Goal: Information Seeking & Learning: Learn about a topic

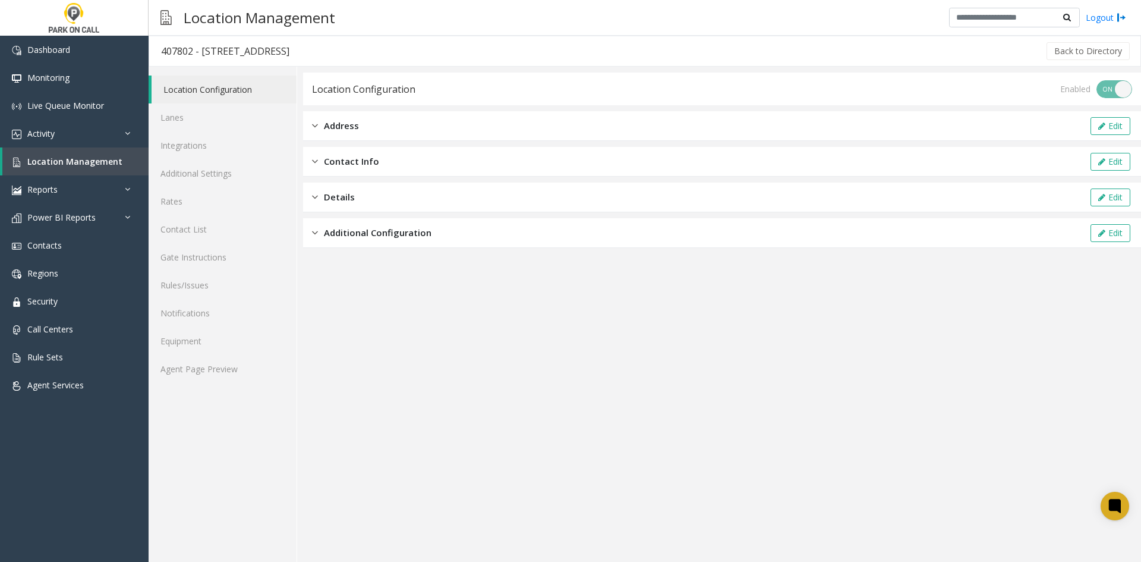
drag, startPoint x: 338, startPoint y: 122, endPoint x: 396, endPoint y: 123, distance: 58.2
click at [338, 122] on span "Address" at bounding box center [341, 126] width 35 height 14
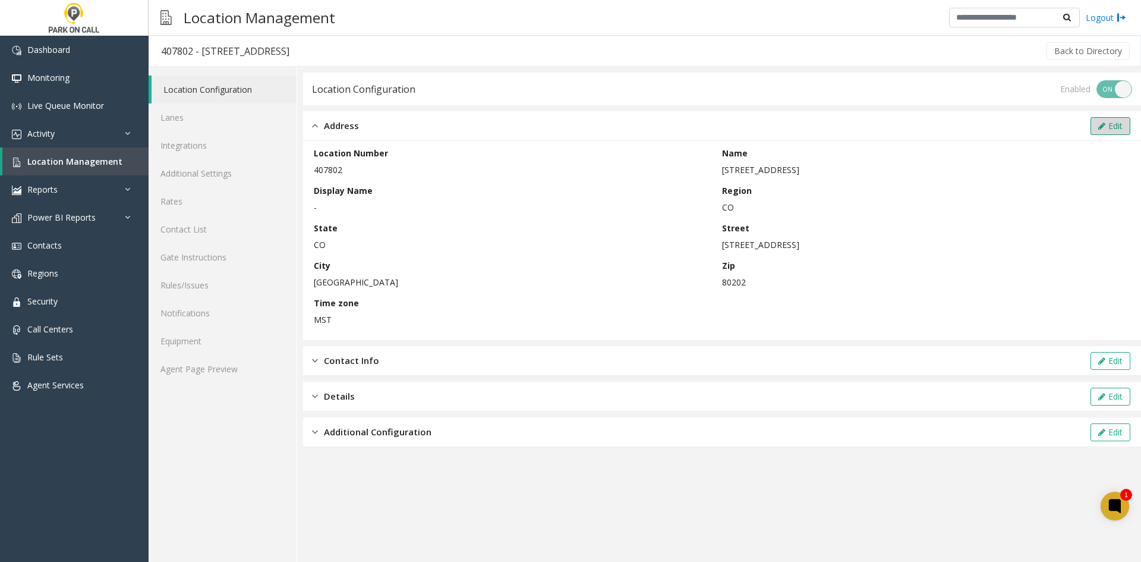
click at [1111, 124] on button "Edit" at bounding box center [1110, 126] width 40 height 18
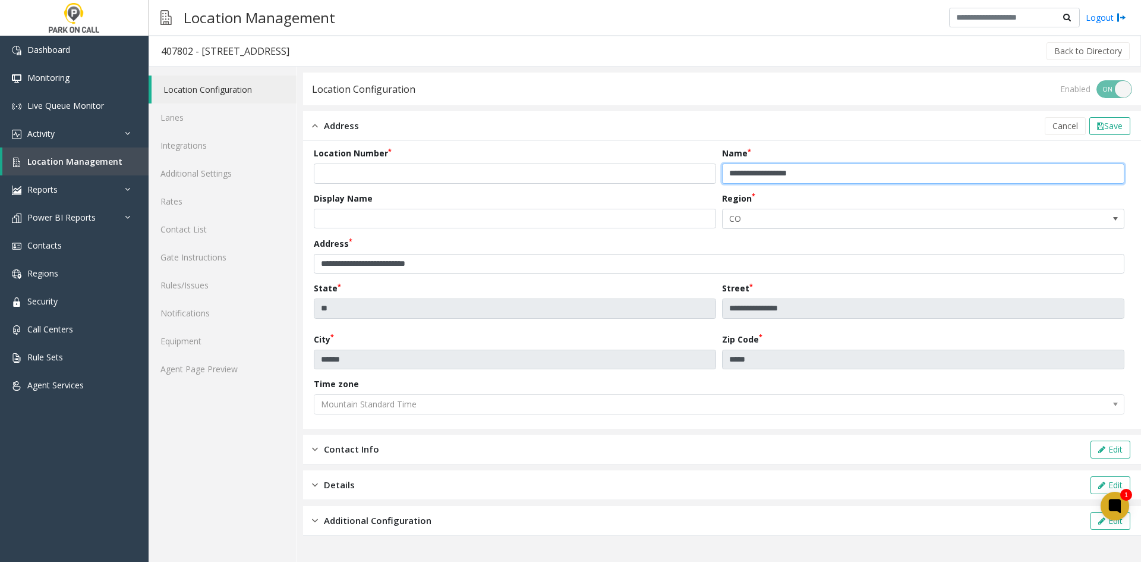
click at [887, 173] on input "**********" at bounding box center [923, 173] width 402 height 20
click at [786, 175] on input "**********" at bounding box center [923, 173] width 402 height 20
drag, startPoint x: 786, startPoint y: 175, endPoint x: 740, endPoint y: 172, distance: 46.4
click at [740, 172] on input "**********" at bounding box center [923, 173] width 402 height 20
type input "**********"
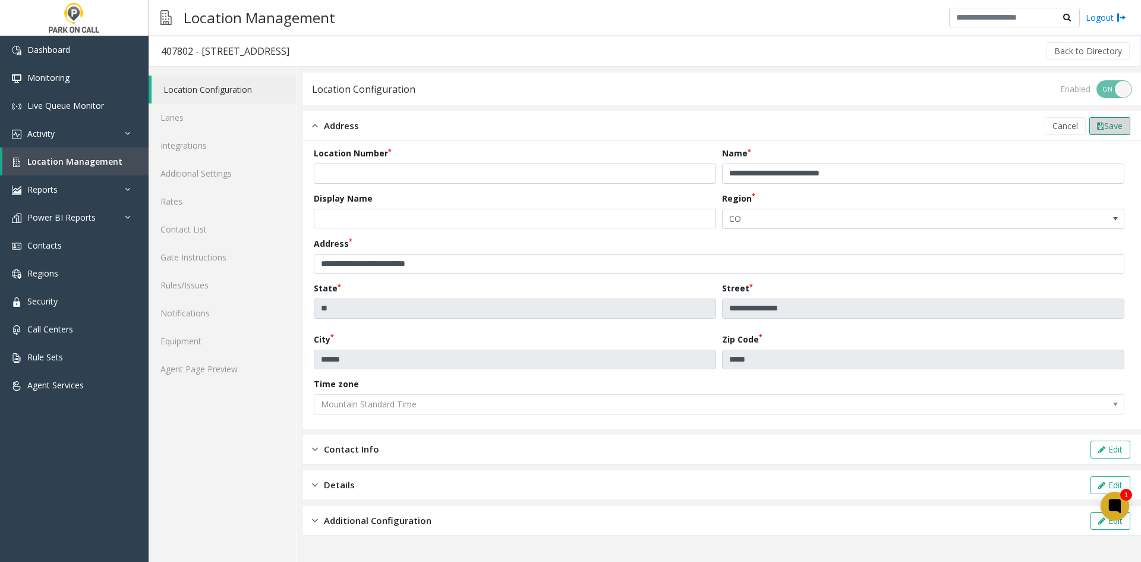
click at [1110, 122] on span "Save" at bounding box center [1113, 125] width 18 height 11
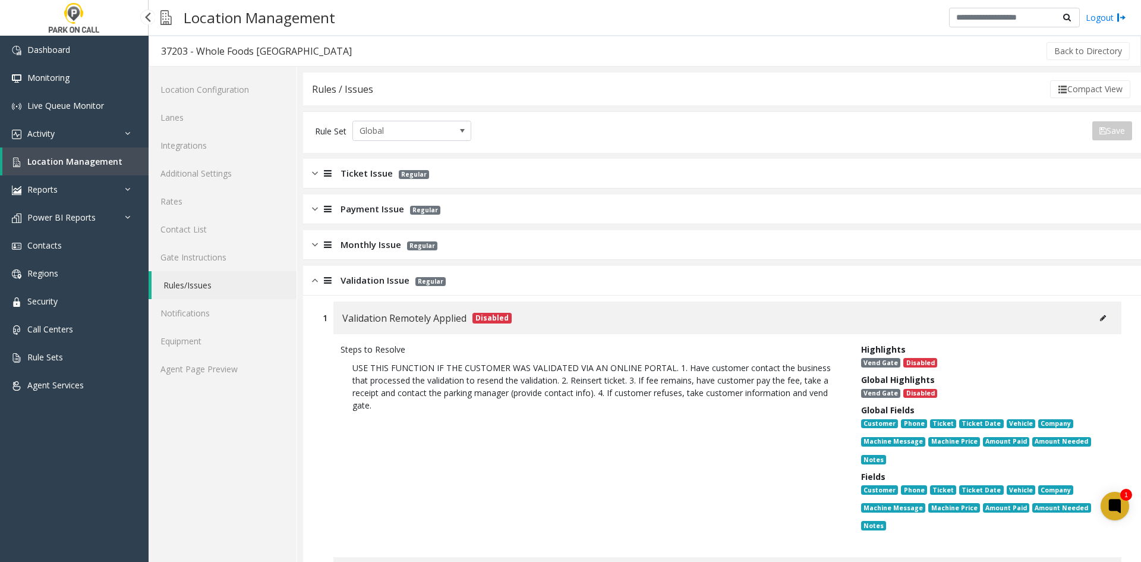
click at [92, 169] on link "Location Management" at bounding box center [75, 161] width 146 height 28
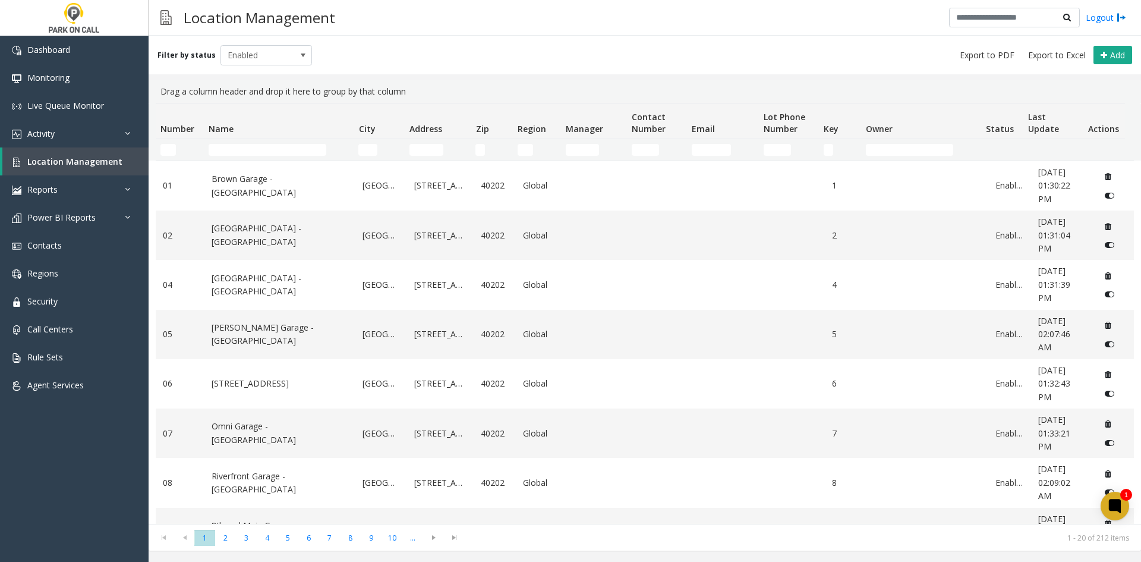
click at [261, 156] on td "Name Filter" at bounding box center [279, 149] width 150 height 21
click at [263, 154] on input "Name Filter" at bounding box center [268, 150] width 118 height 12
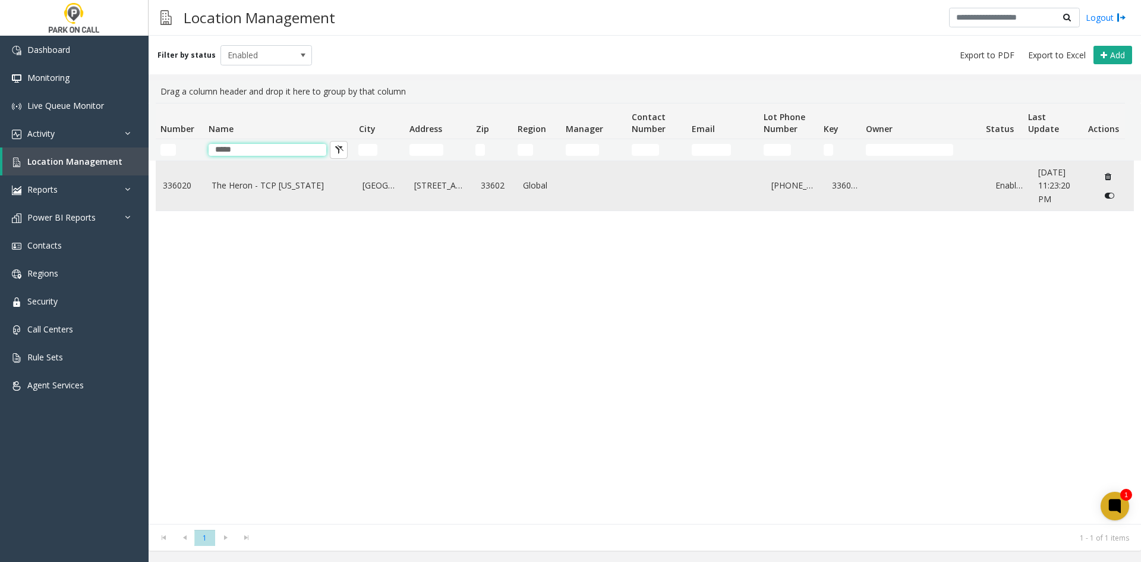
type input "*****"
click at [253, 192] on td "The Heron - TCP Florida" at bounding box center [280, 185] width 152 height 49
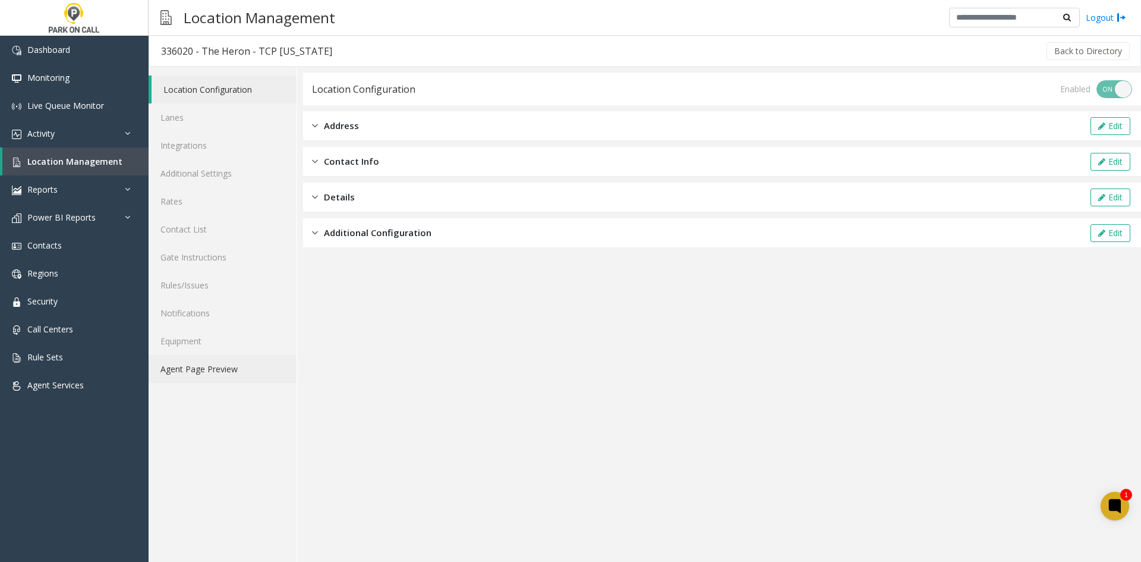
click at [216, 373] on link "Agent Page Preview" at bounding box center [223, 369] width 148 height 28
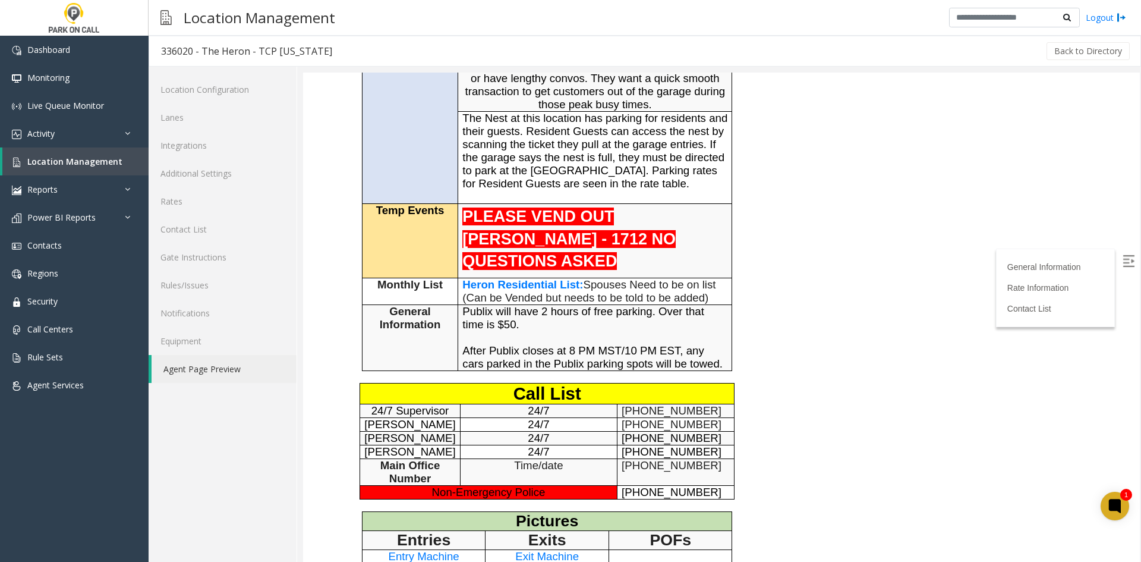
scroll to position [475, 0]
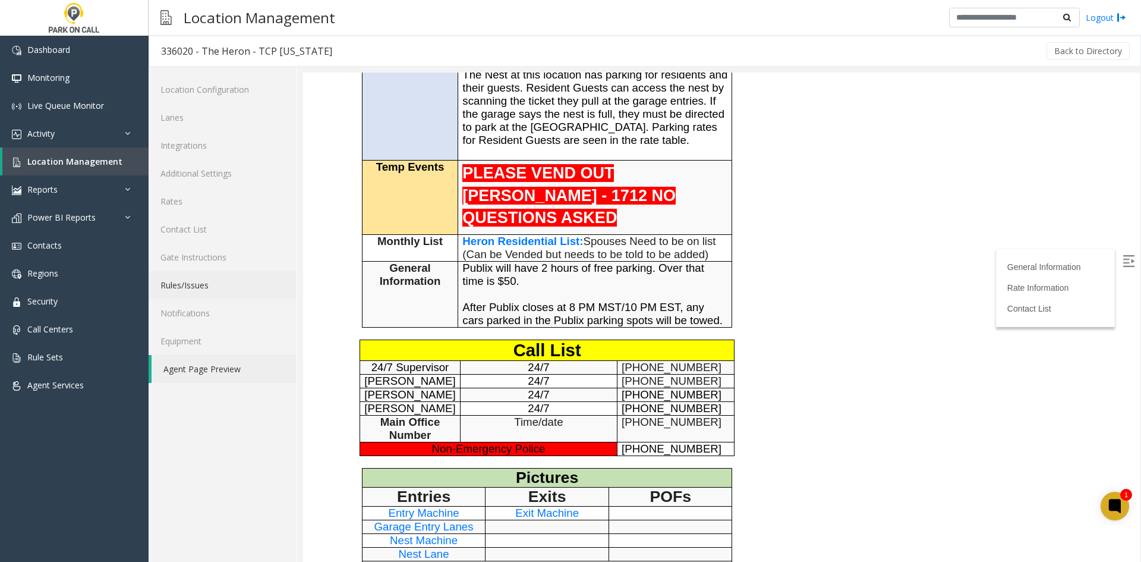
click at [210, 298] on link "Rules/Issues" at bounding box center [223, 285] width 148 height 28
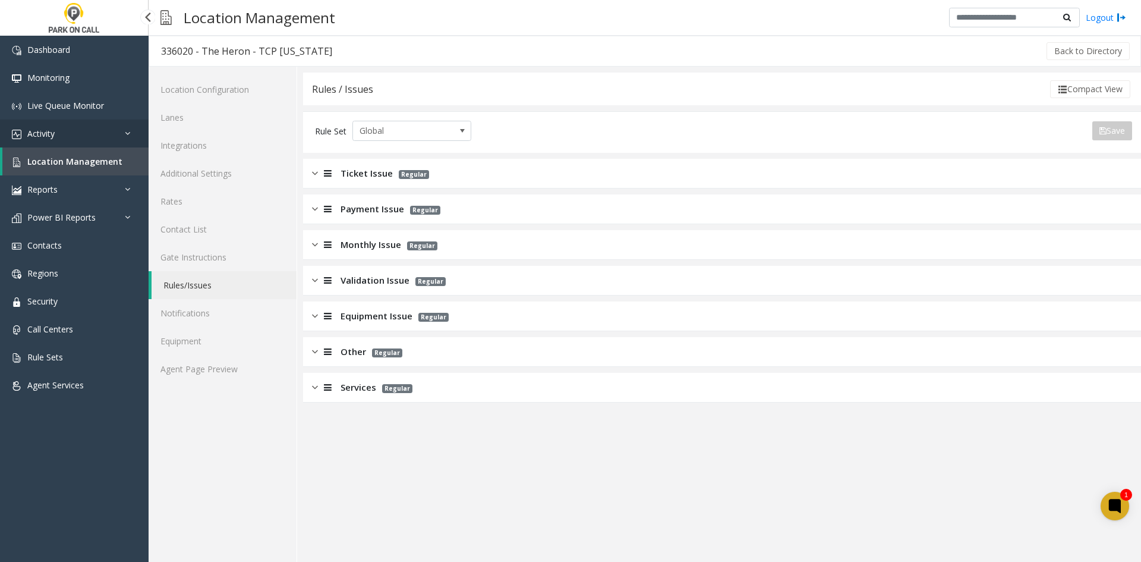
click at [79, 132] on link "Activity" at bounding box center [74, 133] width 149 height 28
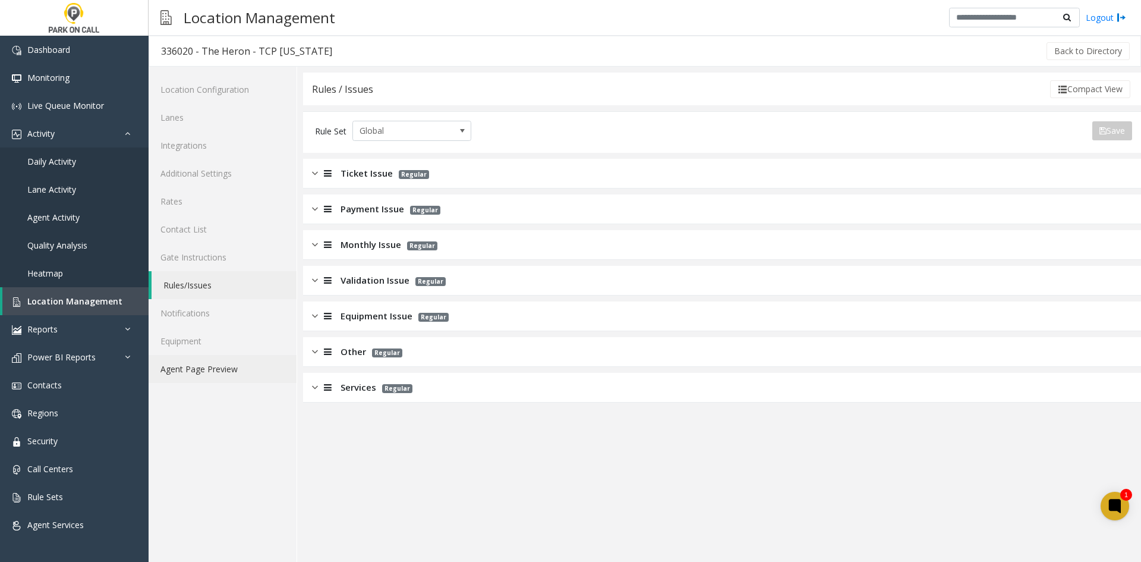
click at [238, 355] on link "Agent Page Preview" at bounding box center [223, 369] width 148 height 28
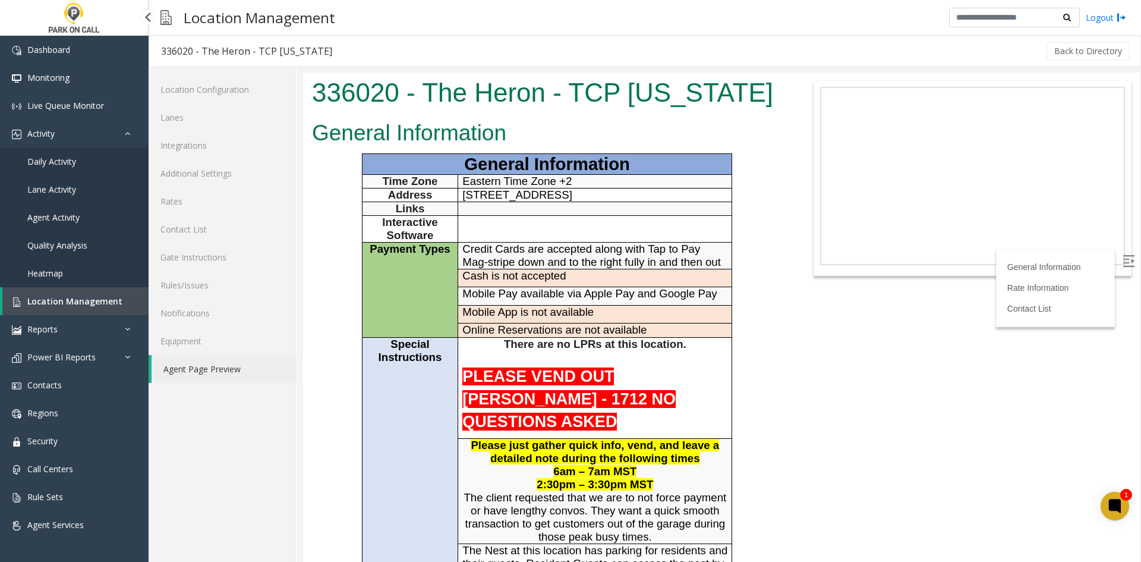
click at [106, 297] on span "Location Management" at bounding box center [74, 300] width 95 height 11
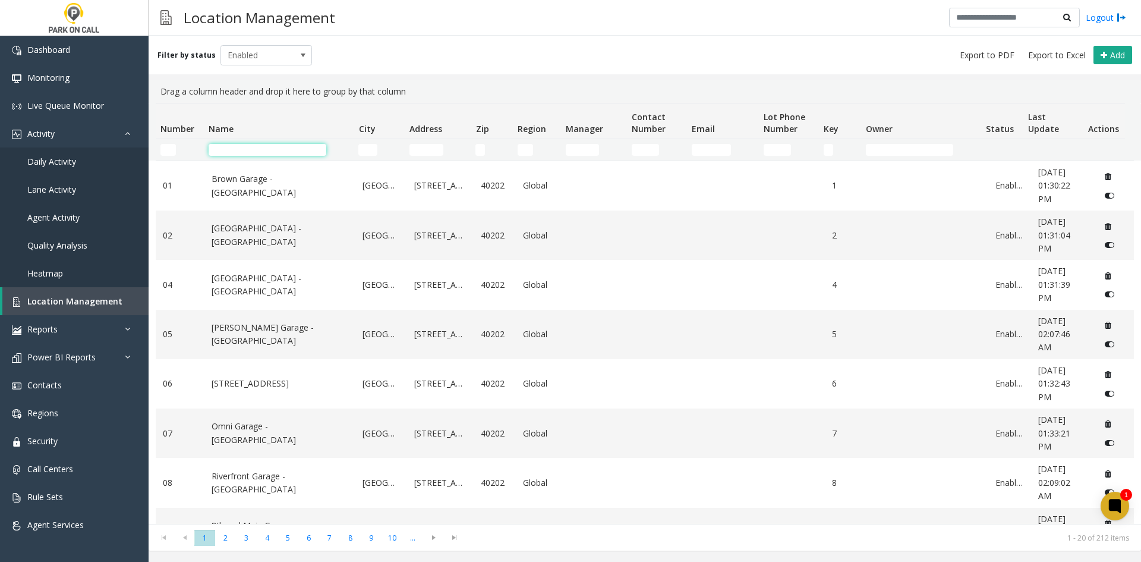
click at [290, 148] on input "Name Filter" at bounding box center [268, 150] width 118 height 12
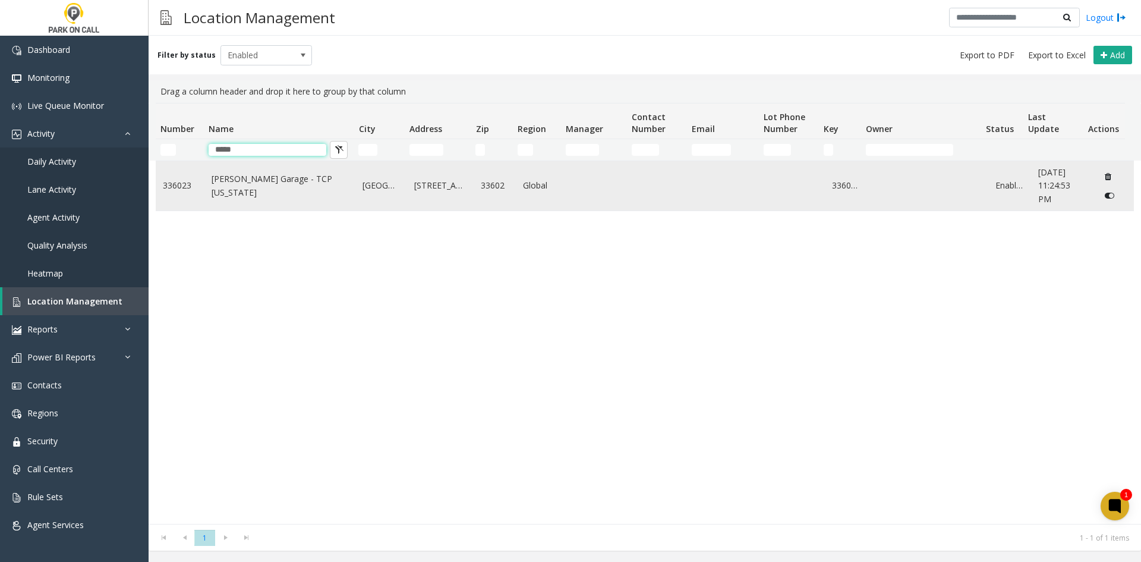
type input "*****"
click at [272, 181] on link "Asher Garage - TCP Florida" at bounding box center [280, 185] width 137 height 27
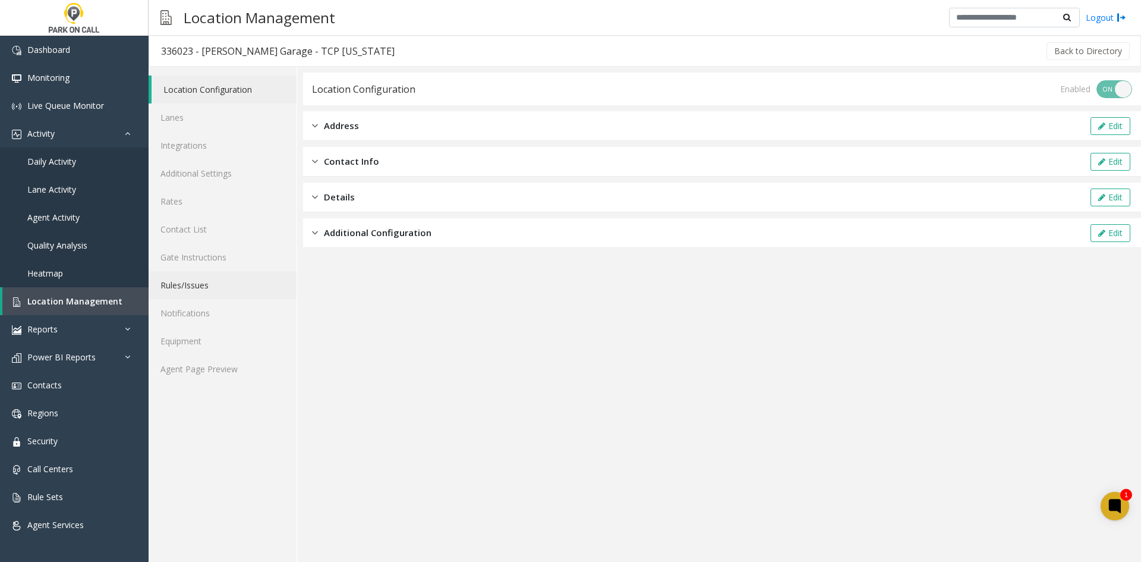
click at [244, 288] on link "Rules/Issues" at bounding box center [223, 285] width 148 height 28
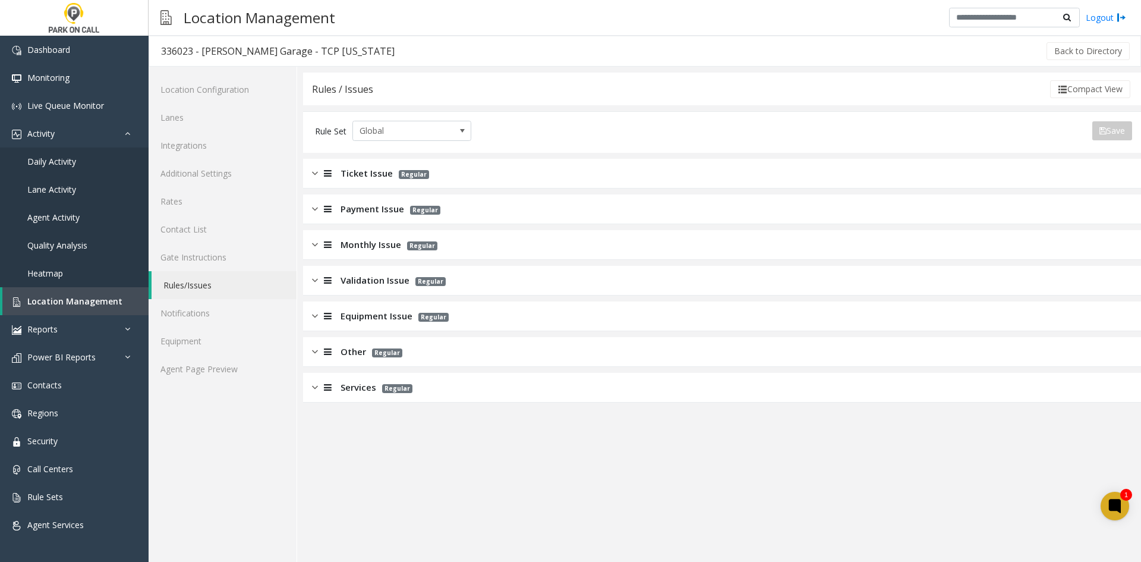
click at [301, 402] on div "Rules / Issues Compact View Rule Set Global Save Export to PDF Export to Excel …" at bounding box center [719, 314] width 844 height 495
click at [336, 389] on div "Services Regular" at bounding box center [362, 387] width 100 height 14
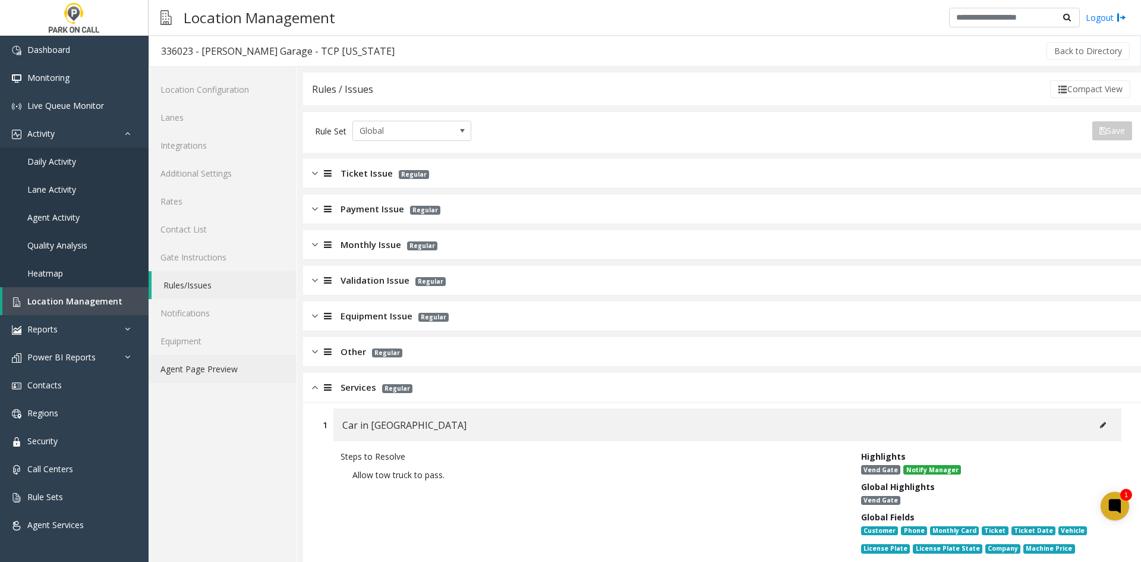
click at [236, 368] on link "Agent Page Preview" at bounding box center [223, 369] width 148 height 28
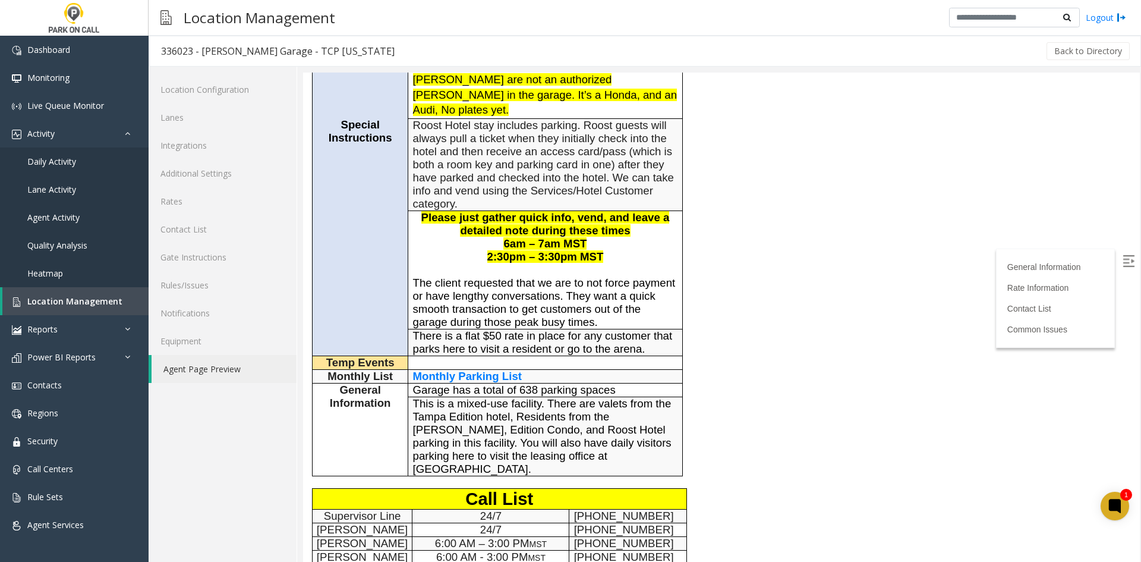
scroll to position [416, 0]
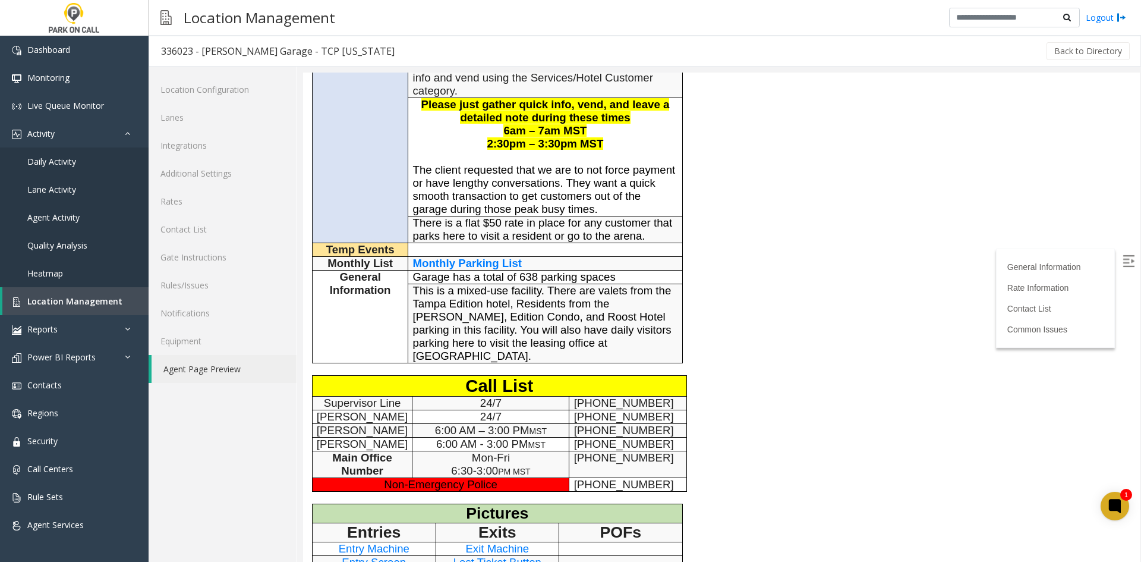
click at [508, 257] on span "Monthly Parking List" at bounding box center [467, 263] width 109 height 12
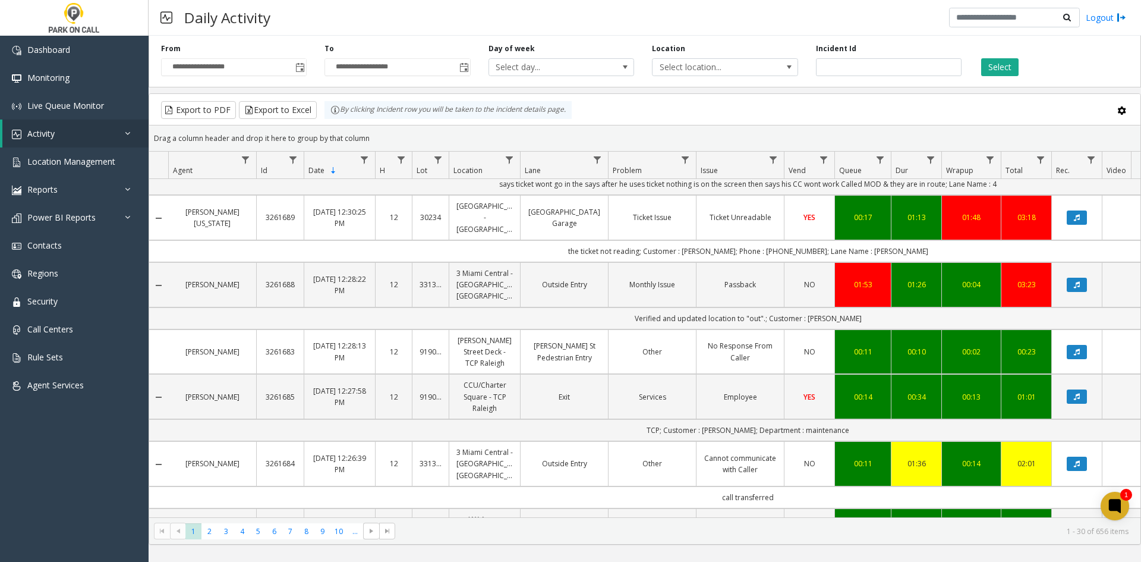
scroll to position [1010, 0]
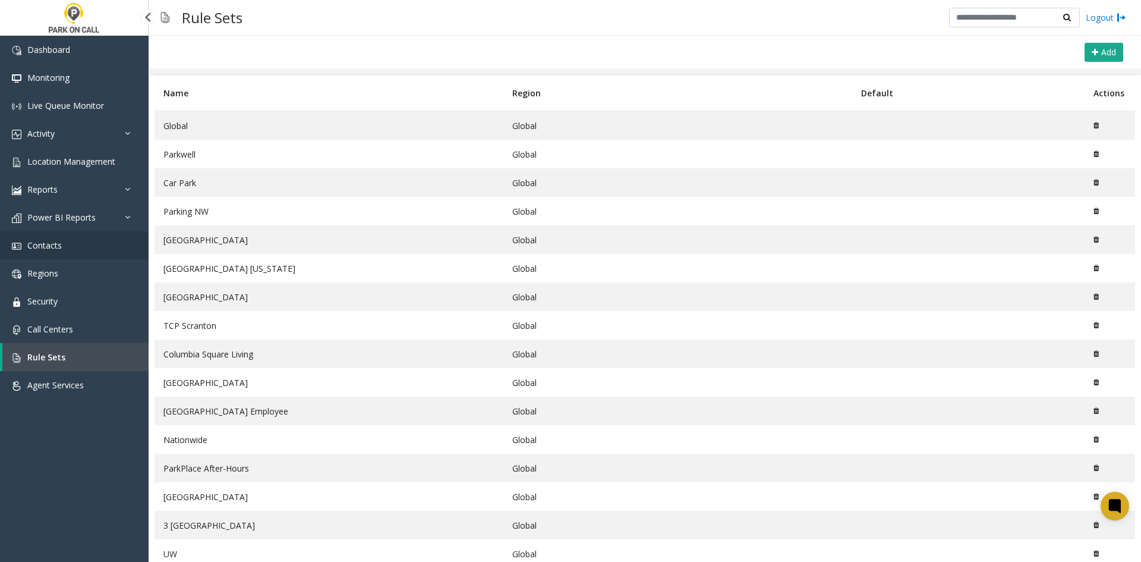
click at [97, 251] on link "Contacts" at bounding box center [74, 245] width 149 height 28
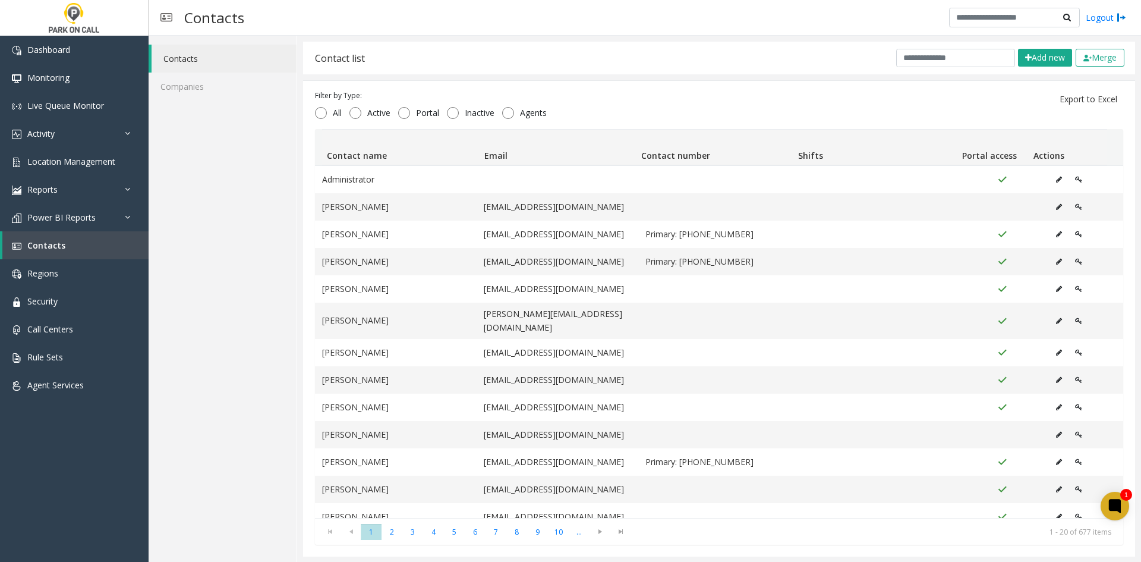
click at [239, 244] on div "Contacts Companies" at bounding box center [223, 299] width 149 height 526
click at [912, 56] on input "text" at bounding box center [955, 58] width 119 height 18
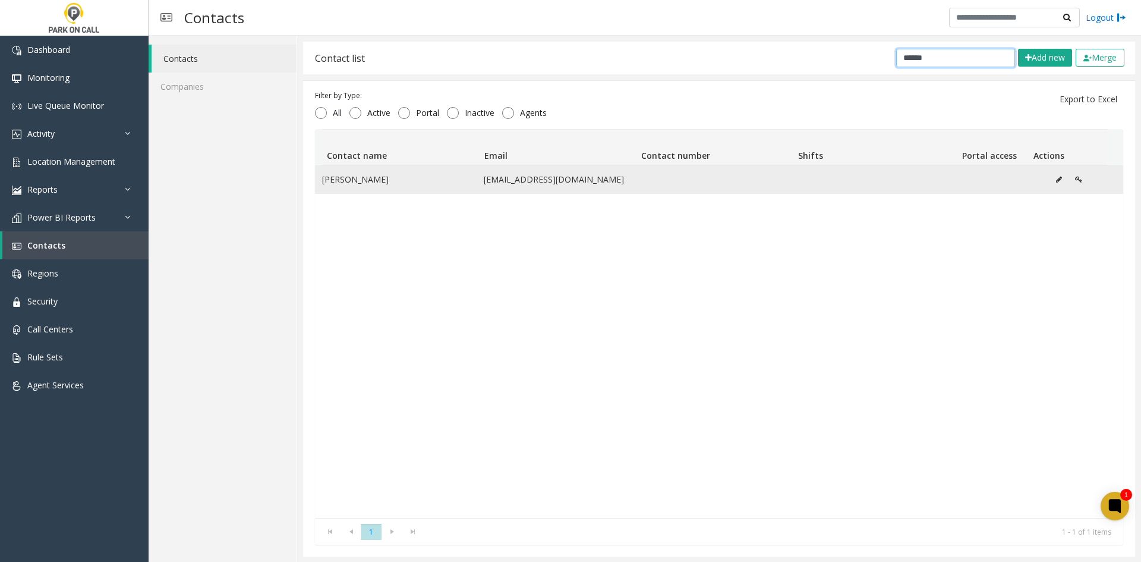
type input "******"
click at [1049, 180] on button "Data table" at bounding box center [1058, 180] width 19 height 18
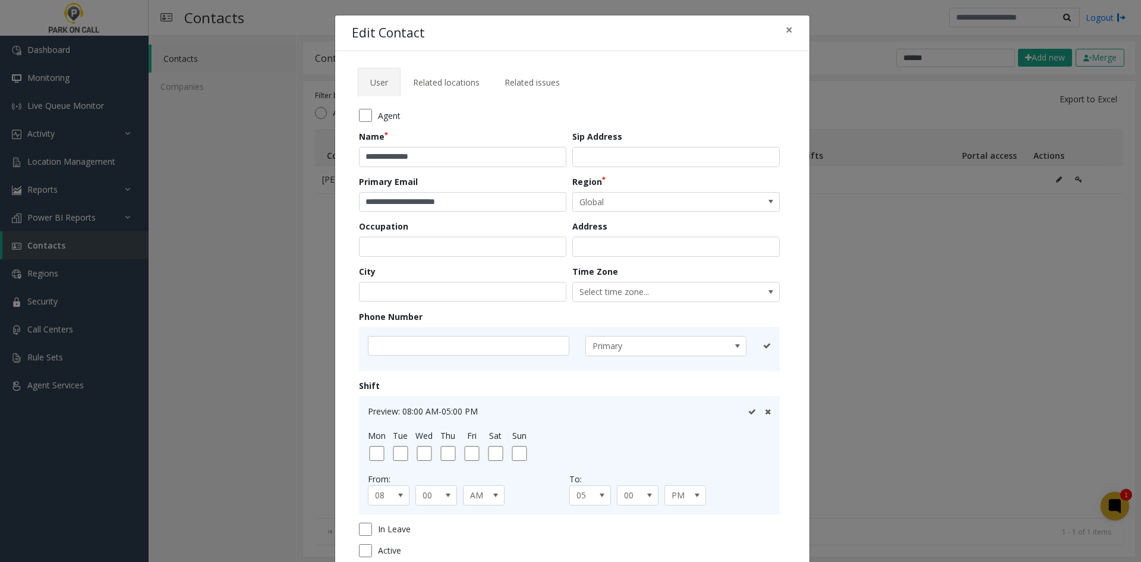
click at [432, 100] on tab "**********" at bounding box center [572, 337] width 441 height 480
click at [440, 84] on span "Related locations" at bounding box center [446, 82] width 67 height 11
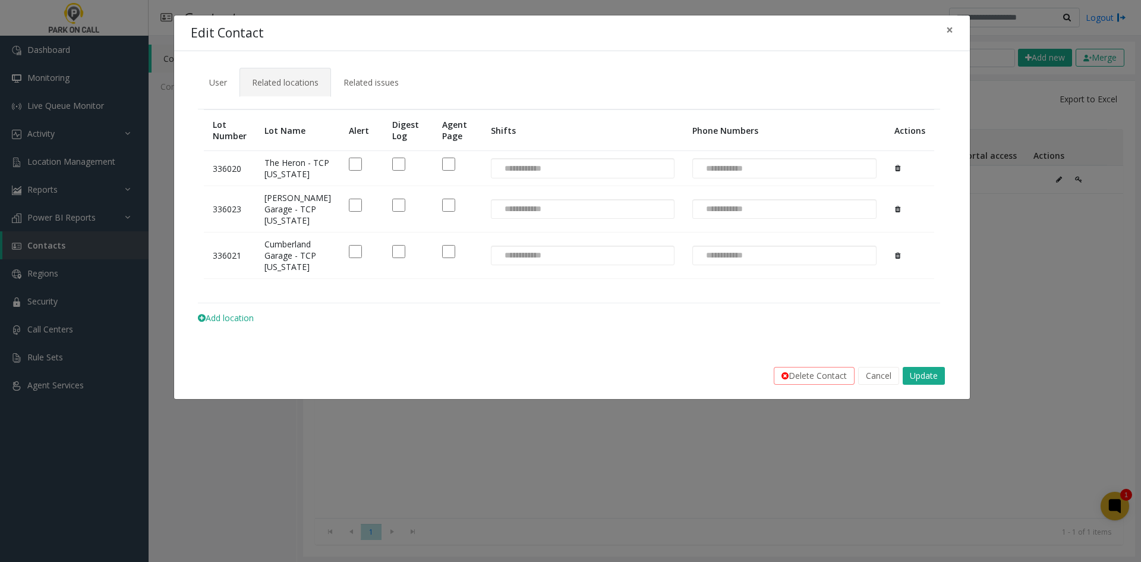
click at [471, 468] on div "**********" at bounding box center [570, 281] width 1141 height 562
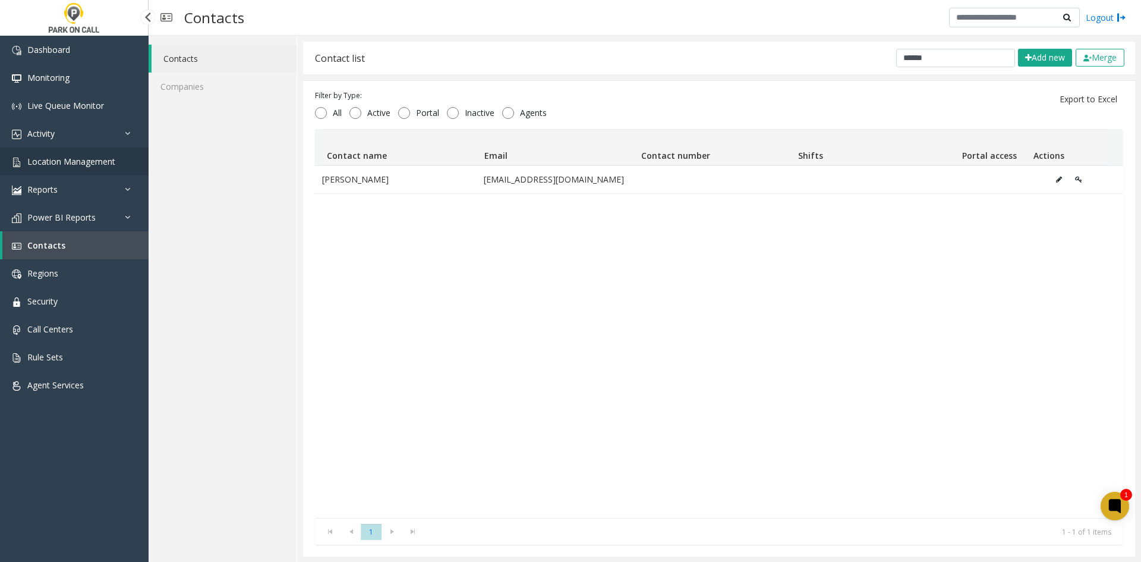
click at [85, 162] on span "Location Management" at bounding box center [71, 161] width 88 height 11
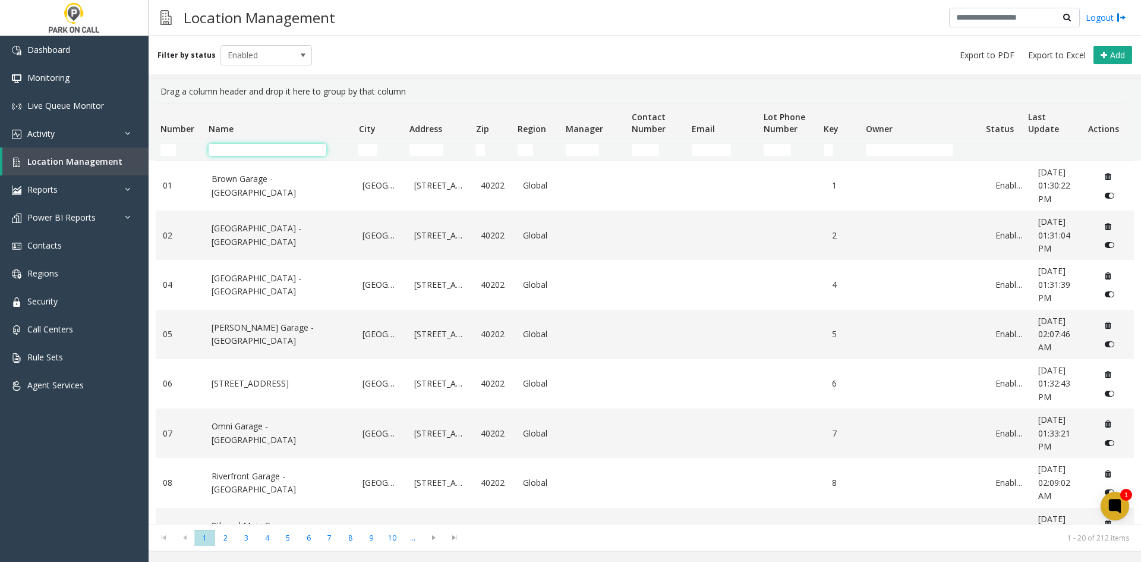
click at [302, 144] on input "Name Filter" at bounding box center [268, 150] width 118 height 12
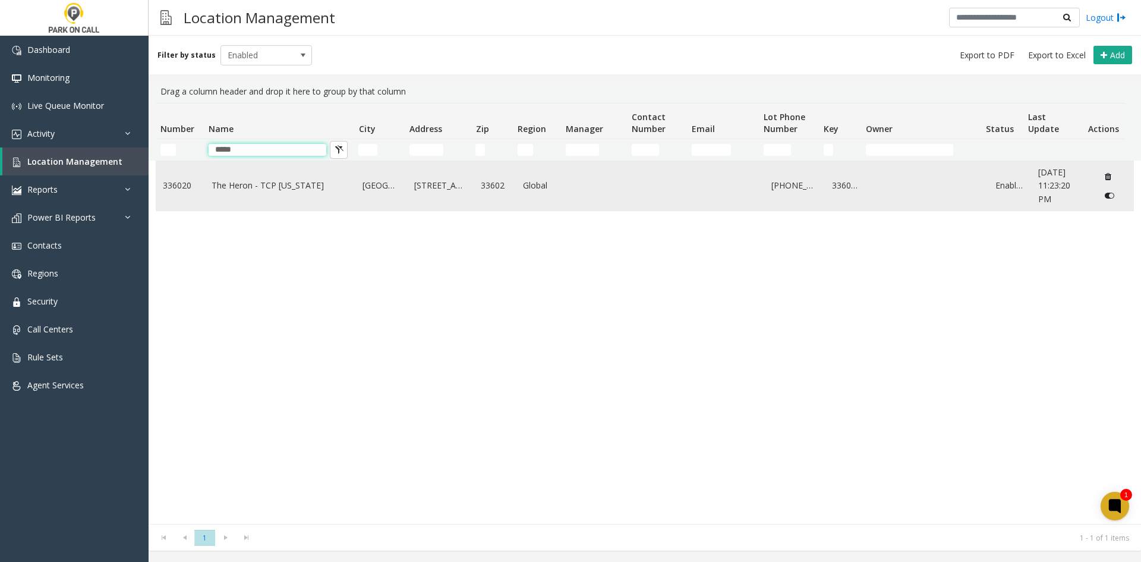
type input "*****"
click at [276, 192] on link "The Heron - TCP Florida" at bounding box center [280, 185] width 137 height 13
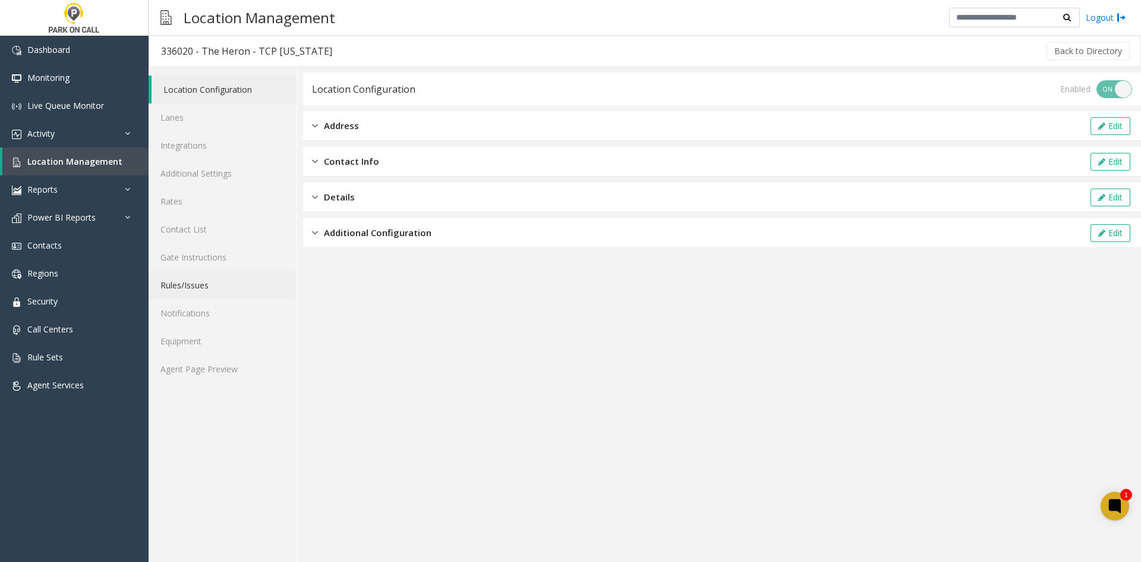
click at [209, 282] on link "Rules/Issues" at bounding box center [223, 285] width 148 height 28
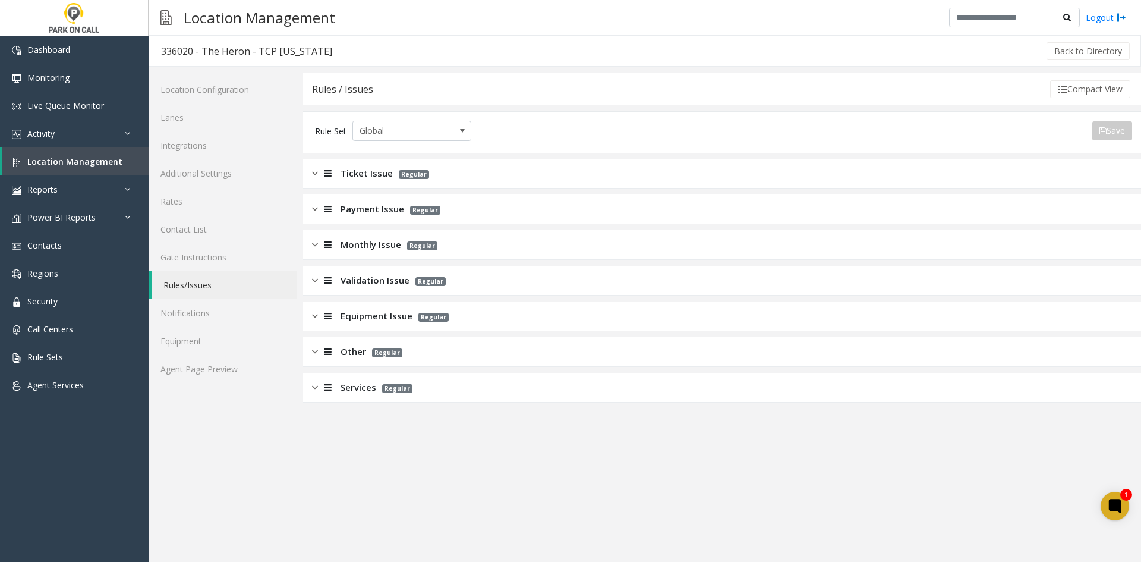
drag, startPoint x: 351, startPoint y: 384, endPoint x: 361, endPoint y: 367, distance: 20.2
click at [352, 384] on span "Services" at bounding box center [358, 387] width 36 height 14
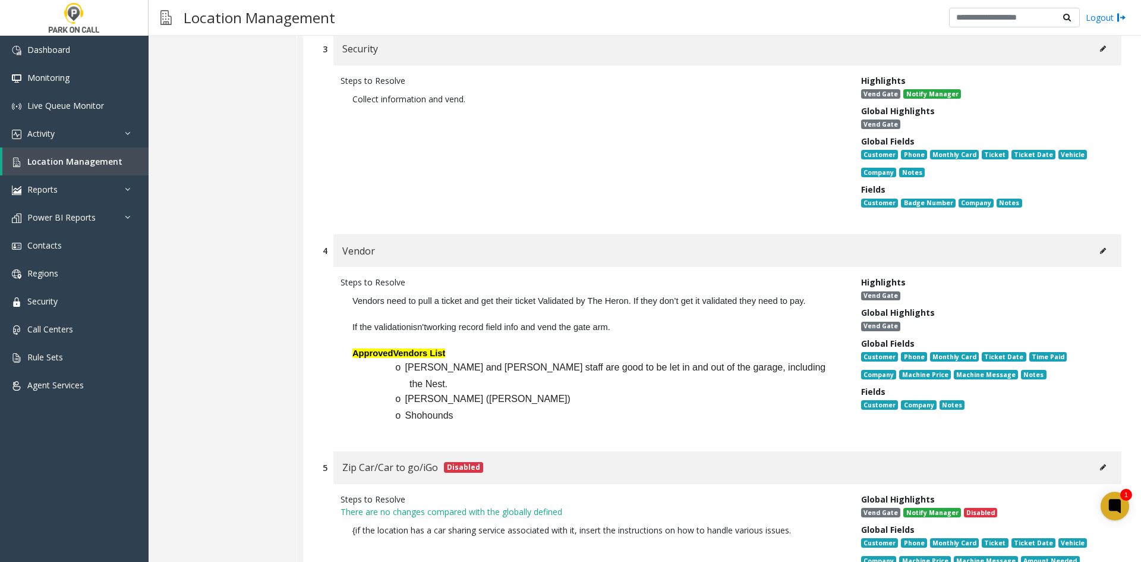
scroll to position [832, 0]
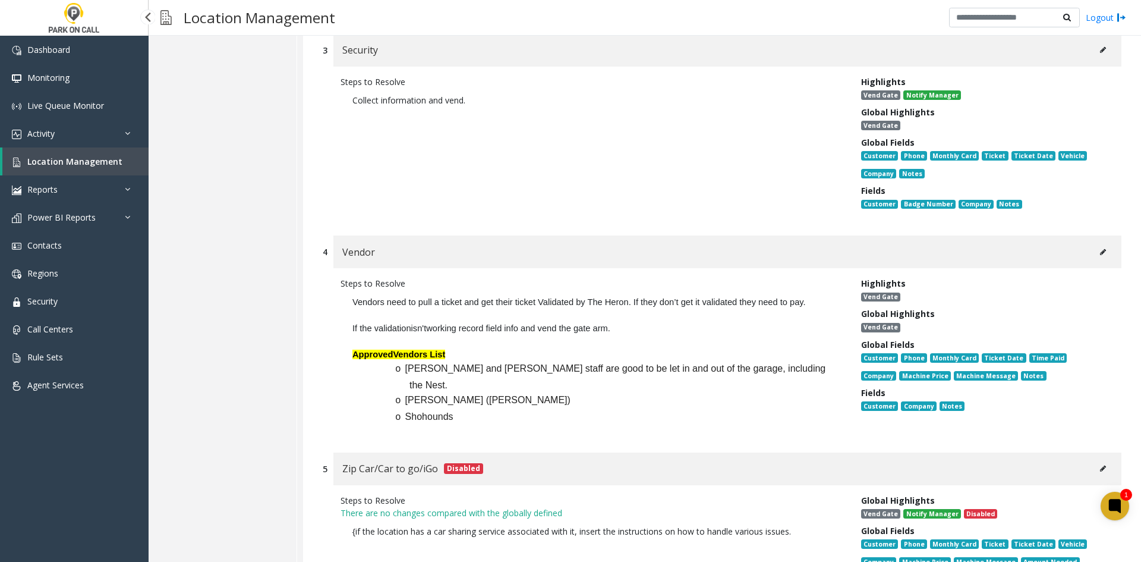
click at [88, 162] on span "Location Management" at bounding box center [74, 161] width 95 height 11
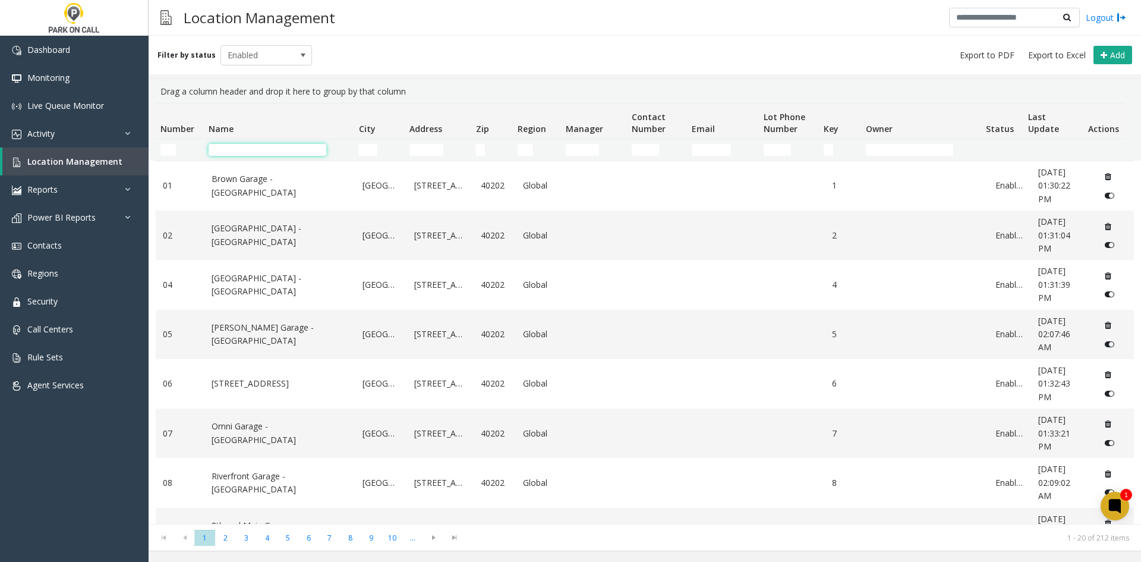
click at [239, 155] on input "Name Filter" at bounding box center [268, 150] width 118 height 12
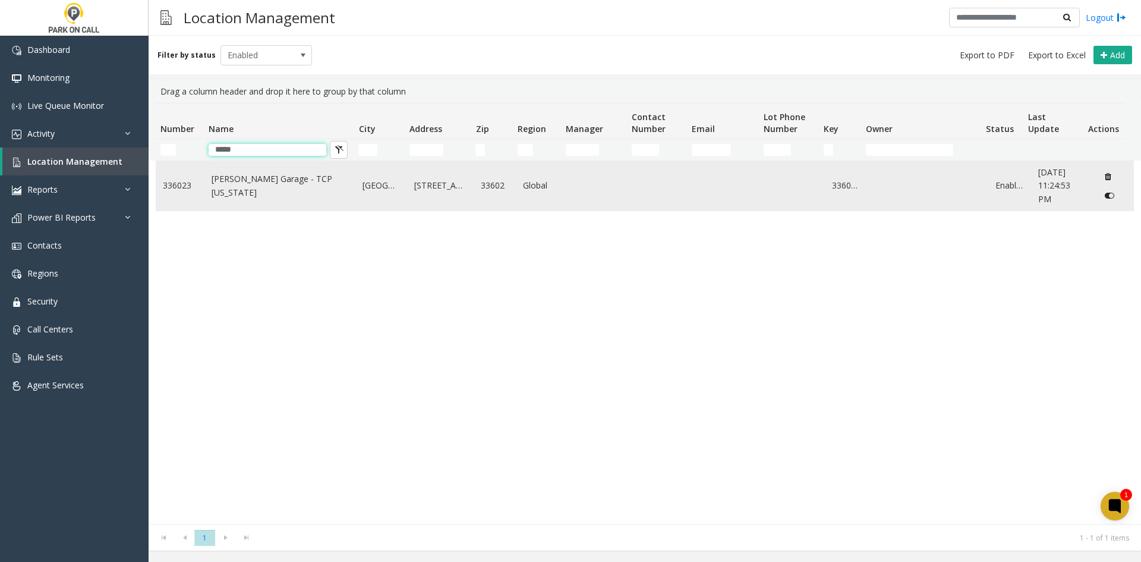
type input "*****"
click at [234, 188] on link "Asher Garage - TCP Florida" at bounding box center [280, 185] width 137 height 27
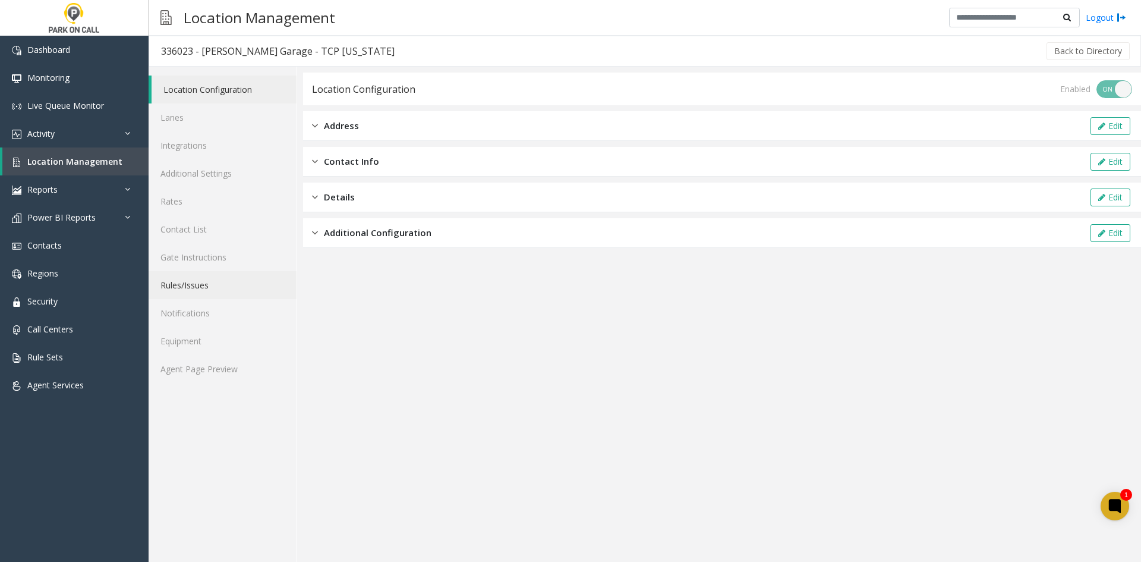
click at [227, 291] on link "Rules/Issues" at bounding box center [223, 285] width 148 height 28
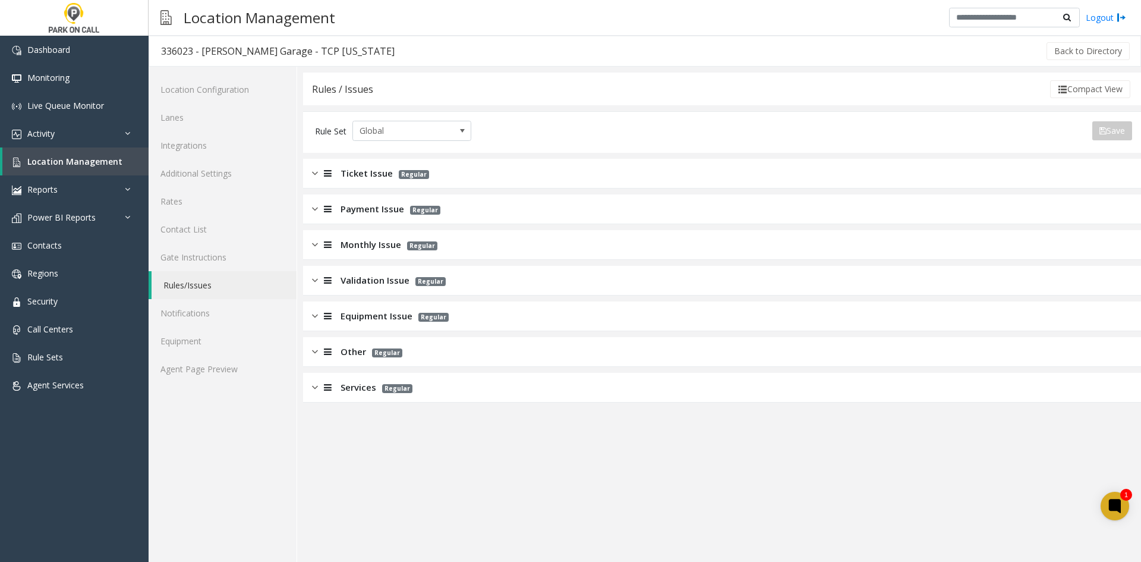
drag, startPoint x: 349, startPoint y: 391, endPoint x: 356, endPoint y: 358, distance: 33.5
click at [349, 391] on span "Services" at bounding box center [358, 387] width 36 height 14
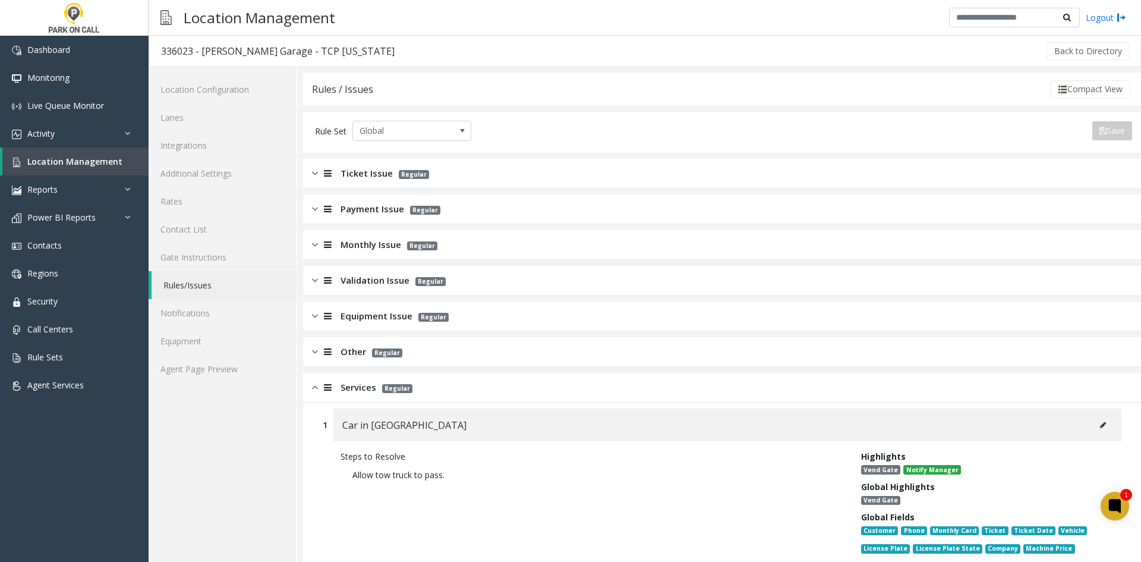
drag, startPoint x: 355, startPoint y: 345, endPoint x: 359, endPoint y: 330, distance: 16.0
click at [355, 344] on div "Other Regular" at bounding box center [722, 352] width 838 height 30
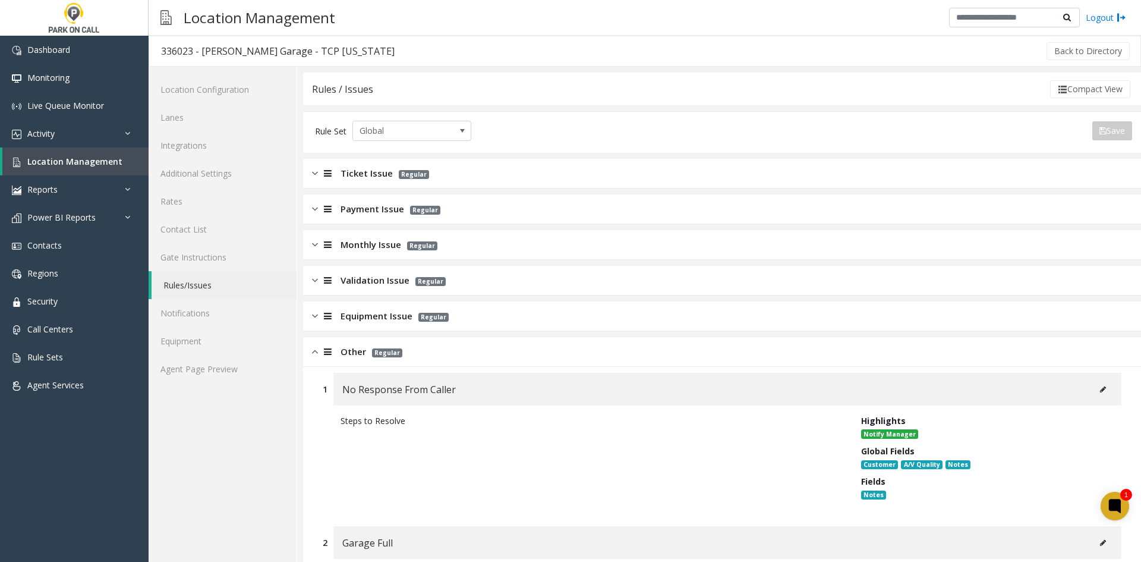
drag, startPoint x: 364, startPoint y: 311, endPoint x: 372, endPoint y: 278, distance: 33.6
click at [365, 306] on div "Equipment Issue Regular" at bounding box center [722, 316] width 838 height 30
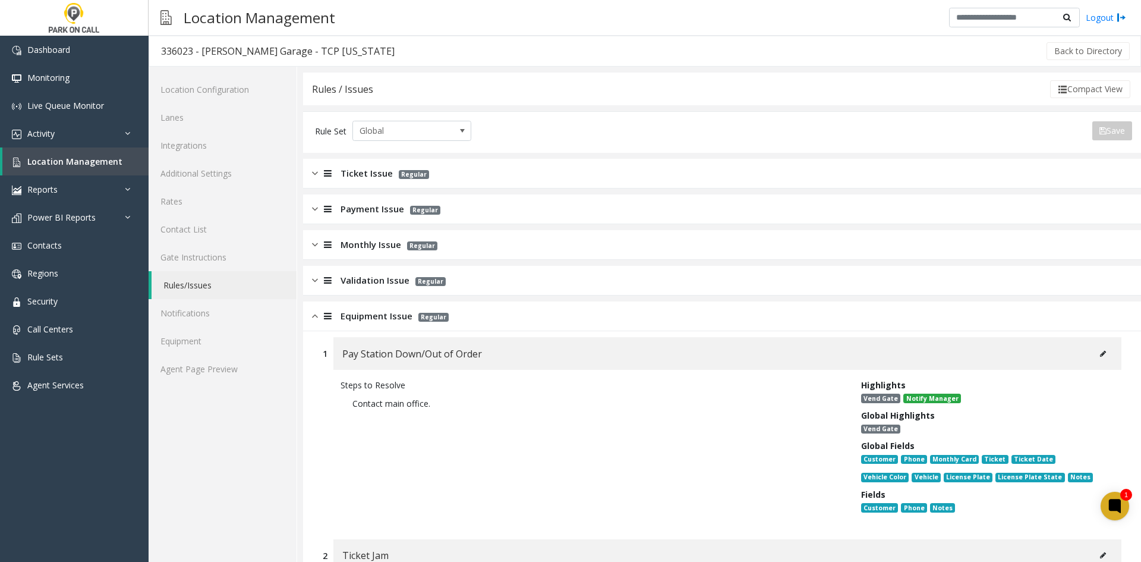
drag, startPoint x: 372, startPoint y: 278, endPoint x: 371, endPoint y: 233, distance: 45.2
click at [373, 270] on div "Validation Issue Regular" at bounding box center [722, 281] width 838 height 30
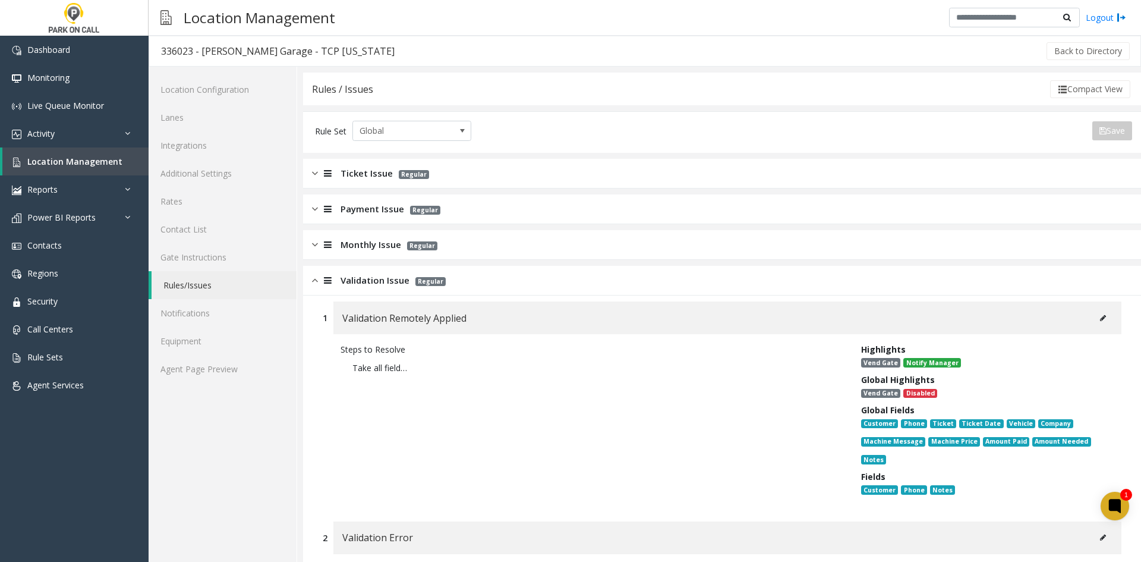
drag, startPoint x: 371, startPoint y: 232, endPoint x: 371, endPoint y: 213, distance: 19.6
click at [371, 231] on div "Monthly Issue Regular" at bounding box center [722, 245] width 838 height 30
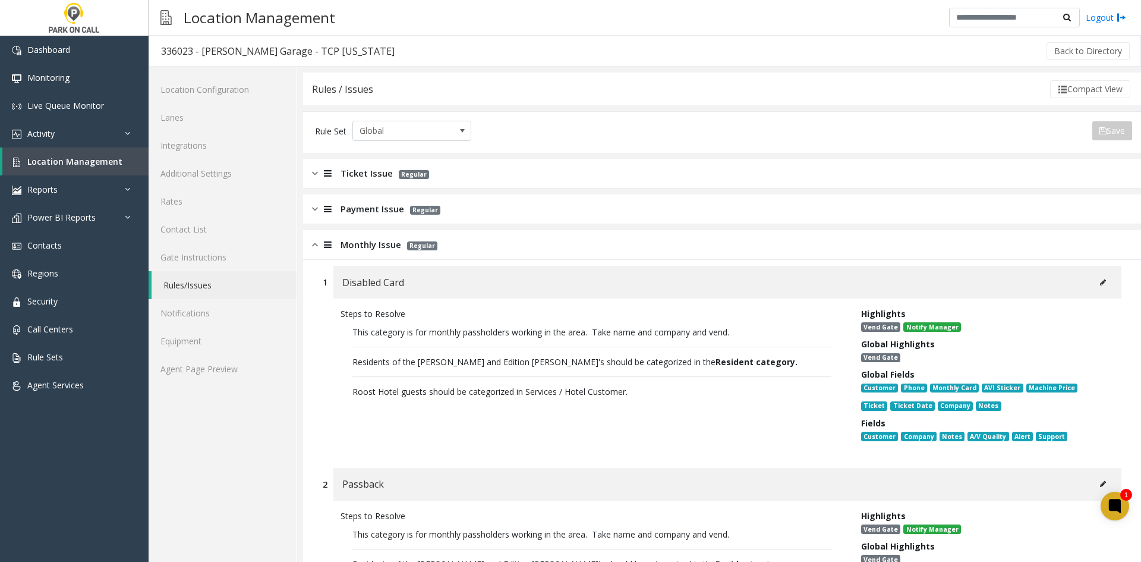
drag, startPoint x: 371, startPoint y: 213, endPoint x: 377, endPoint y: 182, distance: 31.5
click at [373, 208] on span "Payment Issue" at bounding box center [372, 209] width 64 height 14
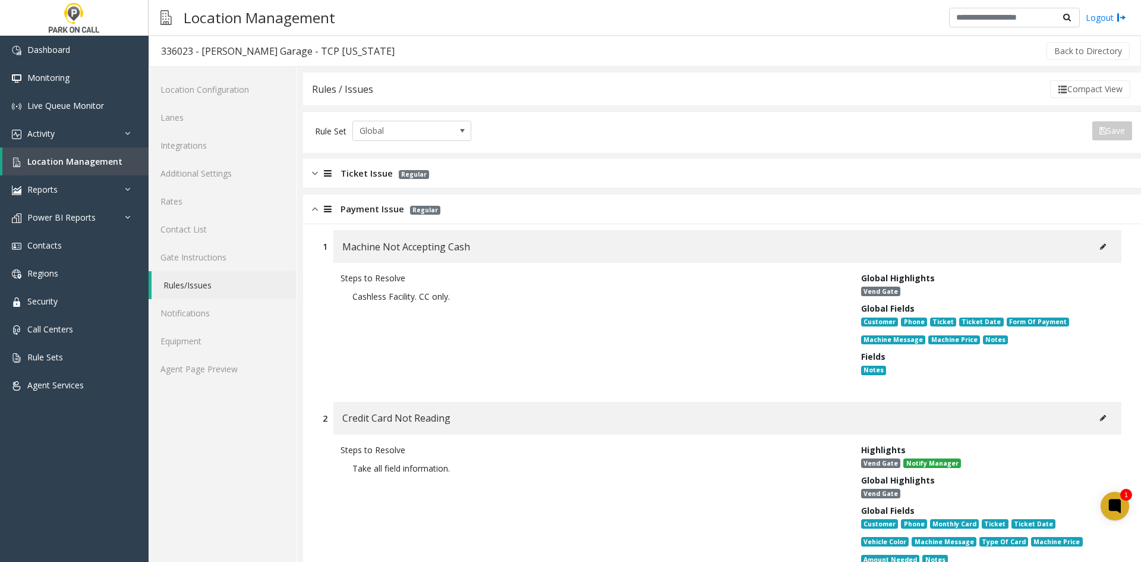
click at [377, 176] on span "Ticket Issue" at bounding box center [366, 173] width 52 height 14
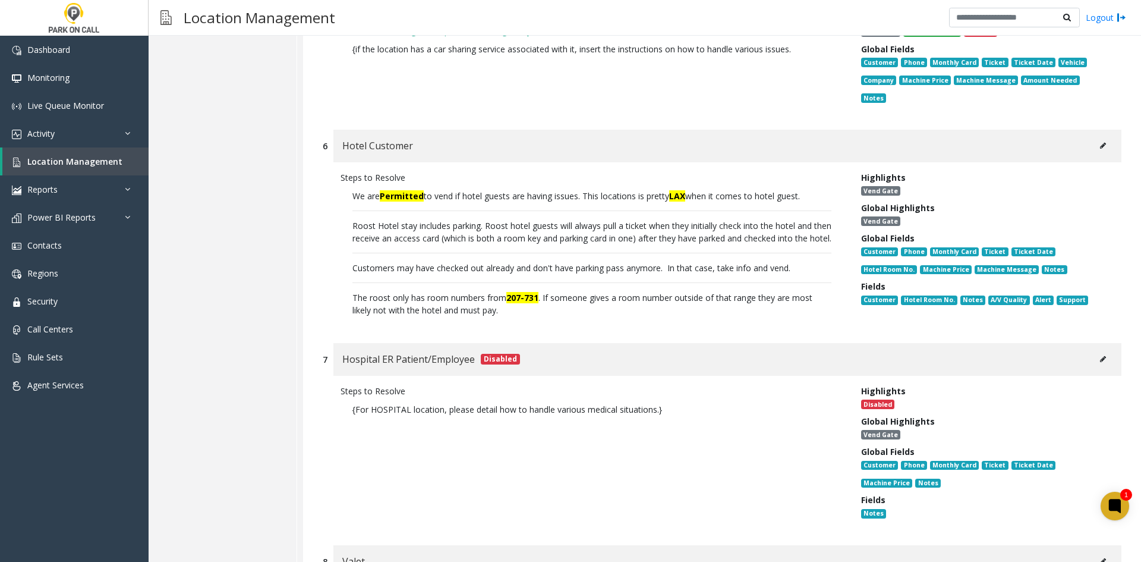
scroll to position [14378, 0]
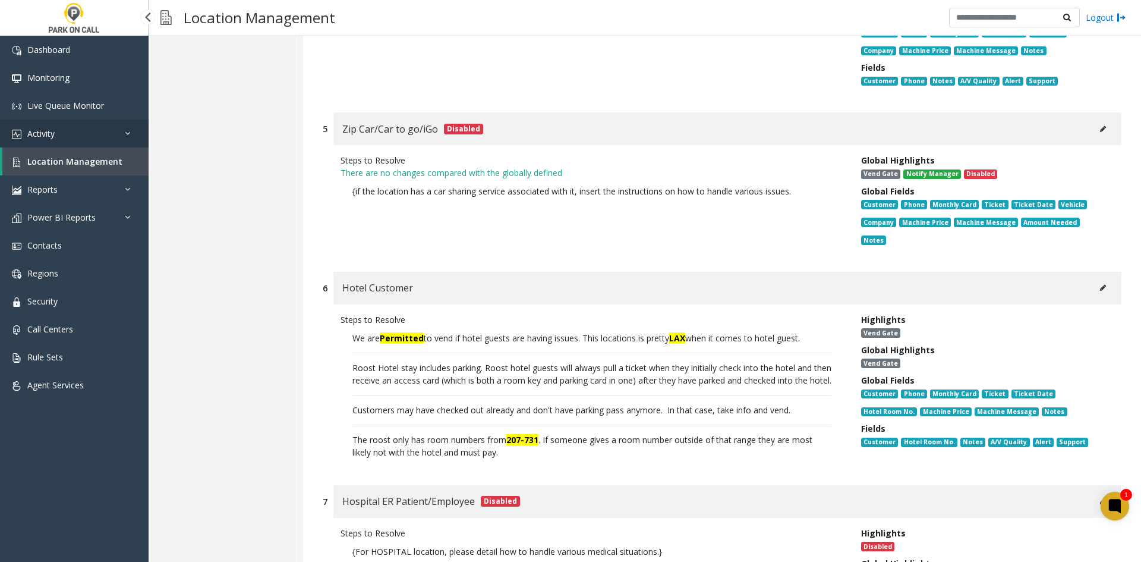
click at [78, 131] on link "Activity" at bounding box center [74, 133] width 149 height 28
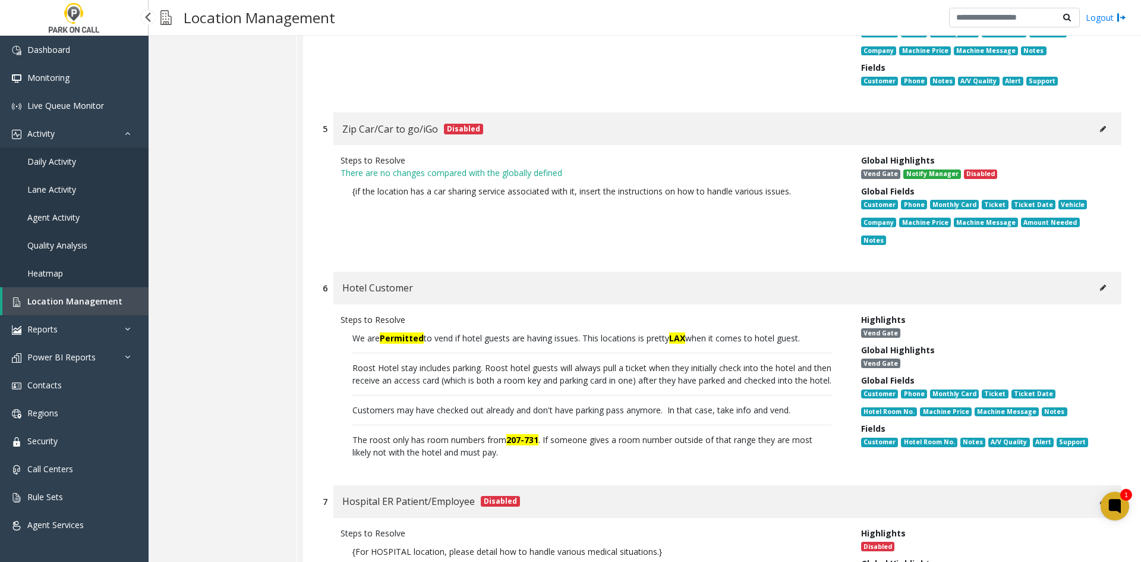
click at [67, 152] on link "Daily Activity" at bounding box center [74, 161] width 149 height 28
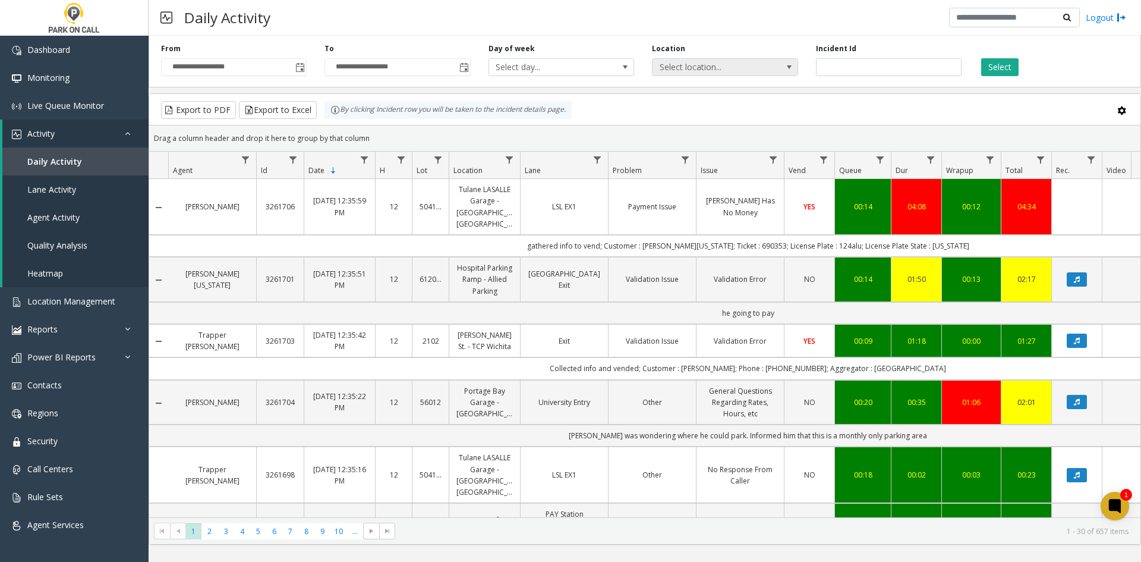
click at [761, 67] on span "Select location..." at bounding box center [710, 67] width 116 height 17
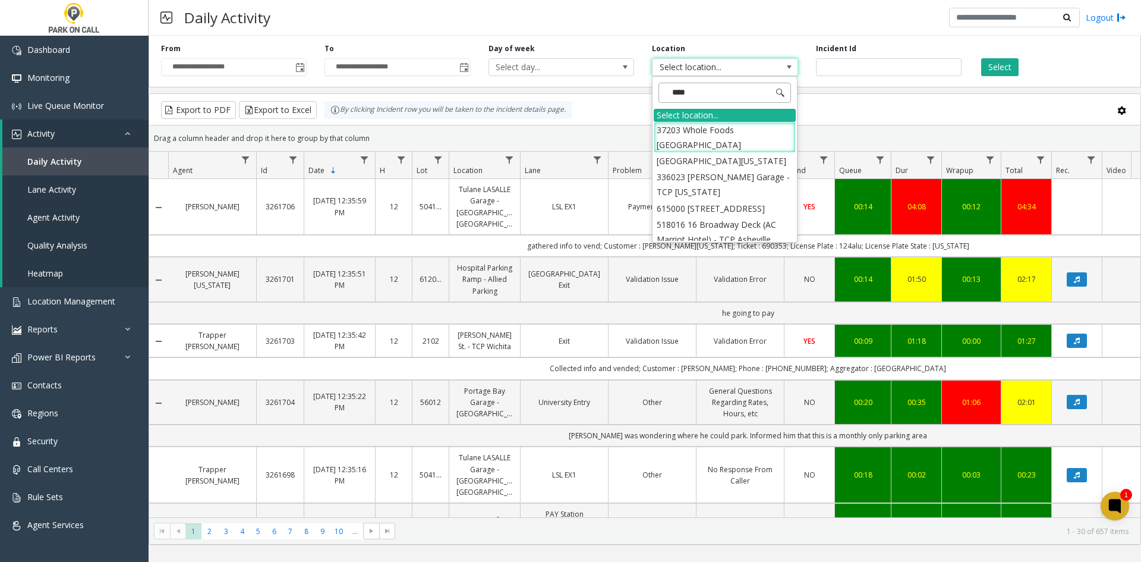
type input "*****"
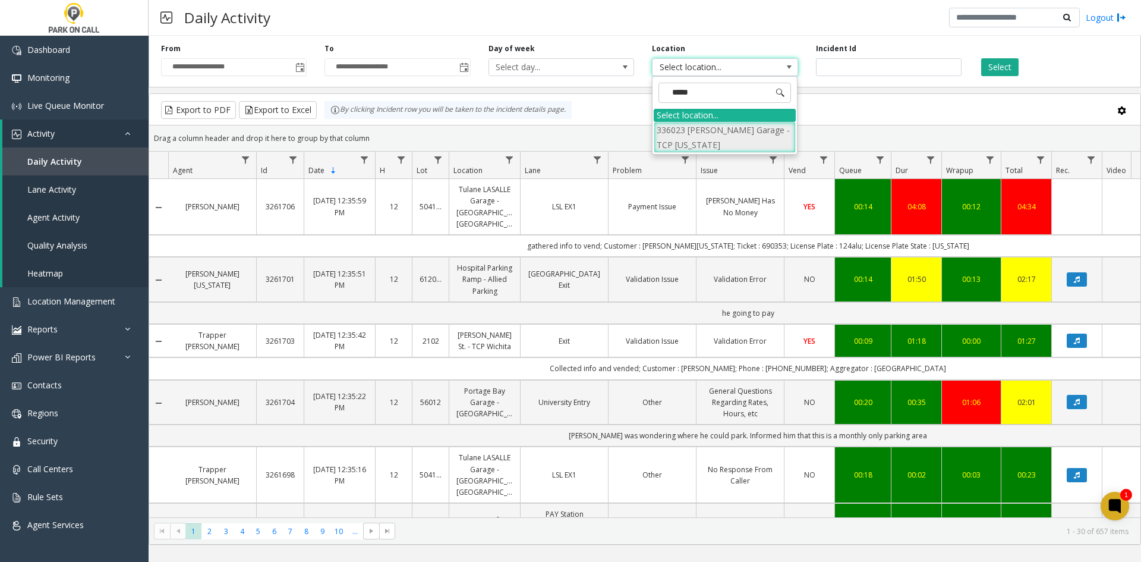
click at [717, 122] on li "336023 [PERSON_NAME] Garage - TCP [US_STATE]" at bounding box center [725, 137] width 142 height 31
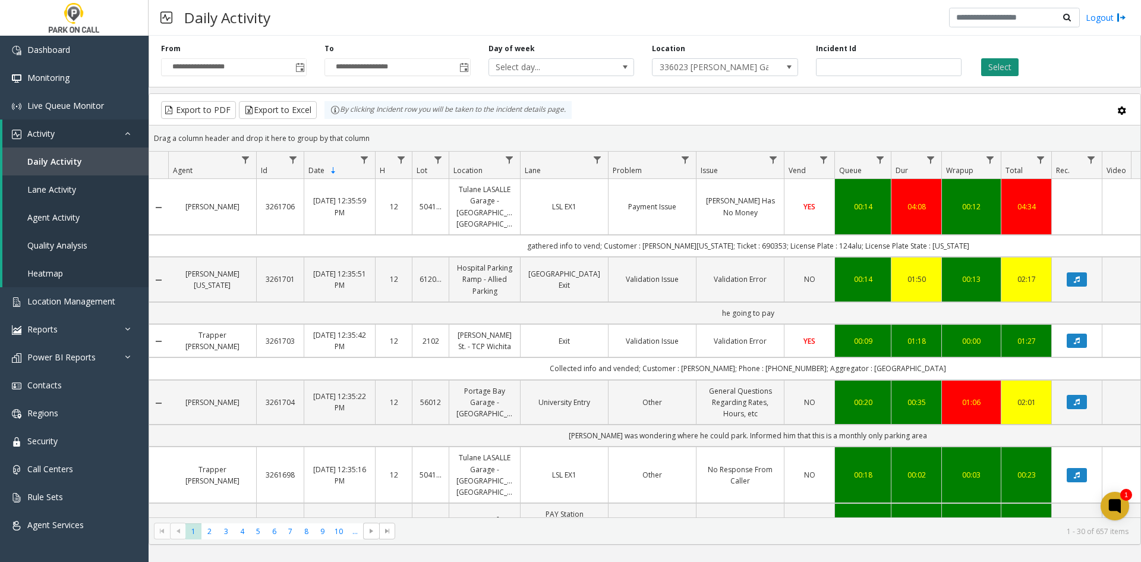
click at [1001, 64] on button "Select" at bounding box center [999, 67] width 37 height 18
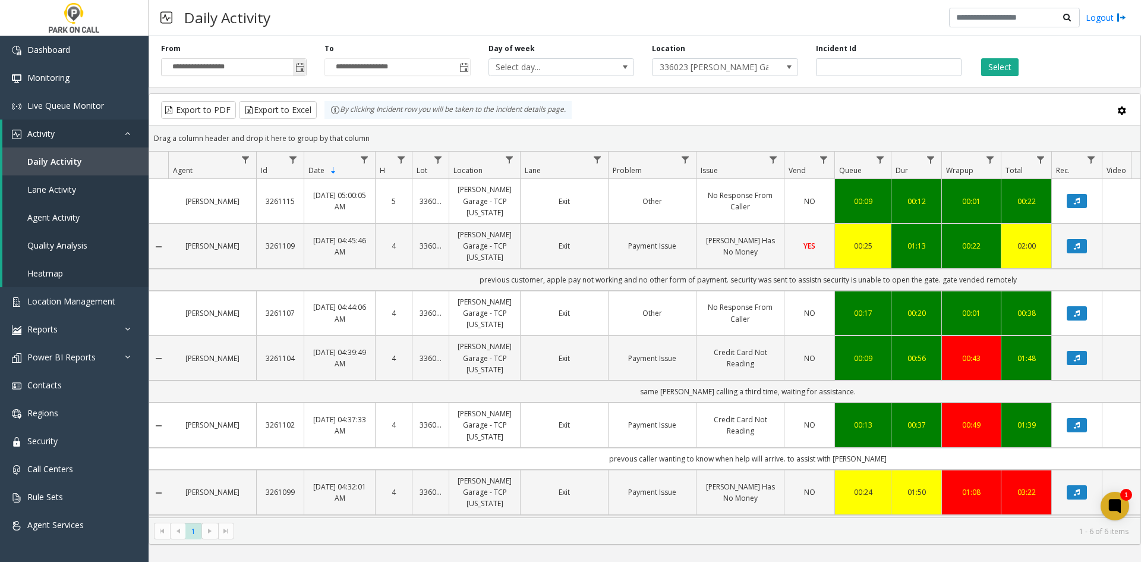
click at [299, 61] on span "Toggle popup" at bounding box center [299, 67] width 13 height 19
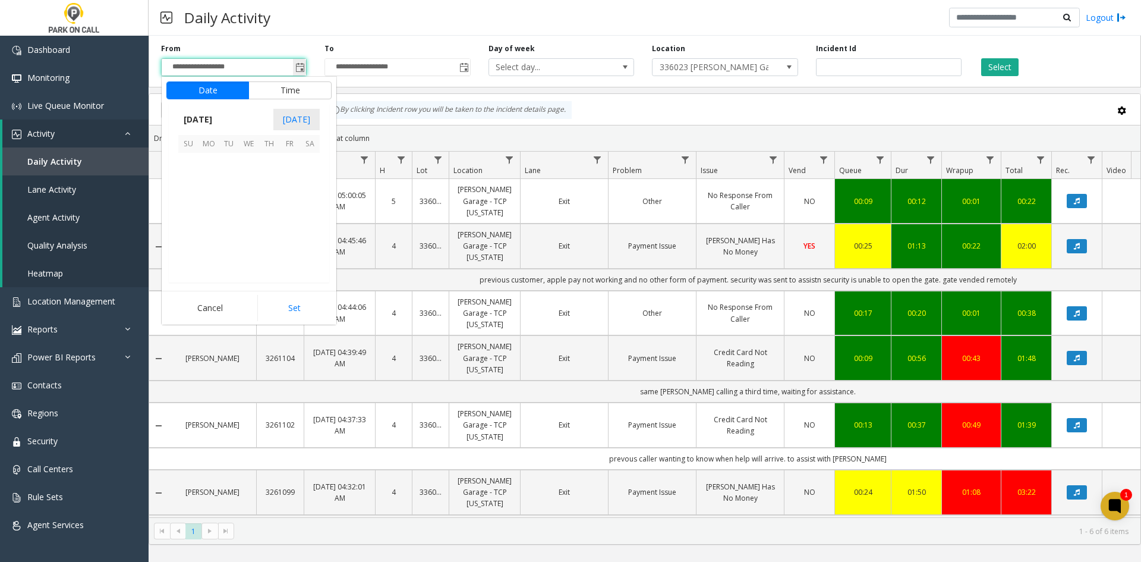
scroll to position [213124, 0]
click at [182, 238] on span "24" at bounding box center [188, 244] width 20 height 20
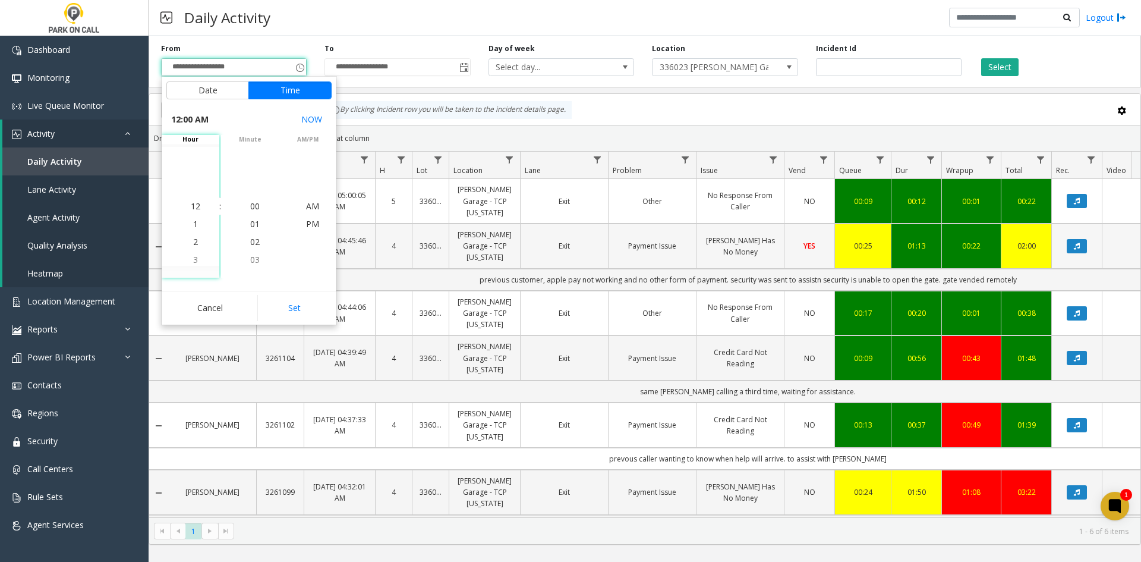
drag, startPoint x: 301, startPoint y: 306, endPoint x: 471, endPoint y: 216, distance: 191.9
click at [302, 305] on button "Set" at bounding box center [294, 308] width 75 height 26
type input "**********"
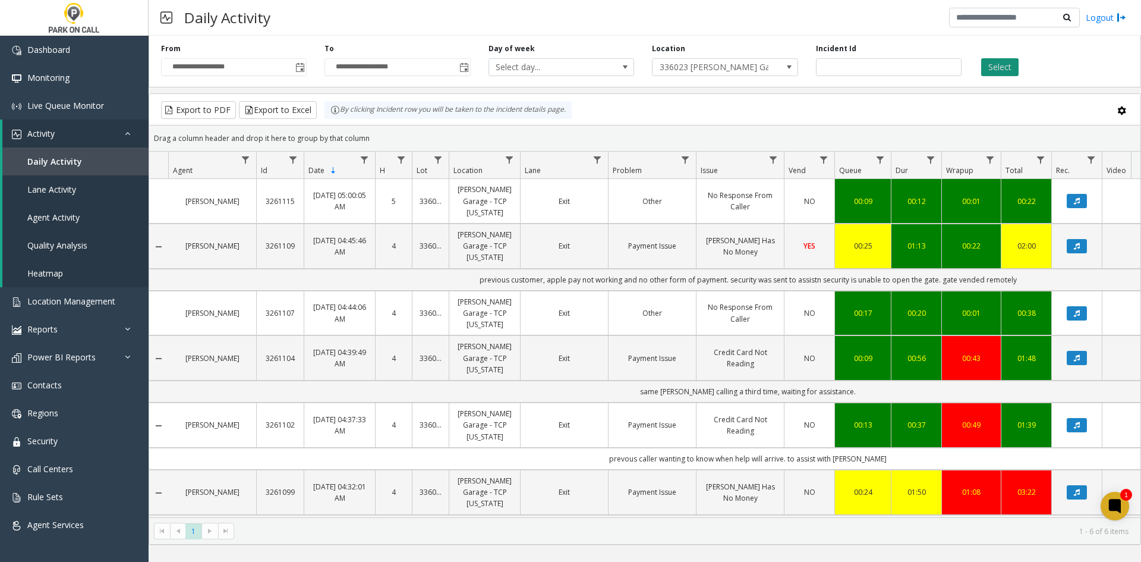
click at [1007, 64] on button "Select" at bounding box center [999, 67] width 37 height 18
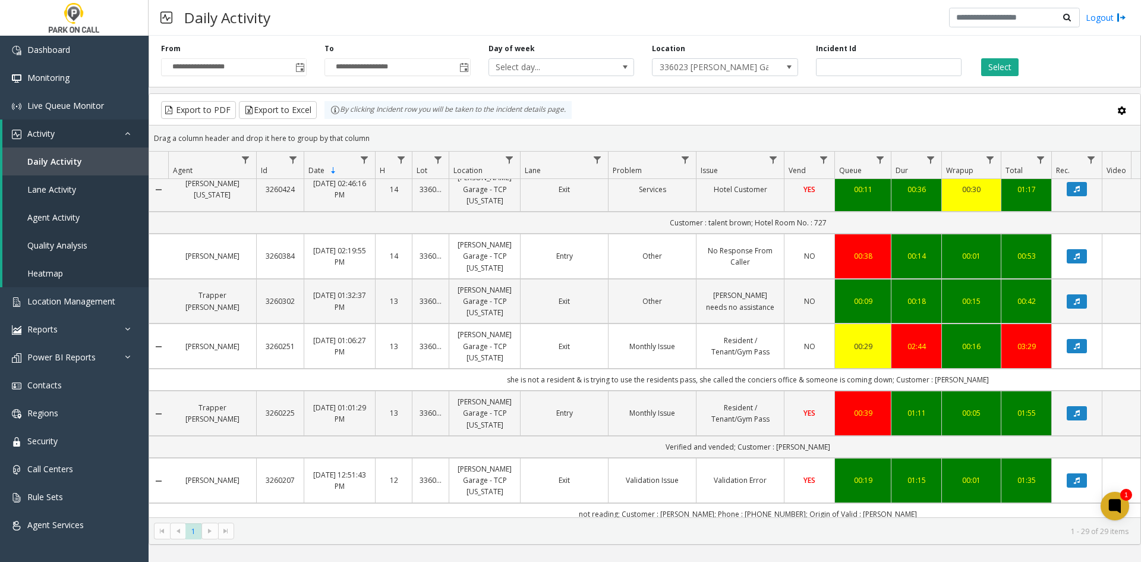
scroll to position [416, 0]
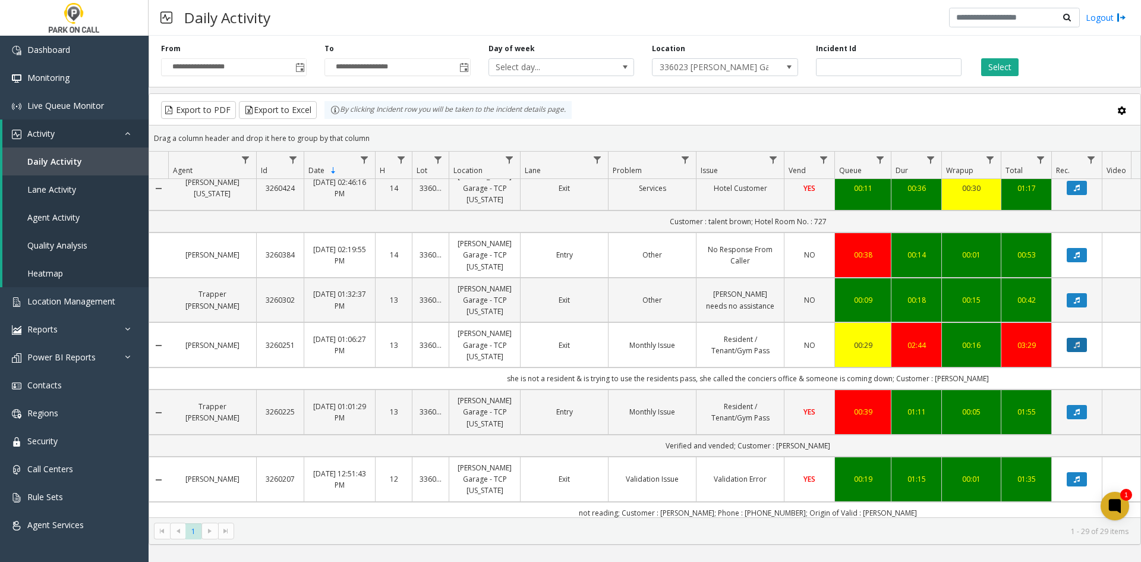
click at [1084, 338] on button "Data table" at bounding box center [1077, 345] width 20 height 14
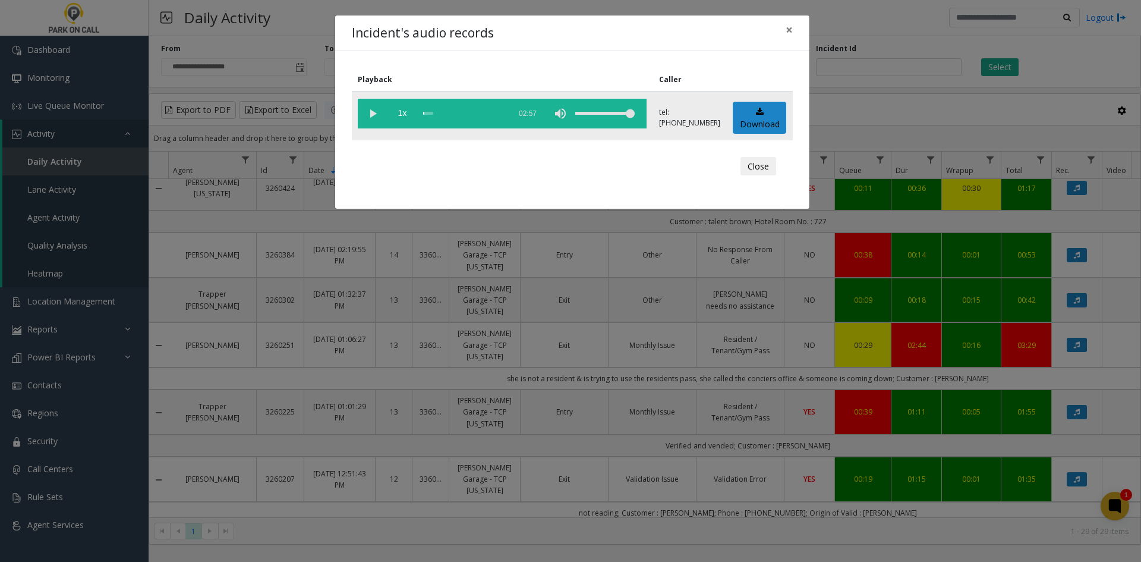
click at [377, 111] on vg-play-pause at bounding box center [373, 114] width 30 height 30
drag, startPoint x: 606, startPoint y: 115, endPoint x: 591, endPoint y: 118, distance: 15.7
click at [591, 118] on div "volume level" at bounding box center [604, 114] width 59 height 30
click at [381, 120] on vg-play-pause at bounding box center [373, 114] width 30 height 30
click at [365, 109] on vg-play-pause at bounding box center [373, 114] width 30 height 30
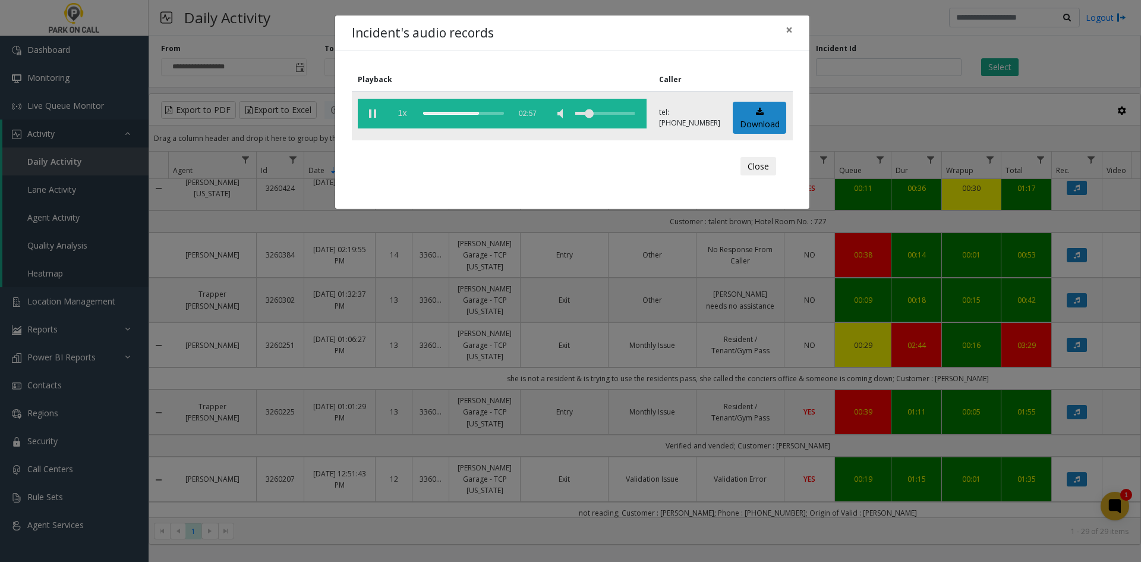
click at [396, 123] on span "1x" at bounding box center [402, 114] width 30 height 30
click at [396, 123] on span "1.5x" at bounding box center [402, 114] width 30 height 30
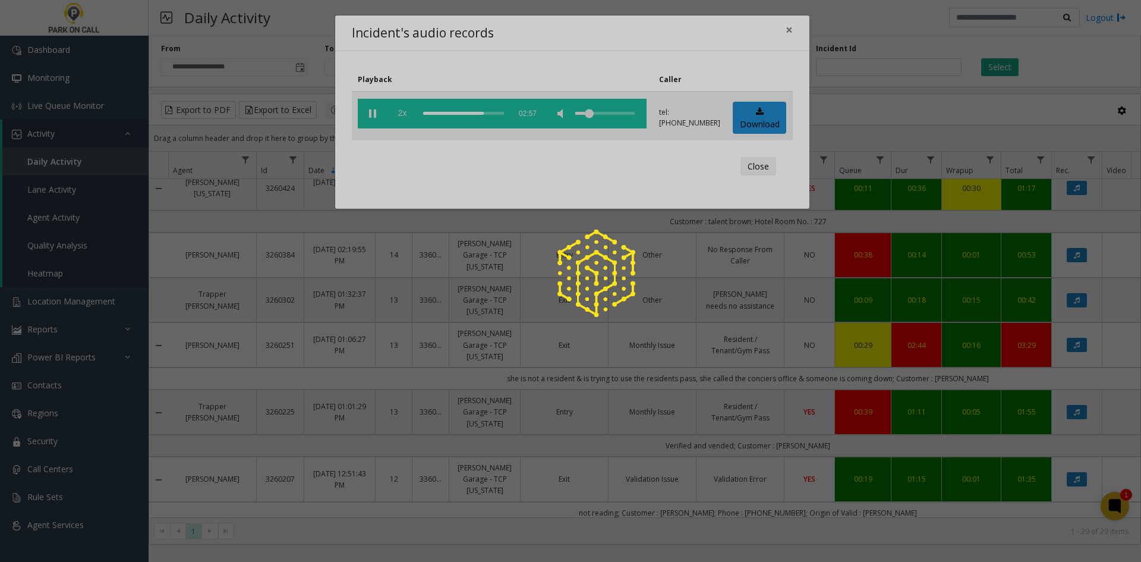
click at [400, 112] on app-root "**********" at bounding box center [570, 281] width 1141 height 562
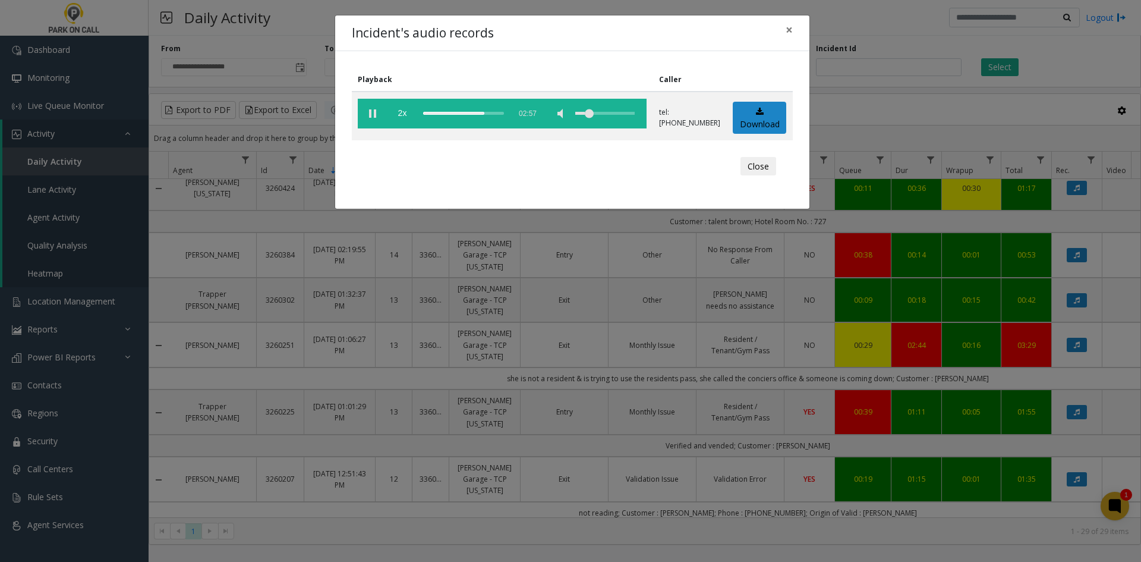
click at [400, 112] on span "2x" at bounding box center [402, 114] width 30 height 30
click at [400, 112] on span "0.5x" at bounding box center [402, 114] width 30 height 30
click at [400, 112] on span "1x" at bounding box center [402, 114] width 30 height 30
click at [466, 285] on div "Incident's audio records × Playback Caller 1.5x 02:57 tel:3360239002 Download C…" at bounding box center [570, 281] width 1141 height 562
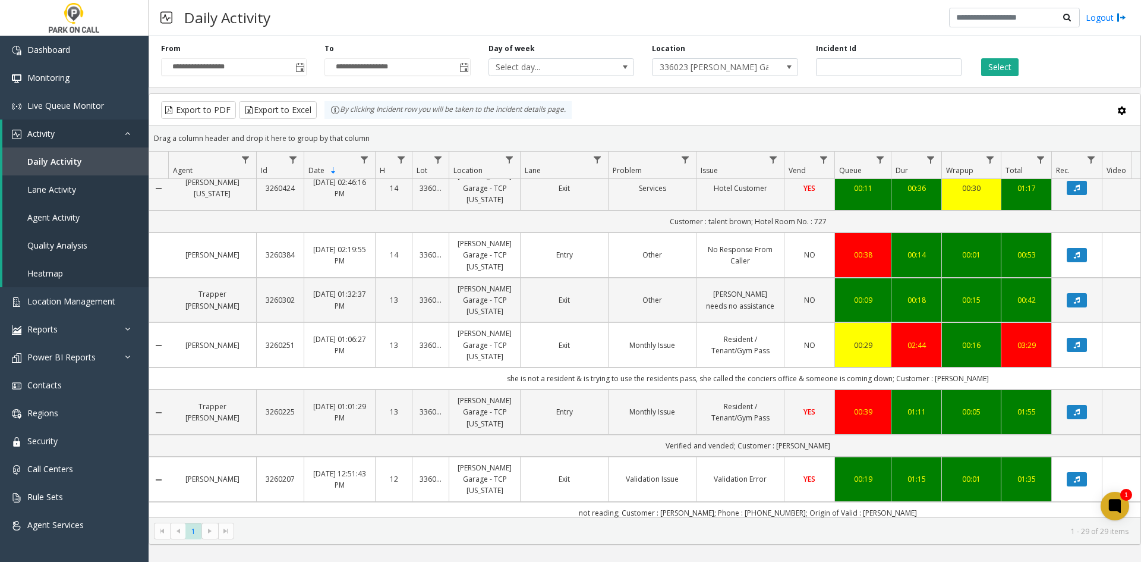
click at [657, 322] on td "Monthly Issue" at bounding box center [652, 344] width 88 height 45
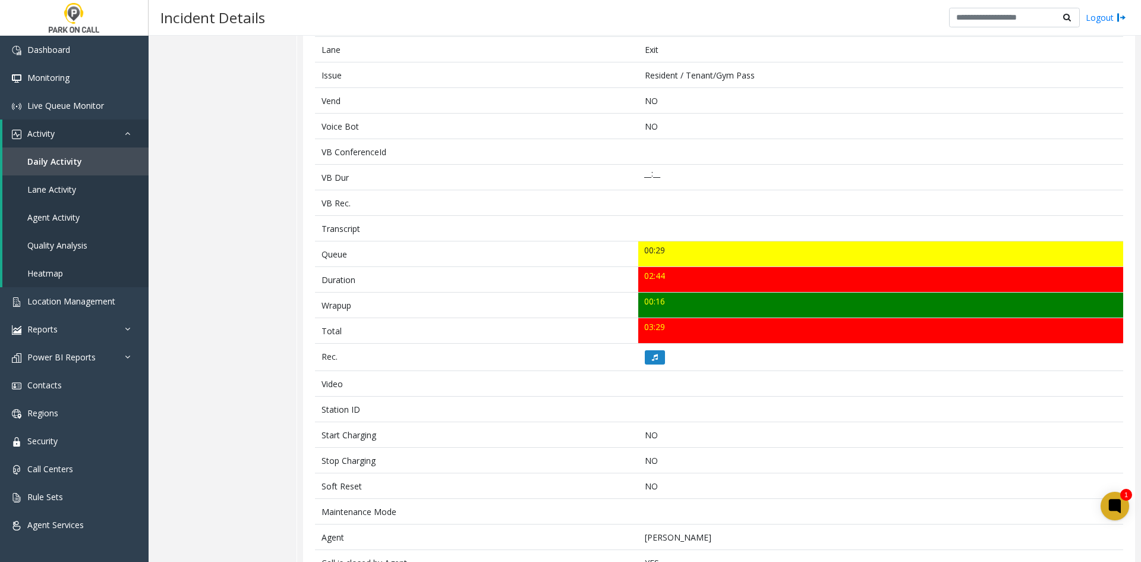
scroll to position [238, 0]
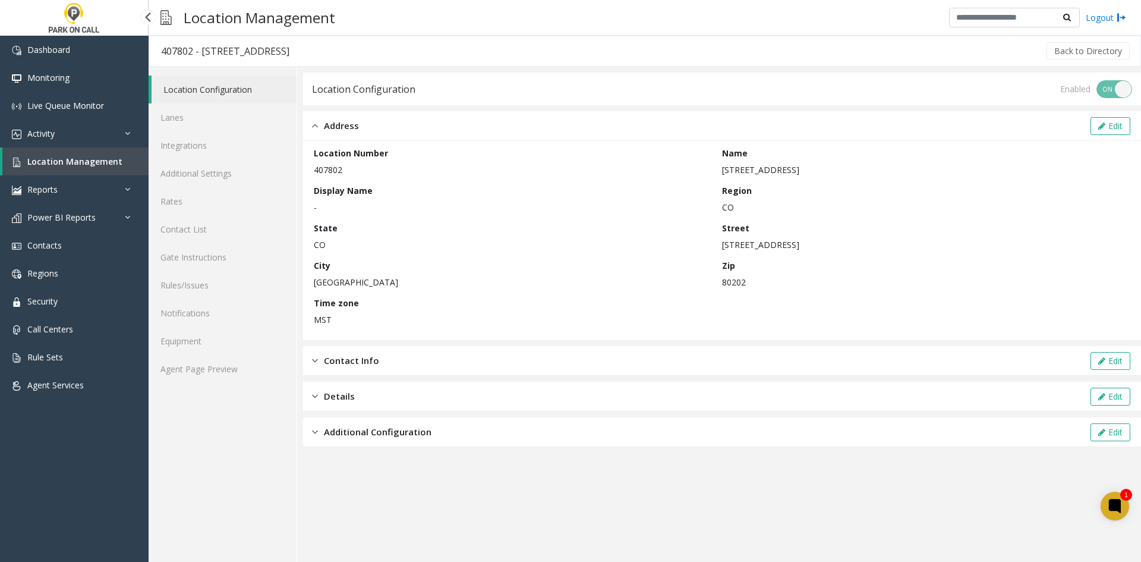
click at [88, 171] on link "Location Management" at bounding box center [75, 161] width 146 height 28
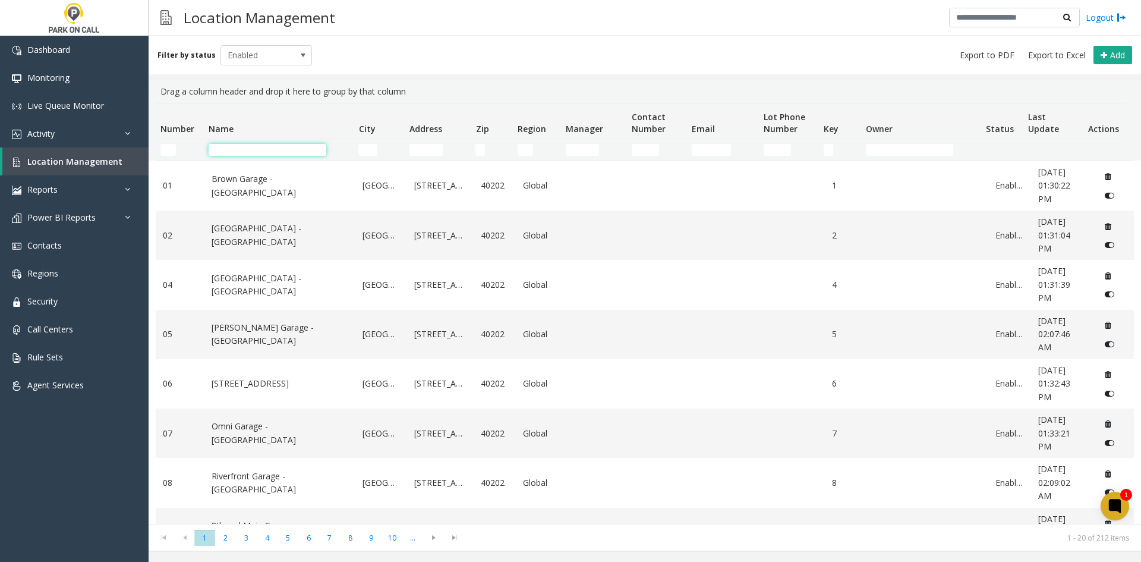
click at [264, 145] on input "Name Filter" at bounding box center [268, 150] width 118 height 12
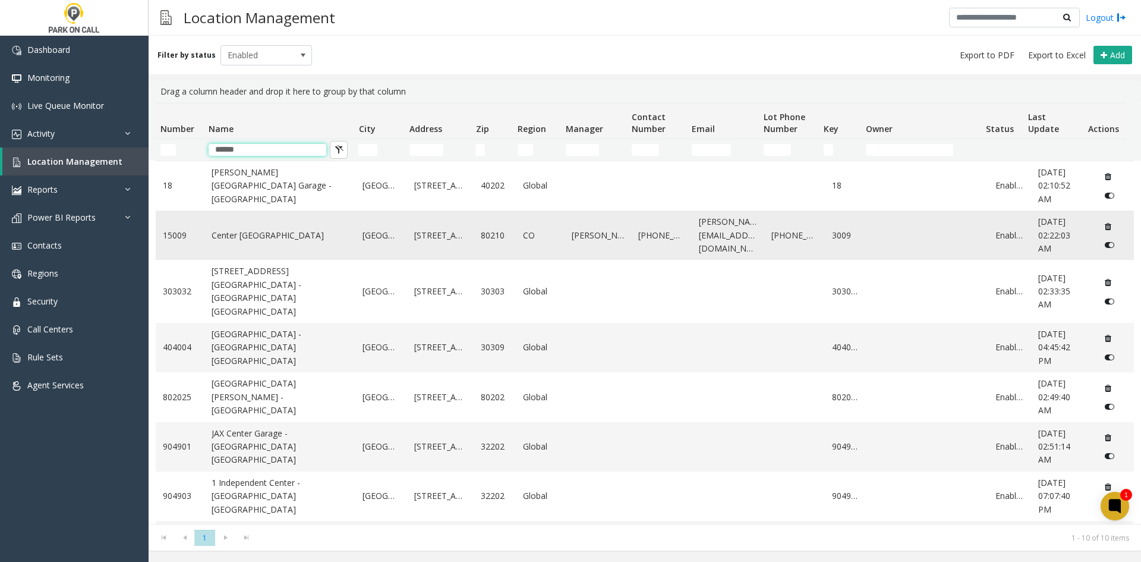
type input "******"
click at [255, 229] on link "Center [GEOGRAPHIC_DATA]" at bounding box center [280, 235] width 137 height 13
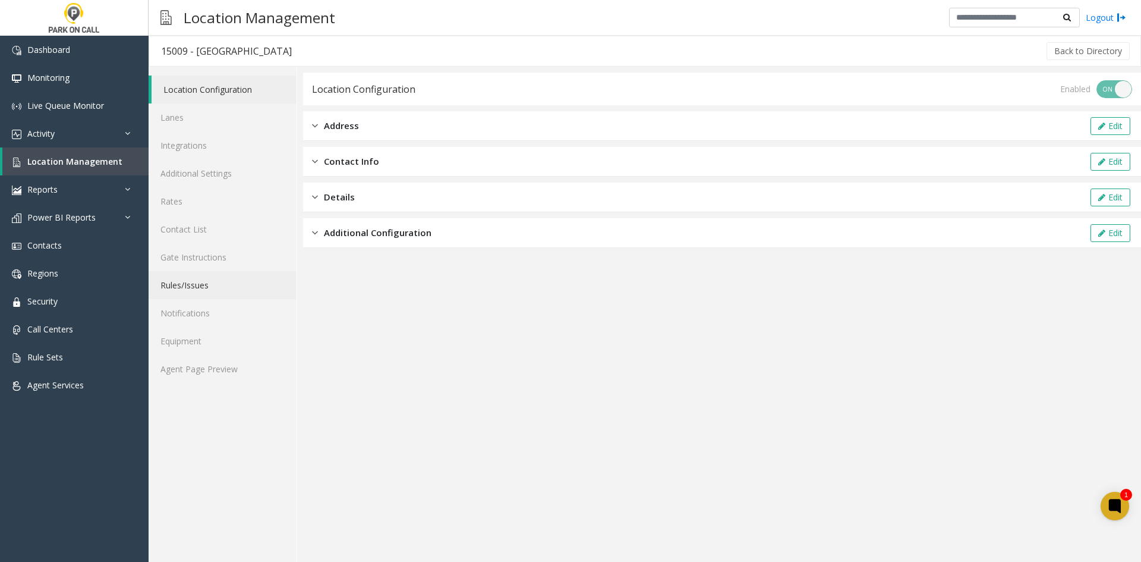
click at [193, 280] on link "Rules/Issues" at bounding box center [223, 285] width 148 height 28
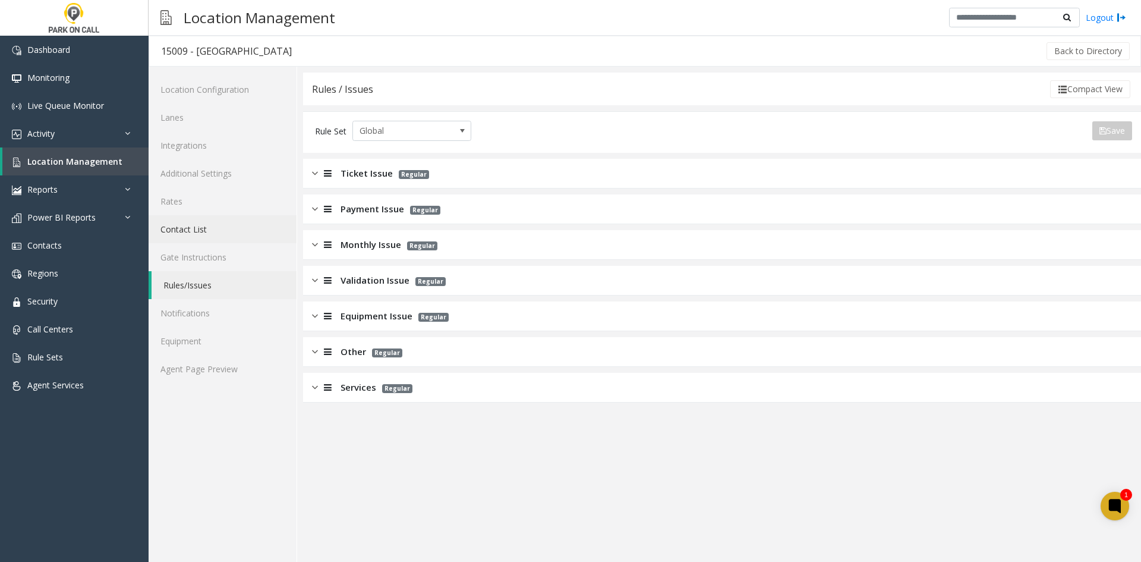
click at [202, 232] on link "Contact List" at bounding box center [223, 229] width 148 height 28
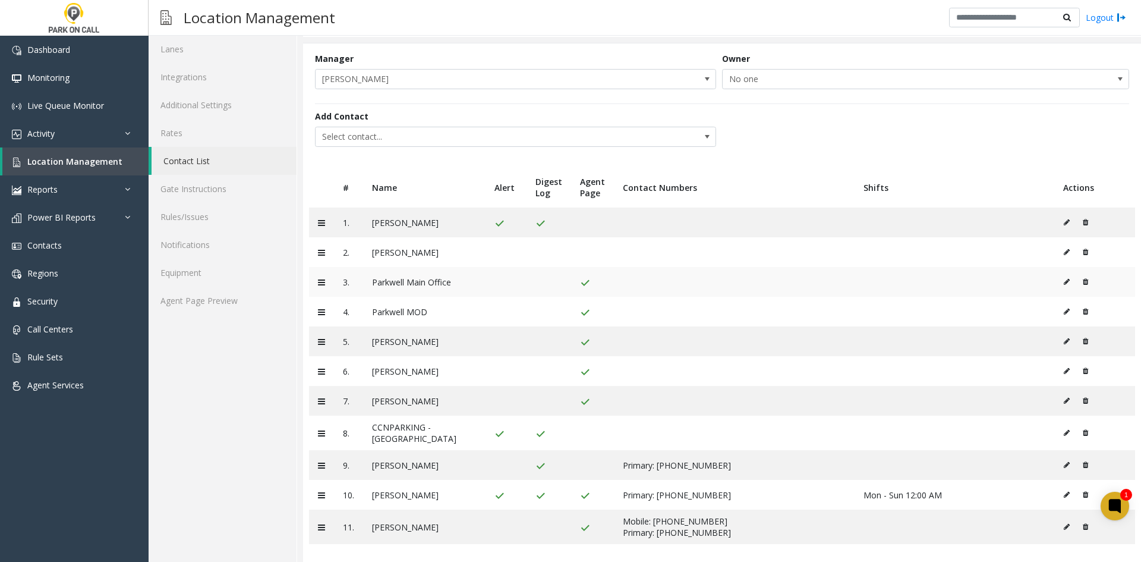
scroll to position [70, 0]
click at [1064, 490] on icon at bounding box center [1067, 493] width 6 height 7
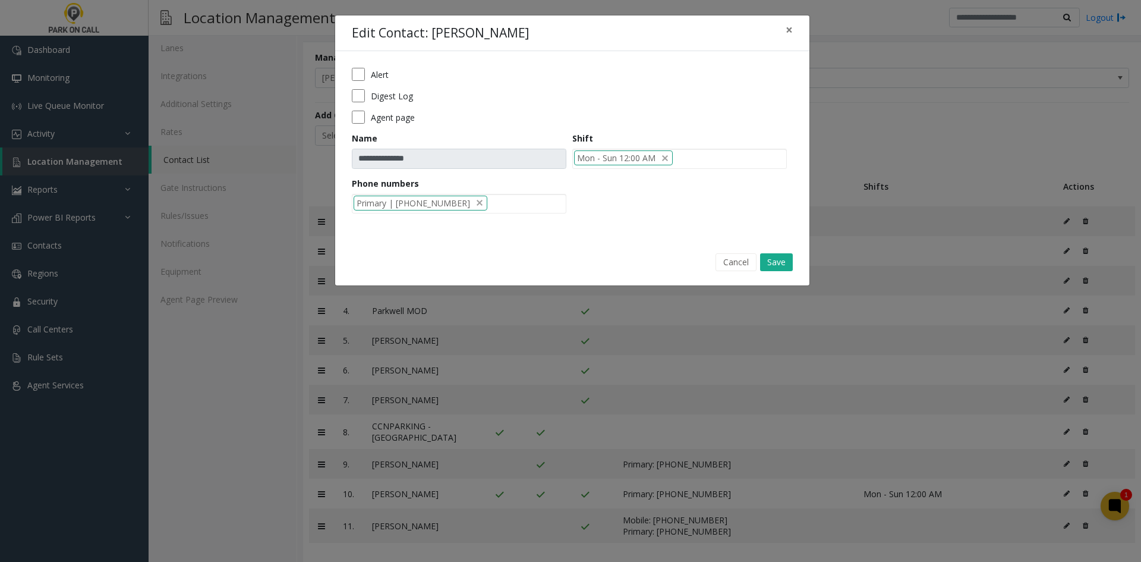
click at [366, 75] on div "Alert" at bounding box center [572, 74] width 441 height 13
click at [366, 96] on div "Digest Log" at bounding box center [572, 95] width 441 height 13
click at [770, 268] on button "Save" at bounding box center [776, 262] width 33 height 18
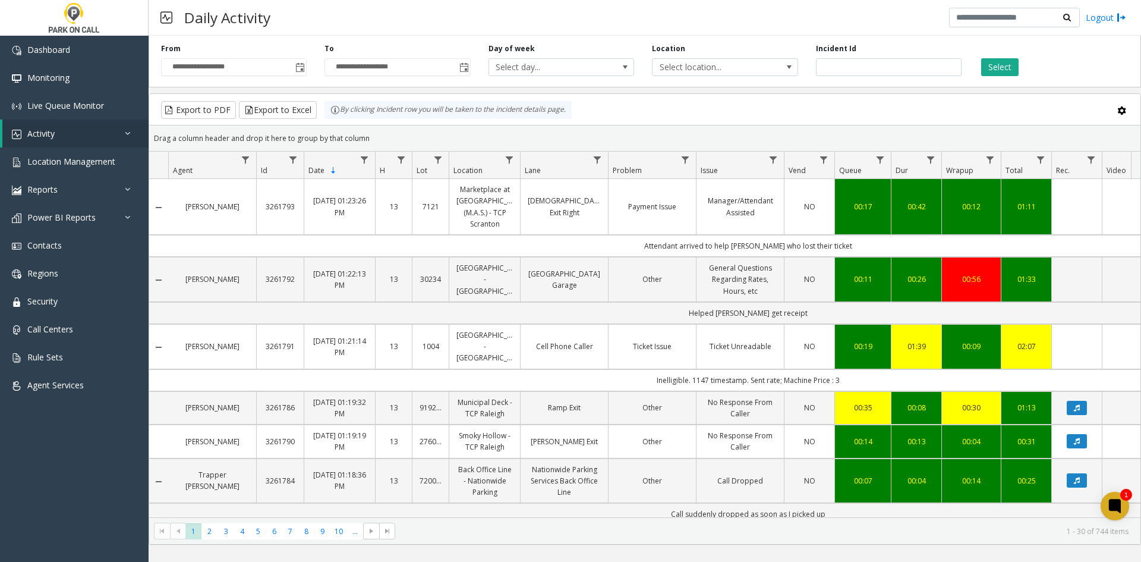
scroll to position [1010, 0]
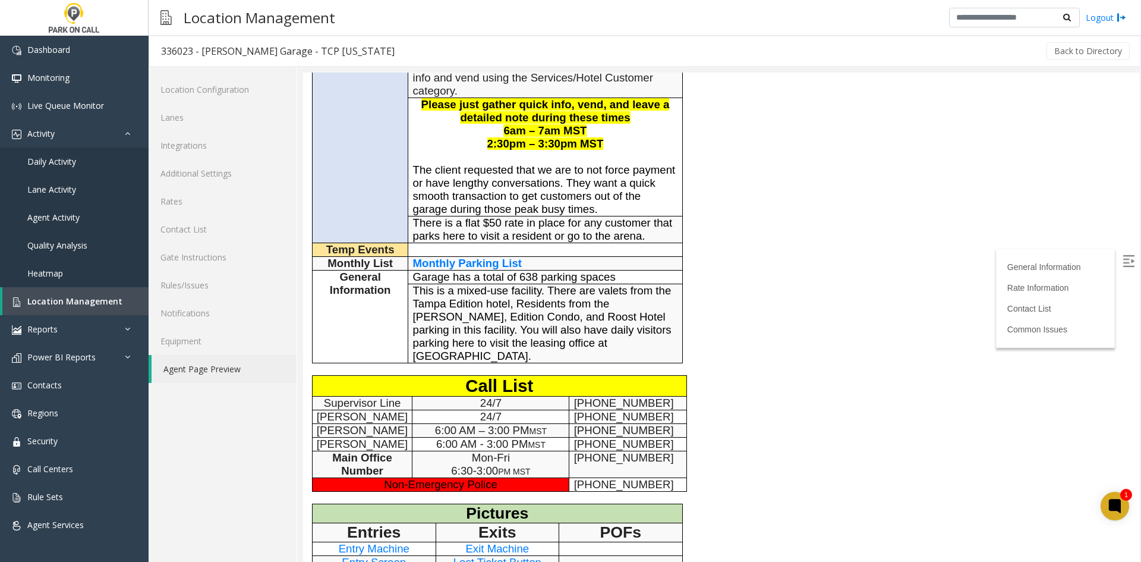
scroll to position [729, 0]
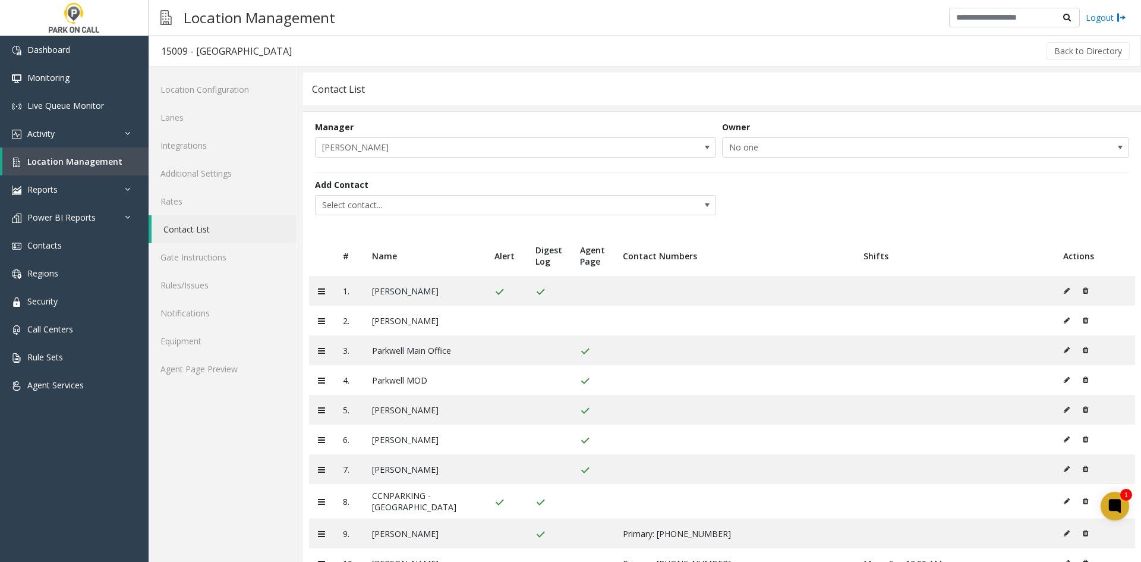
scroll to position [67, 0]
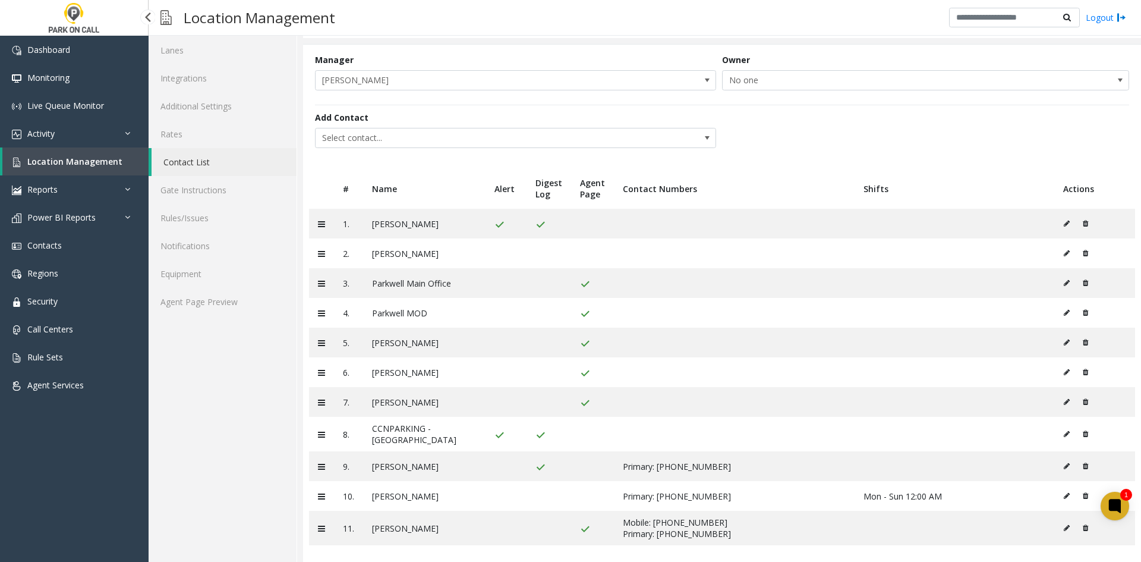
click at [83, 170] on link "Location Management" at bounding box center [75, 161] width 146 height 28
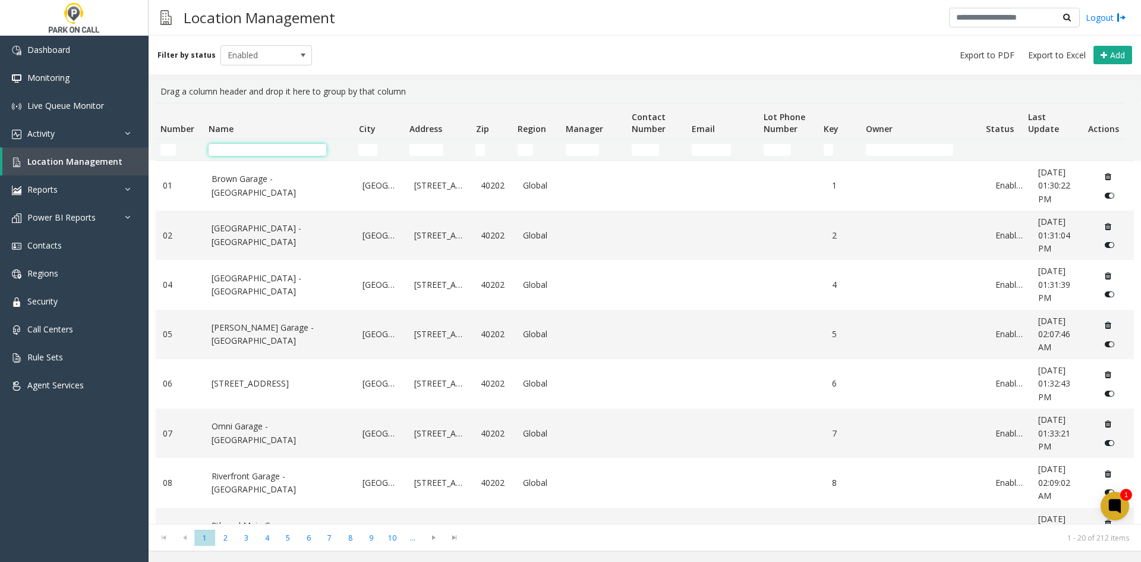
click at [246, 150] on input "Name Filter" at bounding box center [268, 150] width 118 height 12
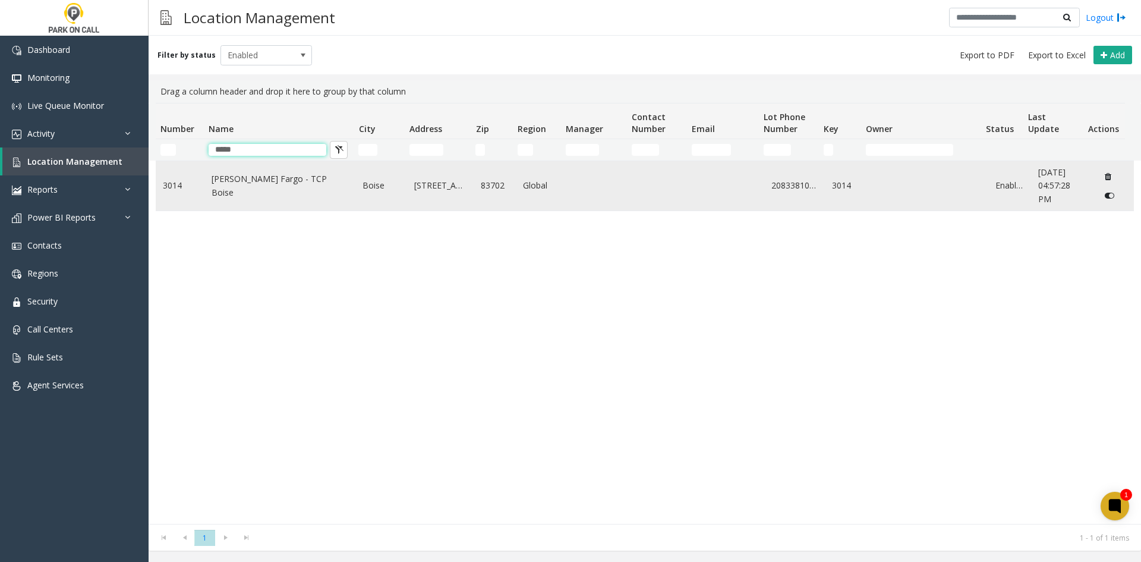
type input "*****"
click at [252, 185] on link "[PERSON_NAME] Fargo - TCP Boise" at bounding box center [280, 185] width 137 height 27
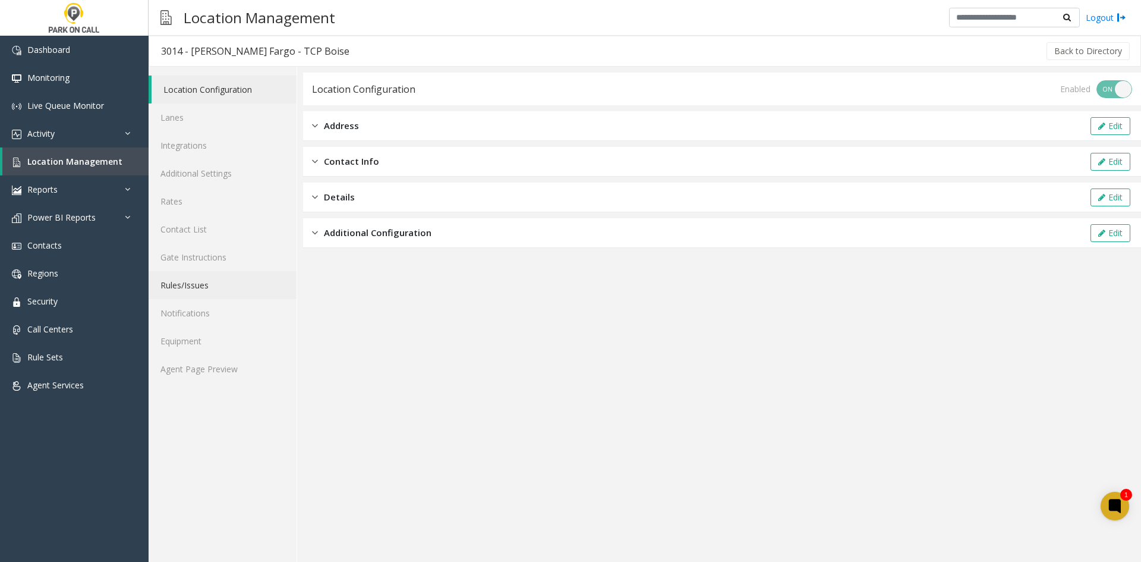
click at [197, 285] on link "Rules/Issues" at bounding box center [223, 285] width 148 height 28
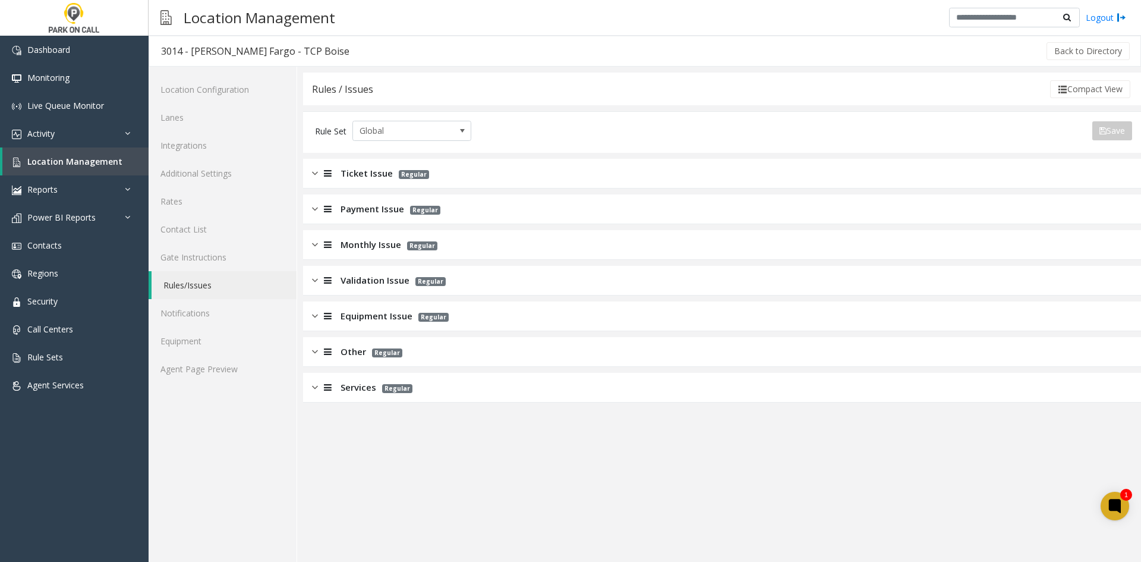
click at [343, 345] on div "Other Regular" at bounding box center [722, 352] width 838 height 30
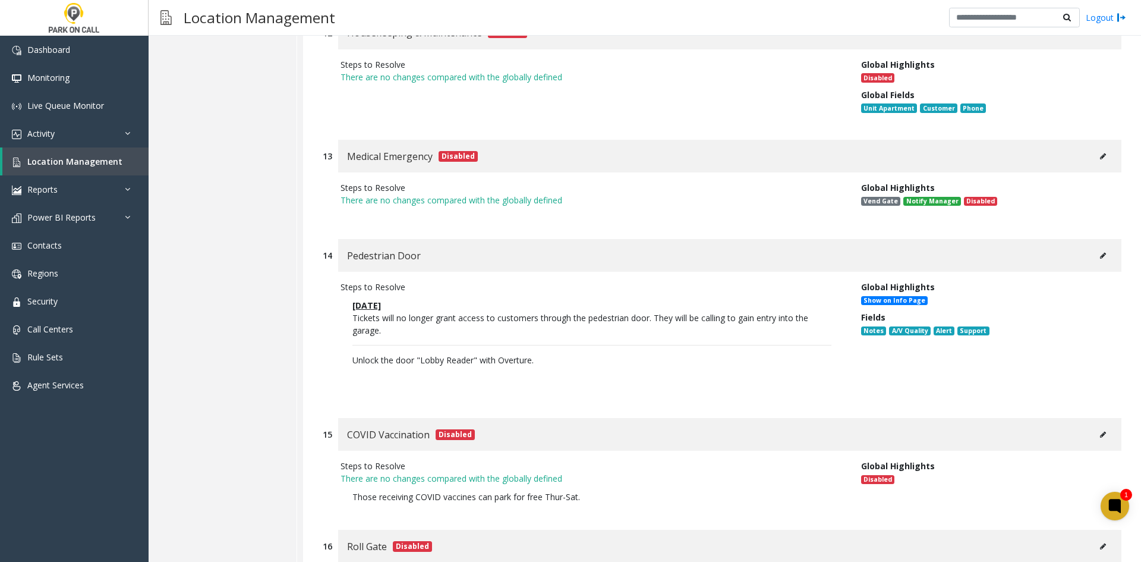
scroll to position [1901, 0]
click at [1097, 254] on button at bounding box center [1102, 255] width 19 height 18
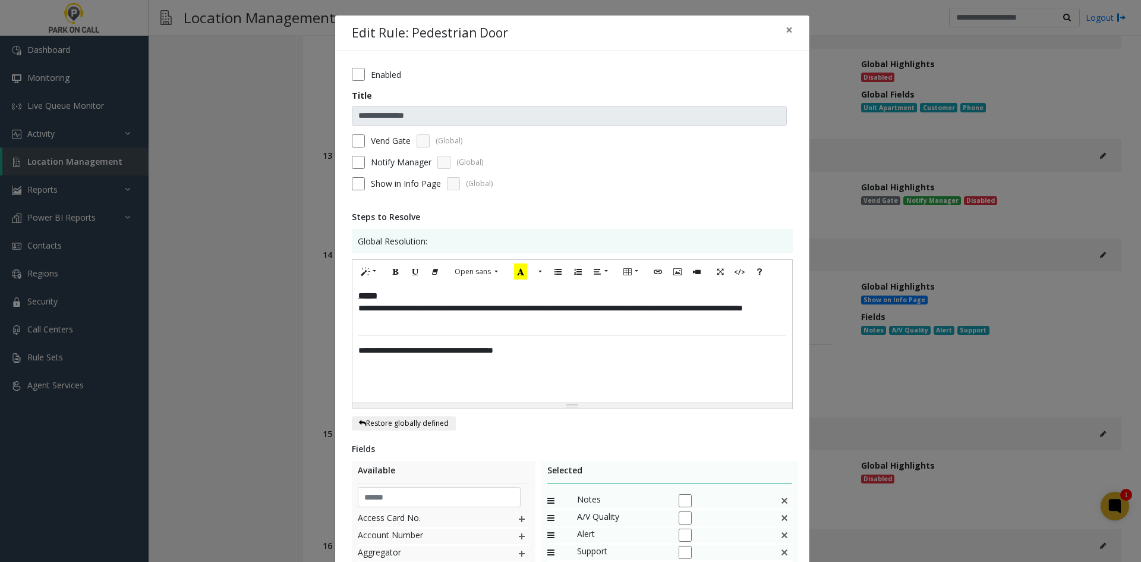
click at [385, 138] on label "Vend Gate" at bounding box center [391, 140] width 40 height 12
click at [372, 160] on label "Notify Manager" at bounding box center [401, 162] width 61 height 12
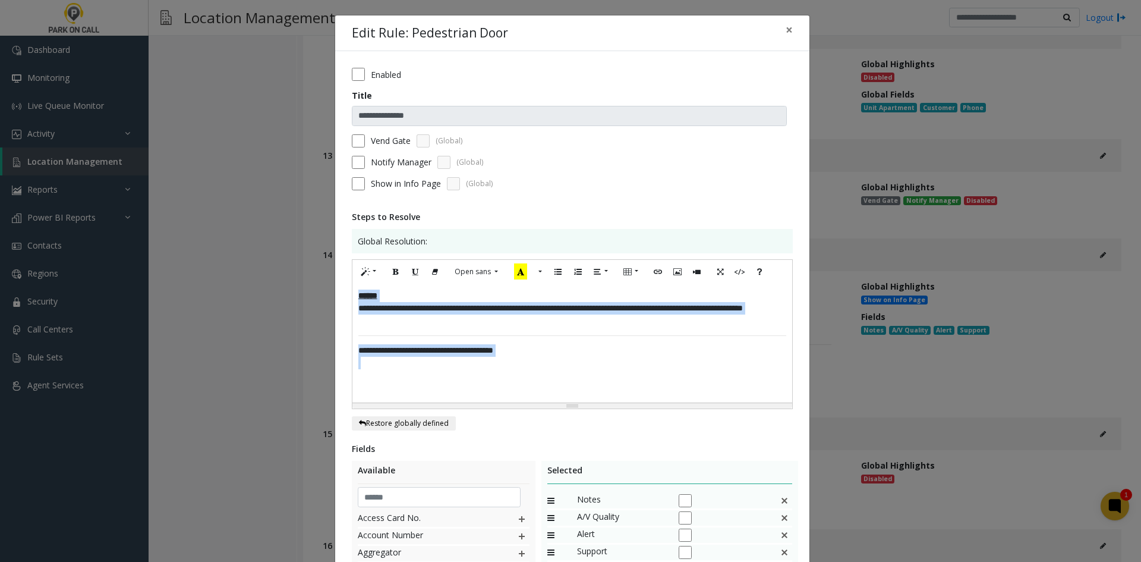
drag, startPoint x: 601, startPoint y: 361, endPoint x: 308, endPoint y: 258, distance: 311.0
click at [308, 258] on div "**********" at bounding box center [570, 281] width 1141 height 562
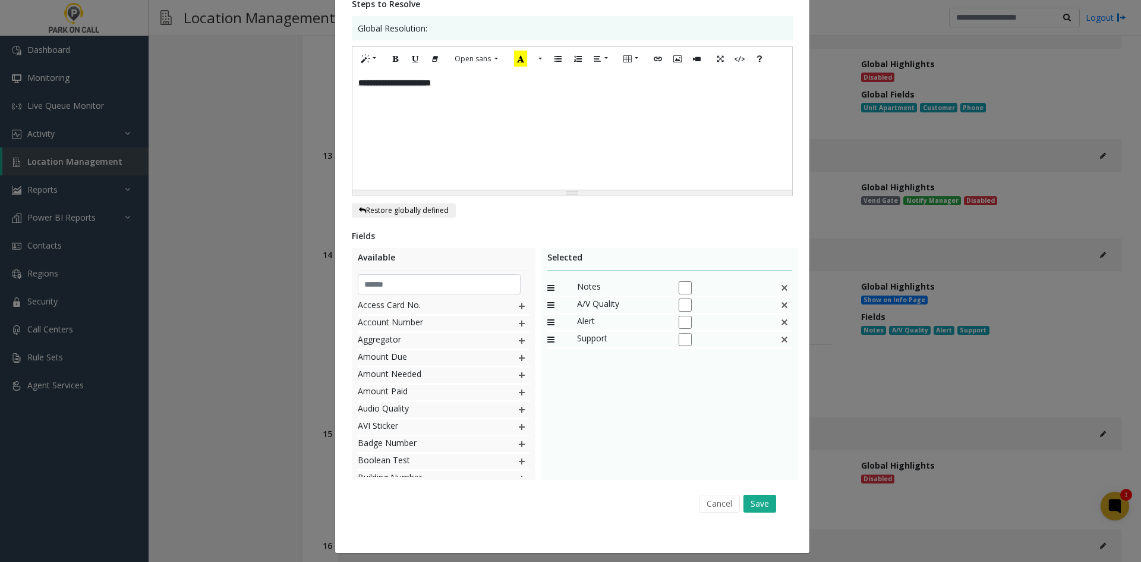
scroll to position [219, 0]
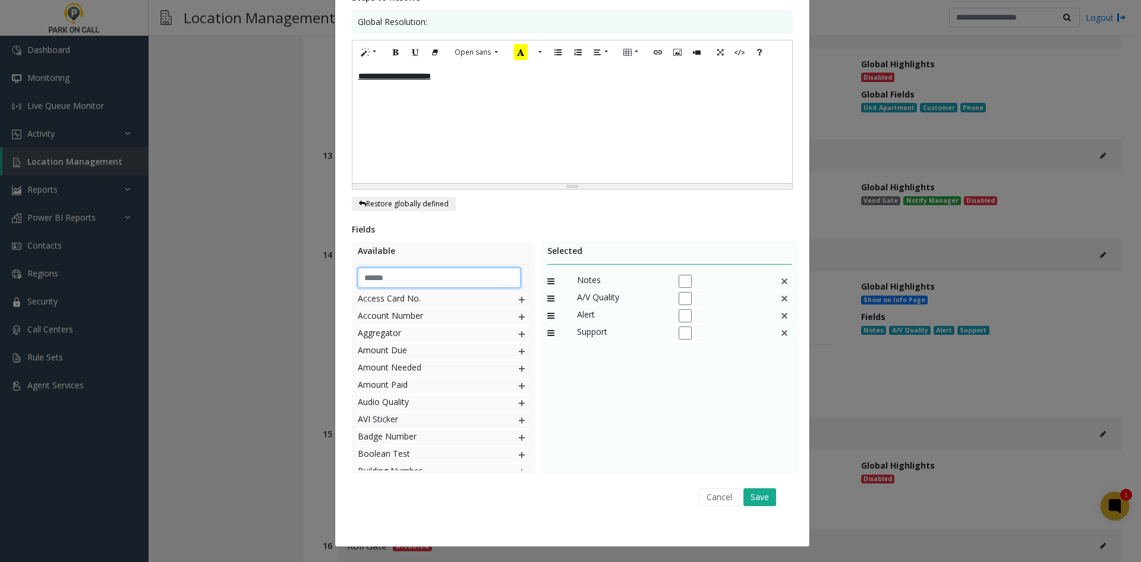
click at [415, 275] on input "text" at bounding box center [439, 277] width 163 height 20
type input "**"
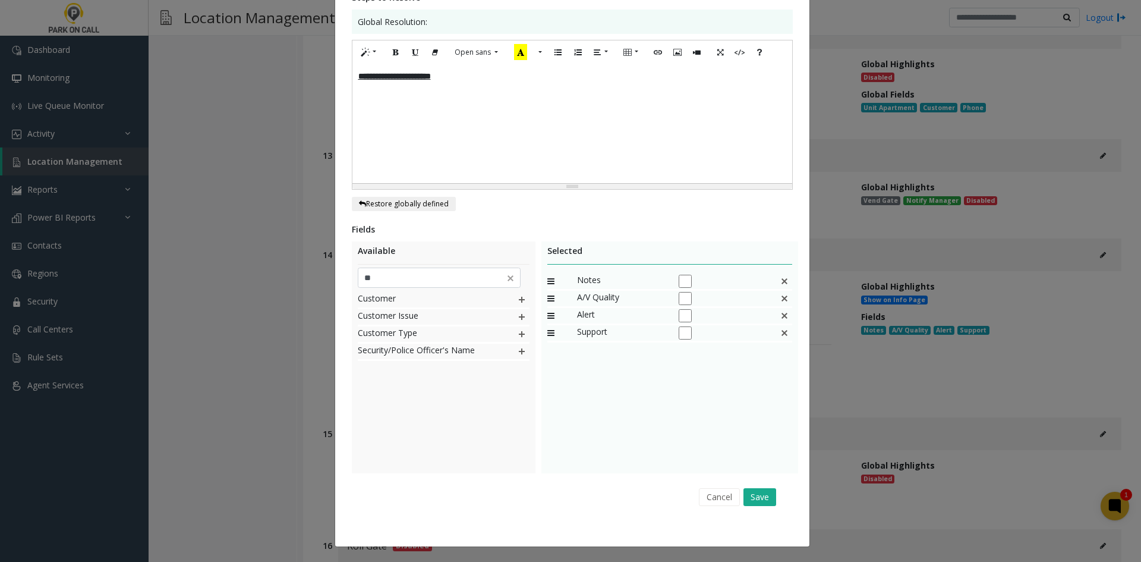
drag, startPoint x: 616, startPoint y: 450, endPoint x: 582, endPoint y: 427, distance: 41.5
click at [615, 450] on div "Notes A/V Quality Alert Support" at bounding box center [669, 362] width 245 height 178
click at [519, 297] on img at bounding box center [522, 299] width 10 height 15
drag, startPoint x: 589, startPoint y: 336, endPoint x: 601, endPoint y: 281, distance: 55.9
click at [756, 501] on button "Save" at bounding box center [759, 497] width 33 height 18
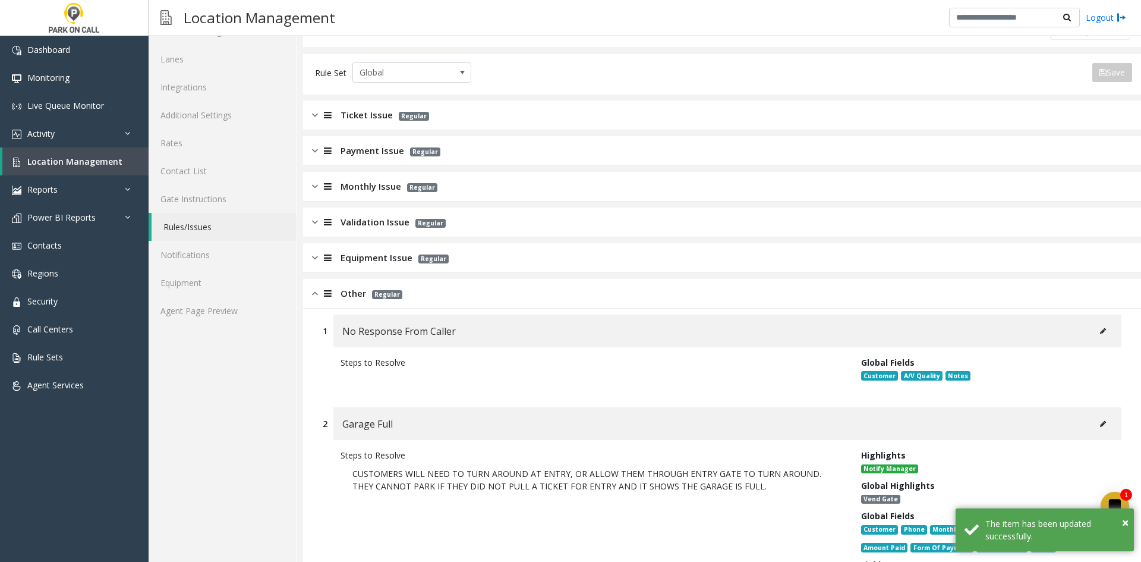
scroll to position [0, 0]
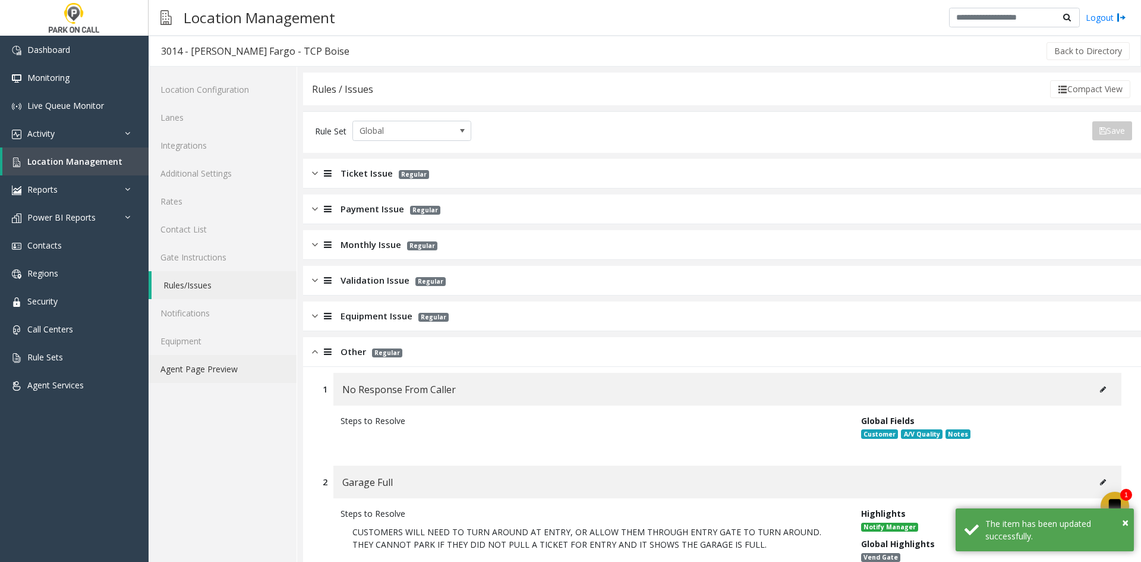
click at [244, 376] on link "Agent Page Preview" at bounding box center [223, 369] width 148 height 28
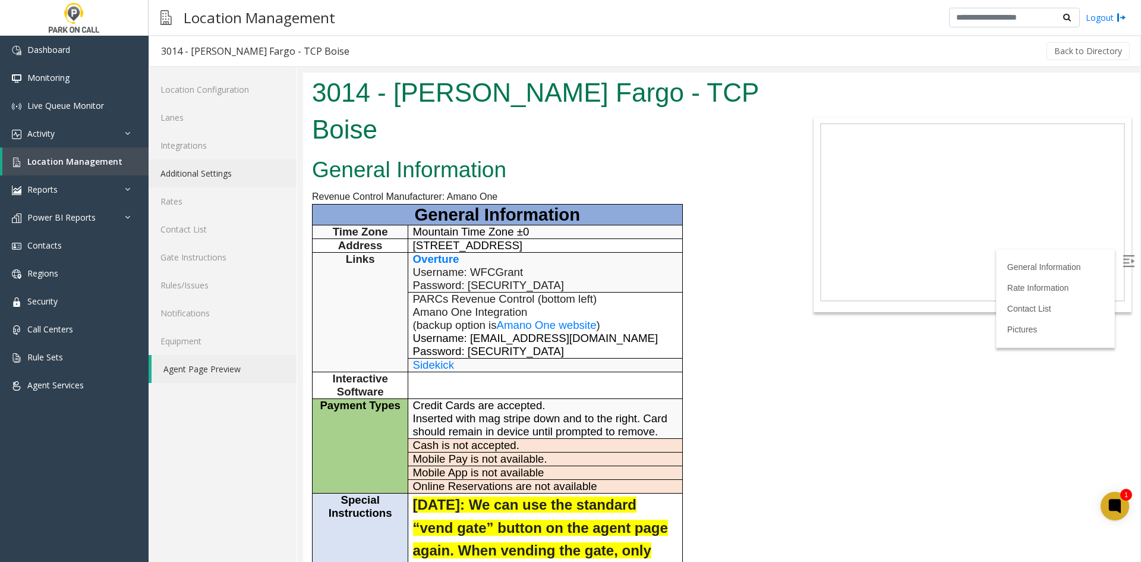
click at [231, 175] on link "Additional Settings" at bounding box center [223, 173] width 148 height 28
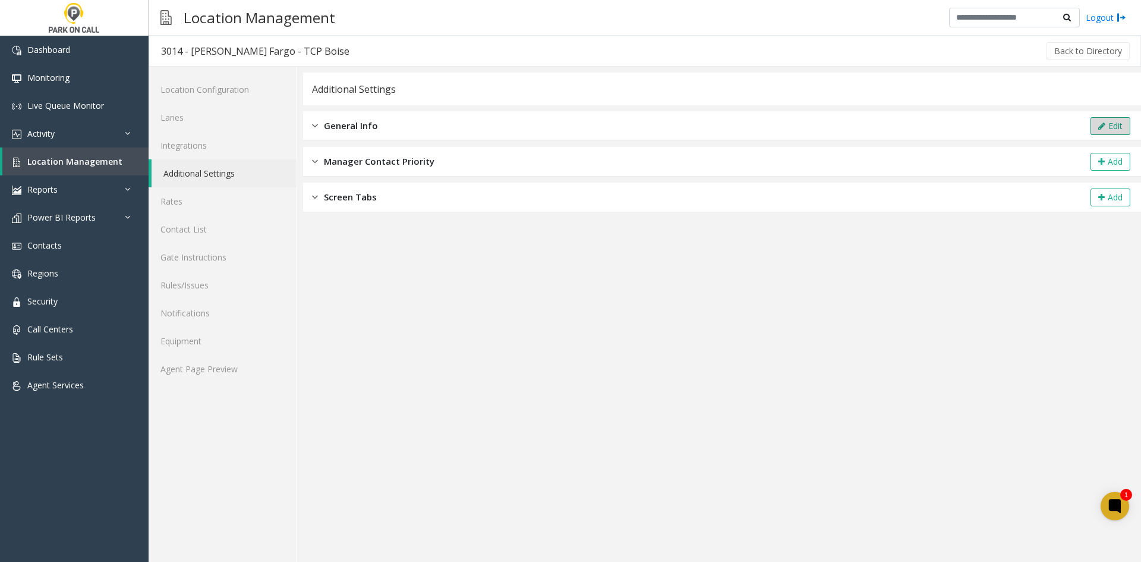
click at [1091, 121] on button "Edit" at bounding box center [1110, 126] width 40 height 18
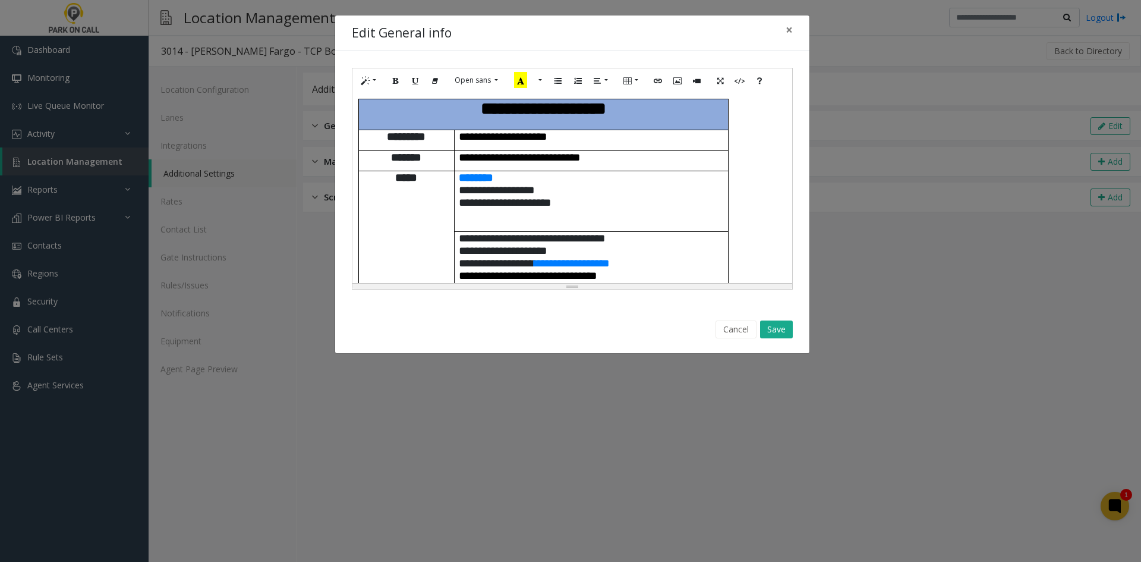
click at [685, 171] on p "**********" at bounding box center [591, 189] width 265 height 37
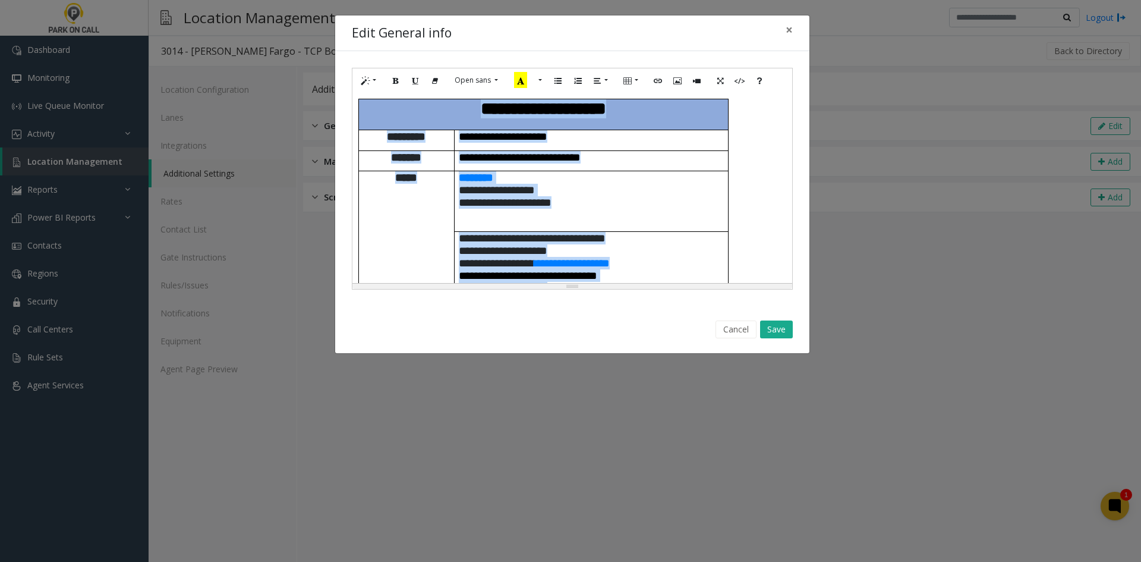
copy div "**********"
click at [727, 249] on td "**********" at bounding box center [591, 281] width 274 height 100
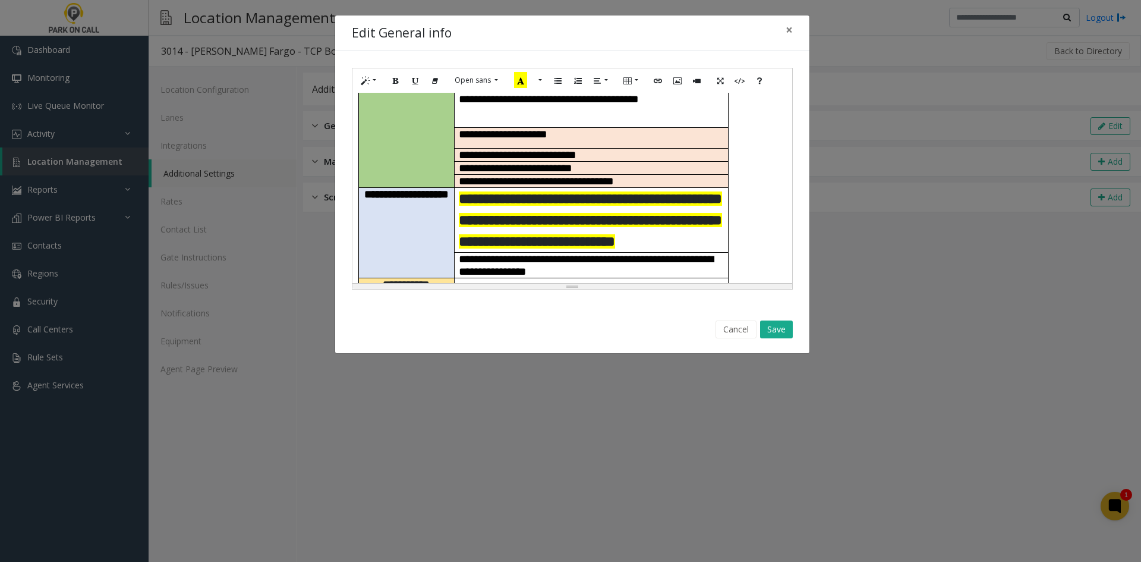
scroll to position [297, 0]
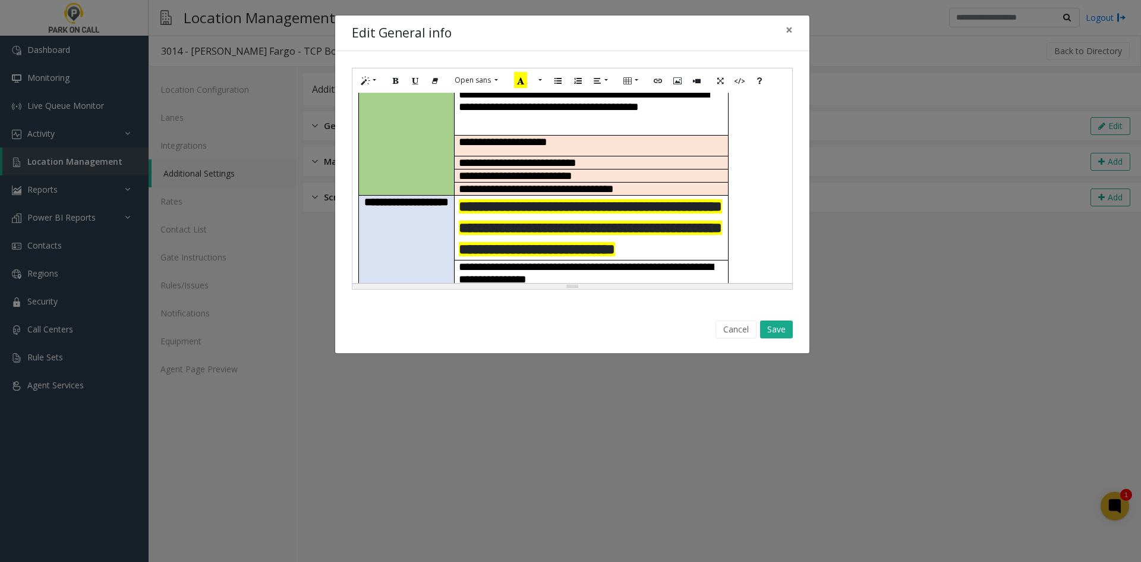
click at [644, 261] on span "**********" at bounding box center [586, 273] width 254 height 24
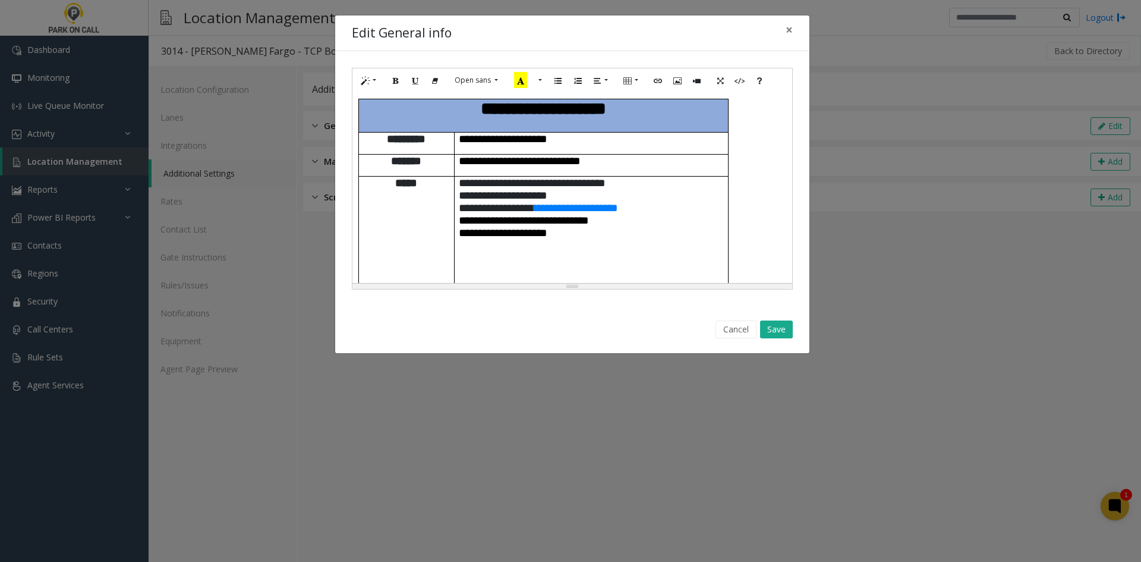
scroll to position [683, 0]
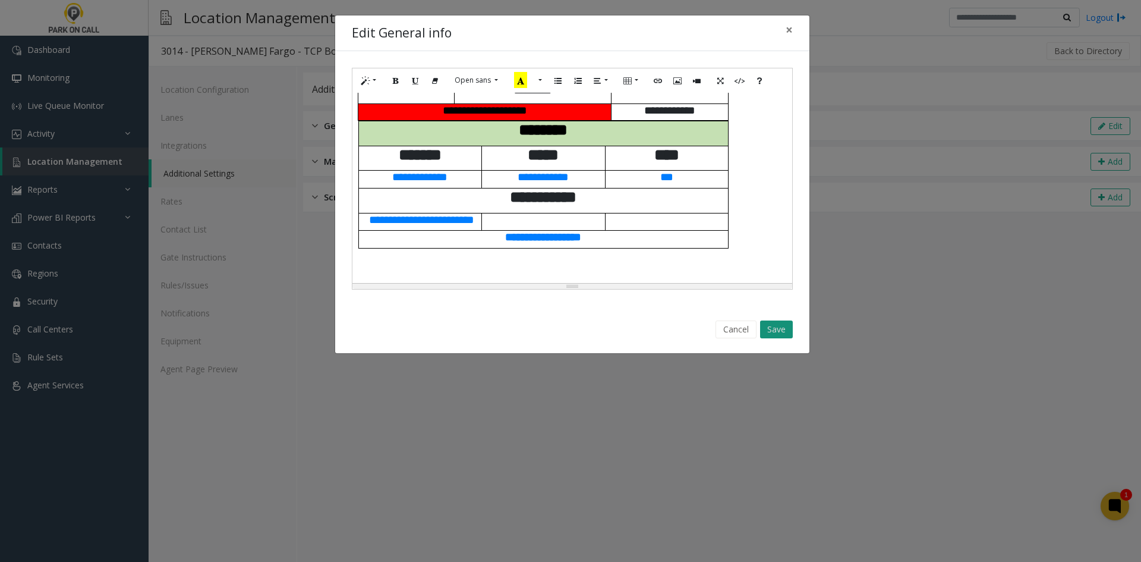
click at [780, 332] on button "Save" at bounding box center [776, 329] width 33 height 18
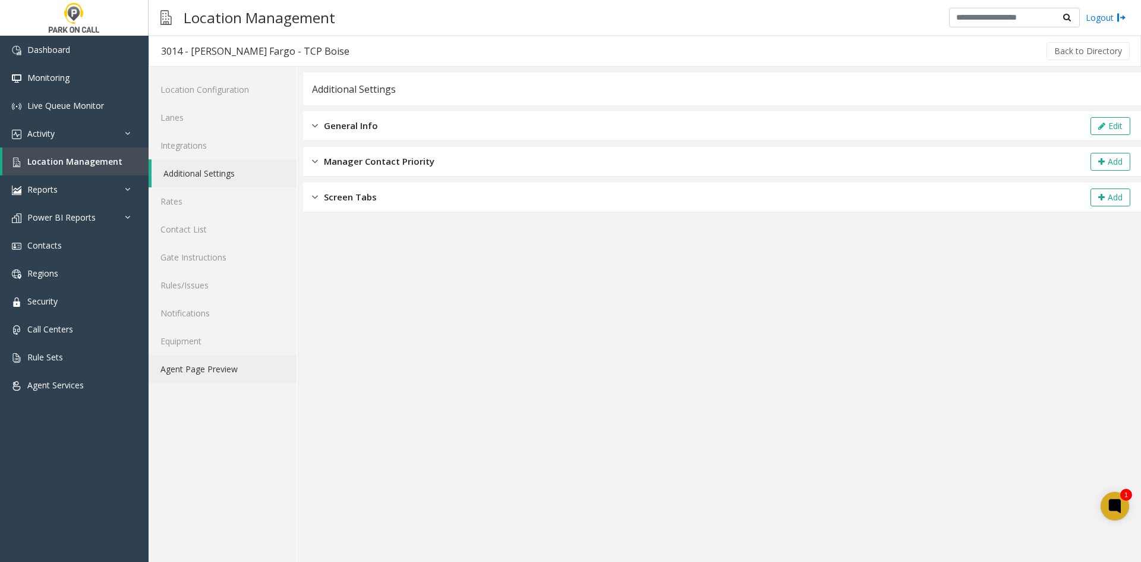
click at [194, 377] on link "Agent Page Preview" at bounding box center [223, 369] width 148 height 28
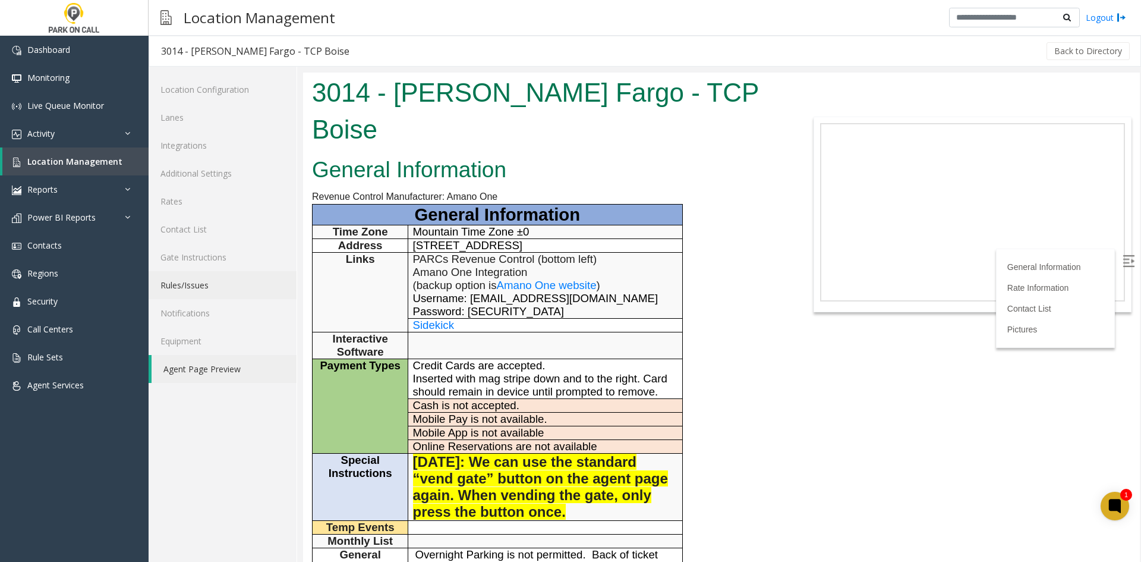
click at [238, 297] on link "Rules/Issues" at bounding box center [223, 285] width 148 height 28
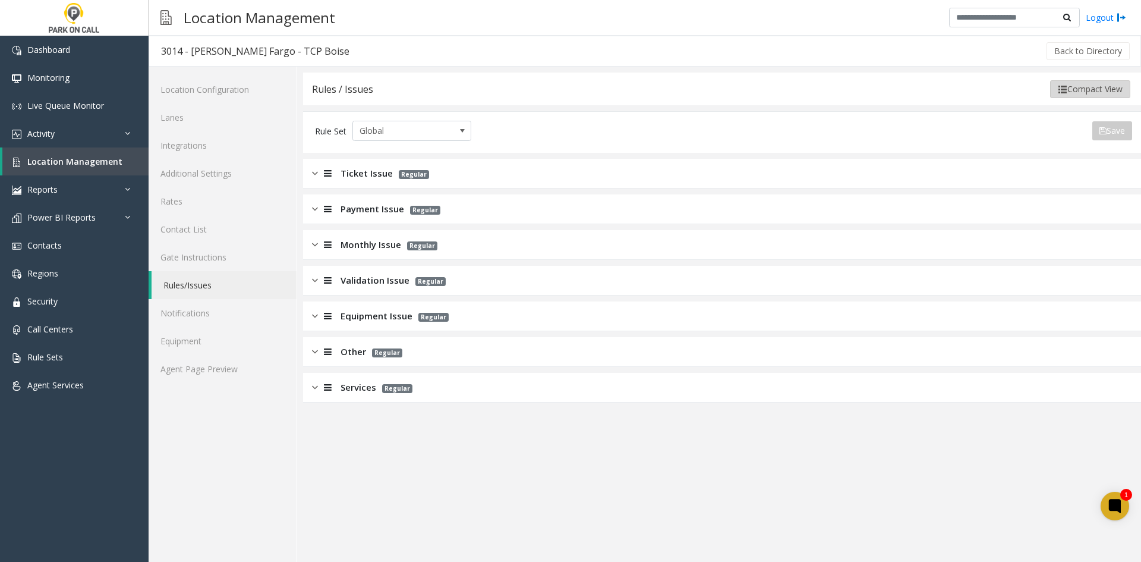
click at [1076, 87] on button "Compact View" at bounding box center [1090, 89] width 80 height 18
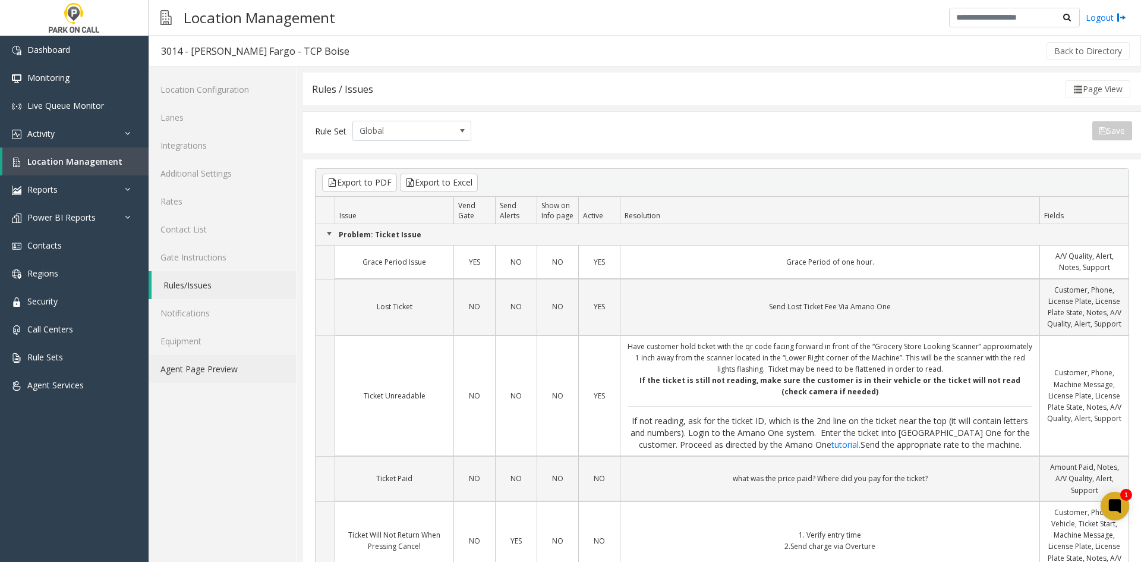
click at [215, 381] on link "Agent Page Preview" at bounding box center [223, 369] width 148 height 28
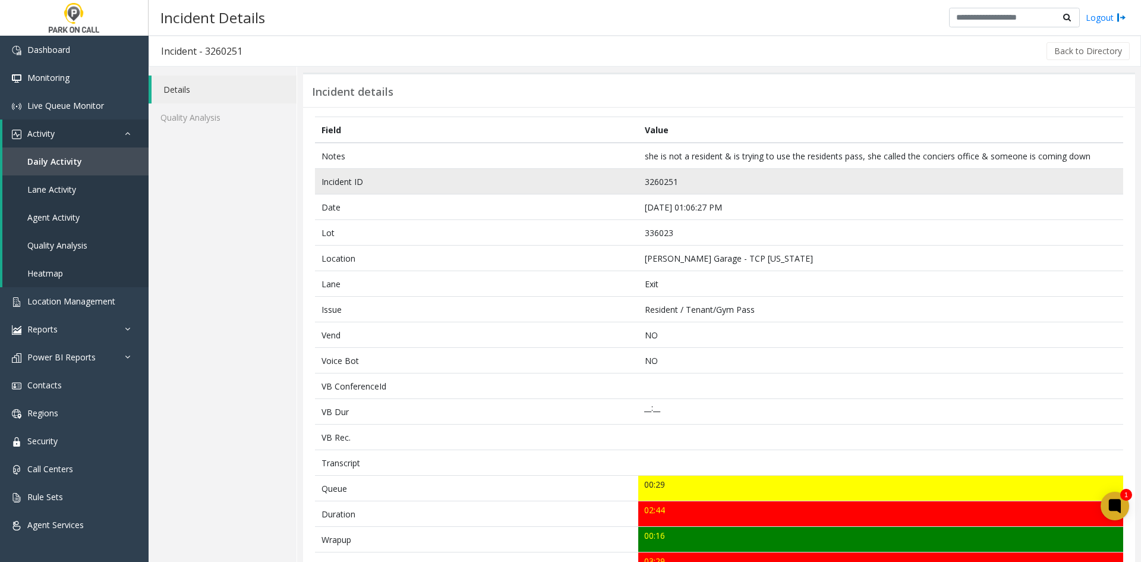
click at [656, 183] on td "3260251" at bounding box center [880, 182] width 485 height 26
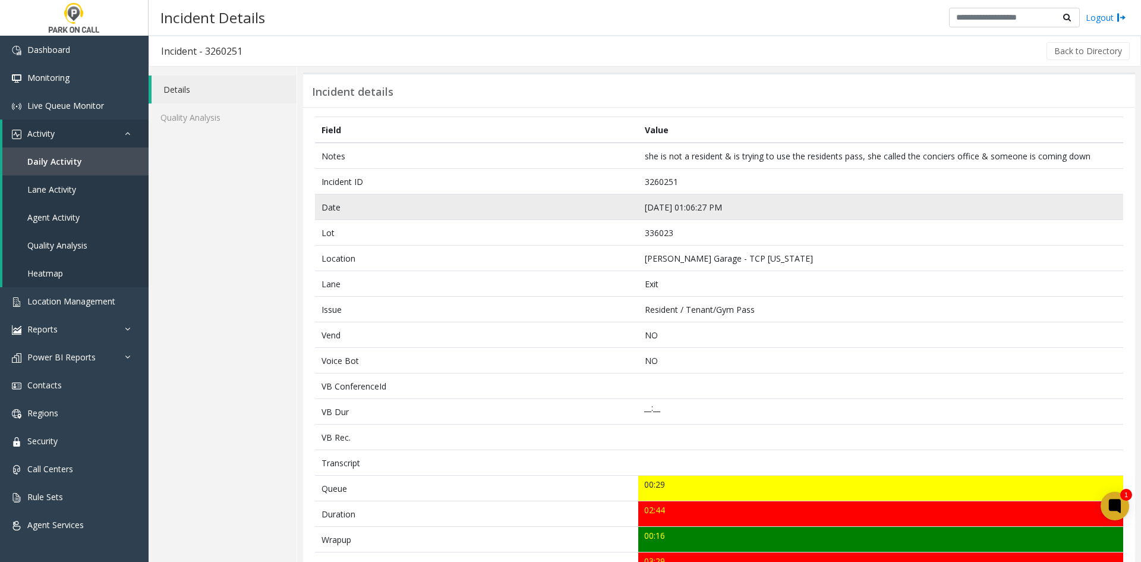
click at [691, 204] on td "Aug 25 01:06:27 PM" at bounding box center [880, 207] width 485 height 26
drag, startPoint x: 705, startPoint y: 181, endPoint x: 620, endPoint y: 216, distance: 91.6
click at [319, 177] on tr "Incident ID 3260251" at bounding box center [719, 182] width 808 height 26
copy tr "Incident ID 3260251"
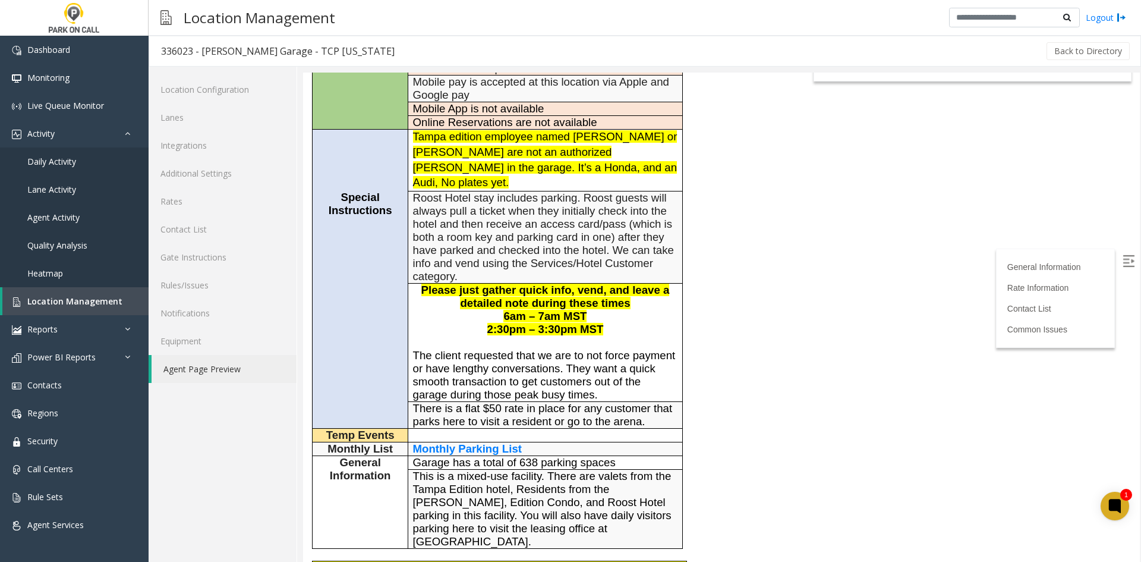
scroll to position [194, 0]
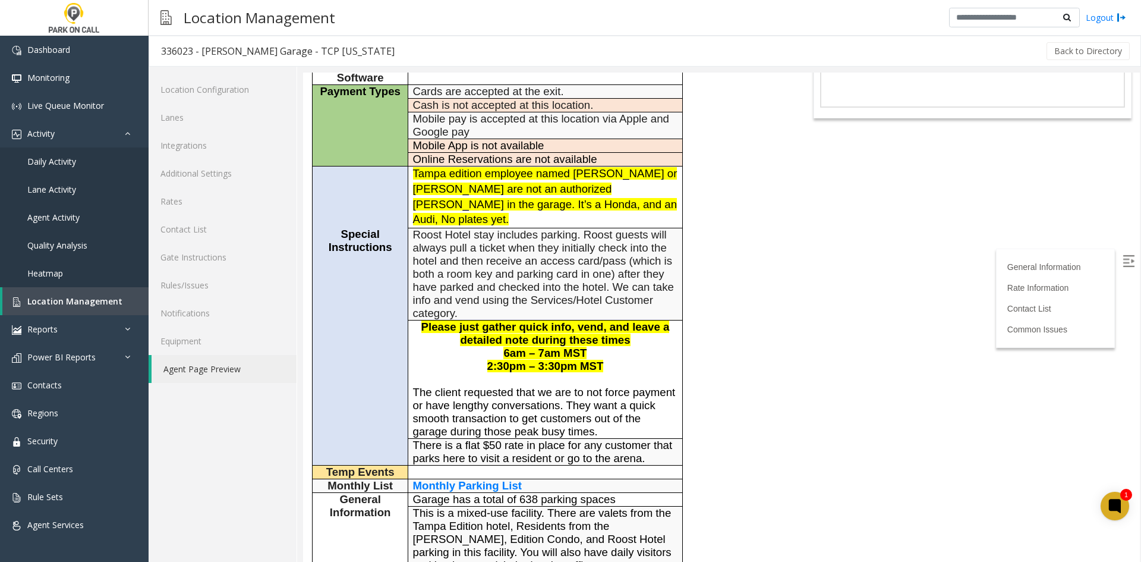
click at [208, 445] on div "Location Configuration Lanes Integrations Additional Settings Rates Contact Lis…" at bounding box center [223, 314] width 149 height 495
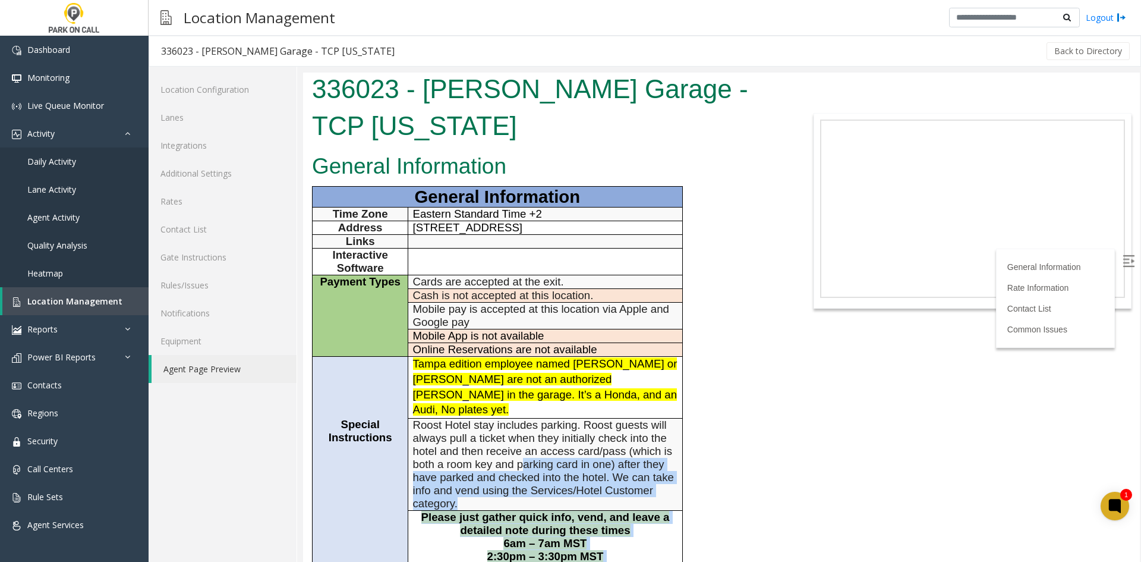
scroll to position [0, 0]
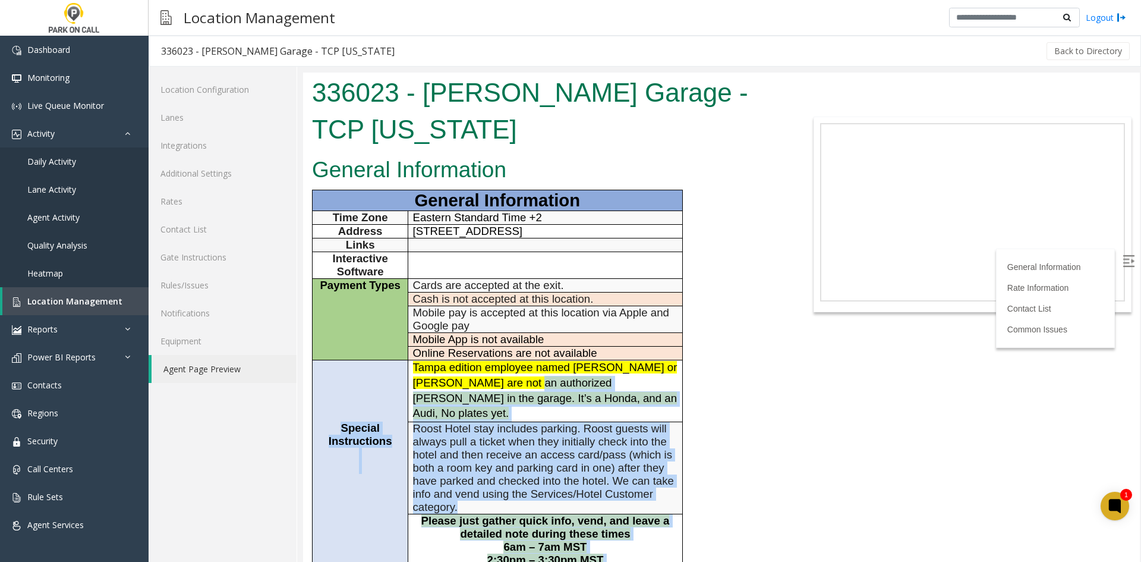
drag, startPoint x: 651, startPoint y: 399, endPoint x: 499, endPoint y: 345, distance: 161.4
click at [499, 345] on tbody "General Information Time Zone Eastern Standard Time +2 Address [STREET_ADDRESS]…" at bounding box center [498, 484] width 370 height 588
click at [499, 361] on font "Tampa edition employee named [PERSON_NAME] or [PERSON_NAME] are not an authoriz…" at bounding box center [545, 390] width 264 height 58
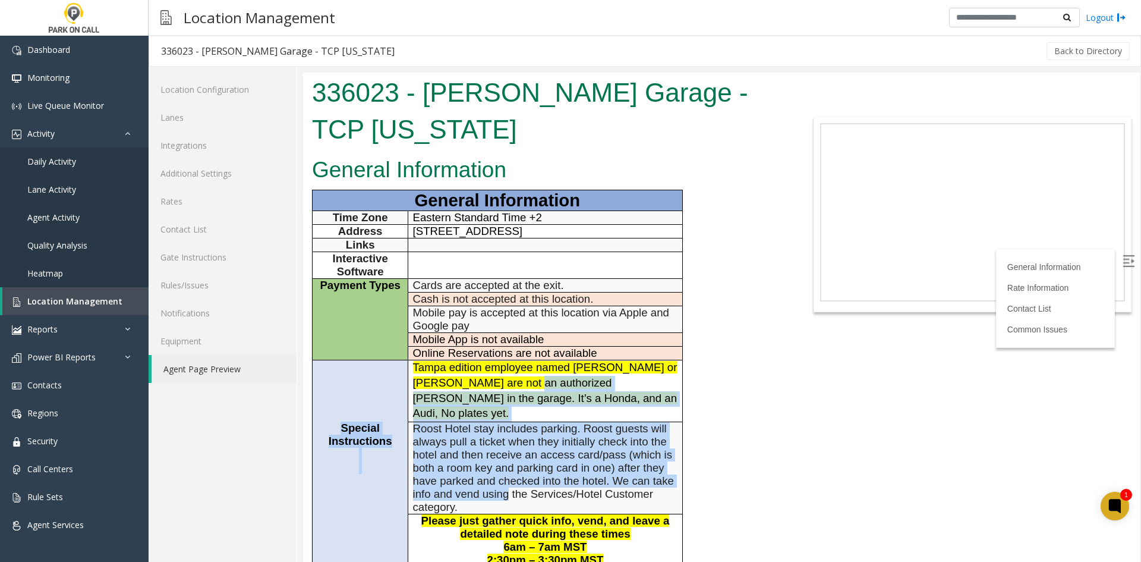
drag, startPoint x: 499, startPoint y: 345, endPoint x: 481, endPoint y: 446, distance: 101.9
click at [481, 446] on tbody "General Information Time Zone Eastern Standard Time +2 Address [STREET_ADDRESS]…" at bounding box center [498, 484] width 370 height 588
click at [481, 446] on span "Roost Hotel stay includes parking. Roost guests will always pull a ticket when …" at bounding box center [543, 467] width 261 height 91
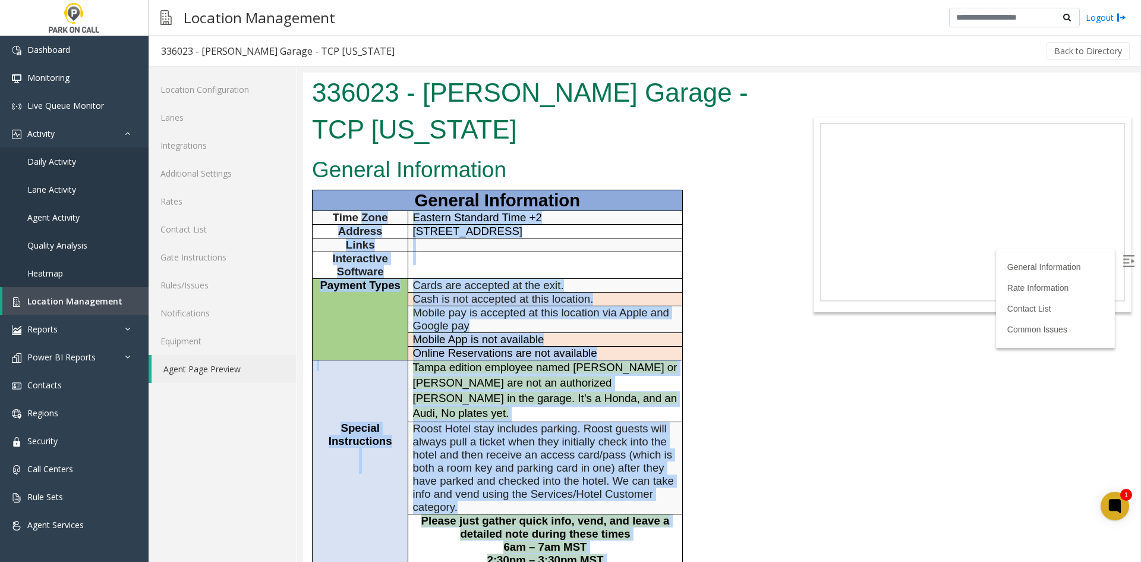
drag, startPoint x: 625, startPoint y: 497, endPoint x: 363, endPoint y: 177, distance: 413.4
click at [363, 211] on span "Time Zone" at bounding box center [360, 217] width 55 height 12
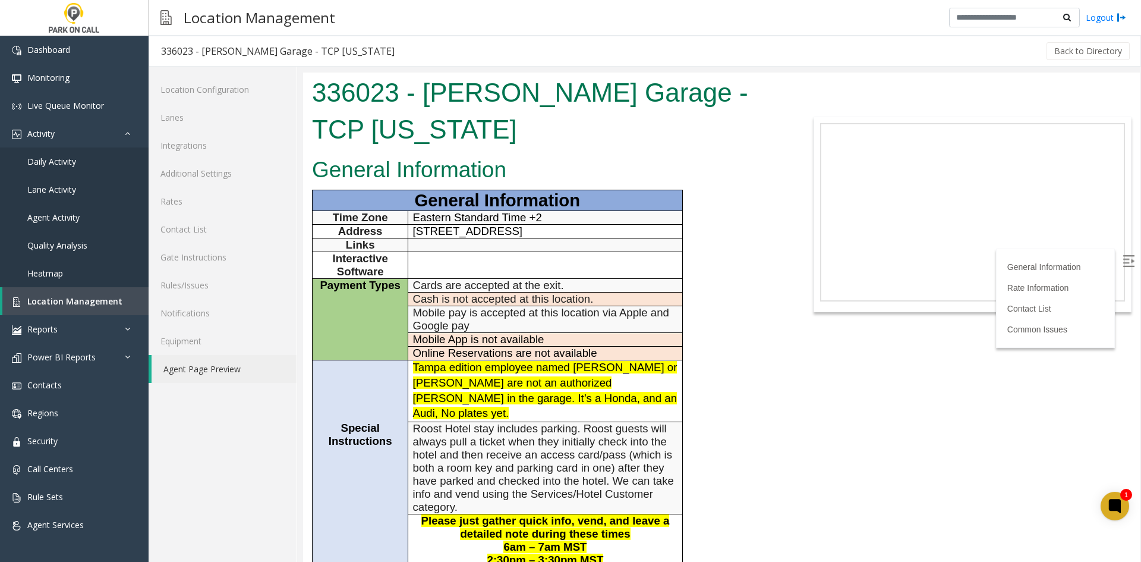
drag, startPoint x: 260, startPoint y: 466, endPoint x: 296, endPoint y: 458, distance: 36.6
click at [260, 467] on div "Location Configuration Lanes Integrations Additional Settings Rates Contact Lis…" at bounding box center [223, 314] width 149 height 495
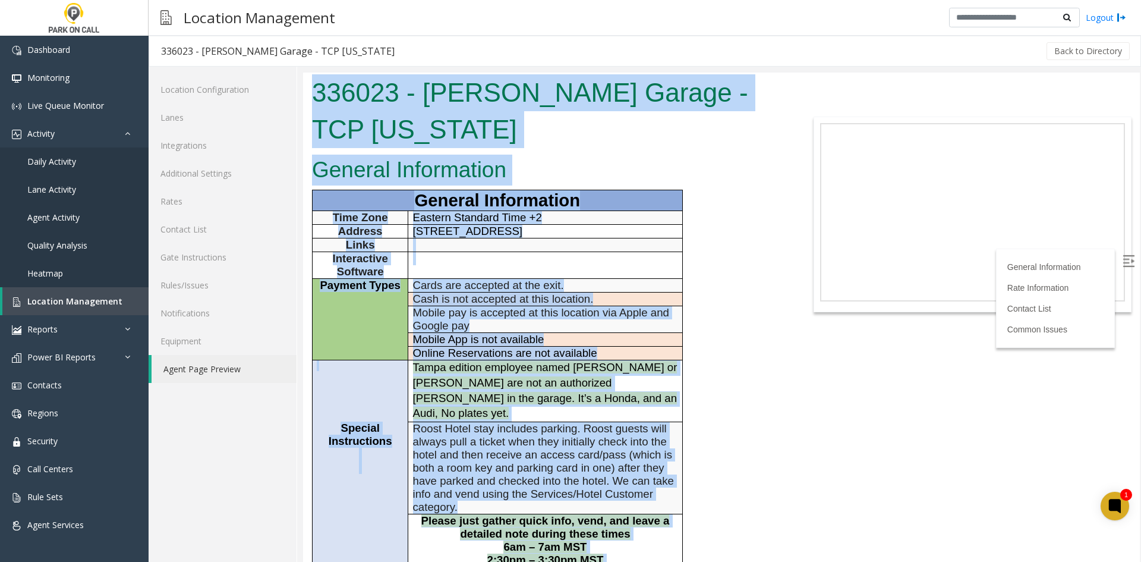
drag, startPoint x: 564, startPoint y: 462, endPoint x: 339, endPoint y: 67, distance: 454.8
click at [339, 72] on html "336023 - Asher Garage - TCP Florida General Information General Information Tim…" at bounding box center [721, 316] width 837 height 489
click at [340, 88] on h1 "336023 - Asher Garage - TCP Florida" at bounding box center [547, 110] width 470 height 73
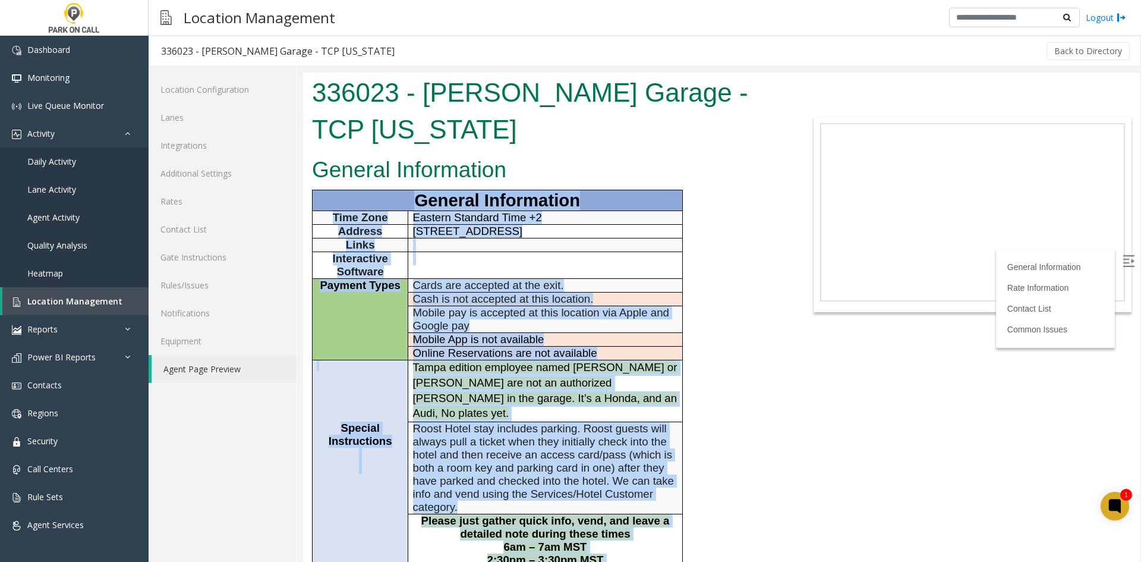
drag, startPoint x: 340, startPoint y: 103, endPoint x: 403, endPoint y: 152, distance: 79.6
click at [403, 152] on body "336023 - Asher Garage - TCP Florida General Information General Information Tim…" at bounding box center [721, 316] width 837 height 489
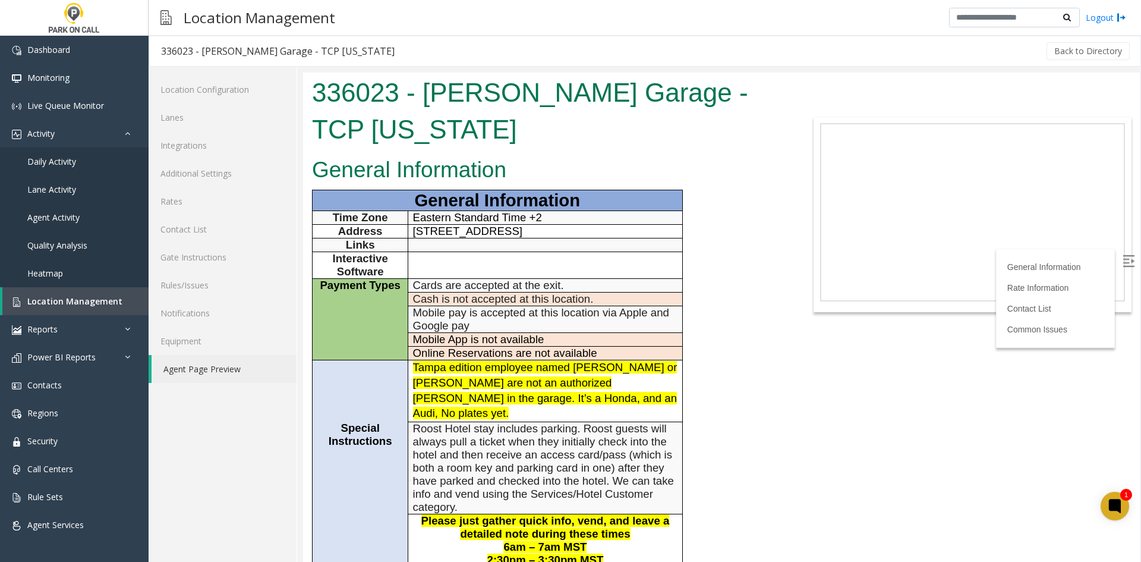
click at [345, 99] on h1 "336023 - Asher Garage - TCP Florida" at bounding box center [547, 110] width 470 height 73
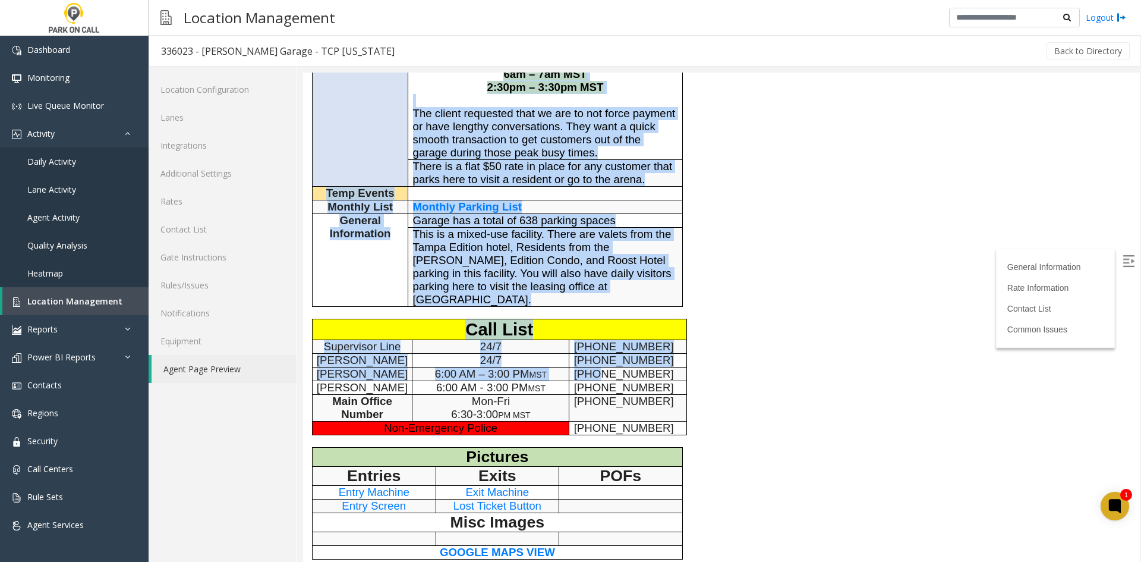
scroll to position [594, 0]
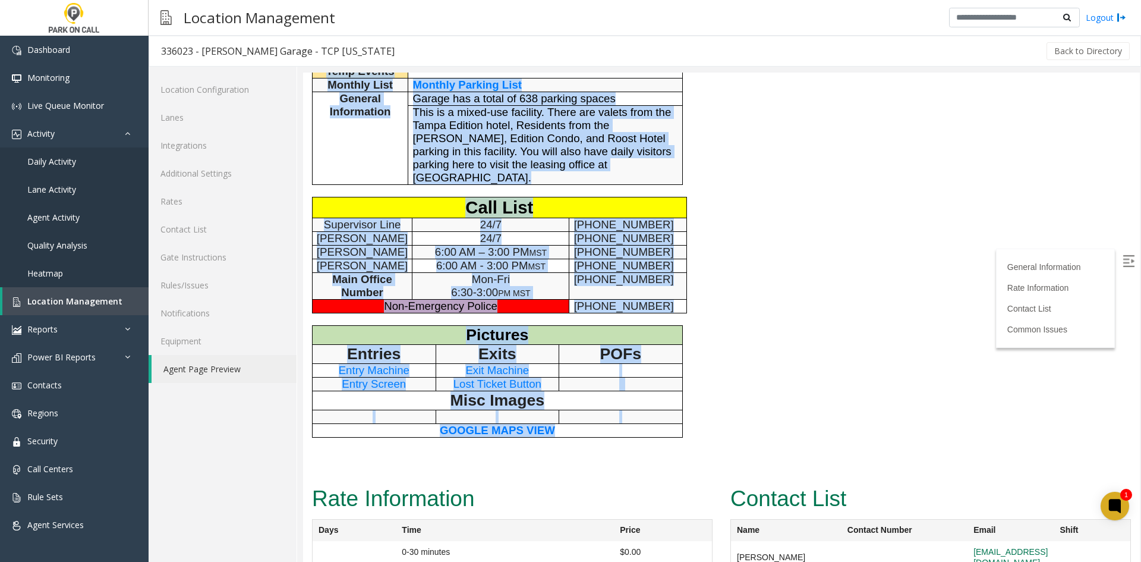
drag, startPoint x: 345, startPoint y: 99, endPoint x: 595, endPoint y: 382, distance: 378.0
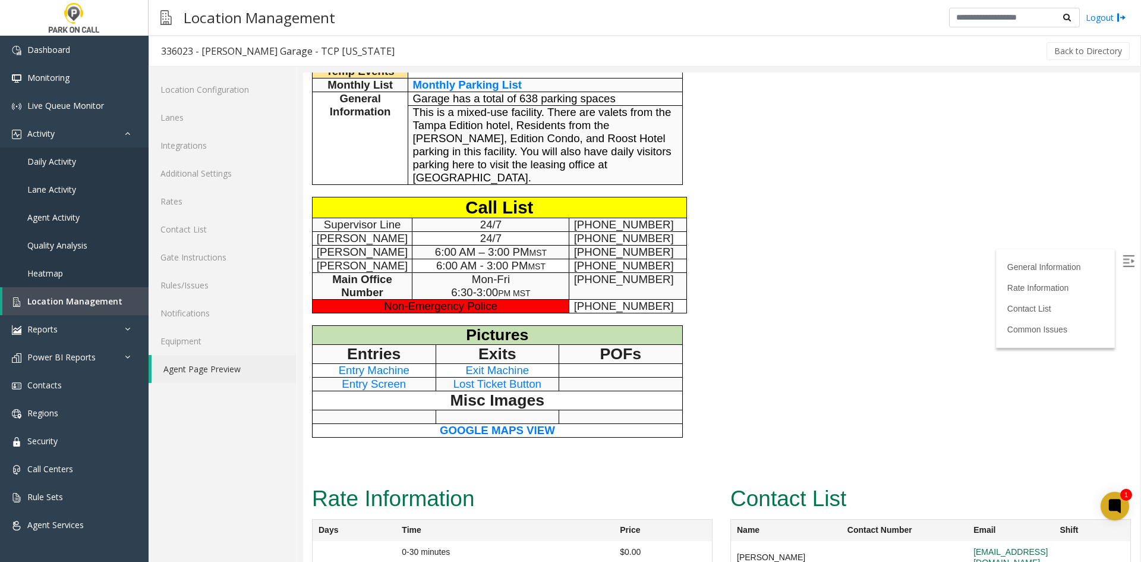
click at [589, 387] on div "General Information General Information Time Zone Eastern Standard Time +2 Addr…" at bounding box center [547, 19] width 488 height 923
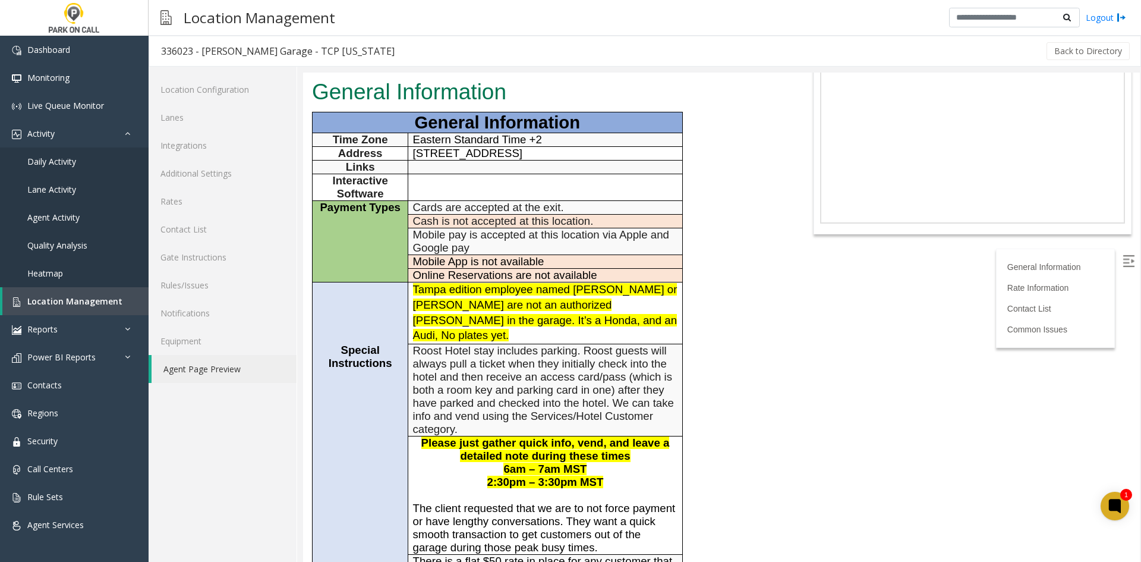
scroll to position [0, 0]
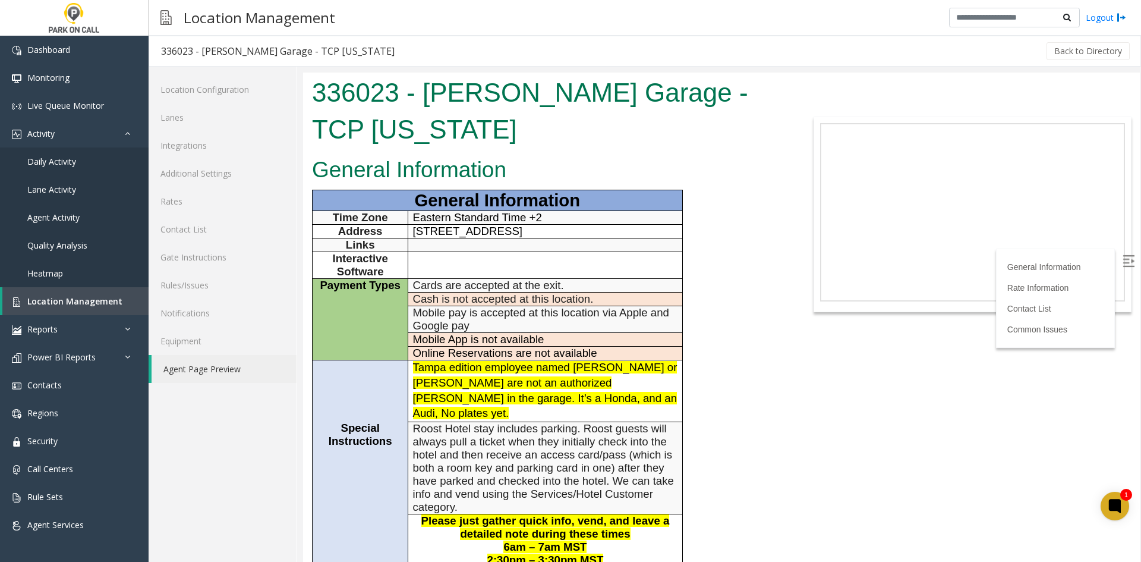
click at [326, 88] on h1 "336023 - Asher Garage - TCP Florida" at bounding box center [547, 110] width 470 height 73
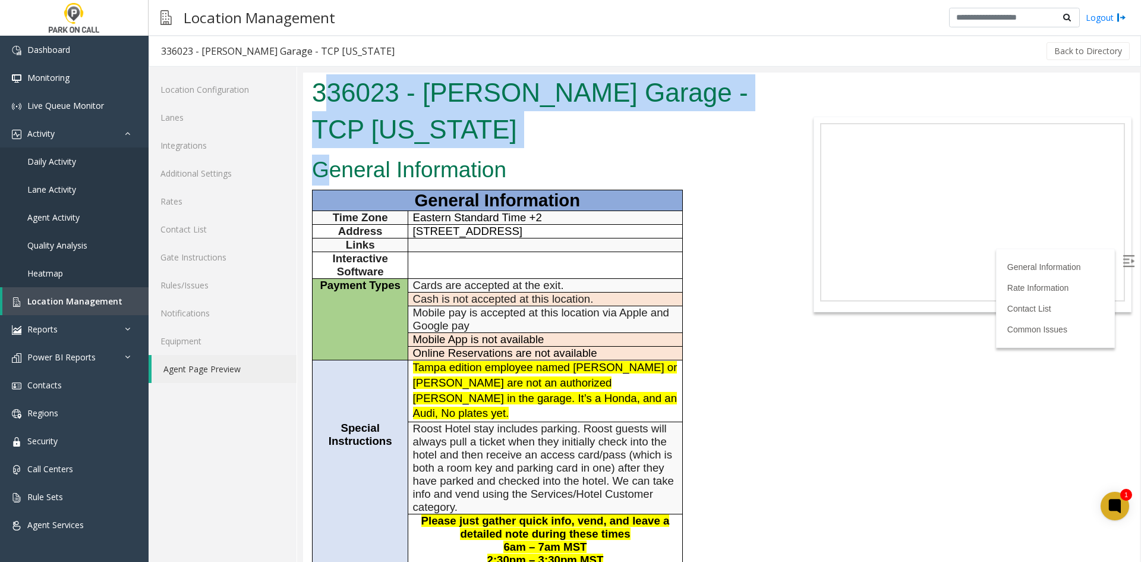
drag, startPoint x: 321, startPoint y: 90, endPoint x: 317, endPoint y: 118, distance: 28.8
click at [315, 113] on div "336023 - Asher Garage - TCP Florida" at bounding box center [547, 112] width 488 height 80
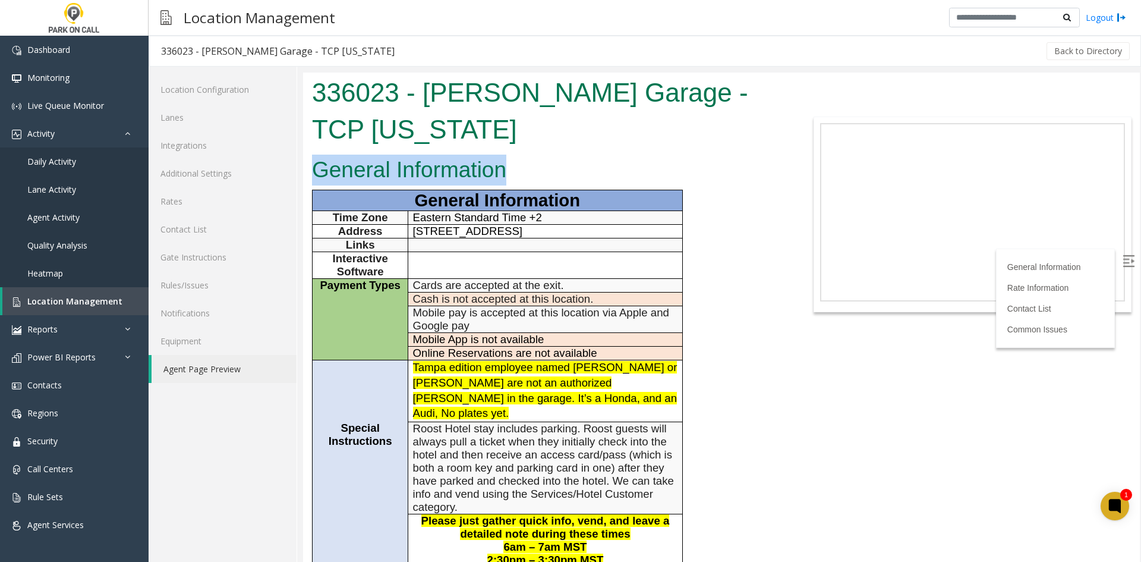
drag, startPoint x: 317, startPoint y: 118, endPoint x: 359, endPoint y: 172, distance: 68.6
click at [364, 190] on tbody "General Information Time Zone Eastern Standard Time +2 Address 1050 Water St, T…" at bounding box center [498, 484] width 370 height 588
click at [526, 306] on p "Mobile pay is accepted at this location via Apple and Google pay" at bounding box center [545, 319] width 265 height 26
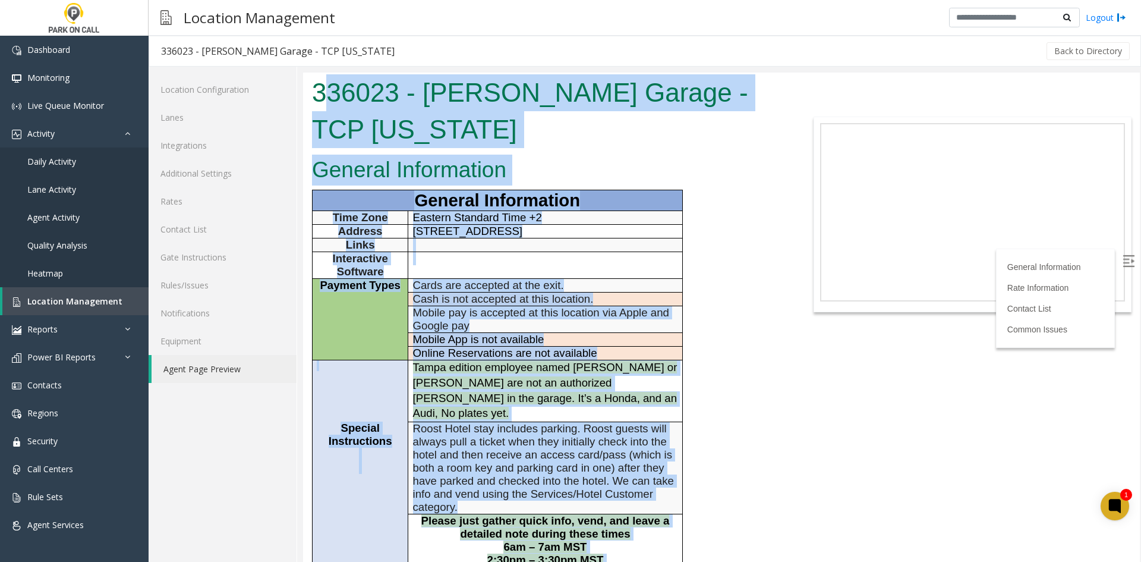
drag, startPoint x: 591, startPoint y: 351, endPoint x: 333, endPoint y: 79, distance: 374.9
click at [333, 79] on body "336023 - Asher Garage - TCP Florida General Information General Information Tim…" at bounding box center [721, 316] width 837 height 489
click at [333, 79] on h1 "336023 - Asher Garage - TCP Florida" at bounding box center [547, 110] width 470 height 73
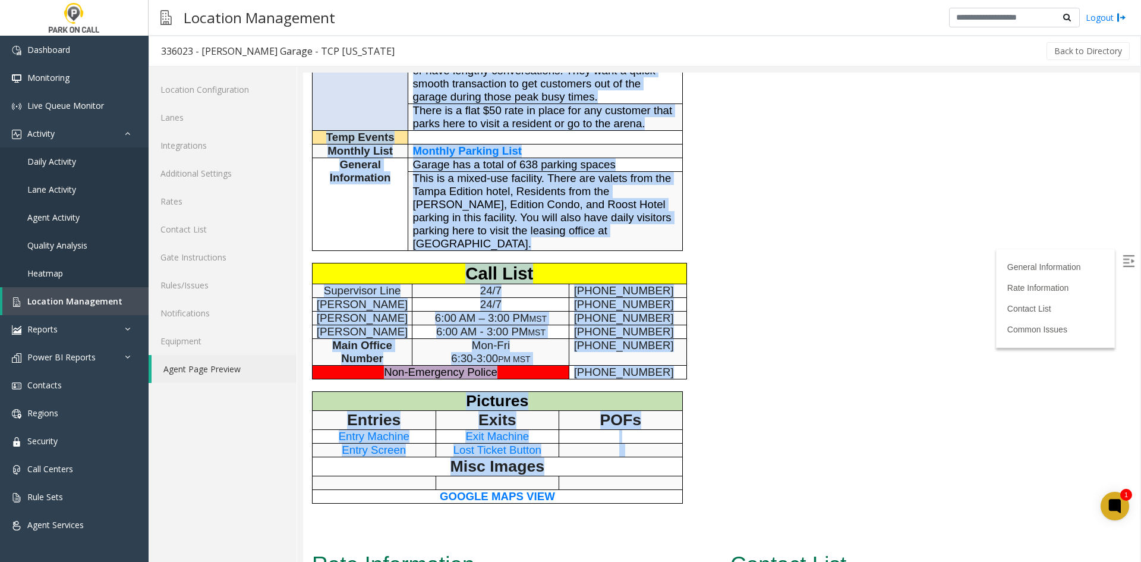
scroll to position [594, 0]
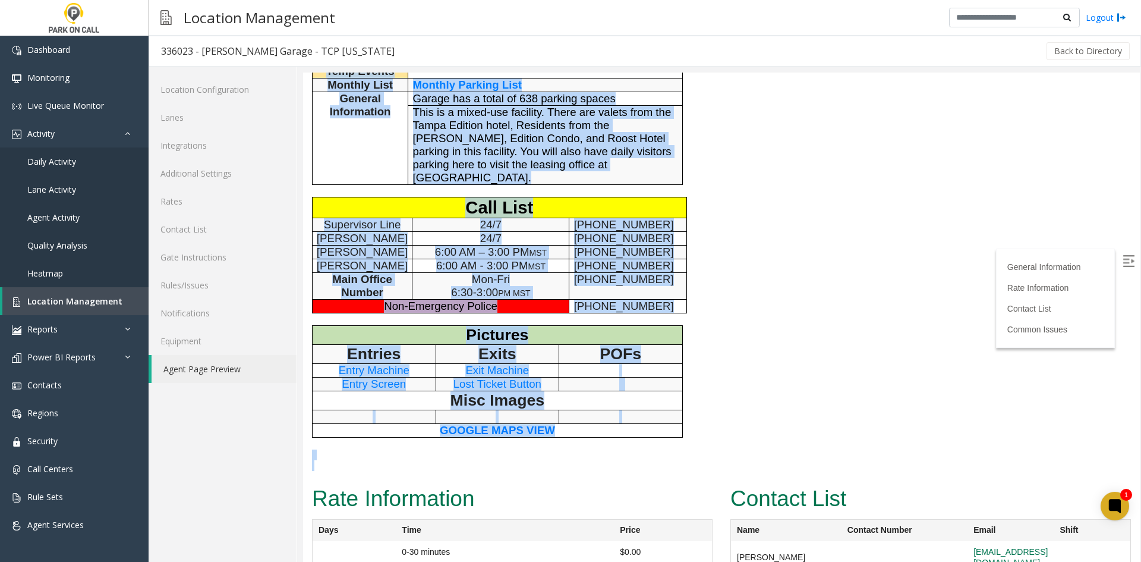
drag, startPoint x: 333, startPoint y: 79, endPoint x: 573, endPoint y: 414, distance: 412.2
click at [573, 460] on p at bounding box center [547, 465] width 470 height 11
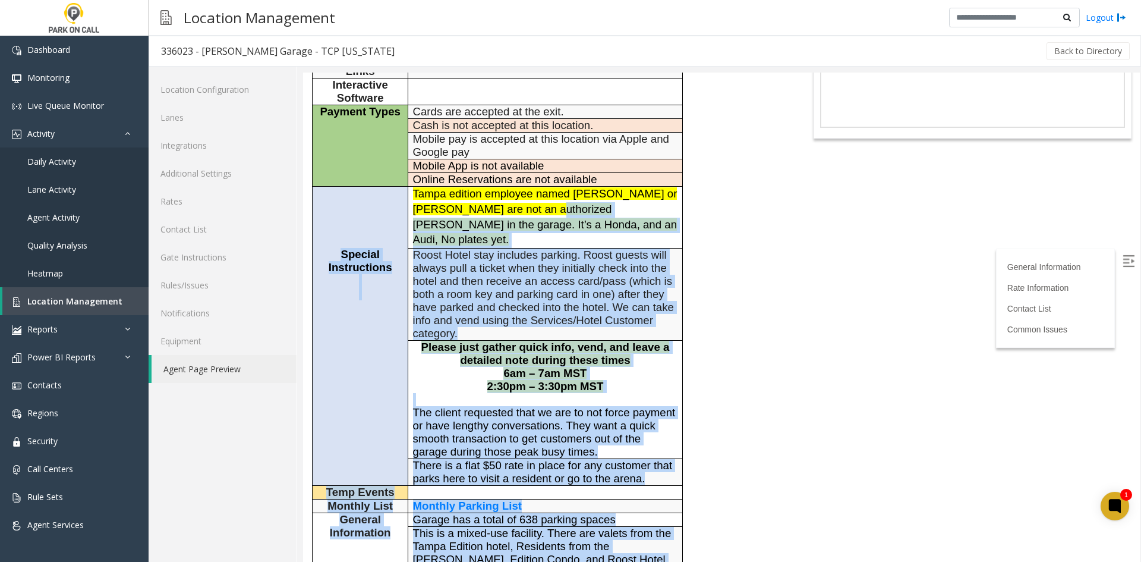
scroll to position [0, 0]
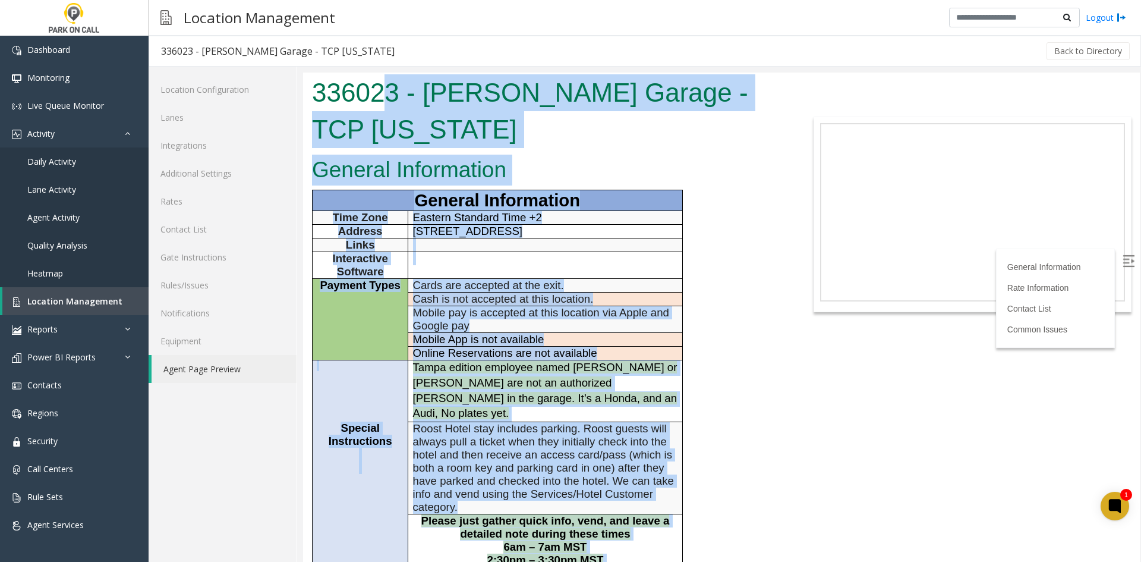
drag, startPoint x: 547, startPoint y: 377, endPoint x: 371, endPoint y: 96, distance: 332.1
click at [380, 103] on body "336023 - Asher Garage - TCP Florida General Information General Information Tim…" at bounding box center [721, 316] width 837 height 489
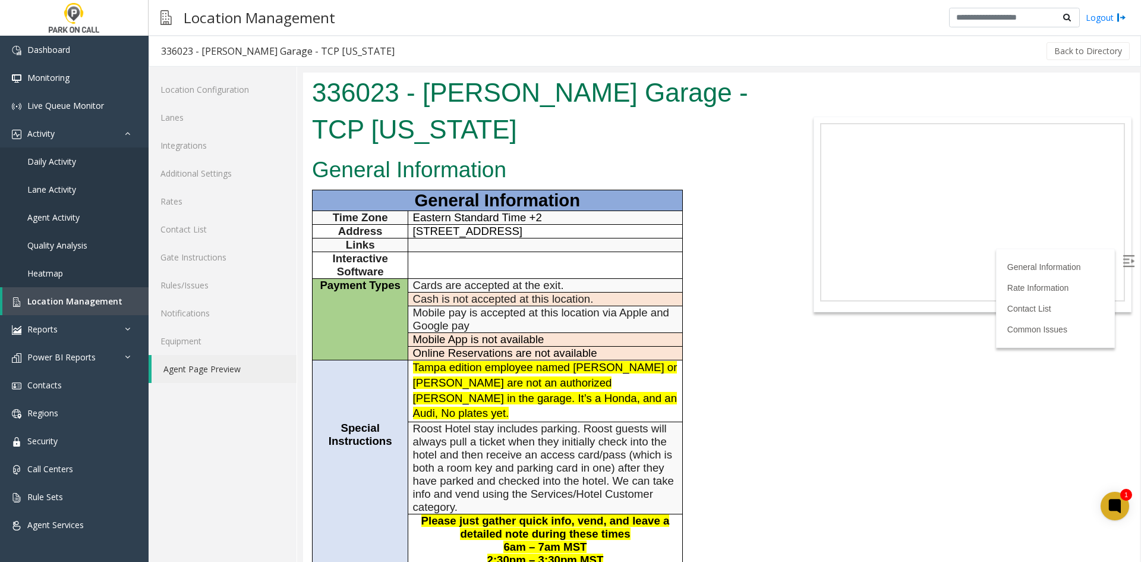
click at [369, 94] on h1 "336023 - Asher Garage - TCP Florida" at bounding box center [547, 110] width 470 height 73
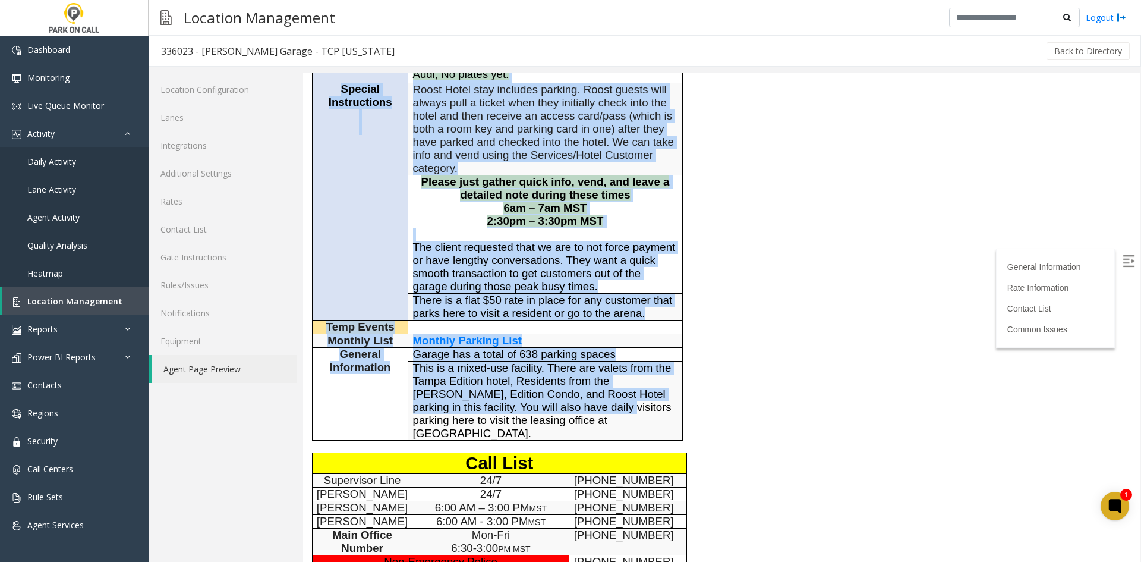
scroll to position [357, 0]
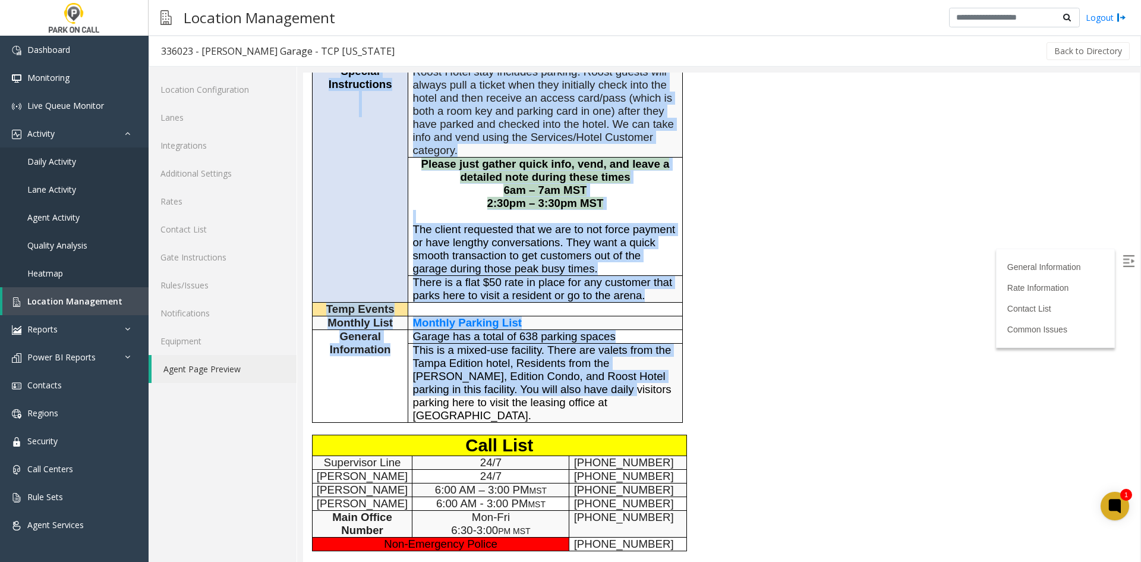
drag, startPoint x: 369, startPoint y: 94, endPoint x: 535, endPoint y: 340, distance: 296.5
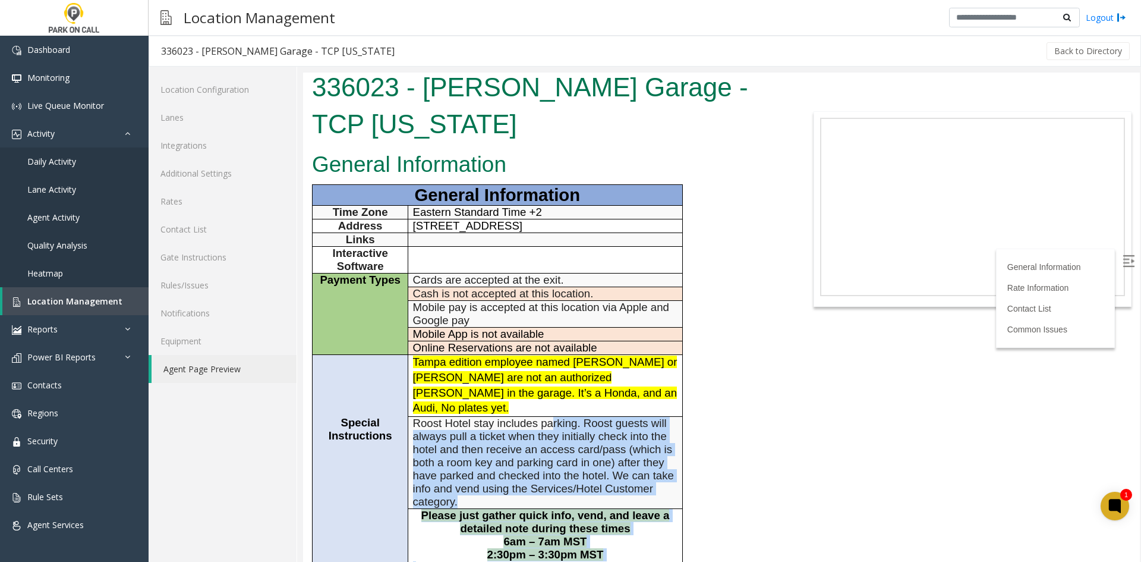
scroll to position [0, 0]
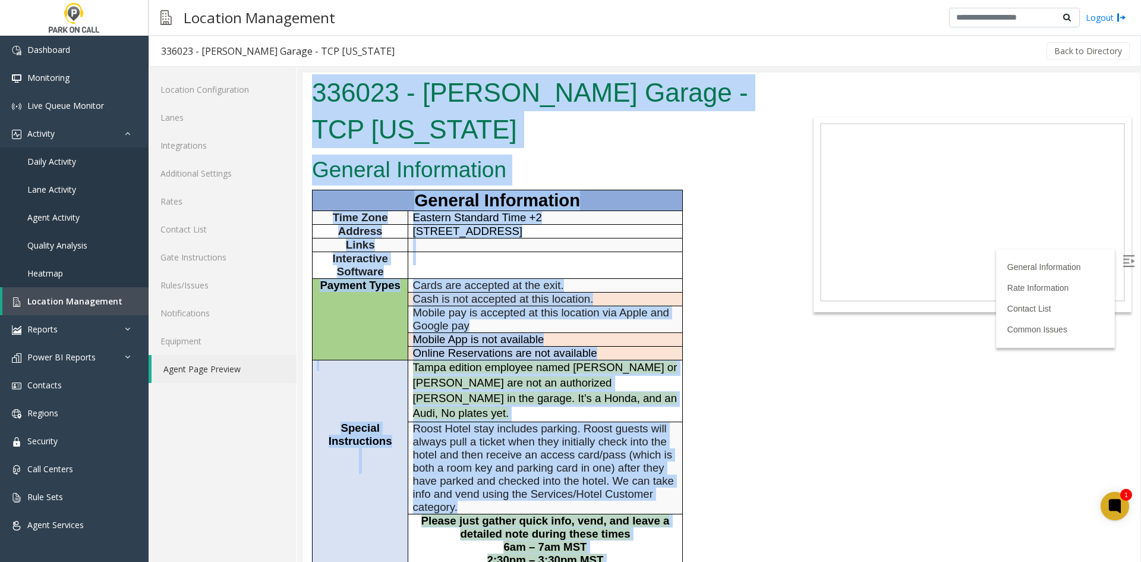
drag, startPoint x: 622, startPoint y: 433, endPoint x: 616, endPoint y: 141, distance: 291.8
click at [313, 72] on html "336023 - Asher Garage - TCP Florida General Information General Information Tim…" at bounding box center [721, 316] width 837 height 489
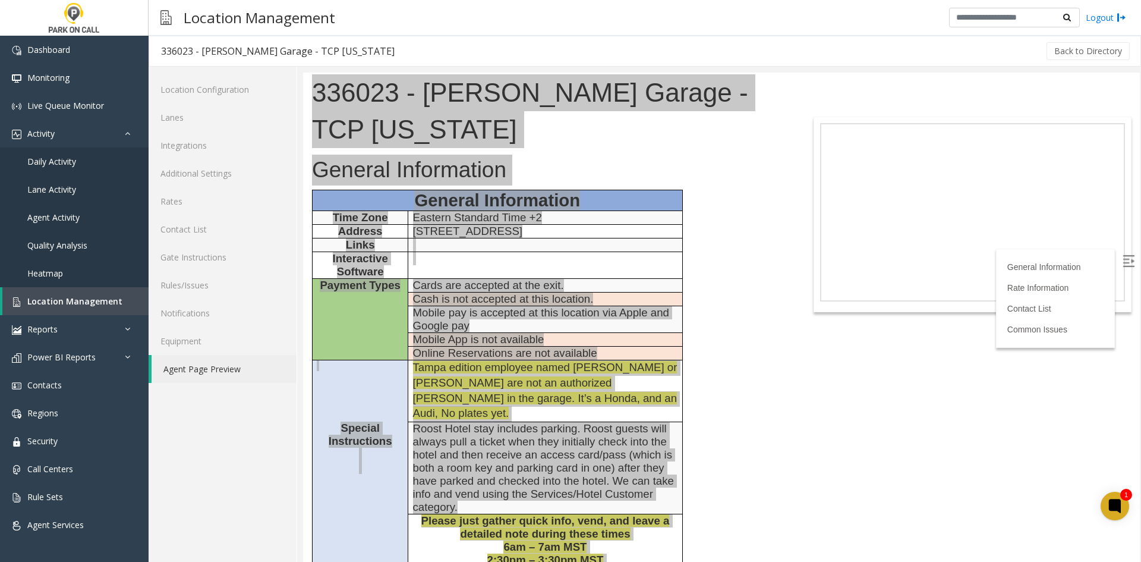
click at [313, 69] on div at bounding box center [719, 314] width 844 height 495
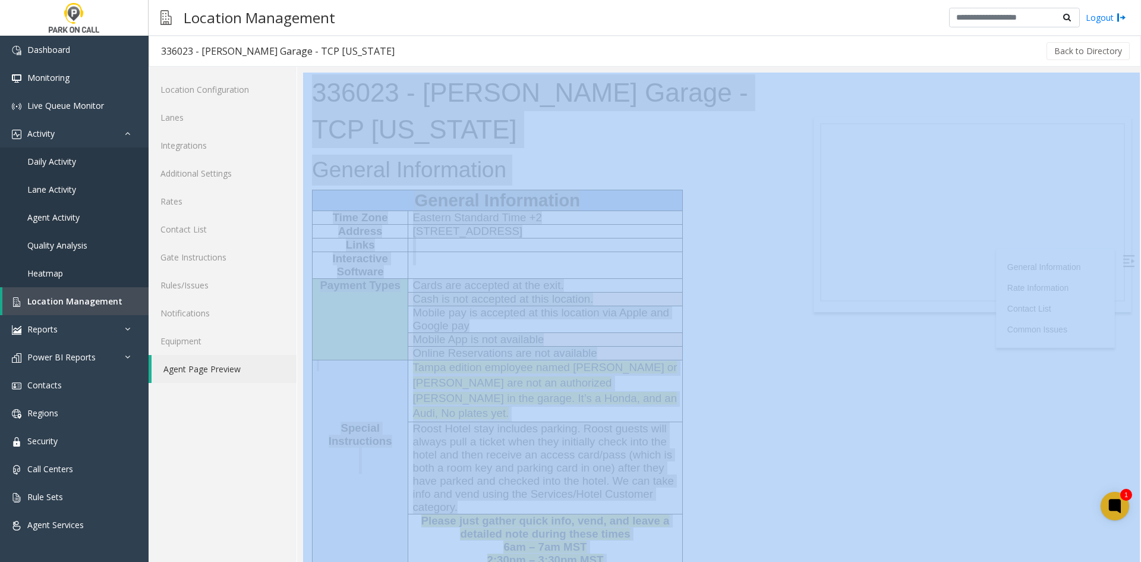
drag, startPoint x: 616, startPoint y: 141, endPoint x: 458, endPoint y: 269, distance: 203.2
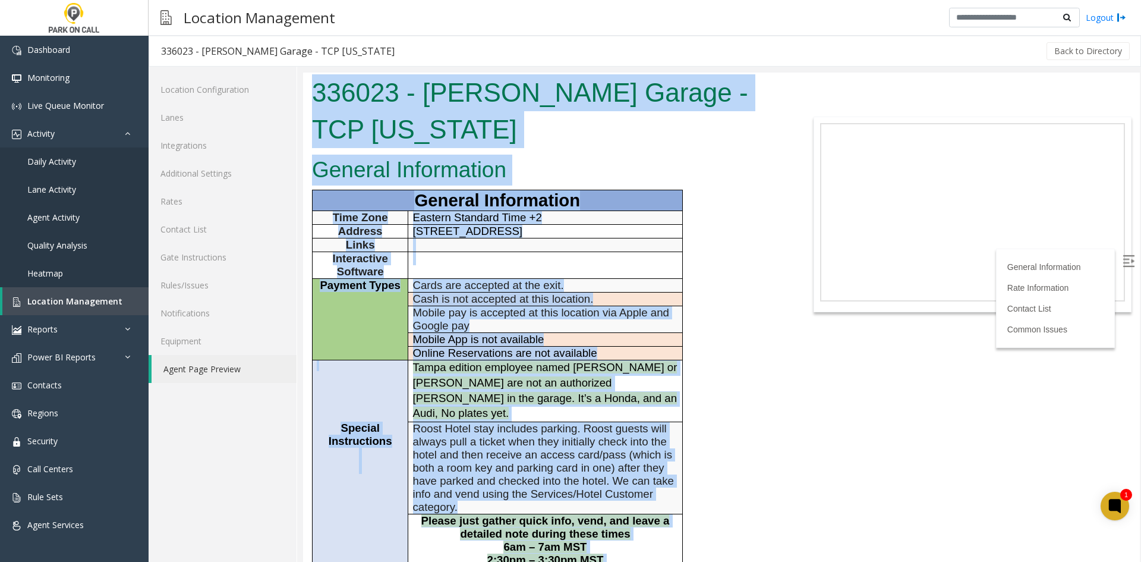
click at [458, 292] on span "Cash is not accepted at this location." at bounding box center [503, 298] width 181 height 12
drag, startPoint x: 576, startPoint y: 370, endPoint x: 349, endPoint y: 75, distance: 371.9
click at [349, 75] on body "336023 - Asher Garage - TCP Florida General Information General Information Tim…" at bounding box center [721, 316] width 837 height 489
click at [349, 75] on h1 "336023 - Asher Garage - TCP Florida" at bounding box center [547, 110] width 470 height 73
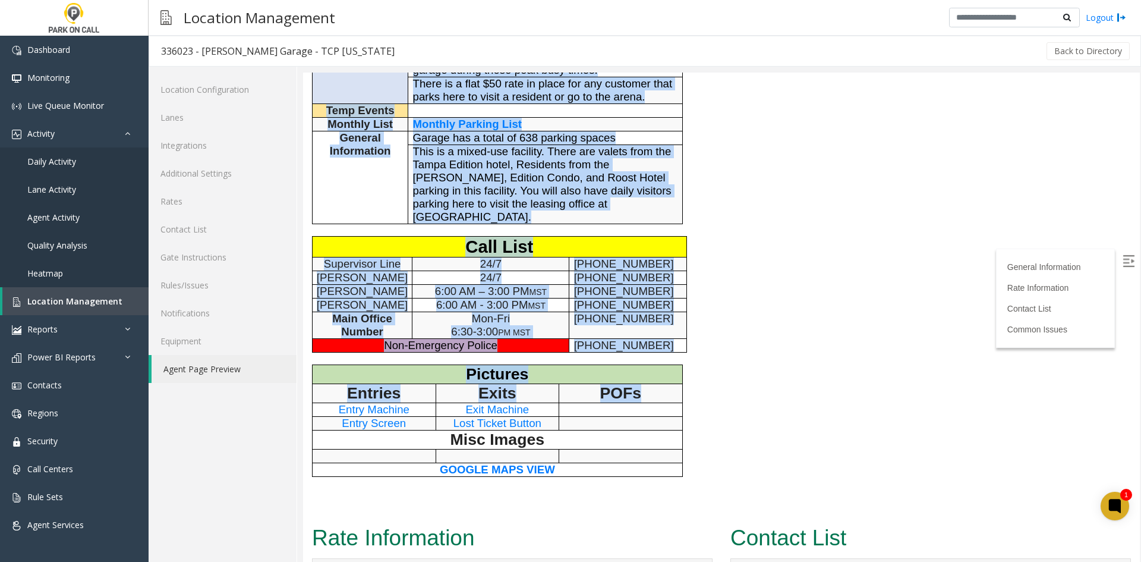
scroll to position [654, 0]
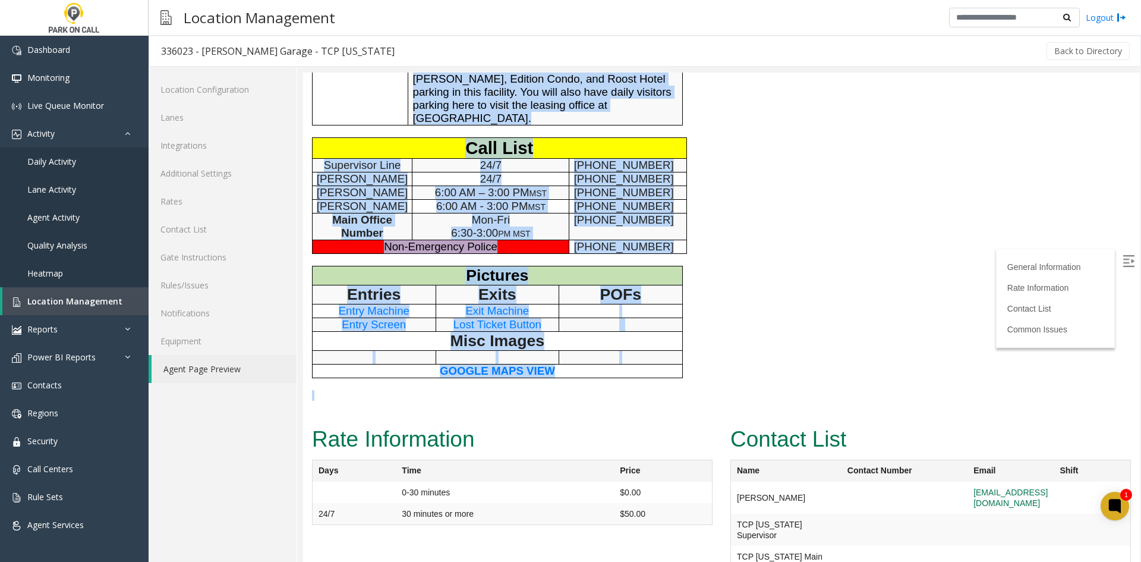
drag, startPoint x: 349, startPoint y: 75, endPoint x: 567, endPoint y: 348, distance: 349.1
click at [567, 390] on p at bounding box center [547, 395] width 470 height 11
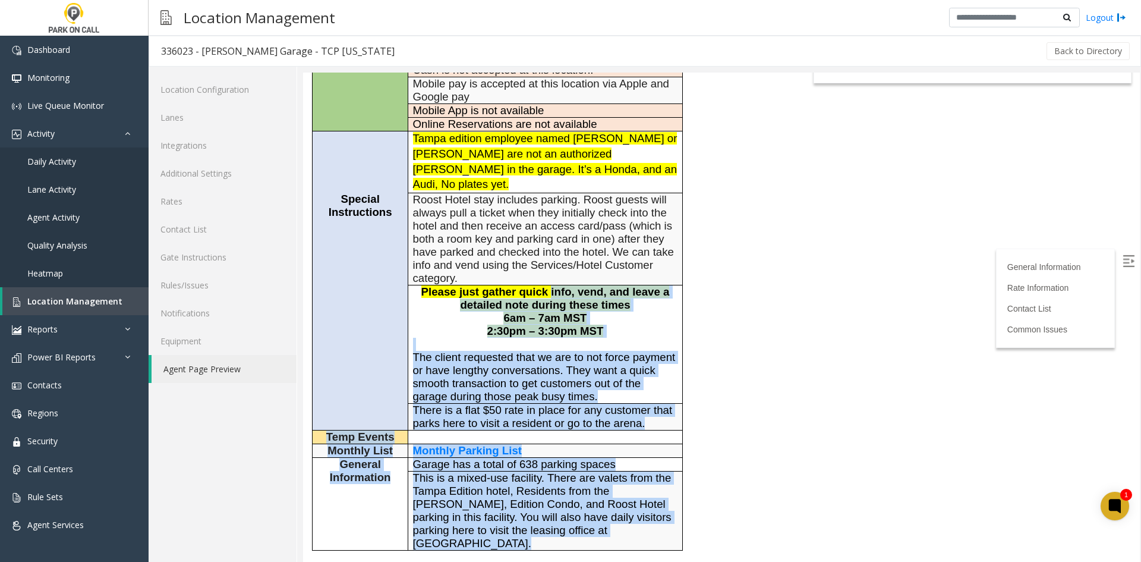
scroll to position [0, 0]
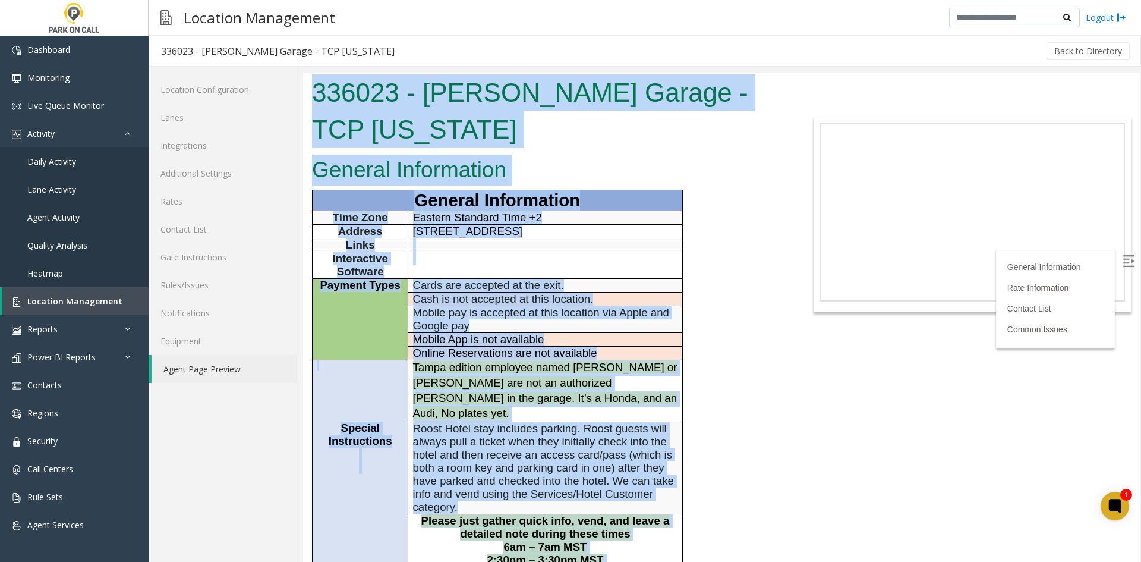
drag, startPoint x: 567, startPoint y: 348, endPoint x: 315, endPoint y: 86, distance: 363.9
click at [315, 86] on body "336023 - Asher Garage - TCP Florida General Information General Information Tim…" at bounding box center [721, 316] width 837 height 489
click at [315, 86] on h1 "336023 - Asher Garage - TCP Florida" at bounding box center [547, 110] width 470 height 73
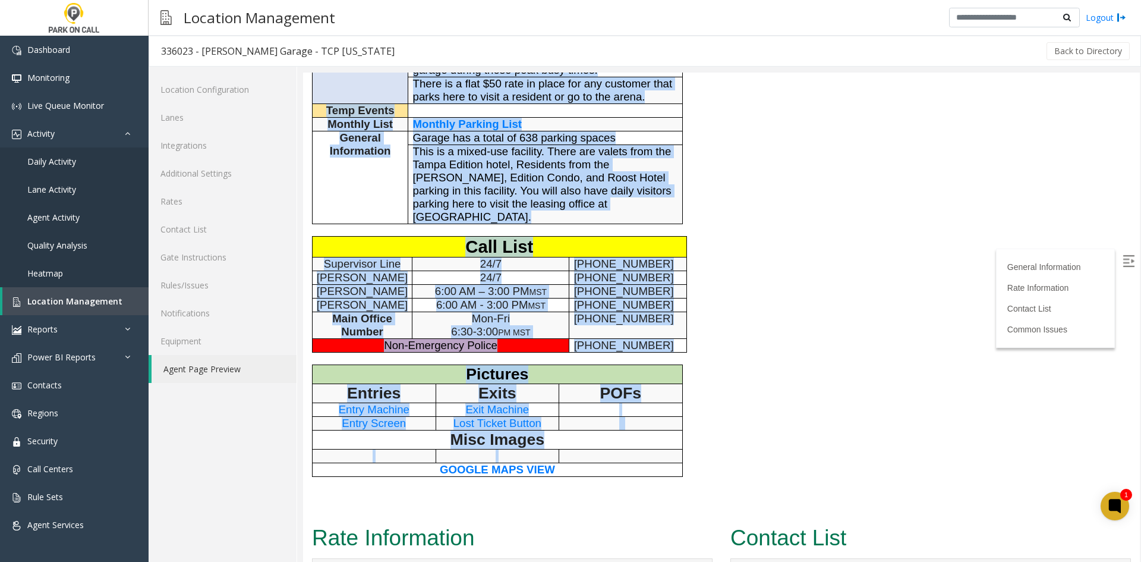
scroll to position [594, 0]
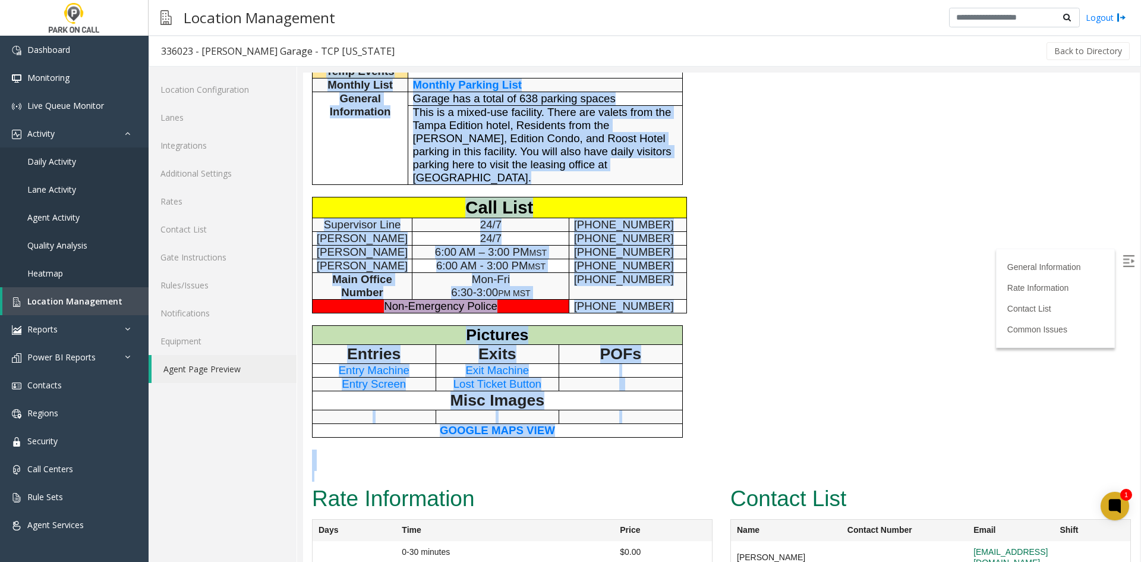
drag, startPoint x: 315, startPoint y: 86, endPoint x: 594, endPoint y: 424, distance: 439.0
click at [581, 460] on p at bounding box center [547, 465] width 470 height 11
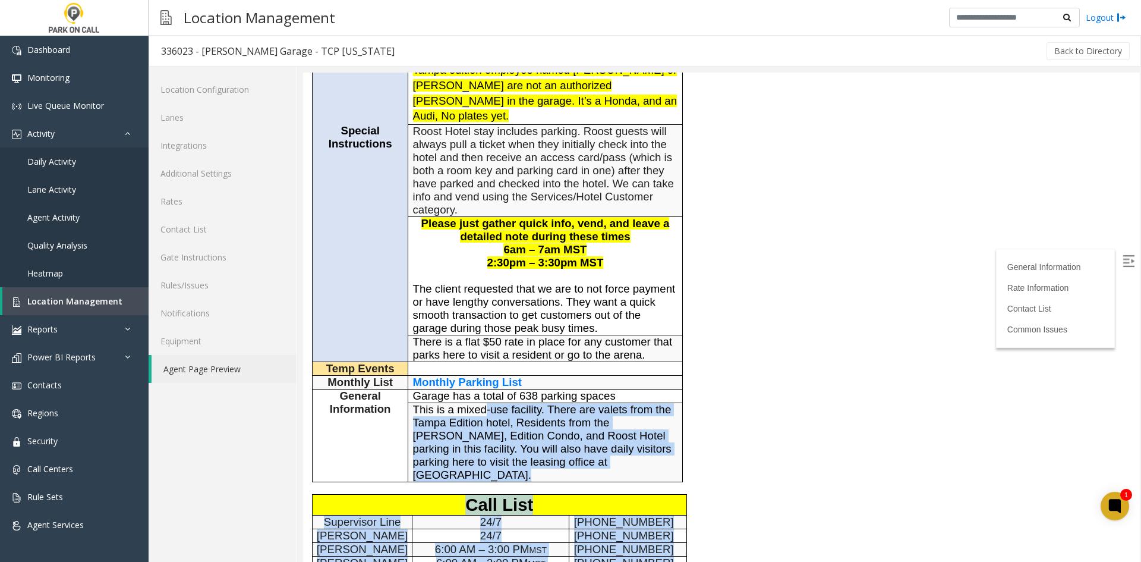
scroll to position [0, 0]
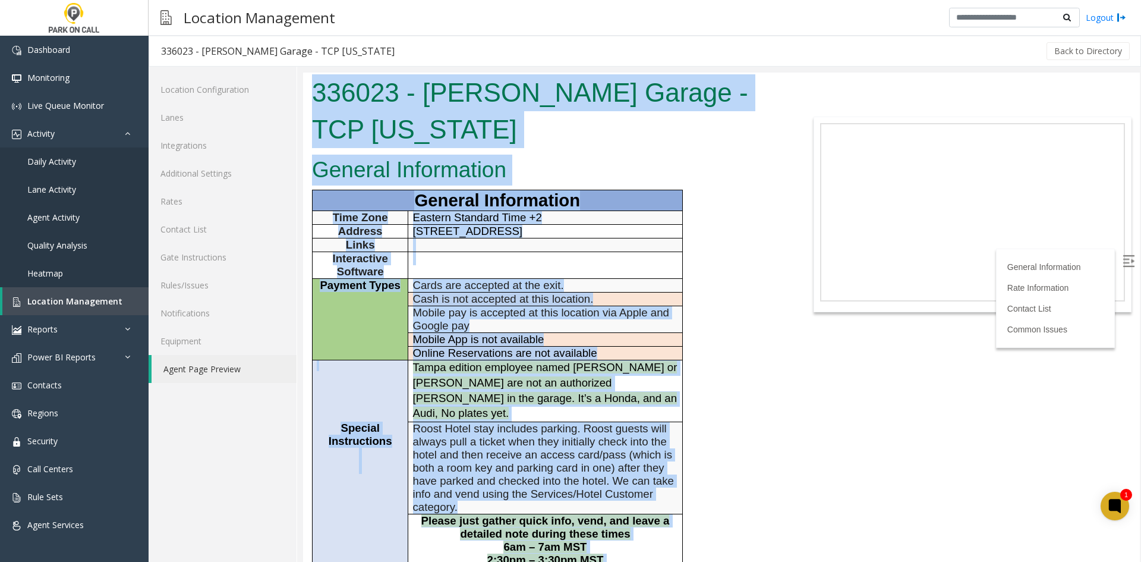
drag, startPoint x: 557, startPoint y: 397, endPoint x: 303, endPoint y: 75, distance: 409.9
click at [303, 75] on body "336023 - Asher Garage - TCP Florida General Information General Information Tim…" at bounding box center [721, 316] width 837 height 489
click at [303, 75] on div "336023 - Asher Garage - TCP Florida" at bounding box center [547, 112] width 488 height 80
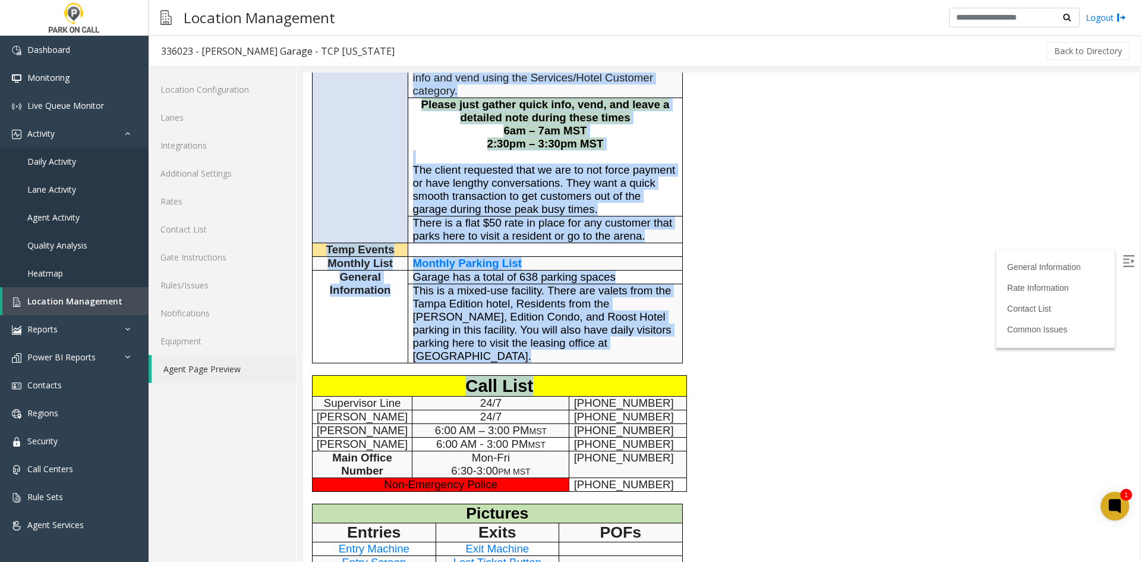
drag, startPoint x: 303, startPoint y: 75, endPoint x: 537, endPoint y: 330, distance: 345.3
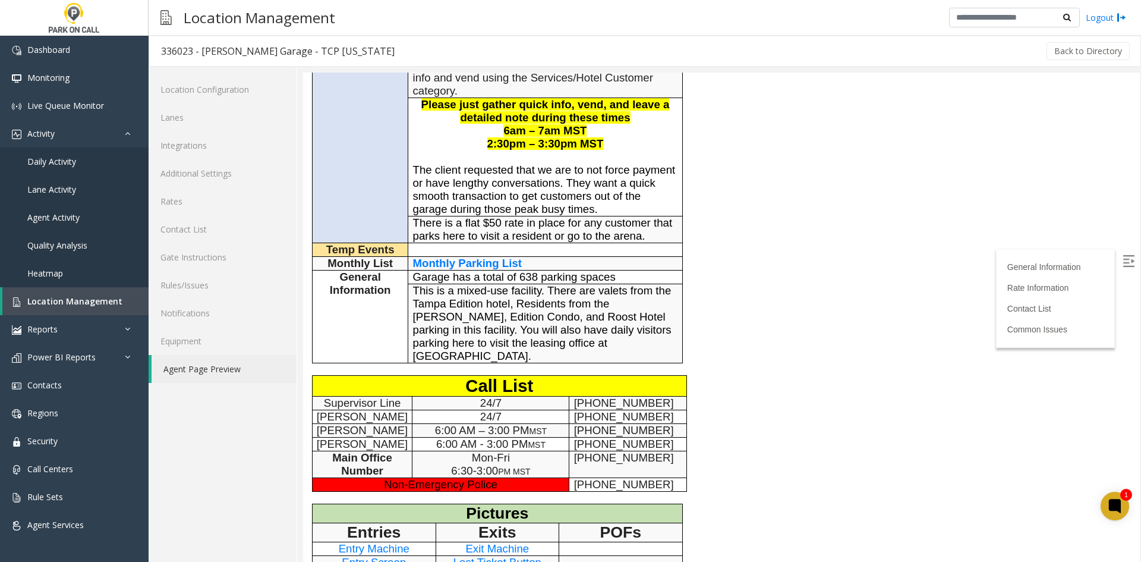
click at [533, 410] on p "24/7" at bounding box center [490, 416] width 156 height 13
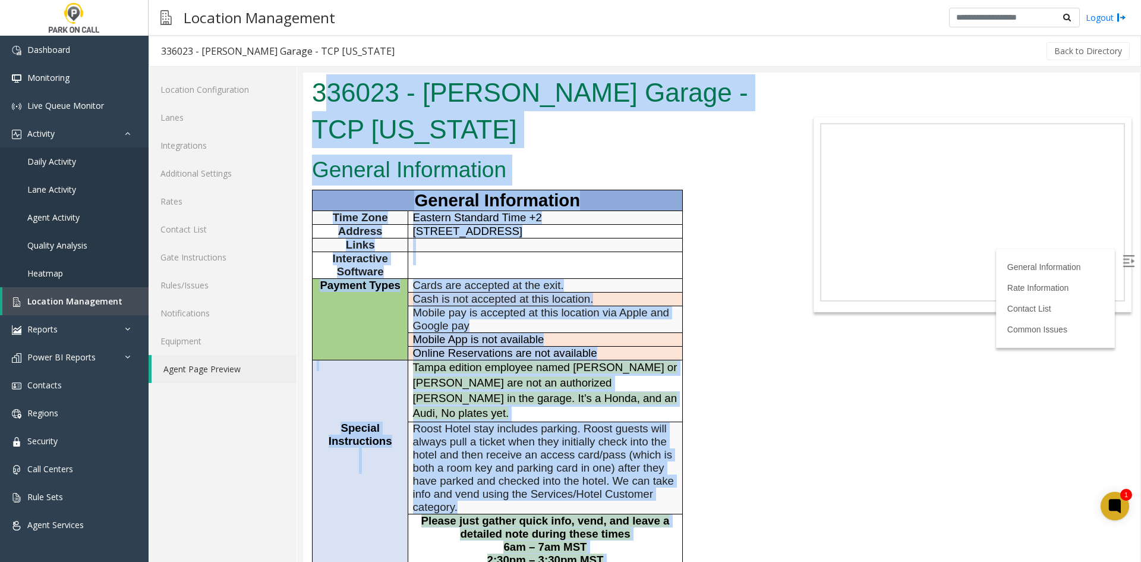
drag, startPoint x: 409, startPoint y: 528, endPoint x: 328, endPoint y: 108, distance: 427.2
click at [328, 108] on body "336023 - Asher Garage - TCP Florida General Information General Information Tim…" at bounding box center [721, 316] width 837 height 489
click at [328, 108] on h1 "336023 - Asher Garage - TCP Florida" at bounding box center [547, 110] width 470 height 73
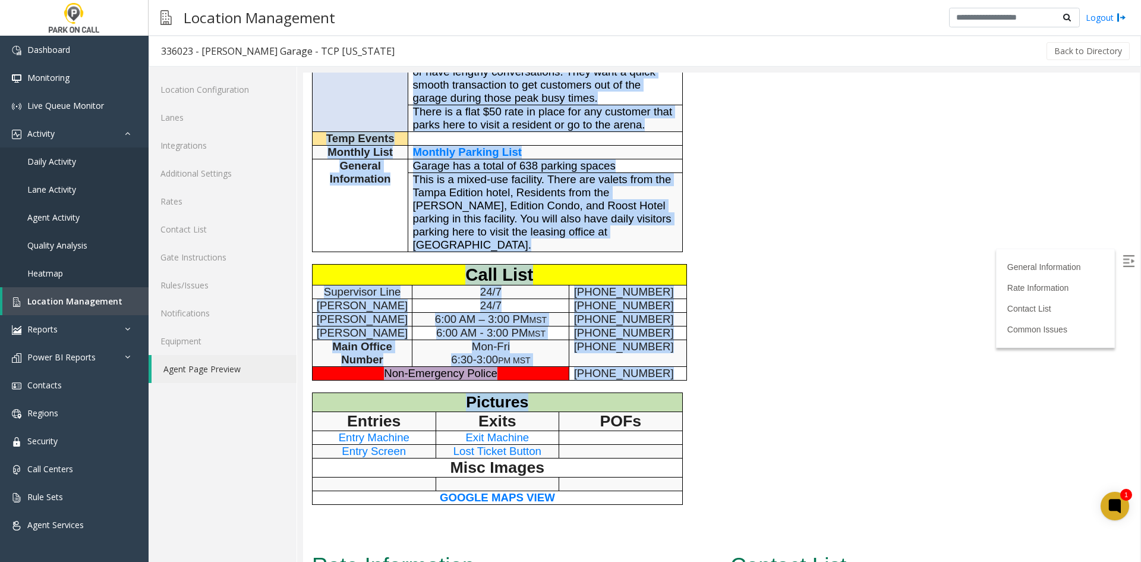
scroll to position [535, 0]
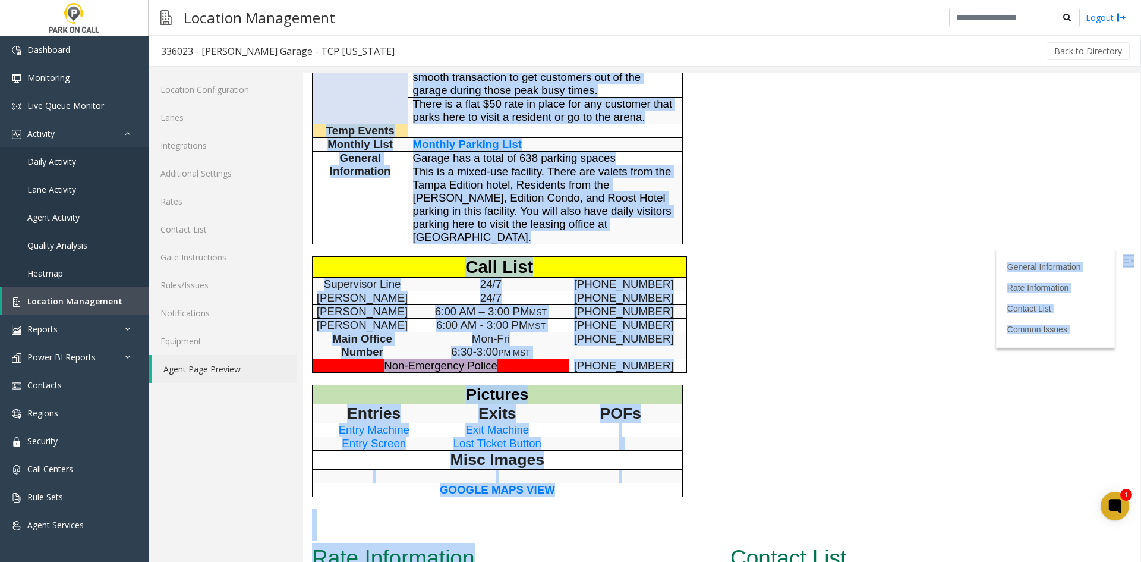
drag, startPoint x: 328, startPoint y: 108, endPoint x: 507, endPoint y: 507, distance: 437.2
click at [507, 543] on h2 "Rate Information" at bounding box center [512, 558] width 400 height 31
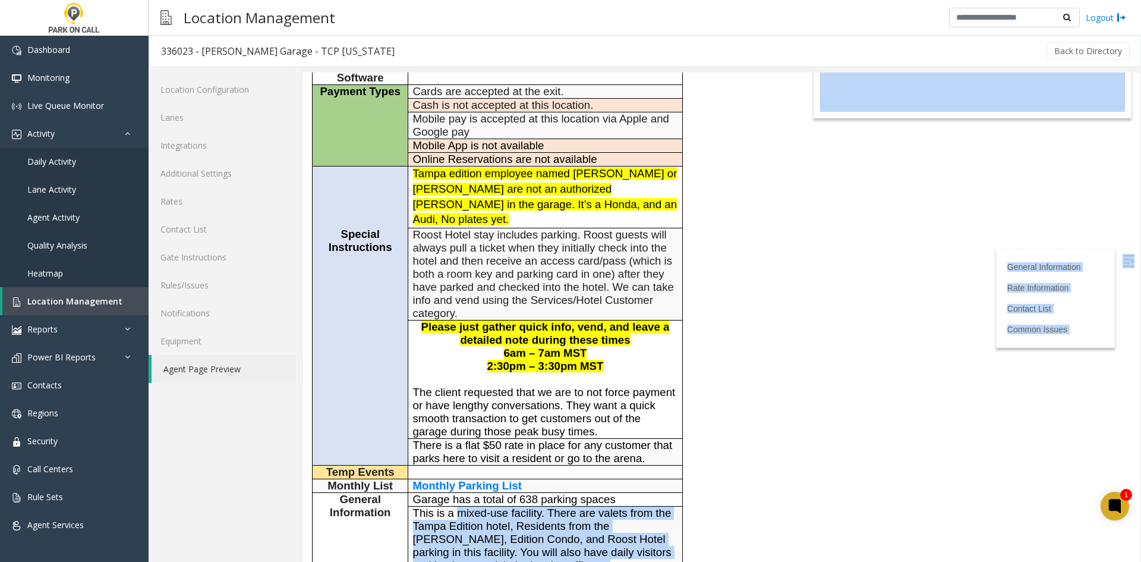
scroll to position [0, 0]
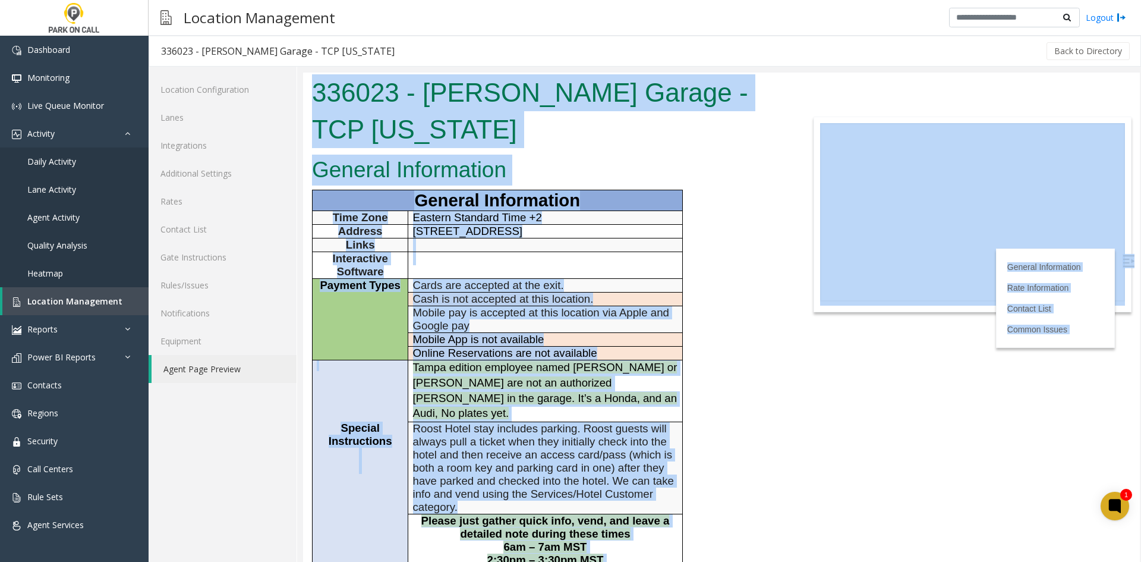
drag, startPoint x: 507, startPoint y: 507, endPoint x: 674, endPoint y: 144, distance: 399.6
click at [373, 72] on html "336023 - Asher Garage - TCP Florida General Information General Information Tim…" at bounding box center [721, 316] width 837 height 489
click at [347, 102] on h1 "336023 - Asher Garage - TCP Florida" at bounding box center [547, 110] width 470 height 73
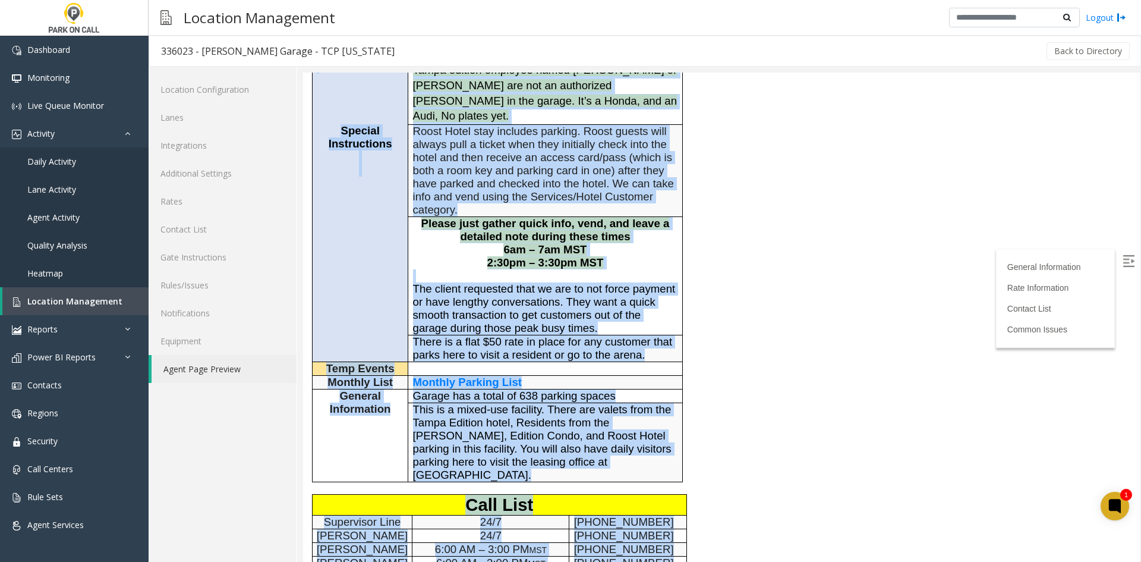
drag, startPoint x: 347, startPoint y: 102, endPoint x: 598, endPoint y: 425, distance: 409.1
click at [598, 264] on body "336023 - Asher Garage - TCP Florida General Information General Information Tim…" at bounding box center [721, 19] width 837 height 489
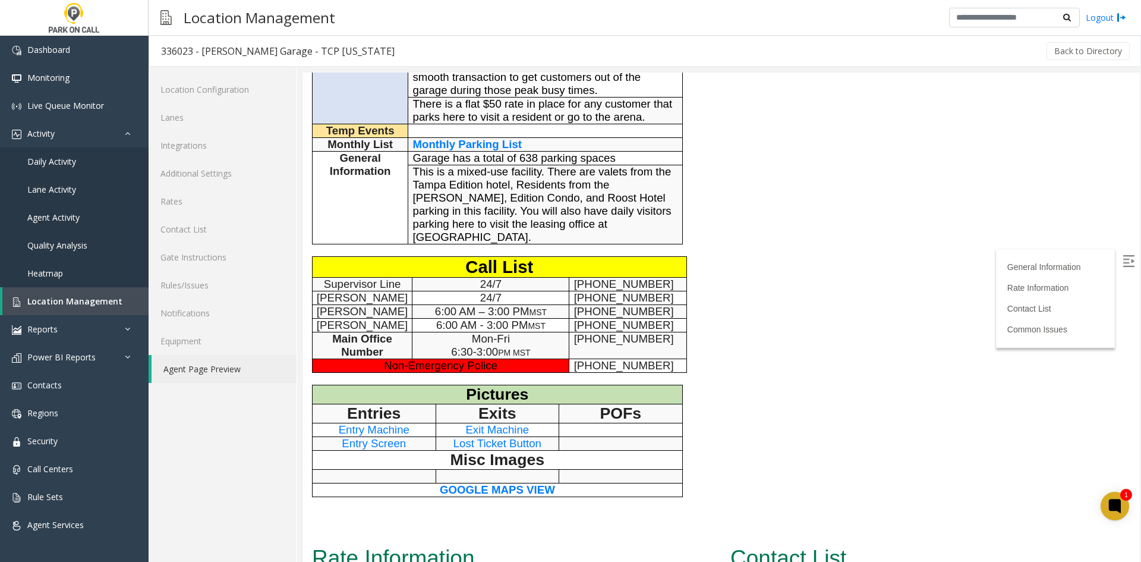
click at [627, 437] on p at bounding box center [620, 443] width 114 height 13
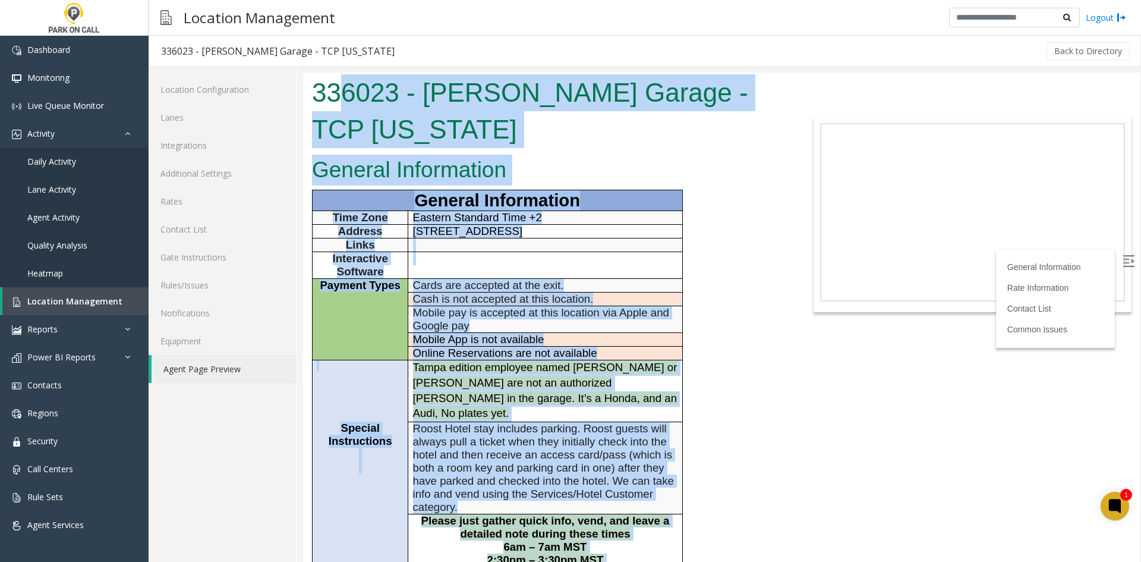
drag, startPoint x: 620, startPoint y: 493, endPoint x: 340, endPoint y: 102, distance: 480.4
click at [340, 102] on body "336023 - Asher Garage - TCP Florida General Information General Information Tim…" at bounding box center [721, 316] width 837 height 489
click at [340, 102] on h1 "336023 - Asher Garage - TCP Florida" at bounding box center [547, 110] width 470 height 73
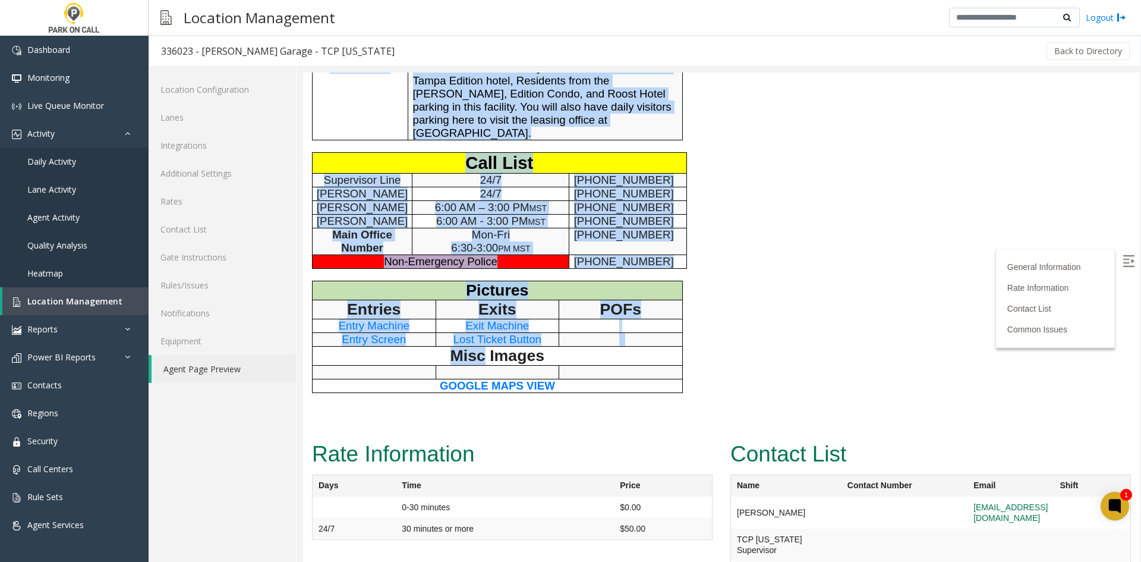
scroll to position [654, 0]
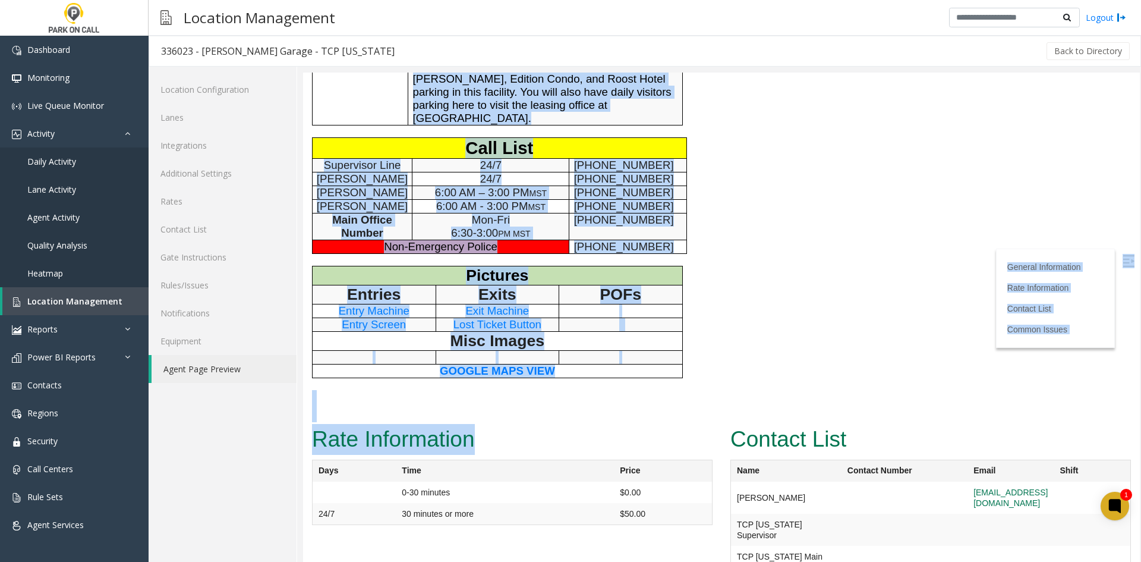
drag, startPoint x: 340, startPoint y: 102, endPoint x: 516, endPoint y: 372, distance: 322.0
click at [516, 424] on h2 "Rate Information" at bounding box center [512, 439] width 400 height 31
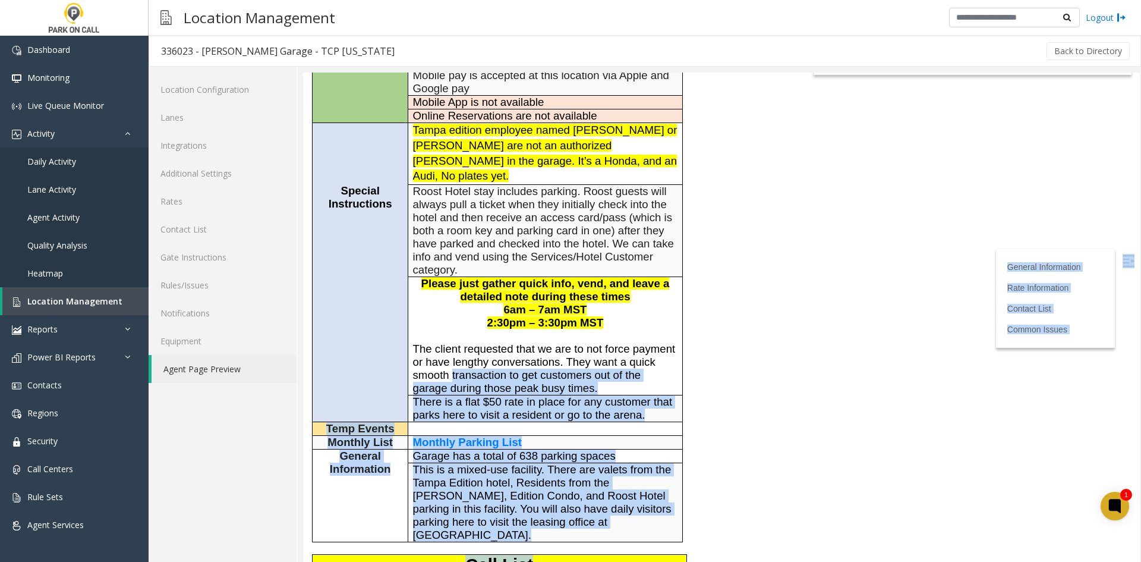
scroll to position [0, 0]
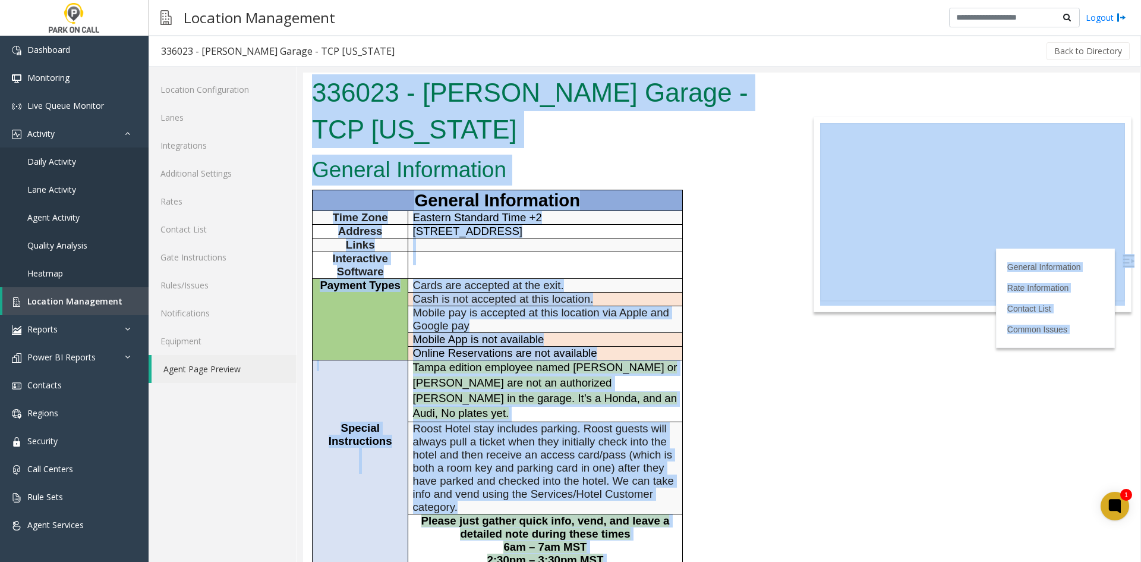
drag, startPoint x: 517, startPoint y: 371, endPoint x: 347, endPoint y: 92, distance: 326.4
click at [347, 92] on body "336023 - Asher Garage - TCP Florida General Information General Information Tim…" at bounding box center [721, 316] width 837 height 489
click at [347, 92] on h1 "336023 - Asher Garage - TCP Florida" at bounding box center [547, 110] width 470 height 73
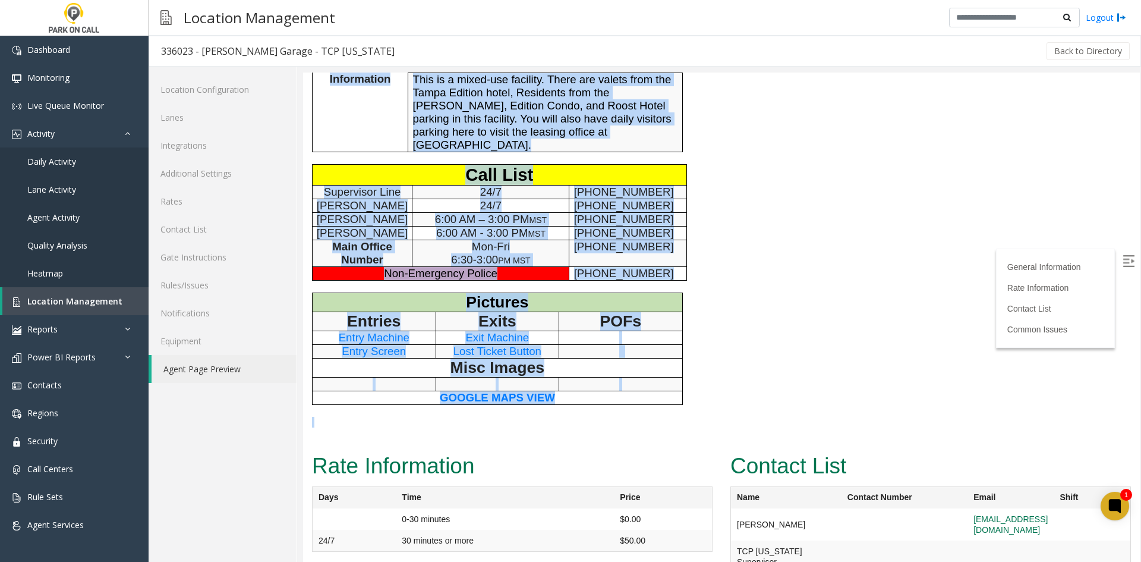
scroll to position [654, 0]
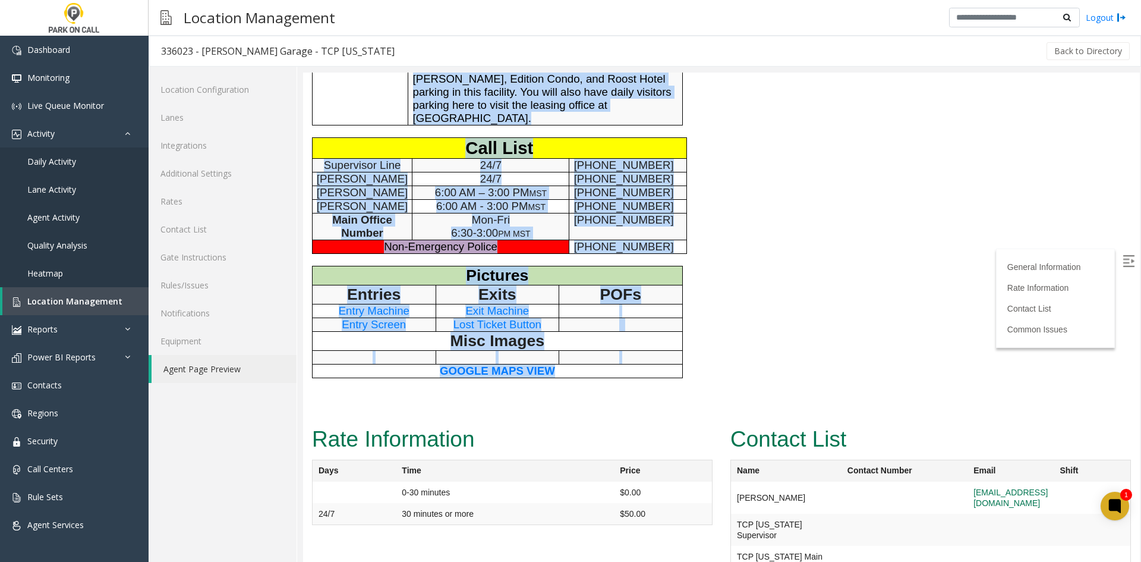
drag, startPoint x: 347, startPoint y: 92, endPoint x: 576, endPoint y: 317, distance: 321.0
click at [576, 364] on p "GOOGLE MAPS VIEW" at bounding box center [497, 370] width 361 height 13
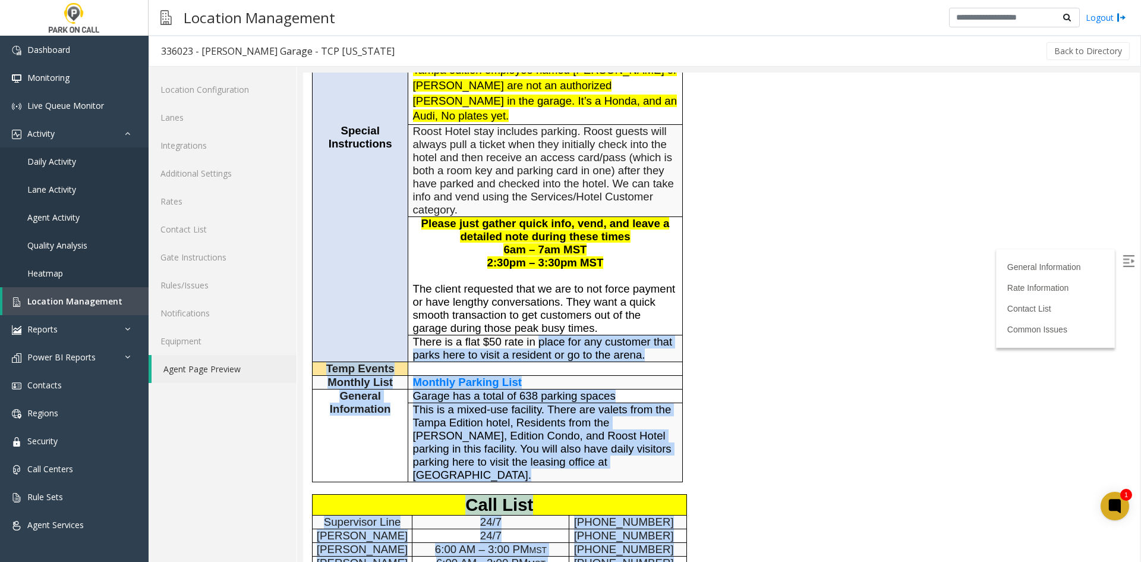
scroll to position [0, 0]
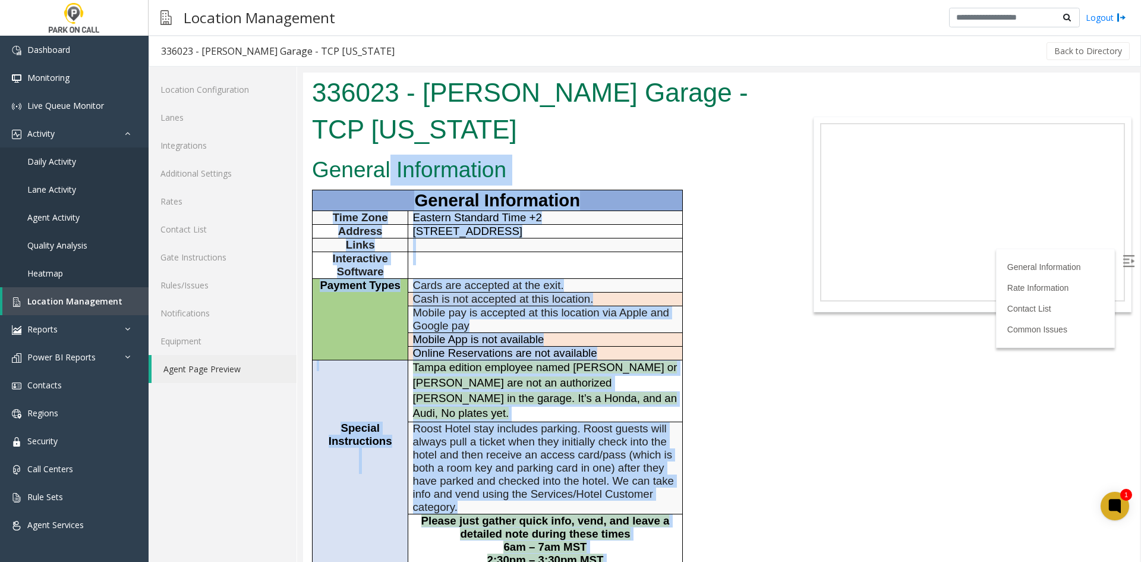
drag, startPoint x: 576, startPoint y: 317, endPoint x: 374, endPoint y: 100, distance: 296.4
click at [374, 101] on body "336023 - Asher Garage - TCP Florida General Information General Information Tim…" at bounding box center [721, 316] width 837 height 489
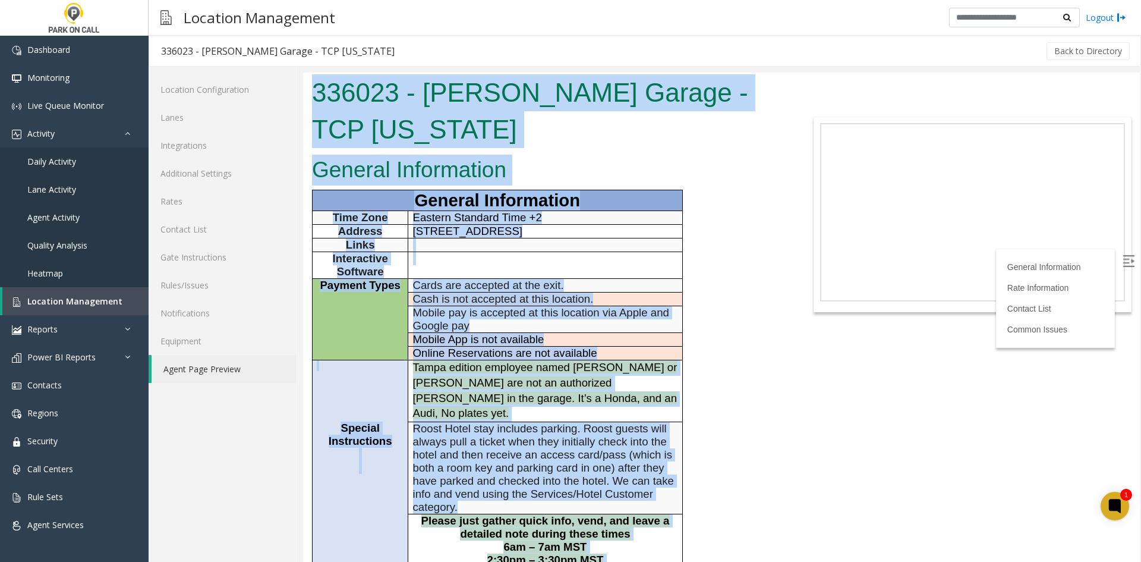
click at [374, 100] on h1 "336023 - Asher Garage - TCP Florida" at bounding box center [547, 110] width 470 height 73
click at [420, 360] on p "Tampa edition employee named Michelle or Kevin are not an authorized Parker in …" at bounding box center [545, 390] width 265 height 61
drag, startPoint x: 576, startPoint y: 346, endPoint x: 346, endPoint y: 95, distance: 340.6
click at [346, 95] on body "336023 - Asher Garage - TCP Florida General Information General Information Tim…" at bounding box center [721, 316] width 837 height 489
click at [346, 95] on h1 "336023 - Asher Garage - TCP Florida" at bounding box center [547, 110] width 470 height 73
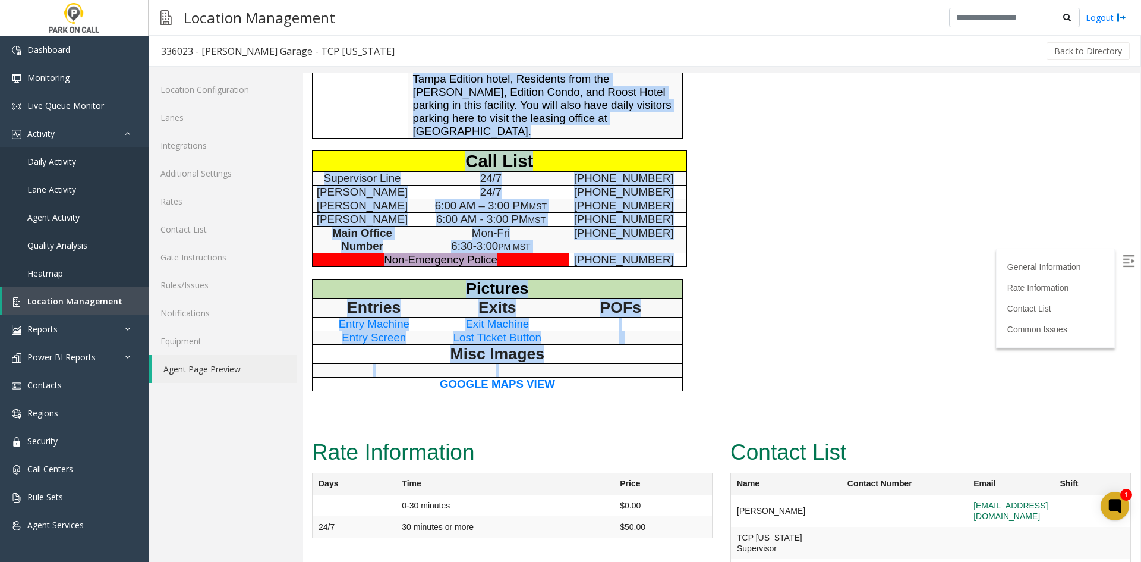
scroll to position [654, 0]
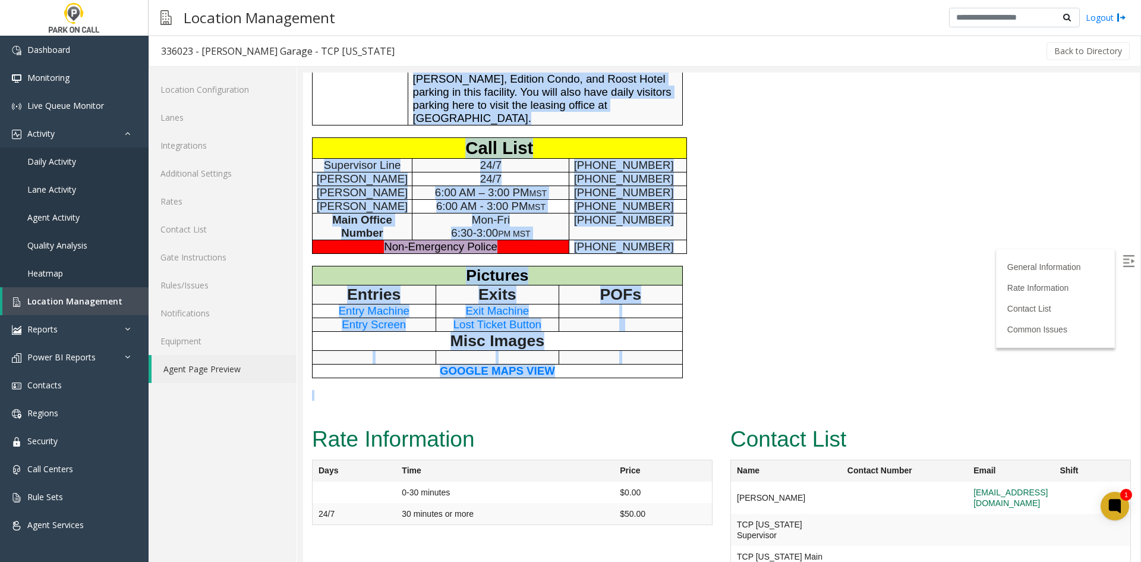
drag, startPoint x: 346, startPoint y: 95, endPoint x: 559, endPoint y: 326, distance: 314.5
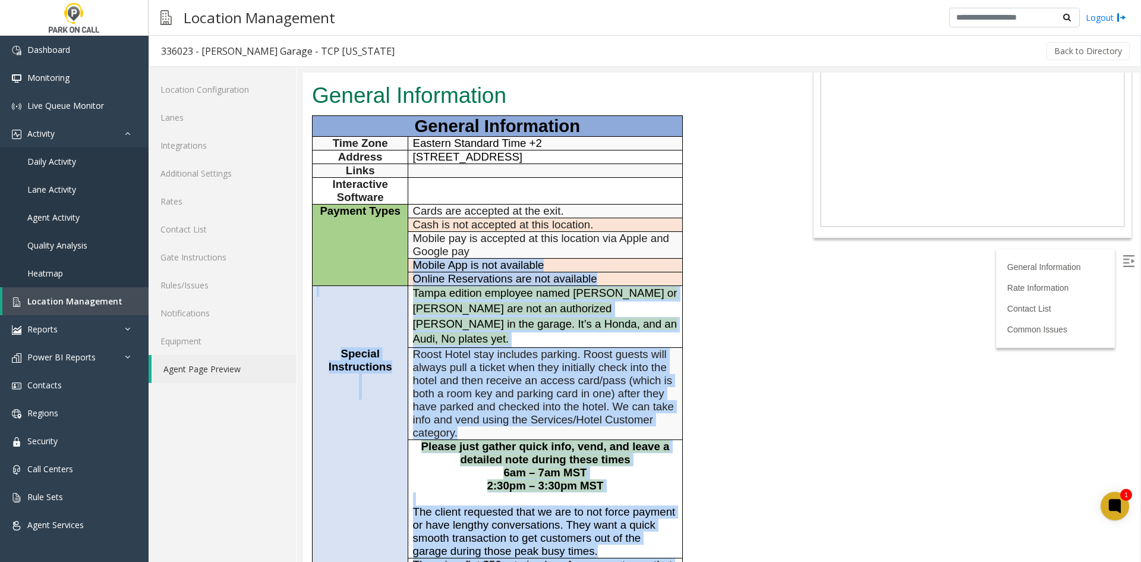
scroll to position [0, 0]
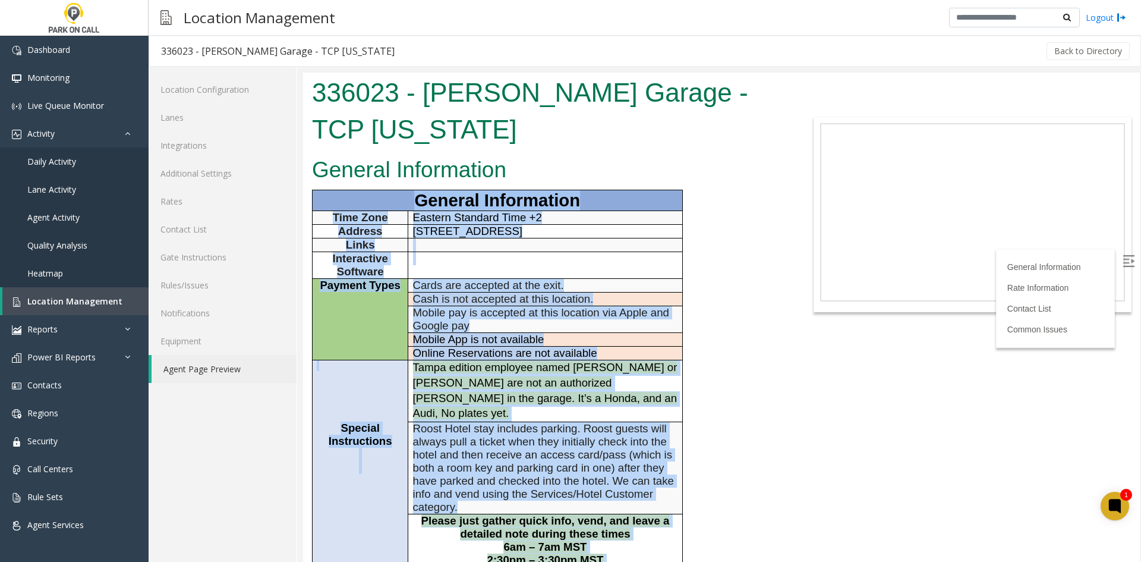
drag, startPoint x: 559, startPoint y: 326, endPoint x: 360, endPoint y: 138, distance: 273.6
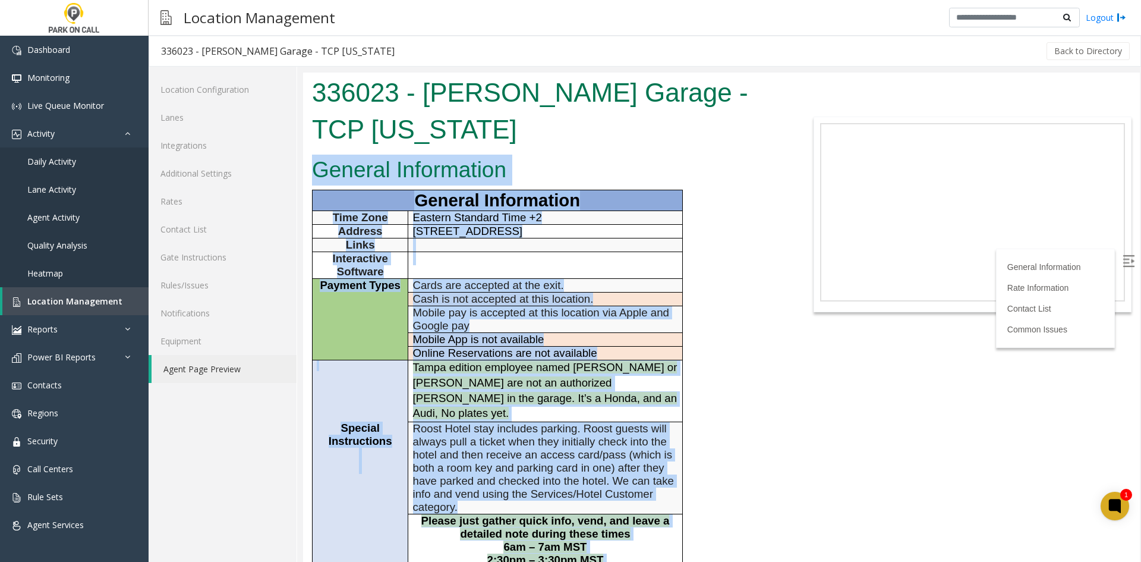
click at [351, 154] on h2 "General Information" at bounding box center [547, 169] width 470 height 31
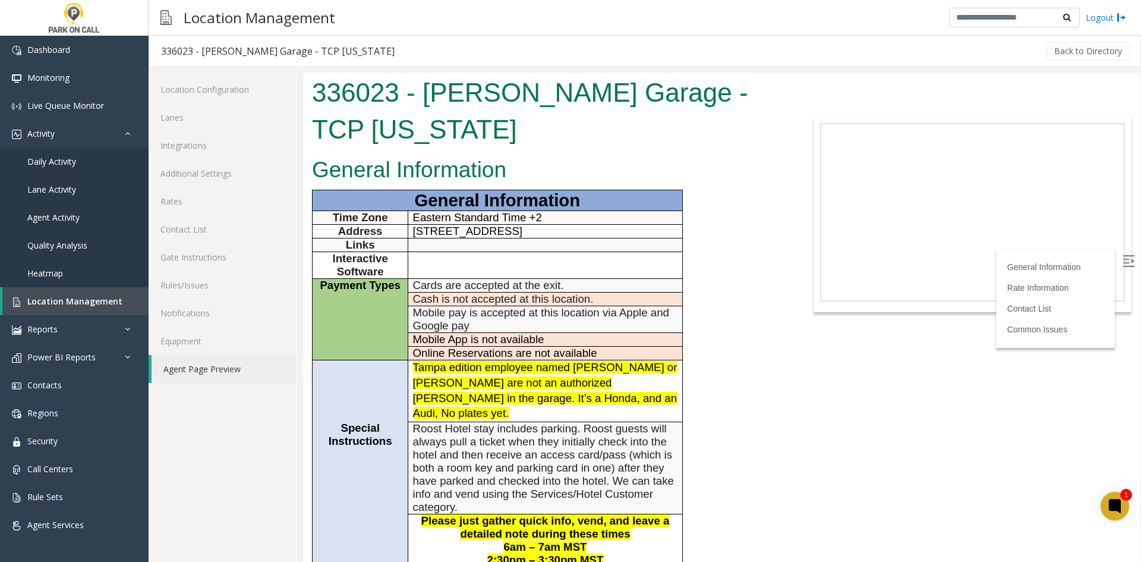
click at [288, 499] on div "Location Configuration Lanes Integrations Additional Settings Rates Contact Lis…" at bounding box center [223, 314] width 149 height 495
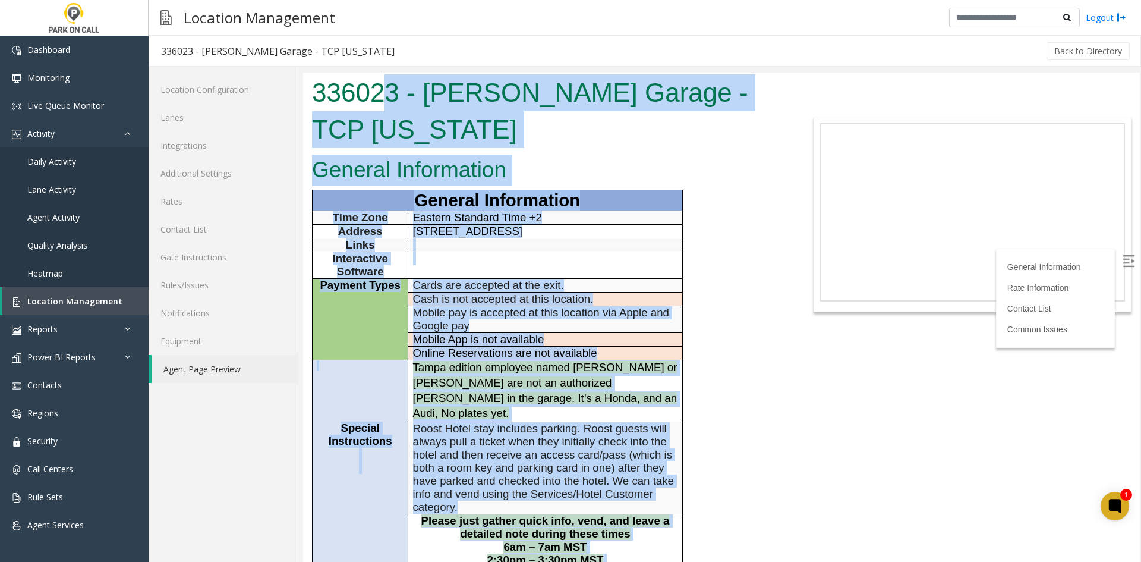
drag, startPoint x: 563, startPoint y: 443, endPoint x: 387, endPoint y: 98, distance: 386.9
click at [387, 98] on body "336023 - Asher Garage - TCP Florida General Information General Information Tim…" at bounding box center [721, 316] width 837 height 489
click at [387, 98] on h1 "336023 - Asher Garage - TCP Florida" at bounding box center [547, 110] width 470 height 73
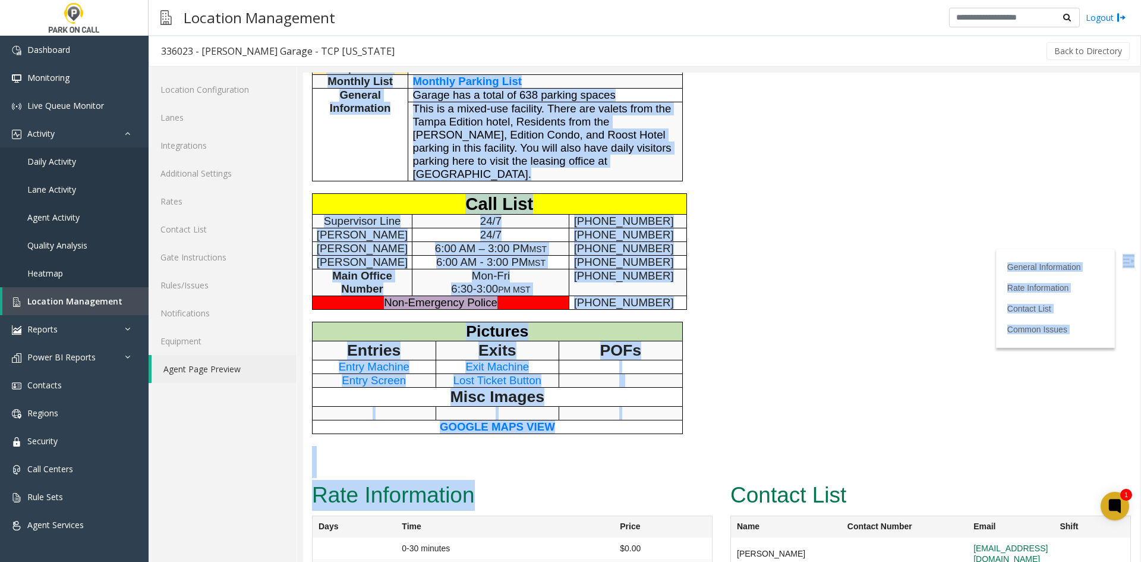
scroll to position [654, 0]
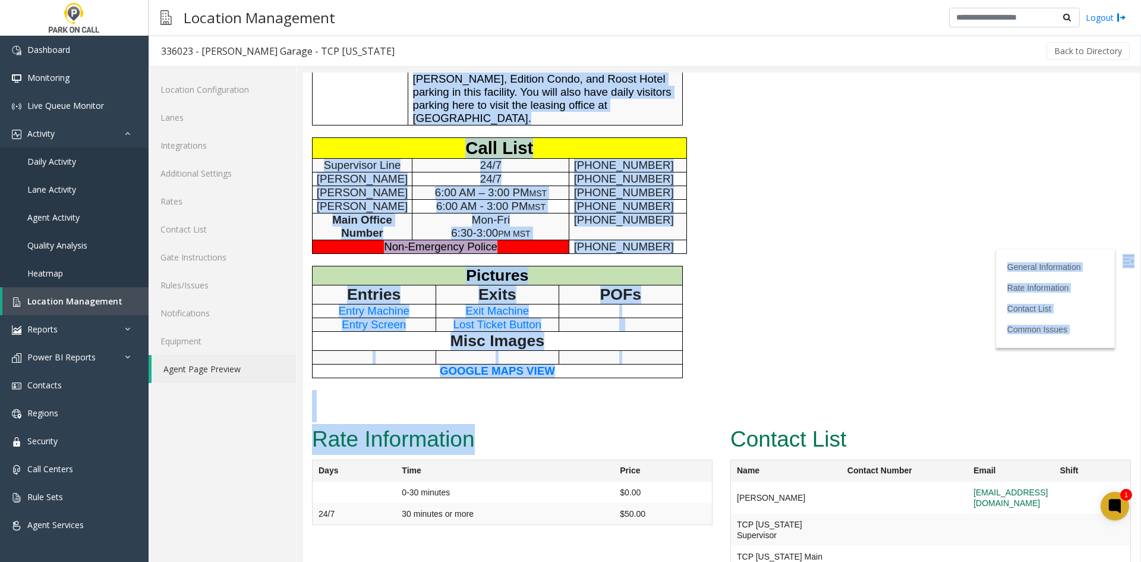
drag, startPoint x: 387, startPoint y: 98, endPoint x: 429, endPoint y: 384, distance: 288.8
click at [429, 424] on h2 "Rate Information" at bounding box center [512, 439] width 400 height 31
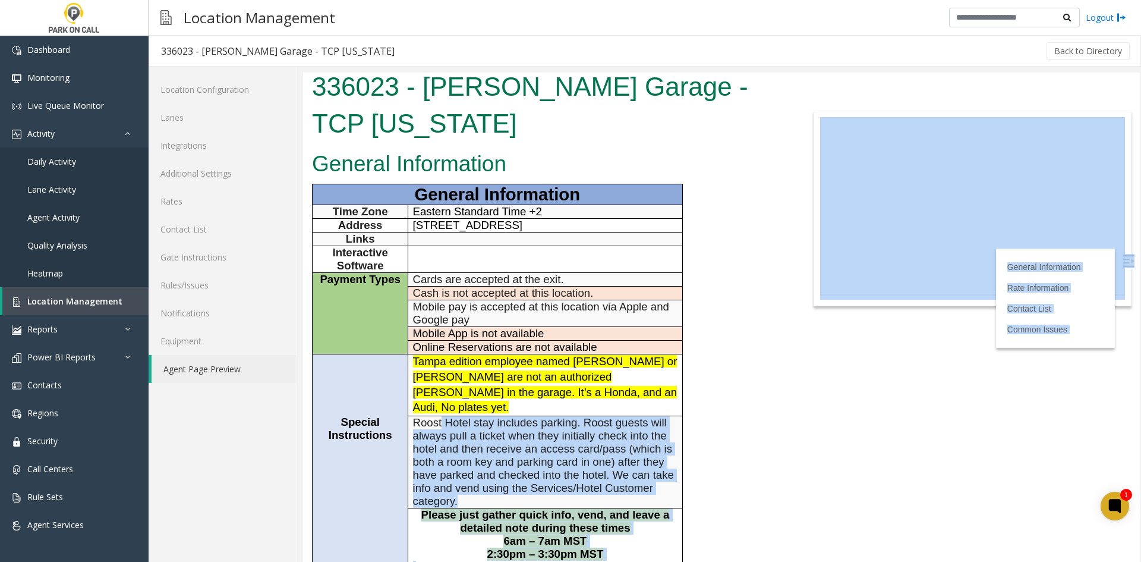
scroll to position [0, 0]
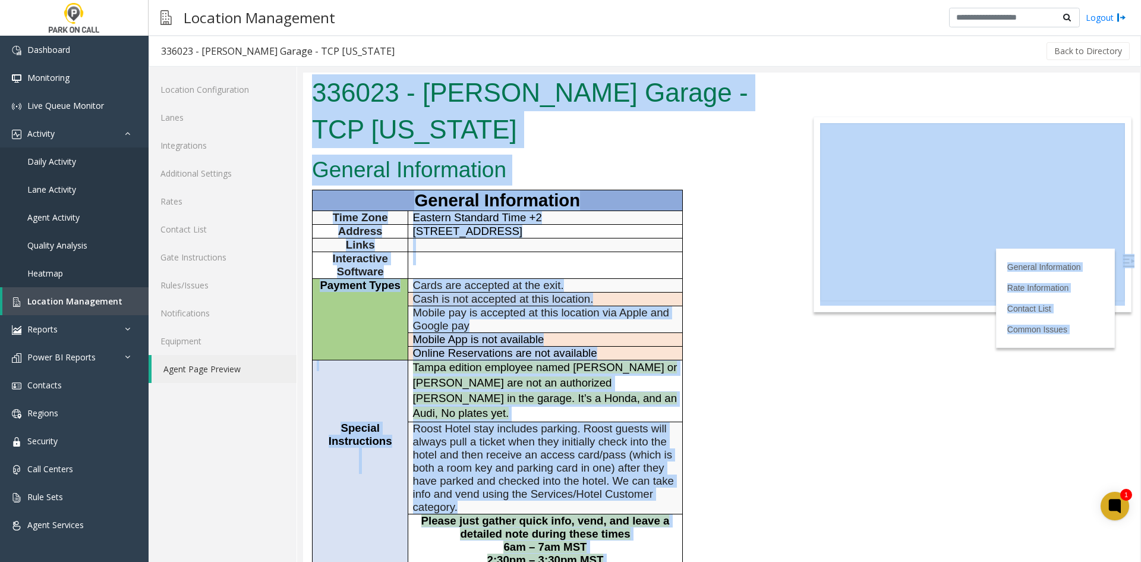
drag, startPoint x: 429, startPoint y: 384, endPoint x: 391, endPoint y: 85, distance: 301.3
click at [391, 85] on body "336023 - Asher Garage - TCP Florida General Information General Information Tim…" at bounding box center [721, 316] width 837 height 489
click at [389, 84] on h1 "336023 - Asher Garage - TCP Florida" at bounding box center [547, 110] width 470 height 73
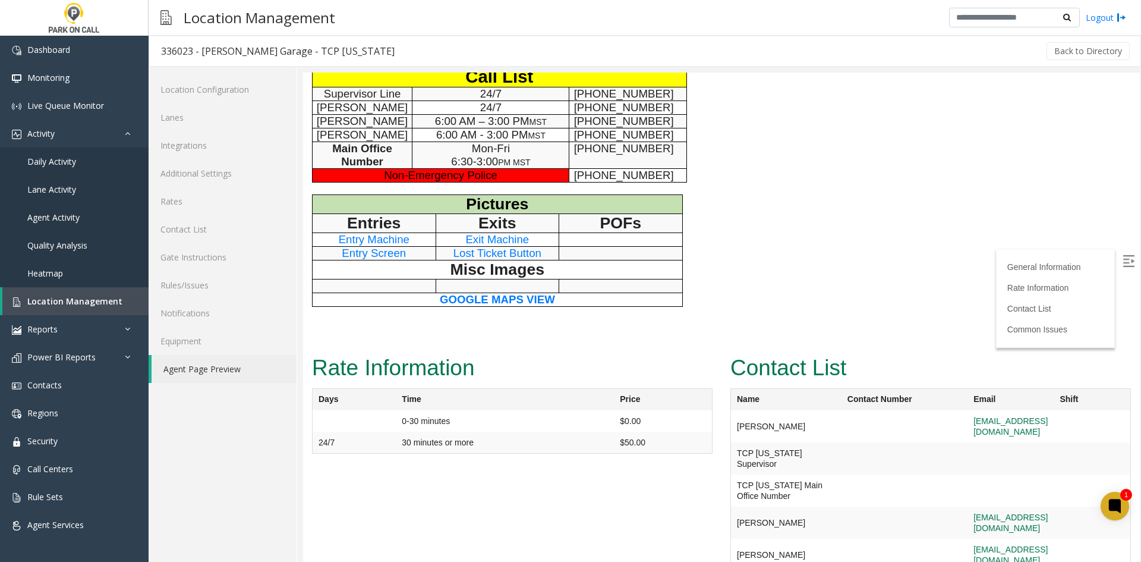
scroll to position [729, 0]
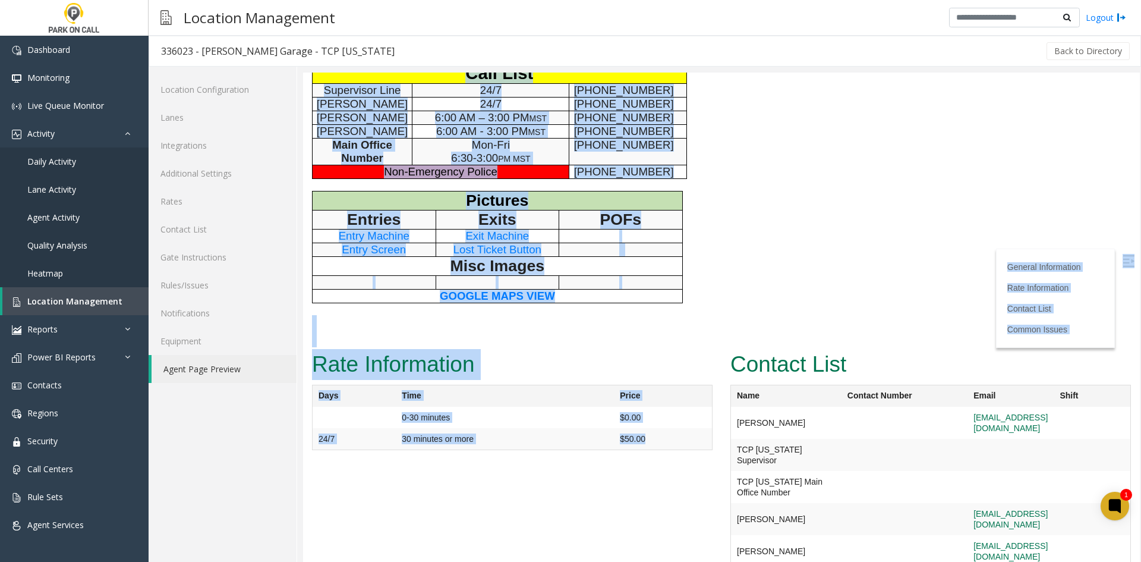
drag, startPoint x: 389, startPoint y: 84, endPoint x: 672, endPoint y: 393, distance: 419.3
click at [672, 406] on td "$50.00" at bounding box center [663, 416] width 98 height 21
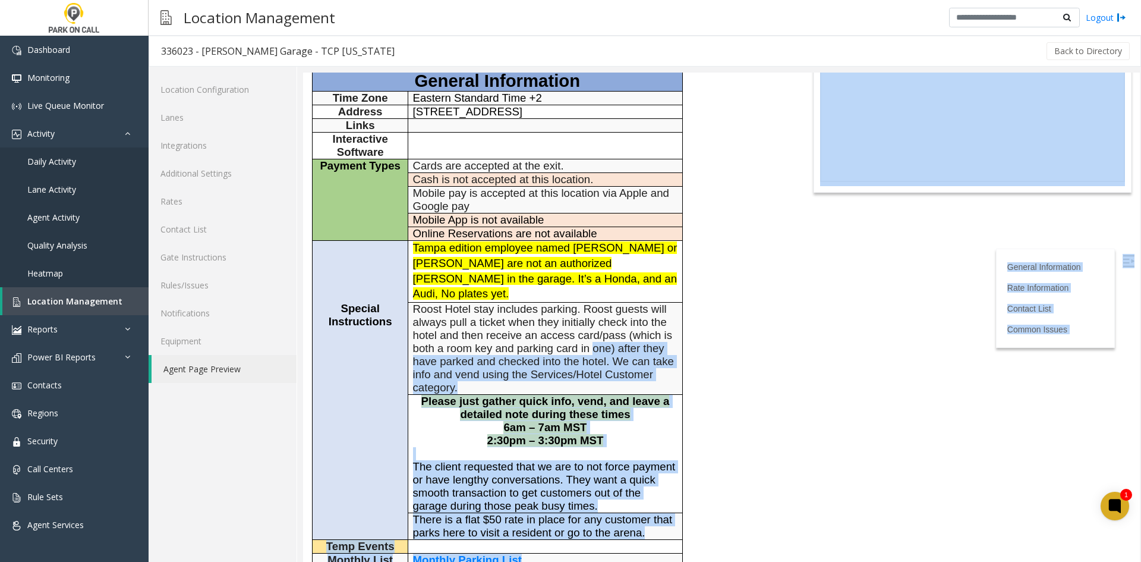
scroll to position [0, 0]
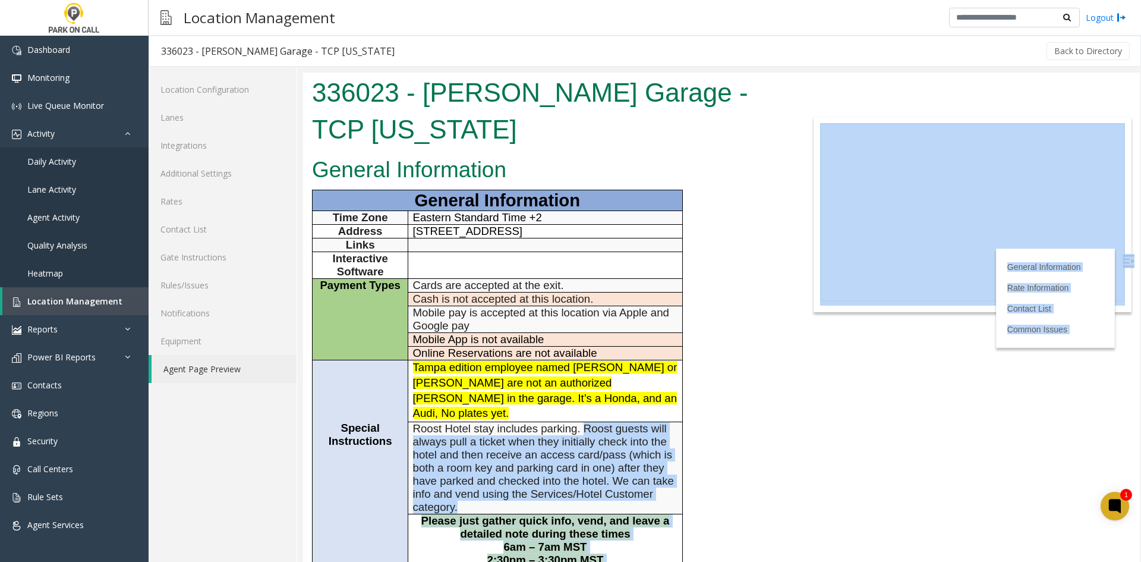
drag, startPoint x: 672, startPoint y: 393, endPoint x: 586, endPoint y: 381, distance: 86.4
click at [586, 381] on body "336023 - Asher Garage - TCP Florida General Information General Information Tim…" at bounding box center [721, 316] width 837 height 489
click at [586, 422] on span "Roost Hotel stay includes parking. Roost guests will always pull a ticket when …" at bounding box center [543, 467] width 261 height 91
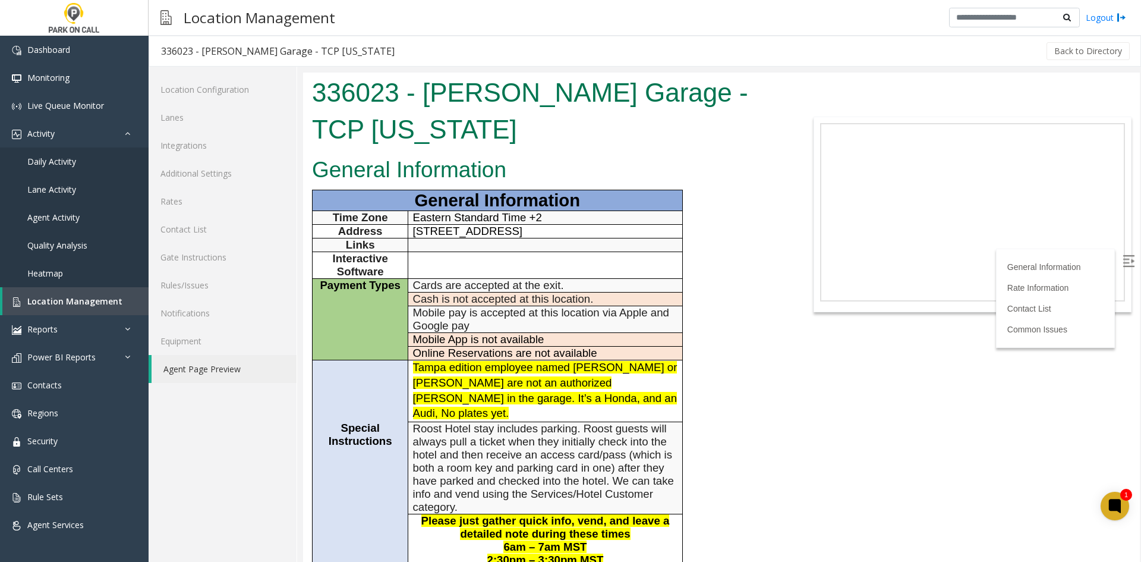
click at [325, 97] on h1 "336023 - Asher Garage - TCP Florida" at bounding box center [547, 110] width 470 height 73
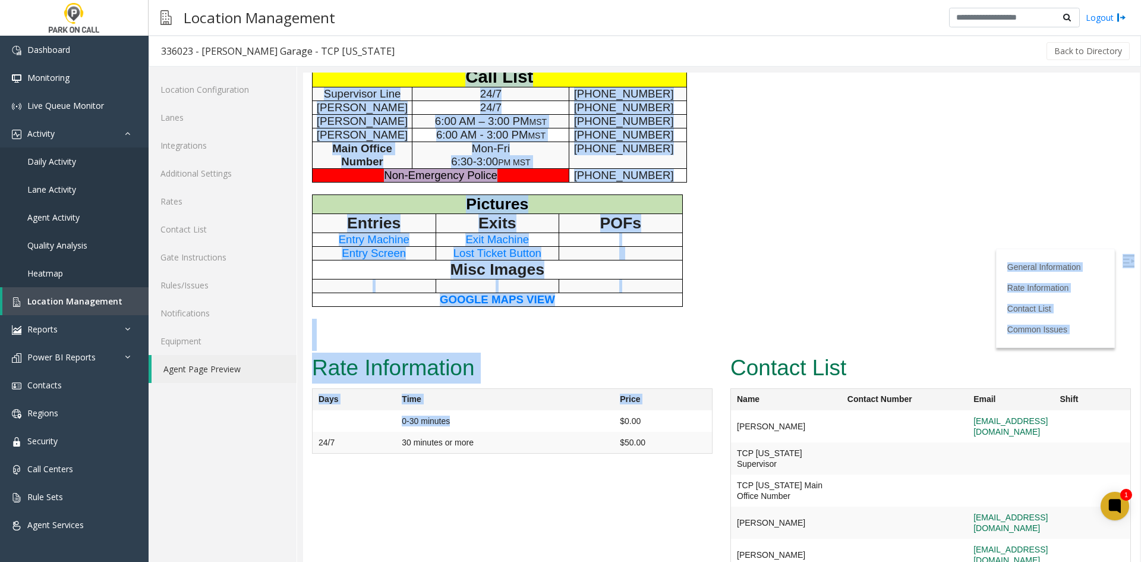
scroll to position [729, 0]
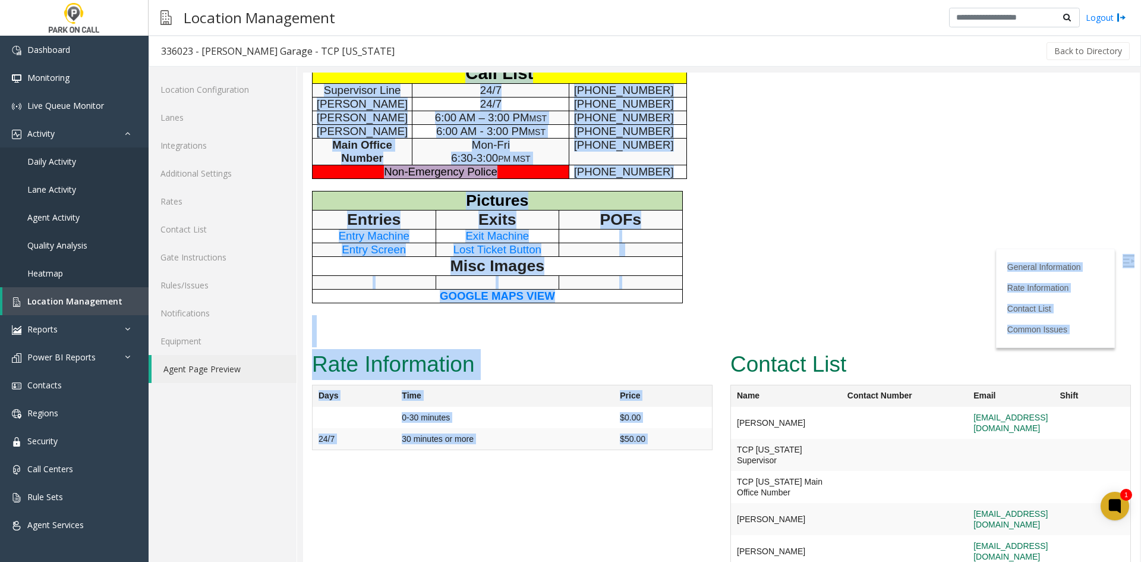
drag, startPoint x: 325, startPoint y: 97, endPoint x: 663, endPoint y: 404, distance: 456.8
click at [663, 404] on div "Rate Information Days Time Price 0-30 minutes $0.00 24/7 30 minutes or more $50…" at bounding box center [512, 404] width 418 height 115
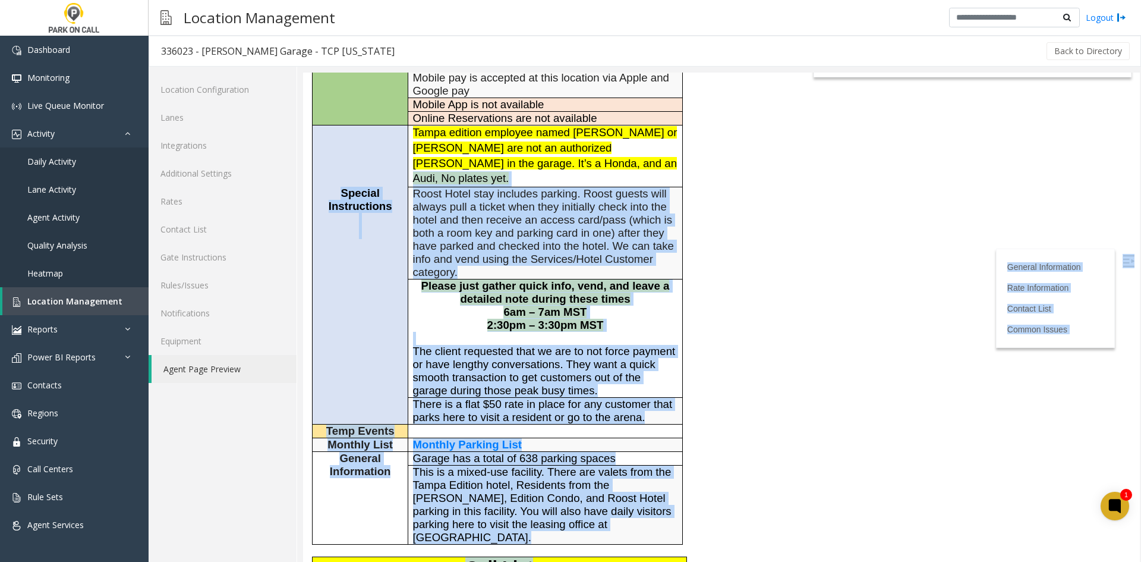
scroll to position [0, 0]
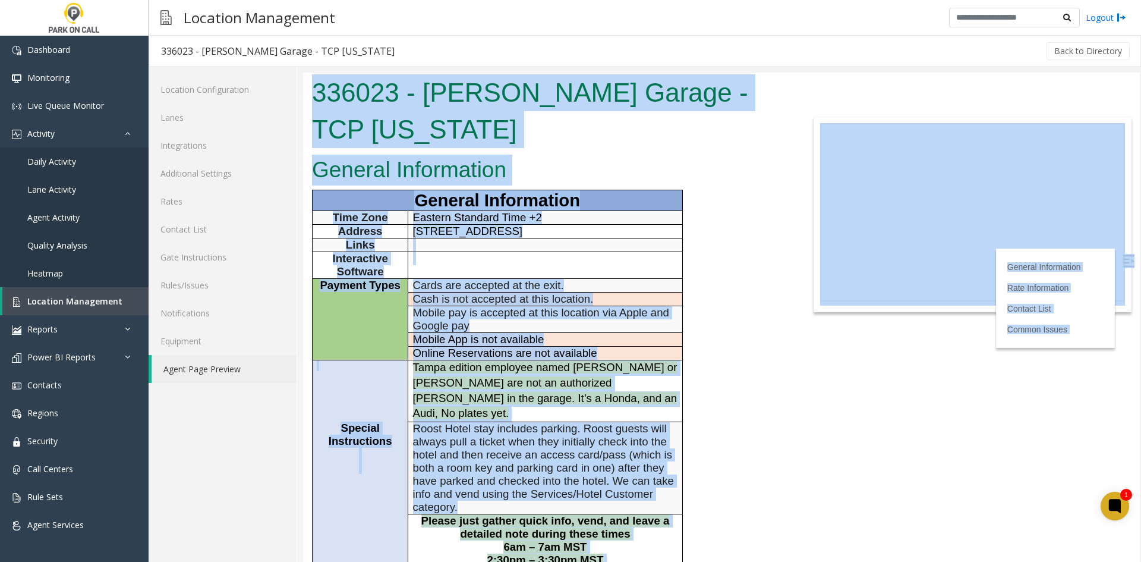
drag, startPoint x: 657, startPoint y: 384, endPoint x: 314, endPoint y: 90, distance: 450.9
click at [314, 90] on body "336023 - Asher Garage - TCP Florida General Information General Information Tim…" at bounding box center [721, 316] width 837 height 489
click at [314, 90] on h1 "336023 - Asher Garage - TCP Florida" at bounding box center [547, 110] width 470 height 73
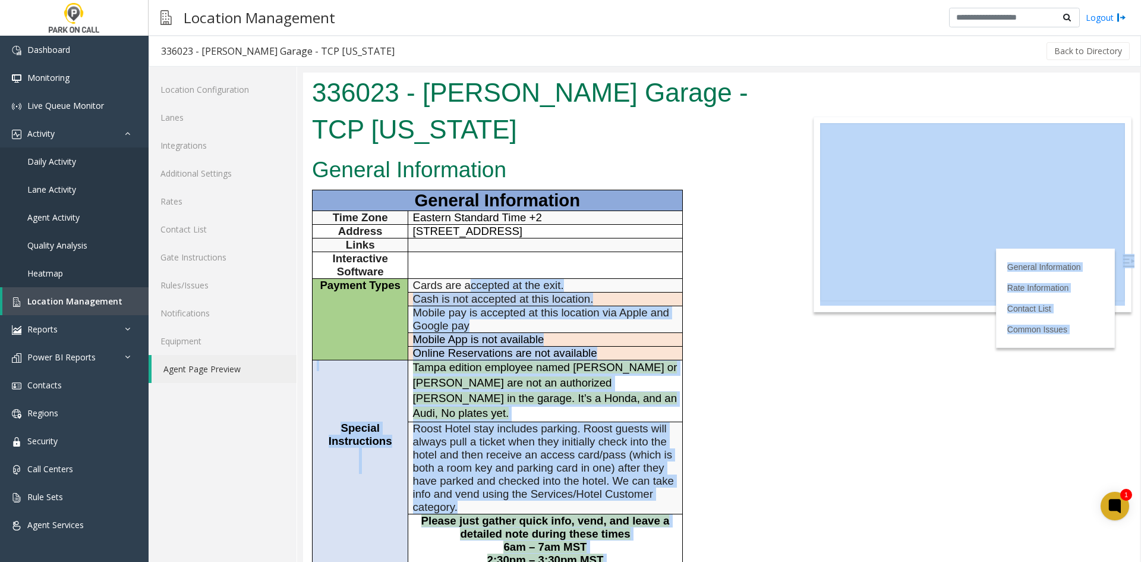
drag, startPoint x: 314, startPoint y: 90, endPoint x: 470, endPoint y: 254, distance: 226.6
click at [470, 254] on body "336023 - Asher Garage - TCP Florida General Information General Information Tim…" at bounding box center [721, 316] width 837 height 489
click at [470, 279] on span "Cards are accepted at the exit." at bounding box center [488, 285] width 151 height 12
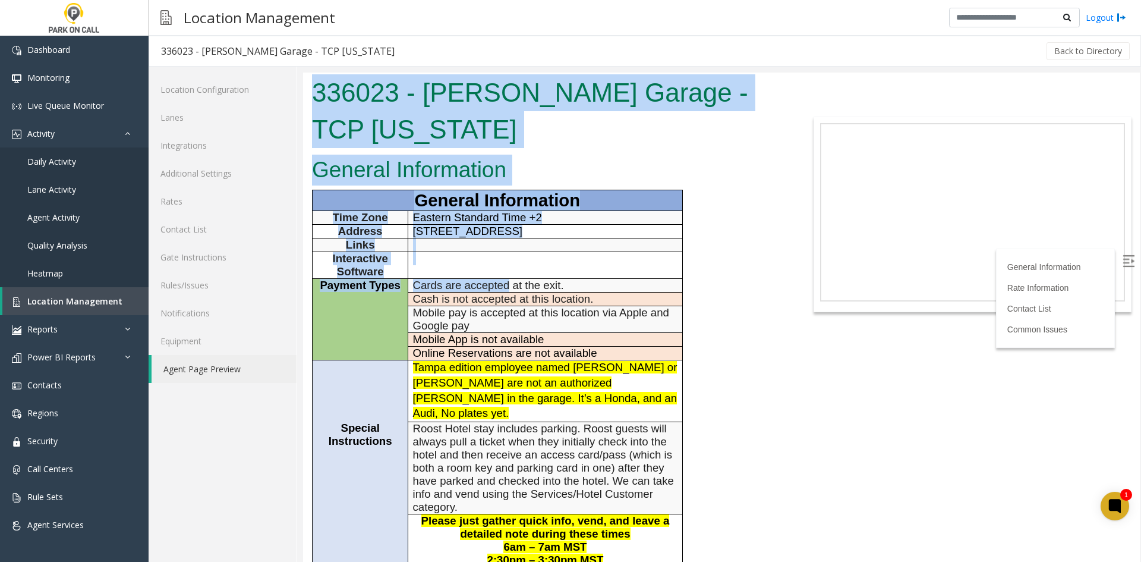
drag, startPoint x: 470, startPoint y: 254, endPoint x: 370, endPoint y: 98, distance: 185.4
click at [370, 98] on body "336023 - Asher Garage - TCP Florida General Information General Information Tim…" at bounding box center [721, 316] width 837 height 489
click at [370, 98] on h1 "336023 - Asher Garage - TCP Florida" at bounding box center [547, 110] width 470 height 73
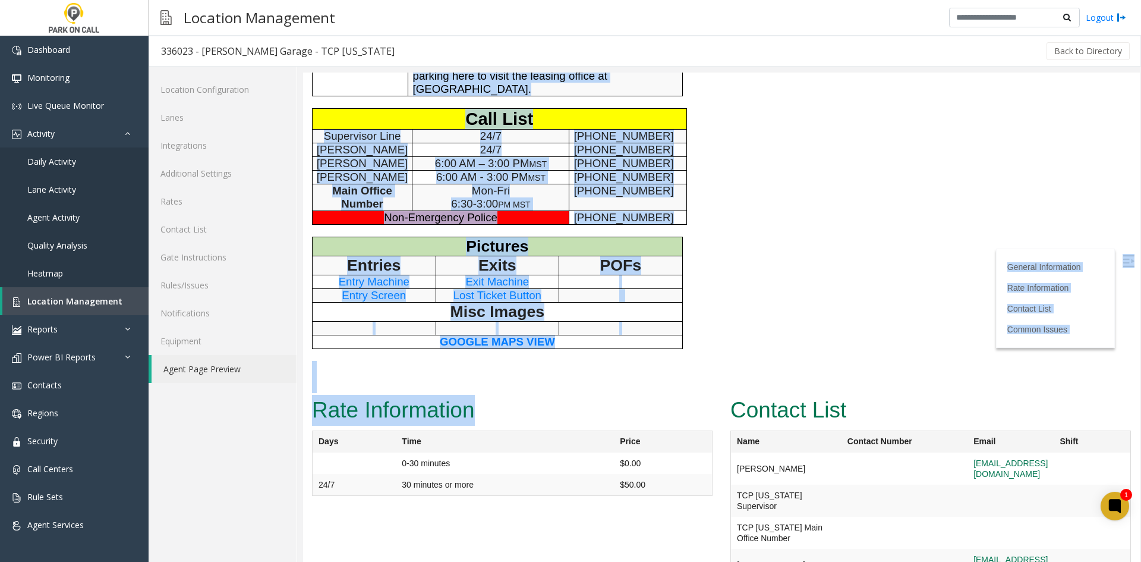
scroll to position [729, 0]
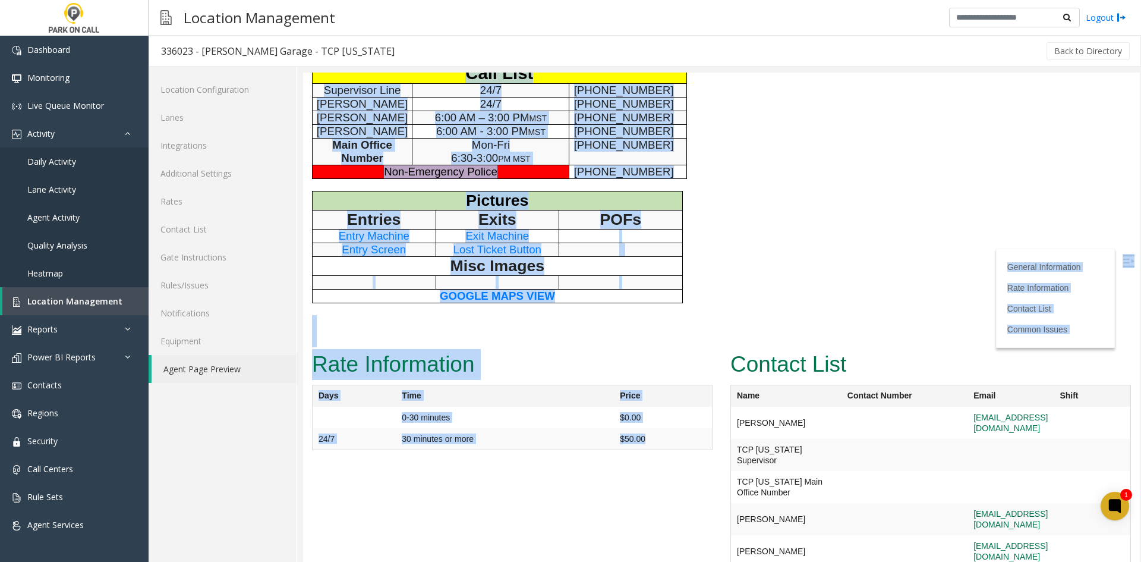
drag, startPoint x: 370, startPoint y: 98, endPoint x: 681, endPoint y: 387, distance: 424.6
click at [681, 406] on td "$50.00" at bounding box center [663, 416] width 98 height 21
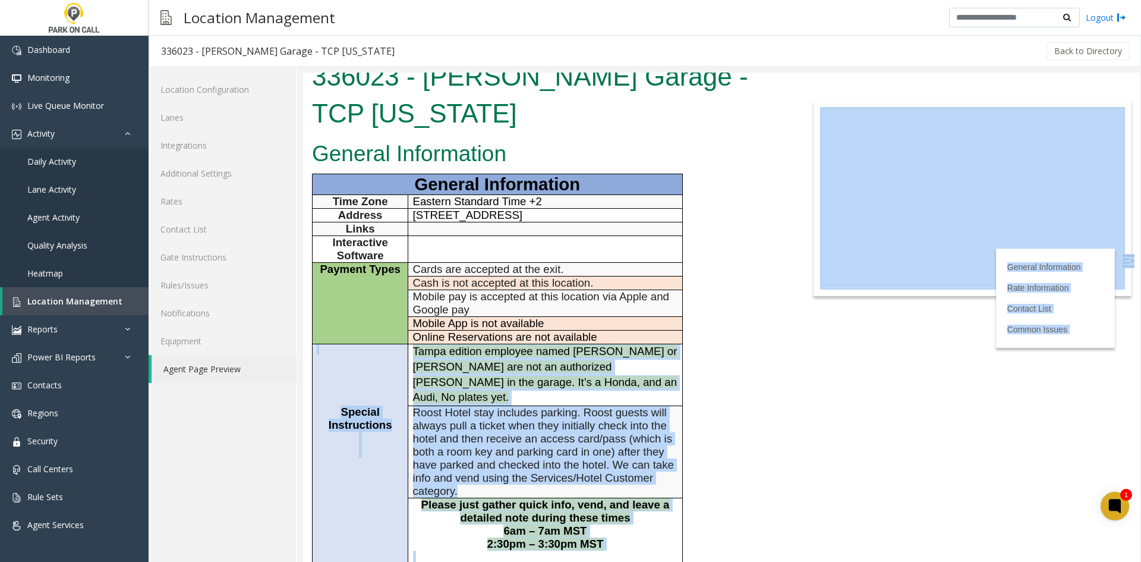
scroll to position [0, 0]
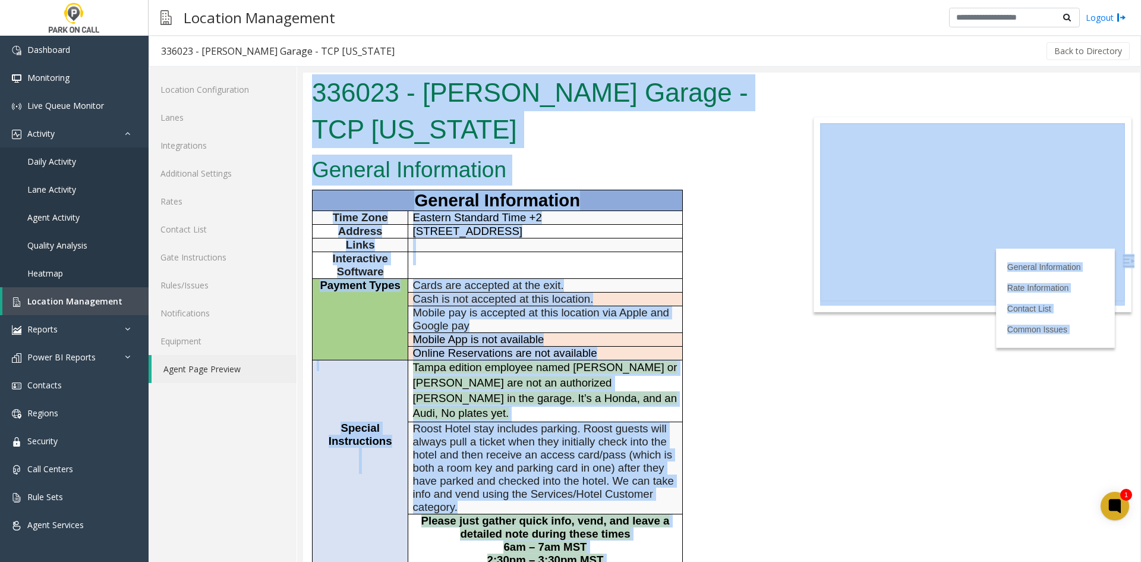
drag, startPoint x: 681, startPoint y: 387, endPoint x: 329, endPoint y: 106, distance: 450.3
click at [329, 106] on body "336023 - Asher Garage - TCP Florida General Information General Information Tim…" at bounding box center [721, 316] width 837 height 489
click at [329, 106] on h1 "336023 - Asher Garage - TCP Florida" at bounding box center [547, 110] width 470 height 73
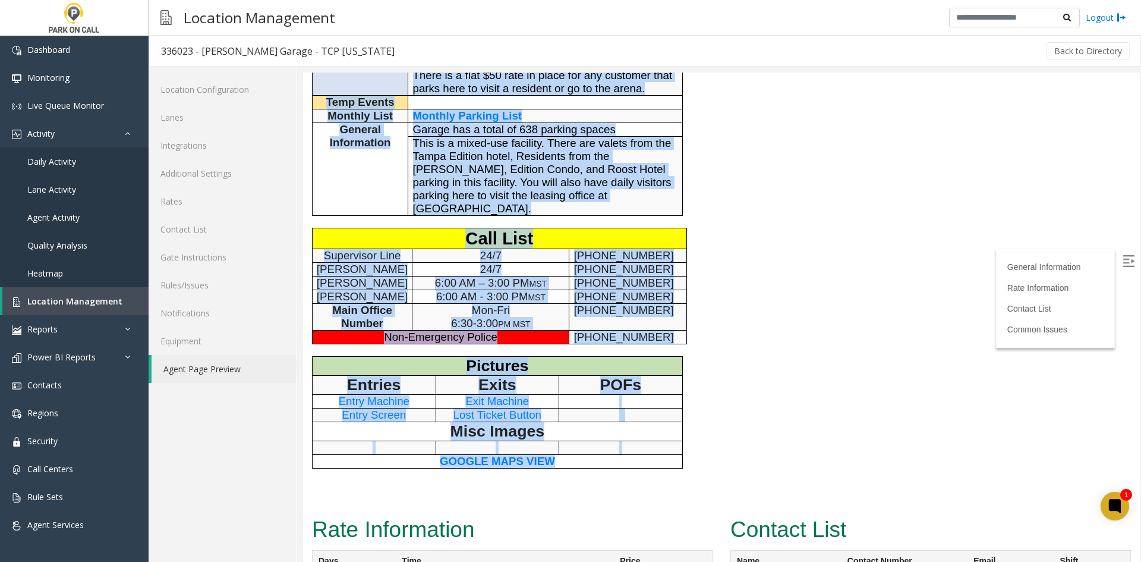
scroll to position [729, 0]
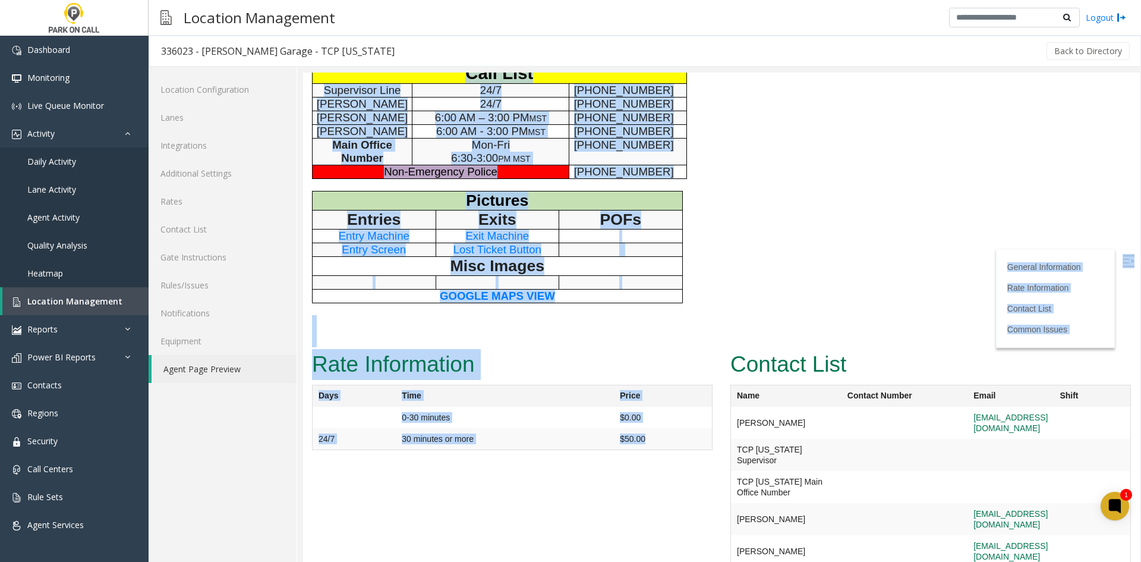
drag, startPoint x: 329, startPoint y: 106, endPoint x: 678, endPoint y: 398, distance: 454.4
click at [678, 406] on td "$50.00" at bounding box center [663, 416] width 98 height 21
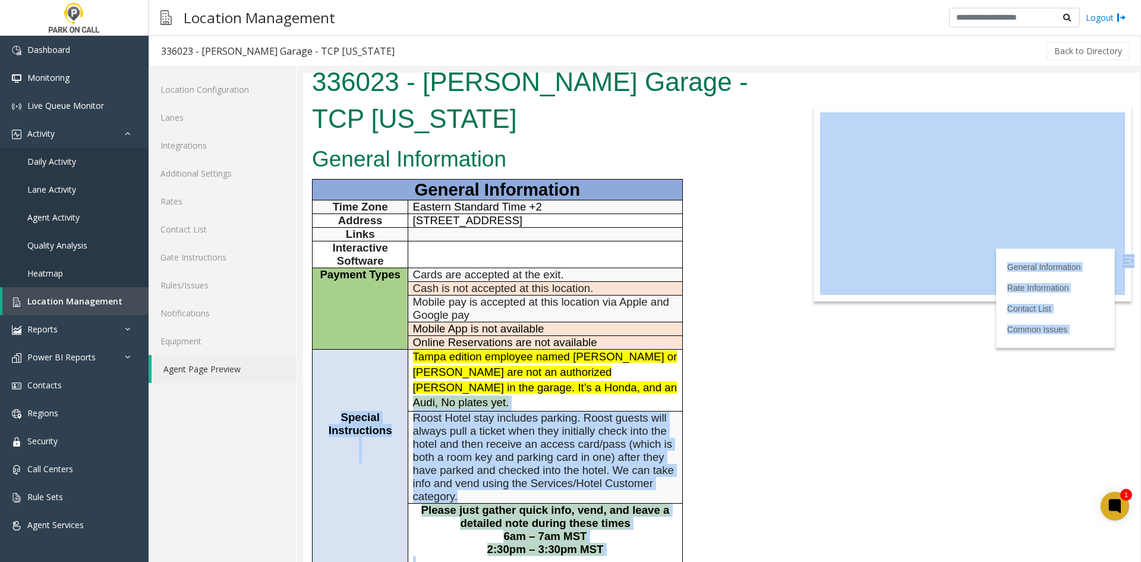
scroll to position [0, 0]
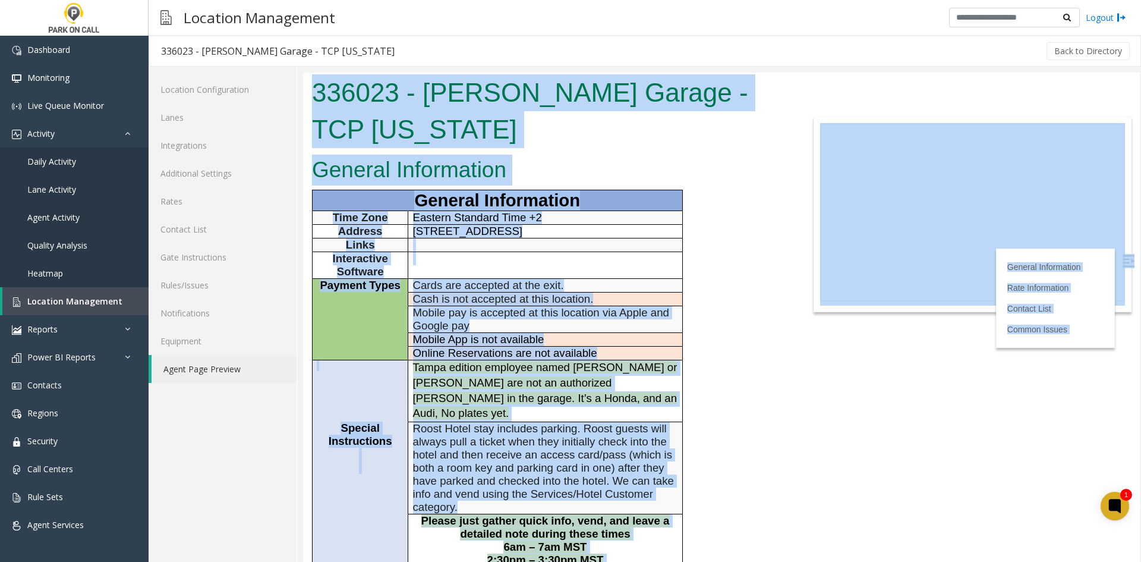
drag, startPoint x: 678, startPoint y: 398, endPoint x: 339, endPoint y: 110, distance: 444.8
click at [342, 112] on body "336023 - Asher Garage - TCP Florida General Information General Information Tim…" at bounding box center [721, 316] width 837 height 489
click at [335, 109] on h1 "336023 - Asher Garage - TCP Florida" at bounding box center [547, 110] width 470 height 73
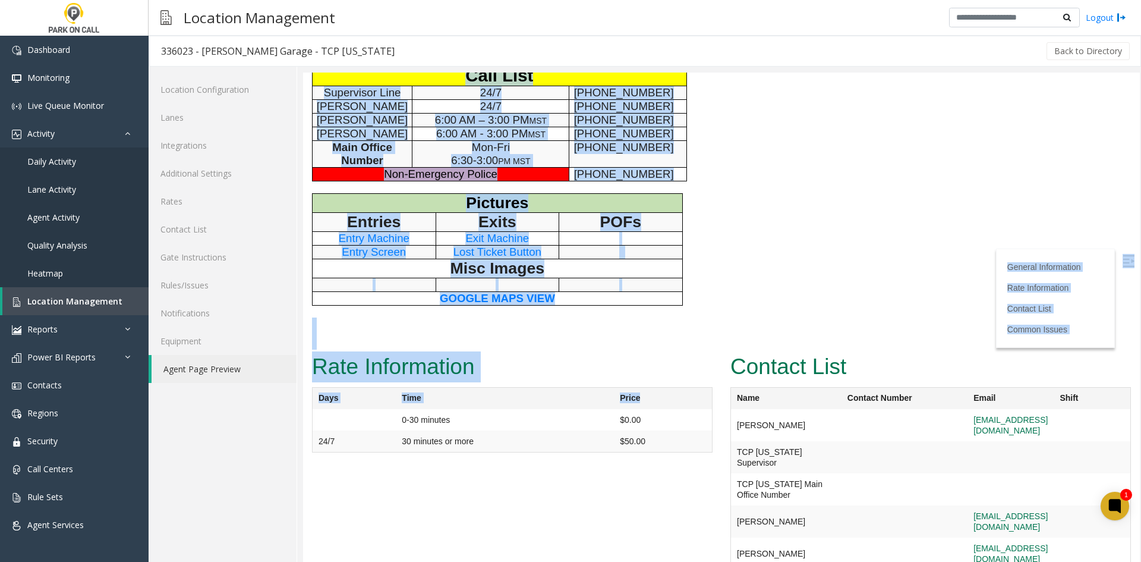
scroll to position [729, 0]
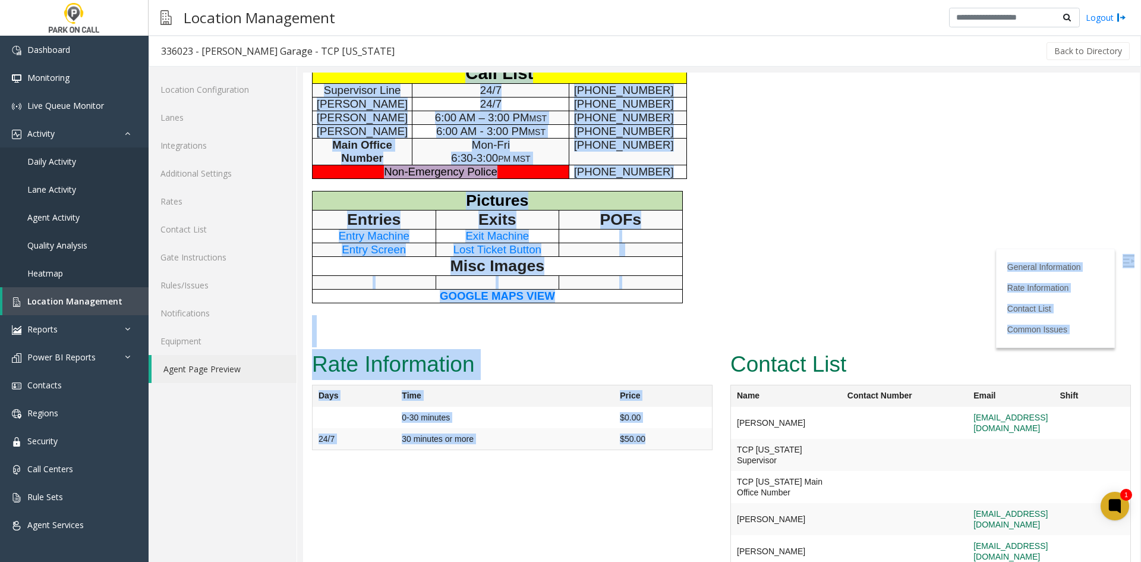
drag, startPoint x: 335, startPoint y: 109, endPoint x: 680, endPoint y: 392, distance: 446.3
click at [680, 406] on td "$50.00" at bounding box center [663, 416] width 98 height 21
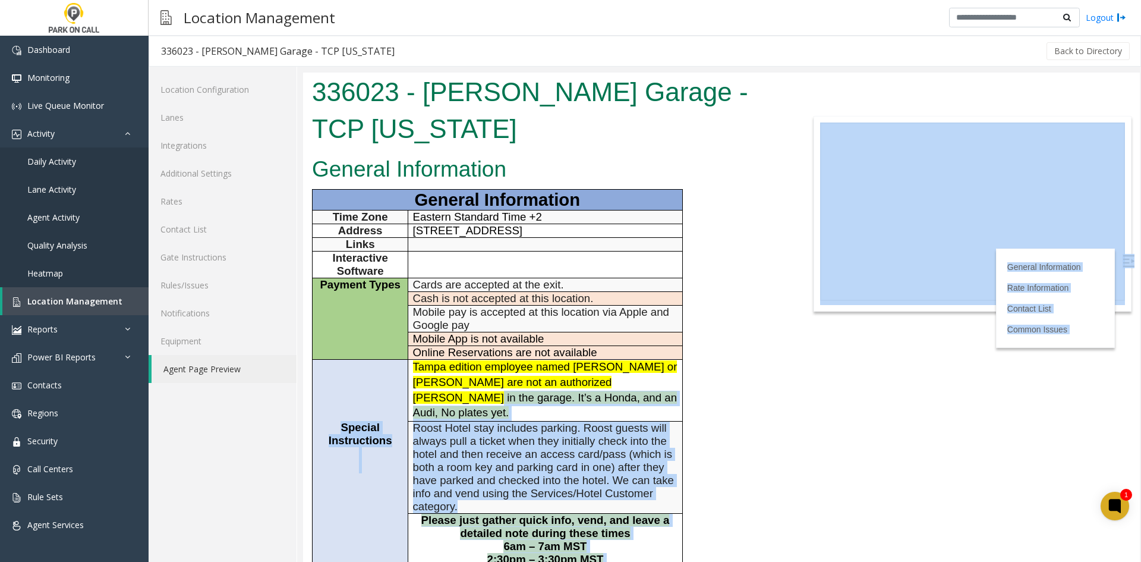
scroll to position [0, 0]
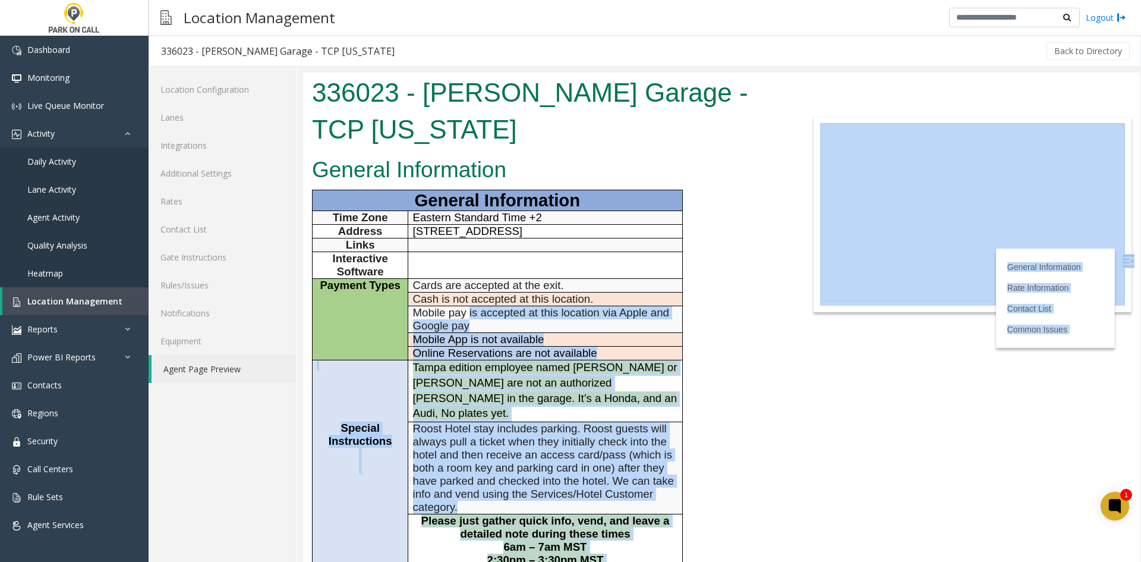
drag, startPoint x: 680, startPoint y: 392, endPoint x: 478, endPoint y: 262, distance: 240.0
click at [472, 268] on body "336023 - Asher Garage - TCP Florida General Information General Information Tim…" at bounding box center [721, 316] width 837 height 489
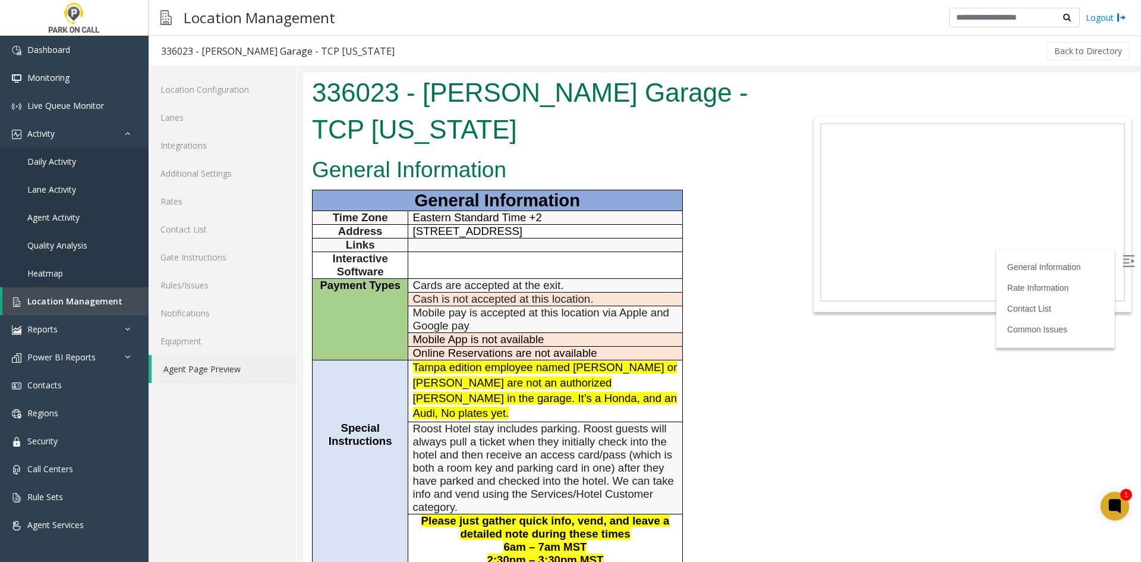
click at [381, 92] on h1 "336023 - Asher Garage - TCP Florida" at bounding box center [547, 110] width 470 height 73
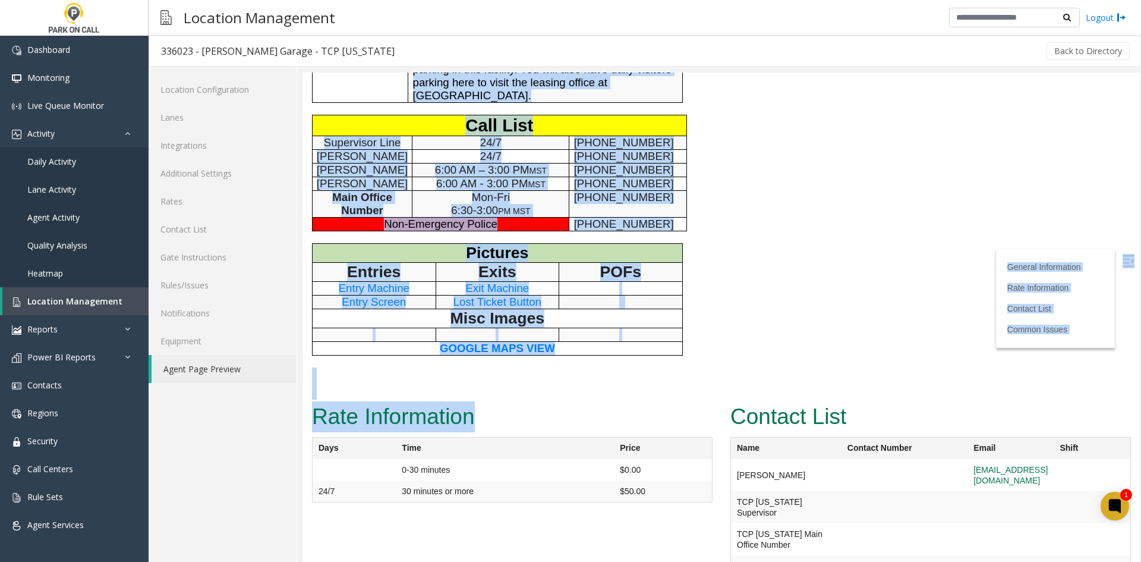
scroll to position [713, 0]
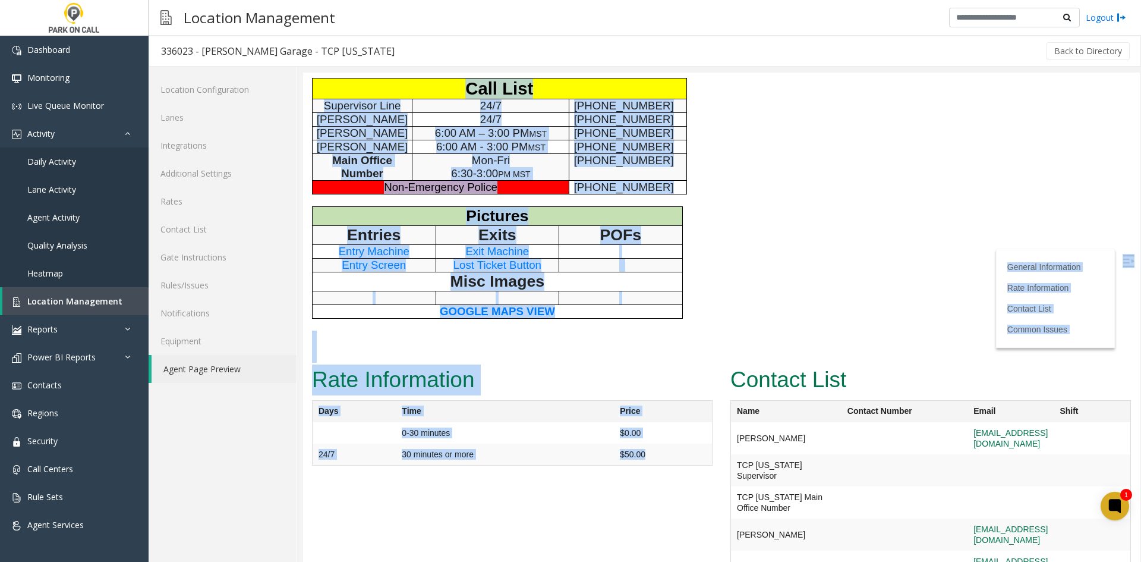
drag, startPoint x: 381, startPoint y: 92, endPoint x: 640, endPoint y: 398, distance: 401.4
click at [640, 422] on td "$50.00" at bounding box center [663, 432] width 98 height 21
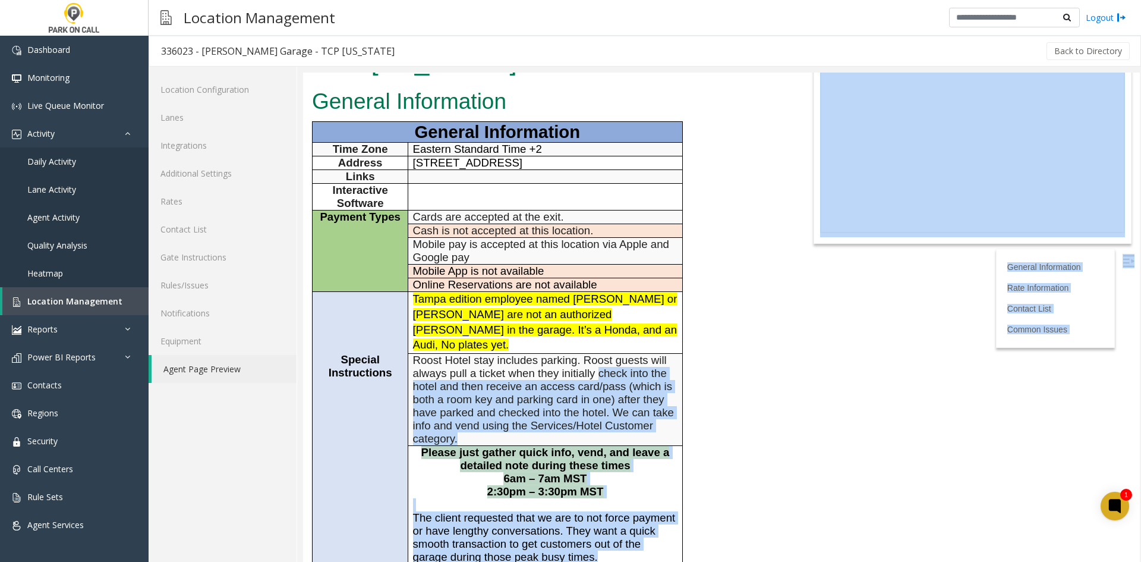
scroll to position [0, 0]
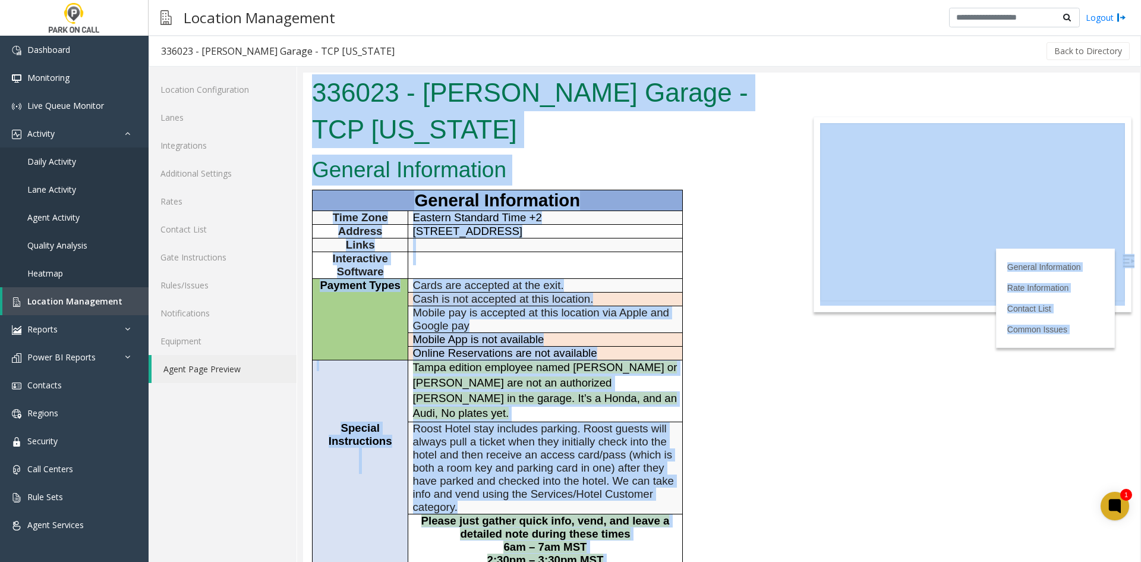
drag, startPoint x: 640, startPoint y: 398, endPoint x: 354, endPoint y: 100, distance: 413.5
click at [354, 100] on body "336023 - Asher Garage - TCP Florida General Information General Information Tim…" at bounding box center [721, 316] width 837 height 489
click at [354, 100] on h1 "336023 - Asher Garage - TCP Florida" at bounding box center [547, 110] width 470 height 73
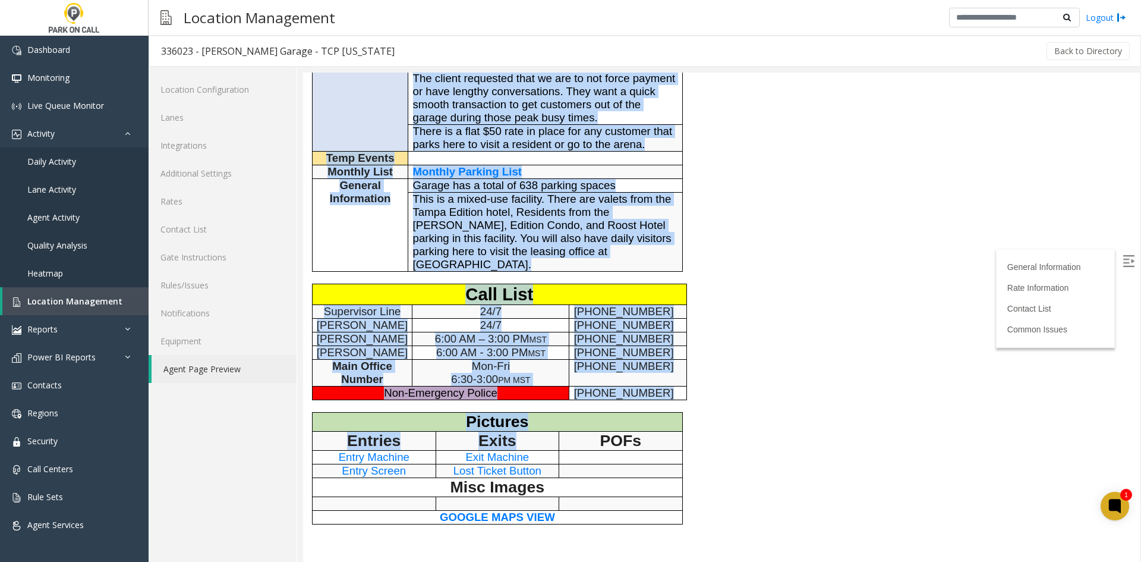
scroll to position [729, 0]
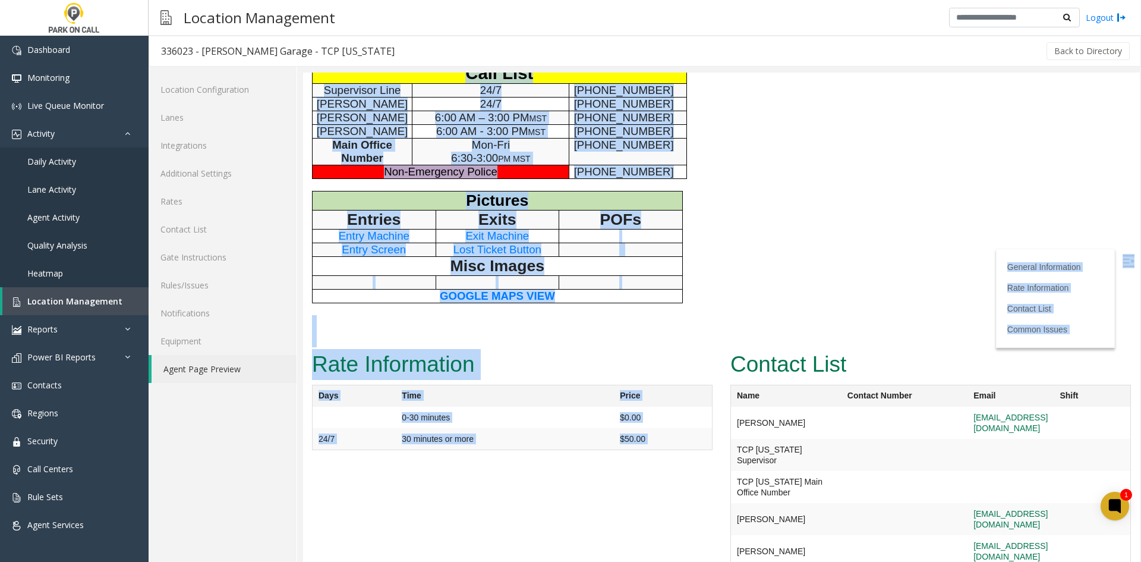
drag, startPoint x: 354, startPoint y: 100, endPoint x: 651, endPoint y: 408, distance: 427.8
click at [660, 406] on td "$50.00" at bounding box center [663, 416] width 98 height 21
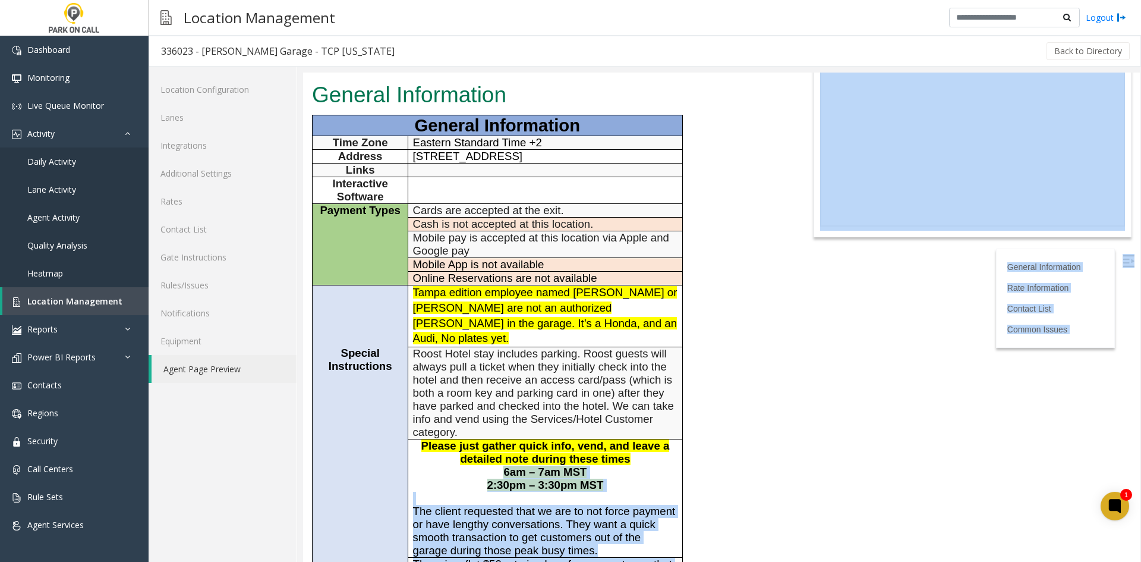
scroll to position [0, 0]
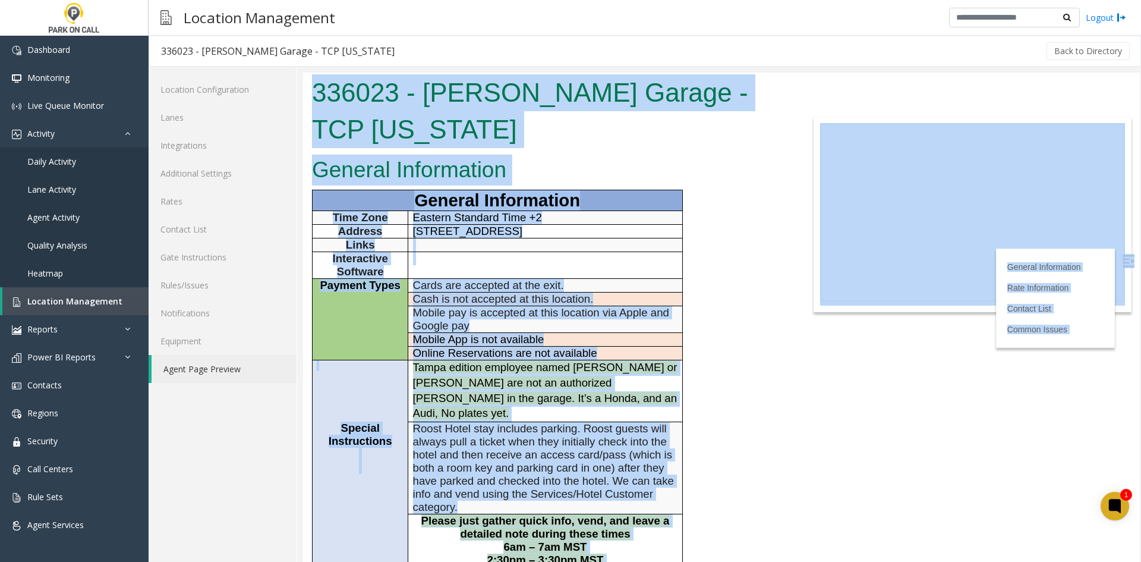
drag, startPoint x: 660, startPoint y: 394, endPoint x: 359, endPoint y: 94, distance: 424.4
click at [359, 94] on body "336023 - Asher Garage - TCP Florida General Information General Information Tim…" at bounding box center [721, 316] width 837 height 489
click at [359, 94] on h1 "336023 - Asher Garage - TCP Florida" at bounding box center [547, 110] width 470 height 73
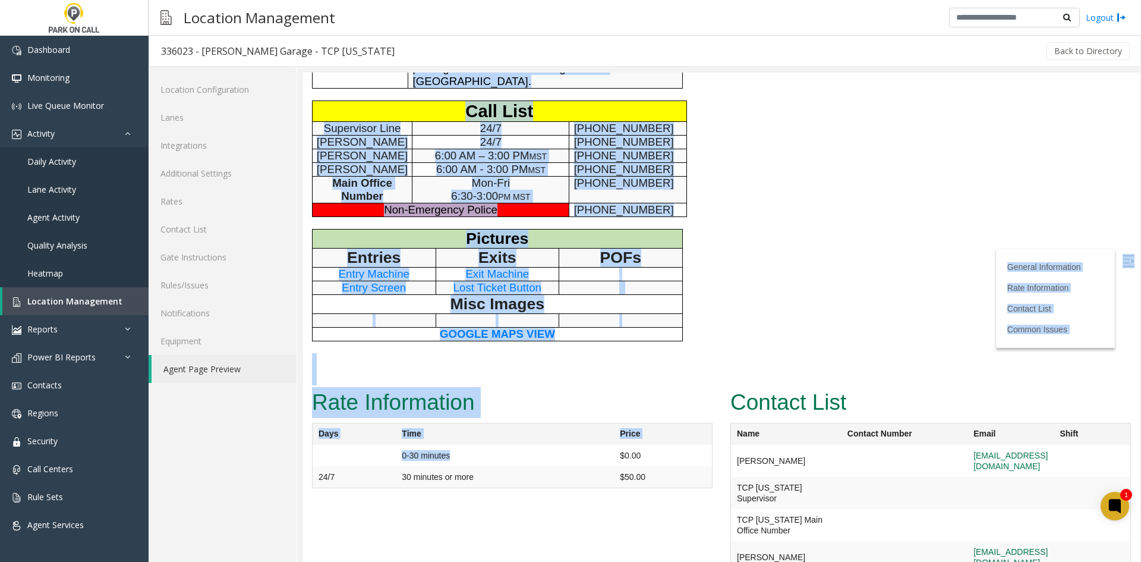
scroll to position [729, 0]
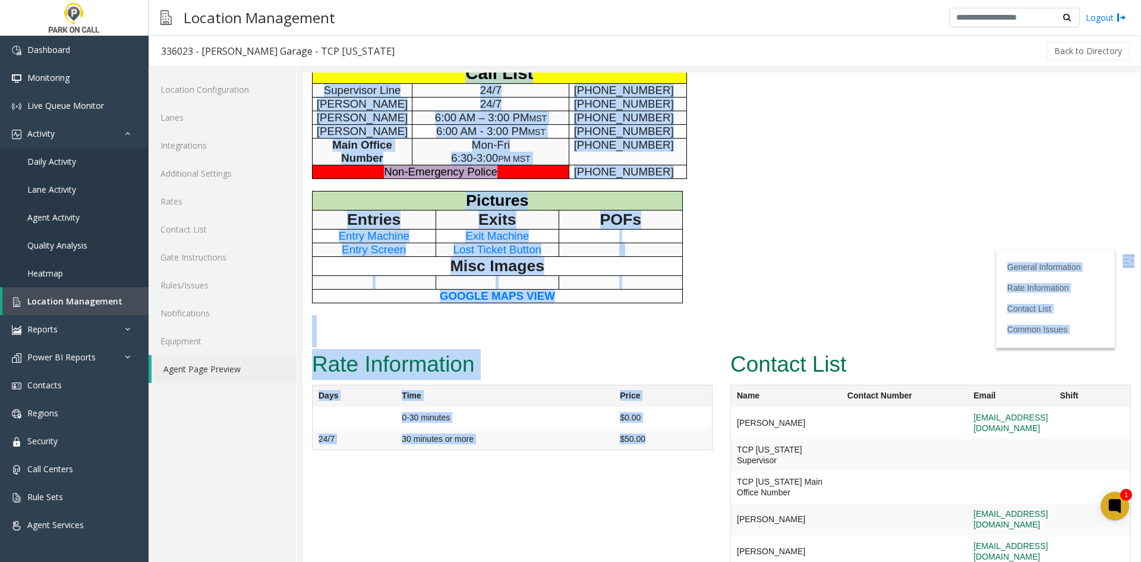
drag, startPoint x: 359, startPoint y: 94, endPoint x: 693, endPoint y: 386, distance: 443.8
click at [693, 406] on td "$50.00" at bounding box center [663, 416] width 98 height 21
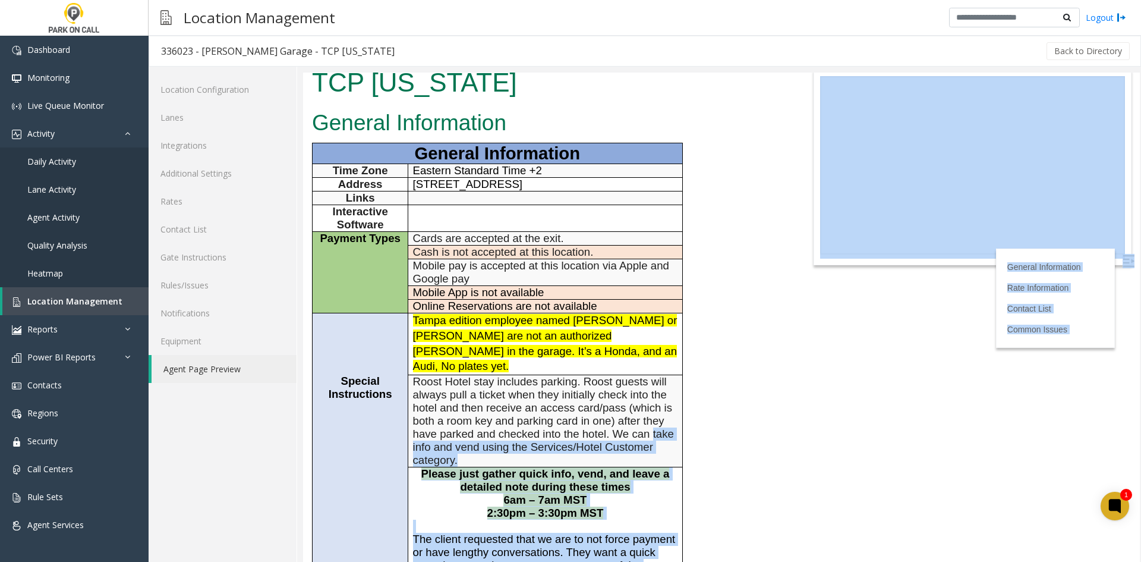
scroll to position [0, 0]
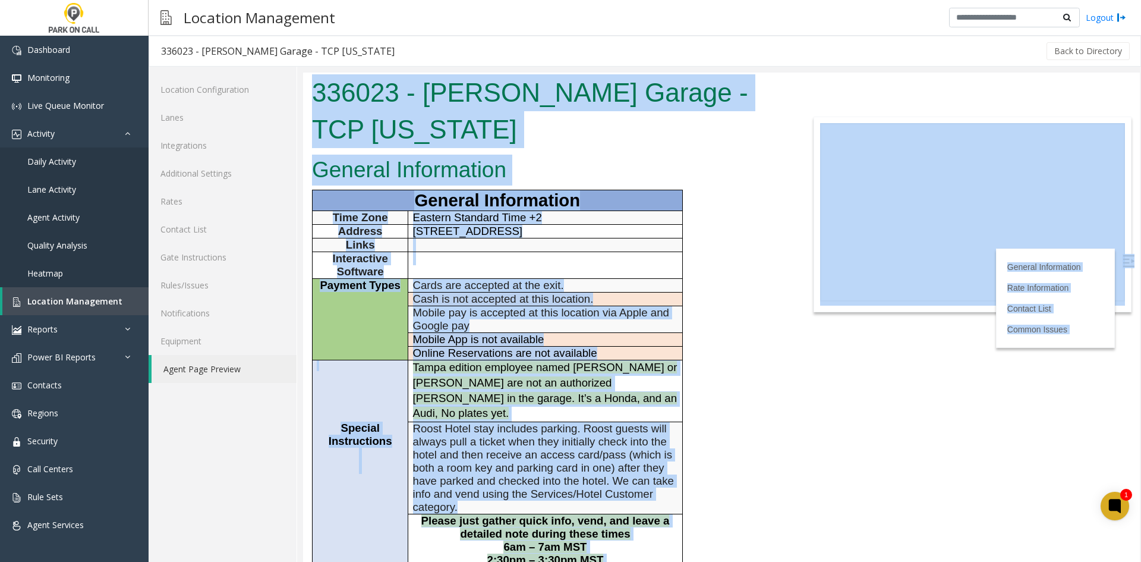
drag, startPoint x: 693, startPoint y: 387, endPoint x: 319, endPoint y: 107, distance: 467.4
click at [319, 107] on body "336023 - Asher Garage - TCP Florida General Information General Information Tim…" at bounding box center [721, 316] width 837 height 489
click at [319, 107] on h1 "336023 - Asher Garage - TCP Florida" at bounding box center [547, 110] width 470 height 73
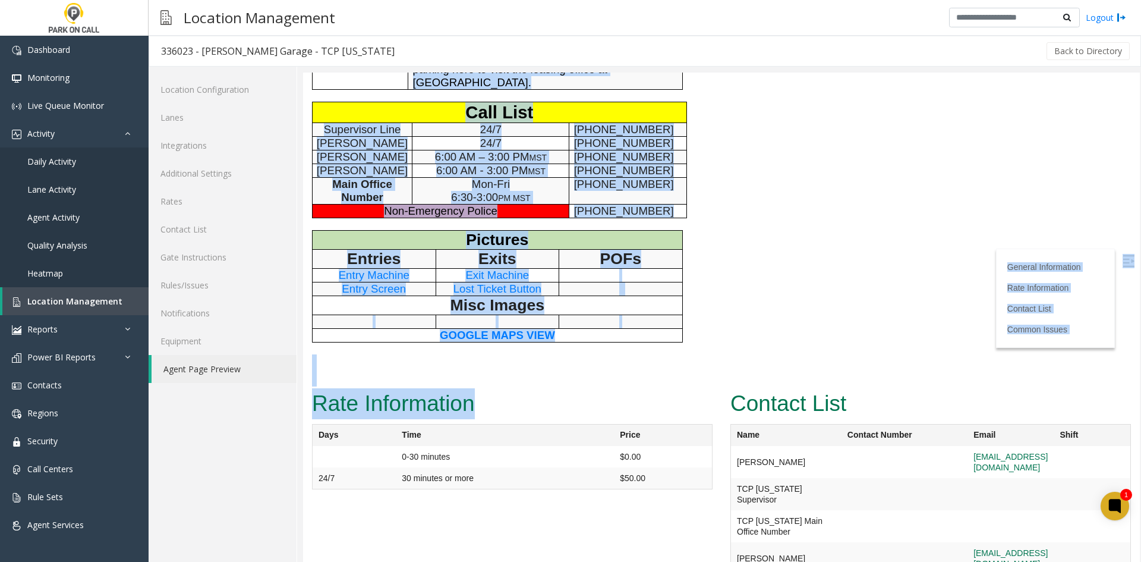
scroll to position [729, 0]
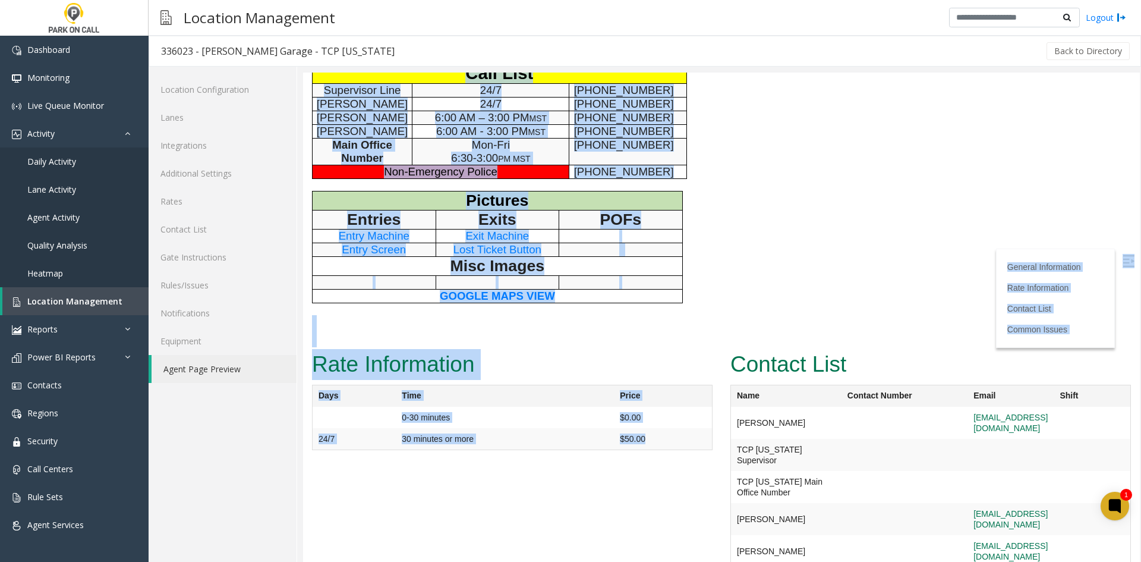
drag, startPoint x: 319, startPoint y: 107, endPoint x: 666, endPoint y: 395, distance: 450.7
click at [666, 406] on td "$50.00" at bounding box center [663, 416] width 98 height 21
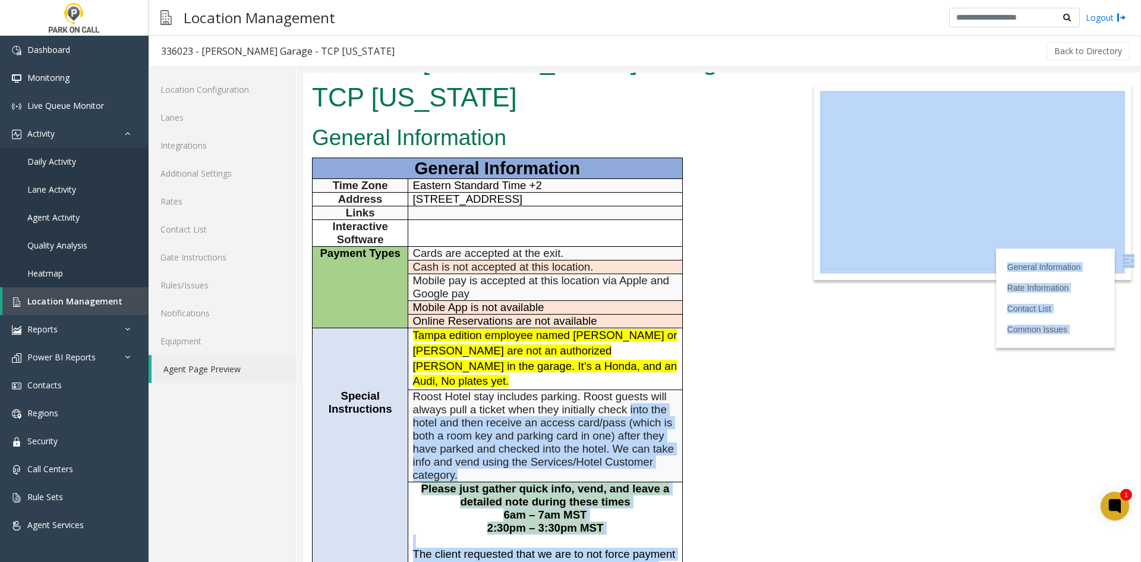
scroll to position [0, 0]
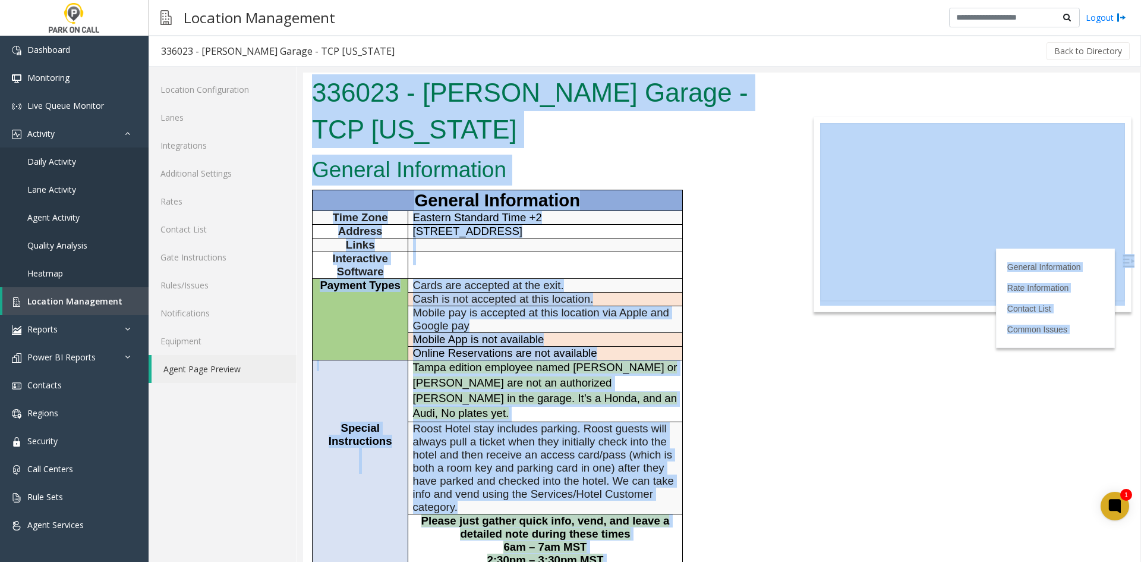
drag, startPoint x: 666, startPoint y: 395, endPoint x: 351, endPoint y: 90, distance: 438.7
click at [351, 90] on body "336023 - Asher Garage - TCP Florida General Information General Information Tim…" at bounding box center [721, 316] width 837 height 489
click at [350, 89] on h1 "336023 - Asher Garage - TCP Florida" at bounding box center [547, 110] width 470 height 73
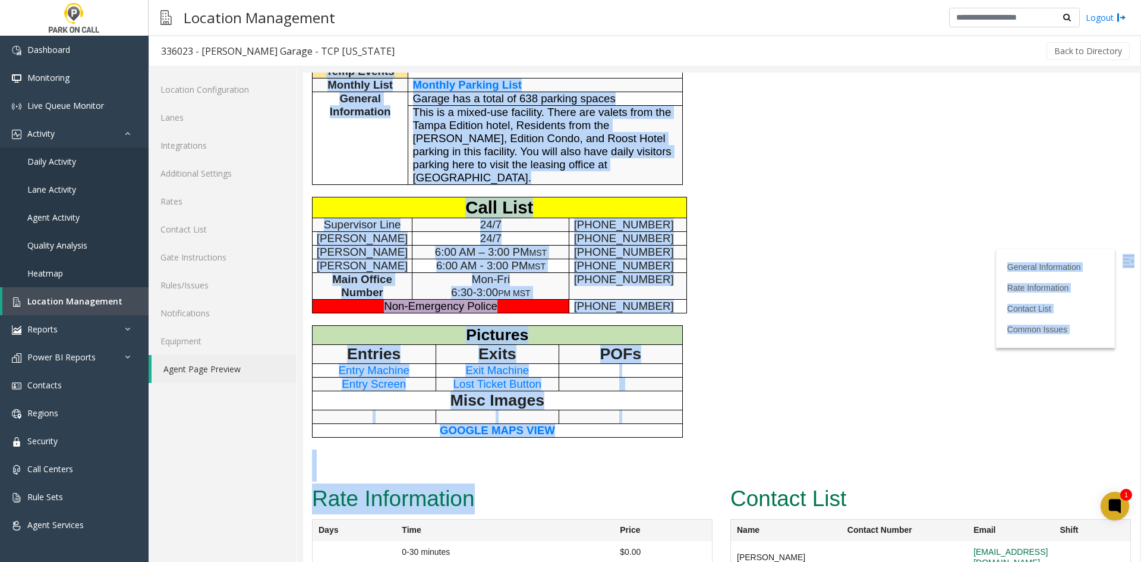
scroll to position [713, 0]
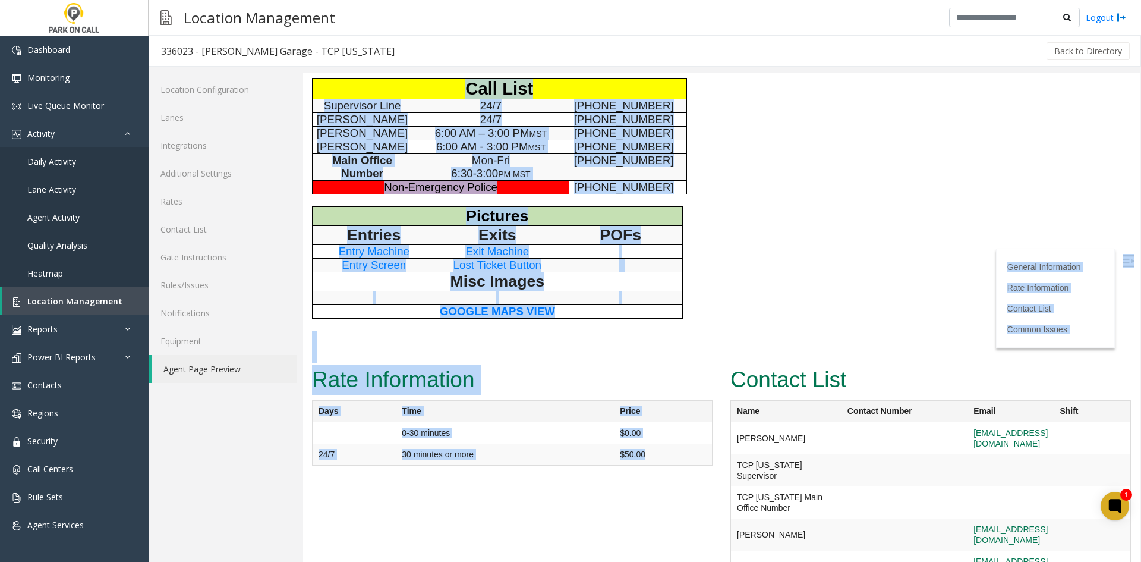
drag, startPoint x: 350, startPoint y: 89, endPoint x: 649, endPoint y: 399, distance: 431.2
click at [649, 422] on td "$50.00" at bounding box center [663, 432] width 98 height 21
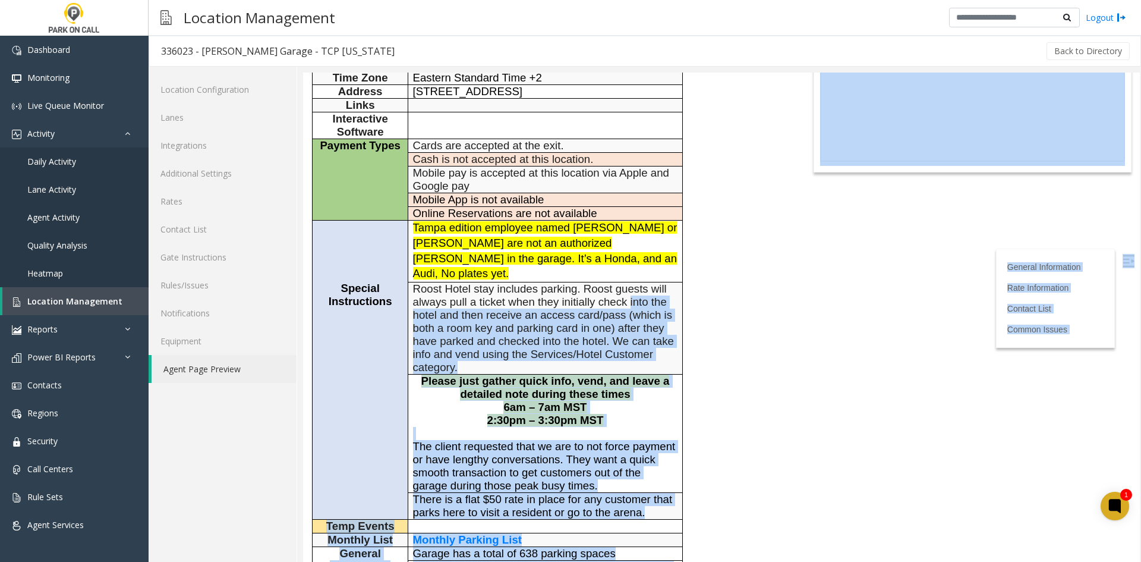
scroll to position [0, 0]
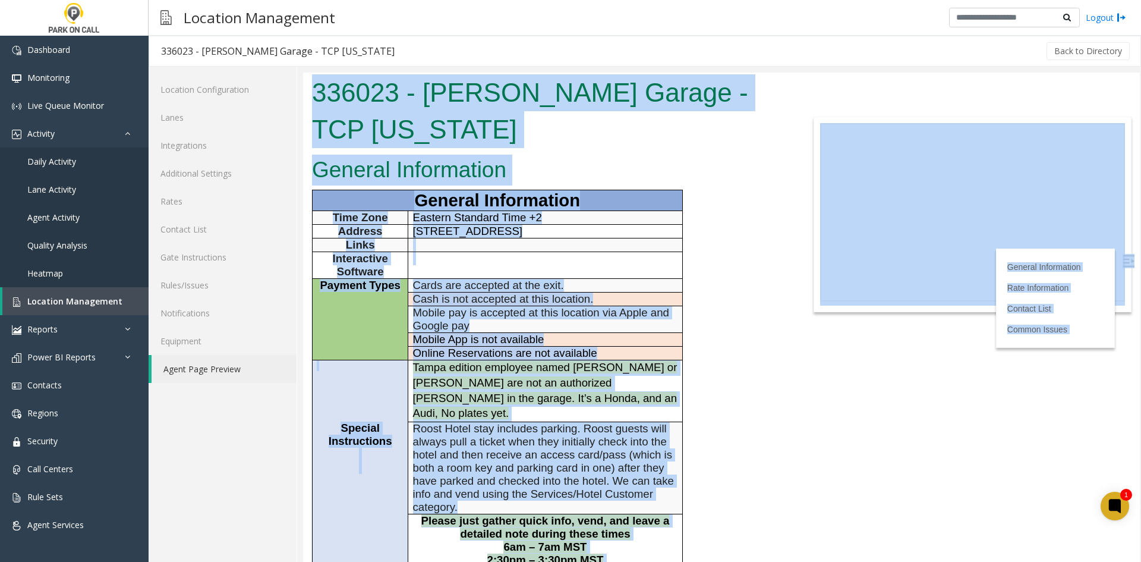
drag, startPoint x: 649, startPoint y: 399, endPoint x: 327, endPoint y: 108, distance: 434.2
click at [327, 108] on body "336023 - Asher Garage - TCP Florida General Information General Information Tim…" at bounding box center [721, 316] width 837 height 489
click at [327, 108] on h1 "336023 - Asher Garage - TCP Florida" at bounding box center [547, 110] width 470 height 73
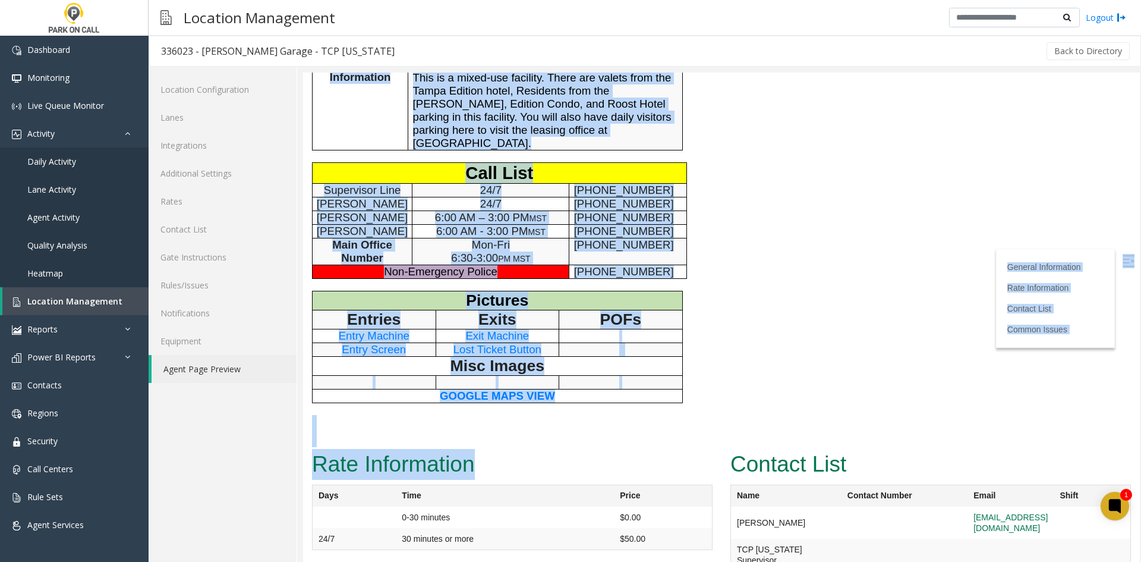
scroll to position [610, 0]
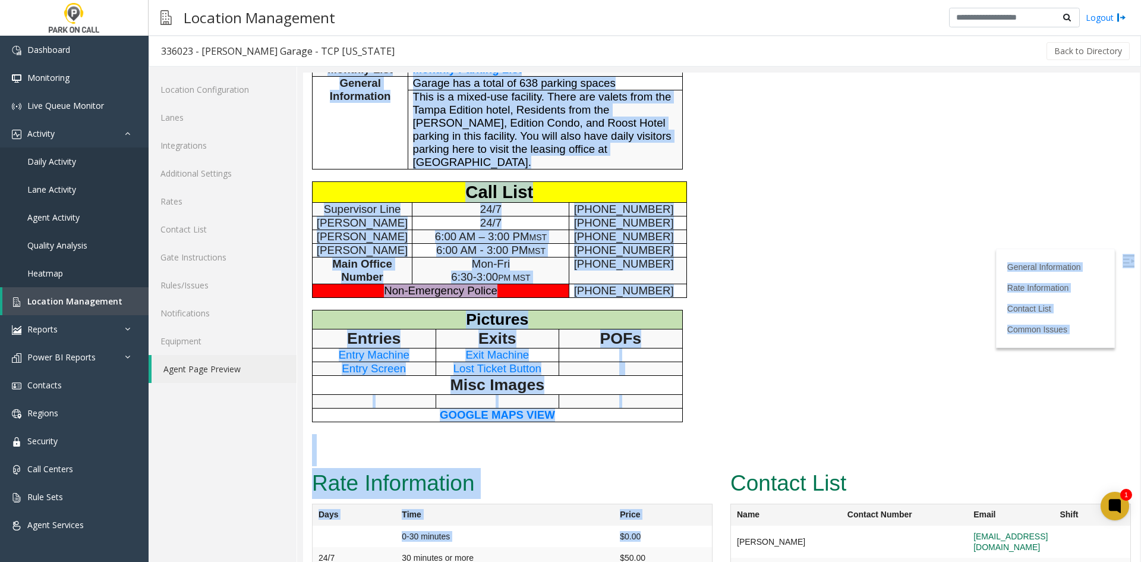
drag, startPoint x: 327, startPoint y: 108, endPoint x: 685, endPoint y: 481, distance: 516.5
click at [685, 525] on td "$0.00" at bounding box center [663, 535] width 98 height 21
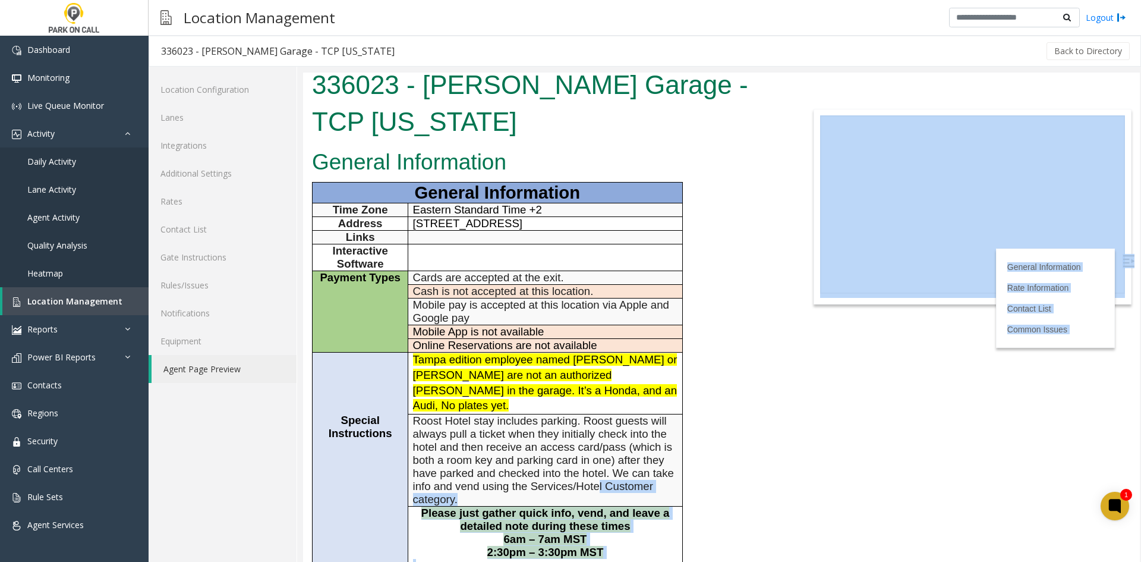
scroll to position [0, 0]
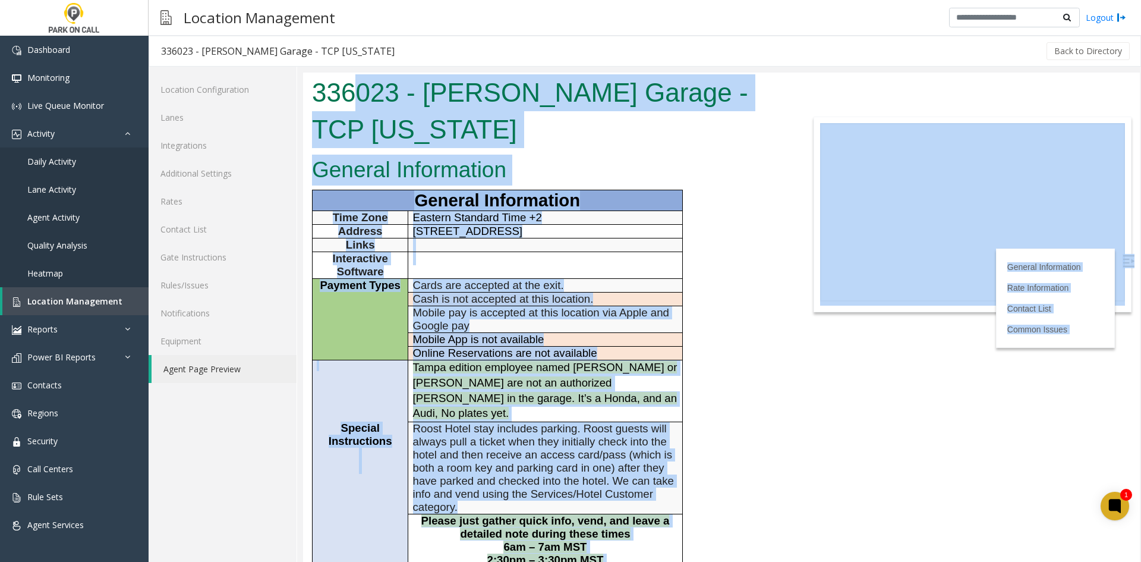
drag, startPoint x: 665, startPoint y: 500, endPoint x: 362, endPoint y: 95, distance: 506.0
click at [360, 95] on body "336023 - Asher Garage - TCP Florida General Information General Information Tim…" at bounding box center [721, 316] width 837 height 489
click at [367, 89] on h1 "336023 - Asher Garage - TCP Florida" at bounding box center [547, 110] width 470 height 73
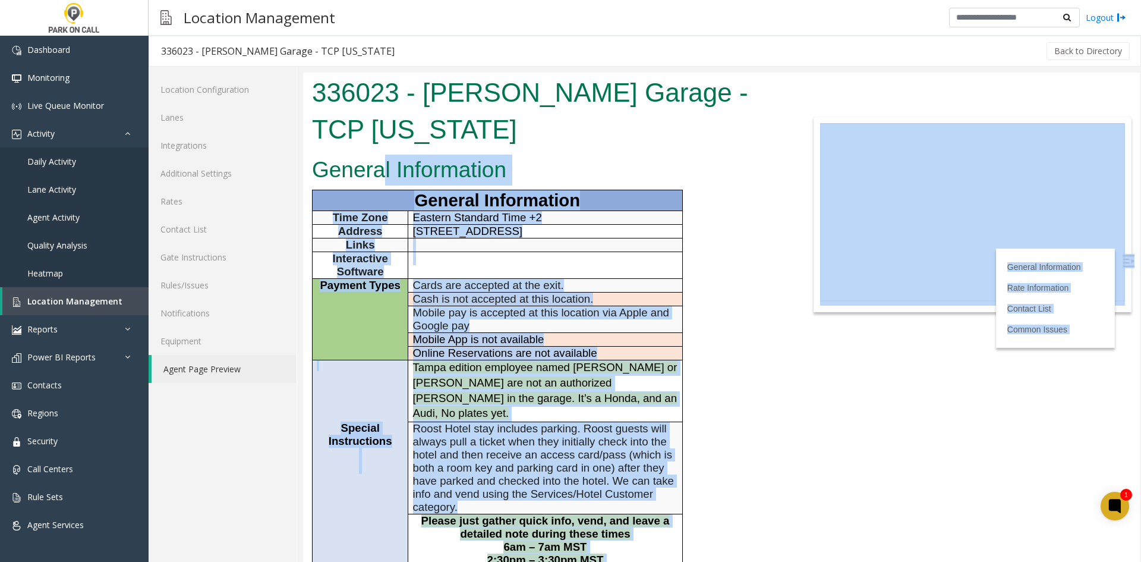
drag, startPoint x: 369, startPoint y: 93, endPoint x: 384, endPoint y: 116, distance: 27.0
click at [384, 116] on body "336023 - Asher Garage - TCP Florida General Information General Information Tim…" at bounding box center [721, 316] width 837 height 489
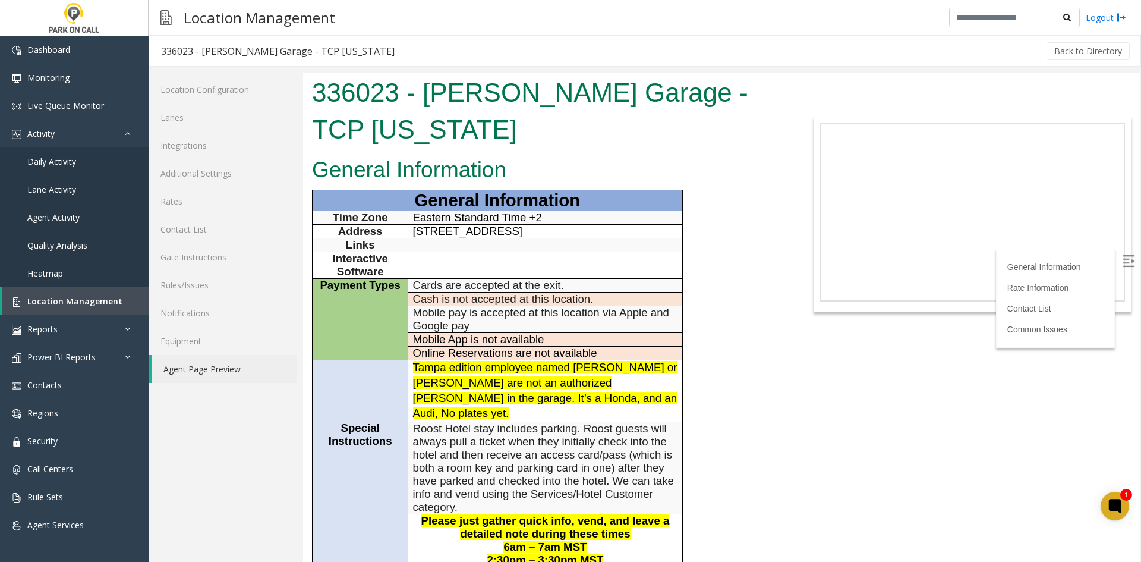
click at [365, 103] on h1 "336023 - Asher Garage - TCP Florida" at bounding box center [547, 110] width 470 height 73
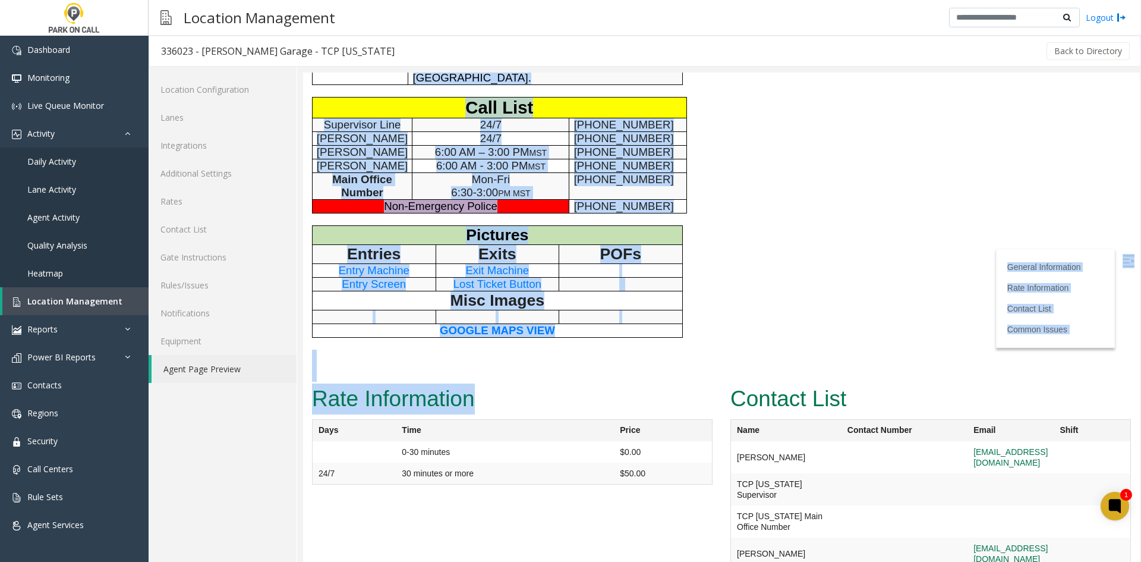
scroll to position [729, 0]
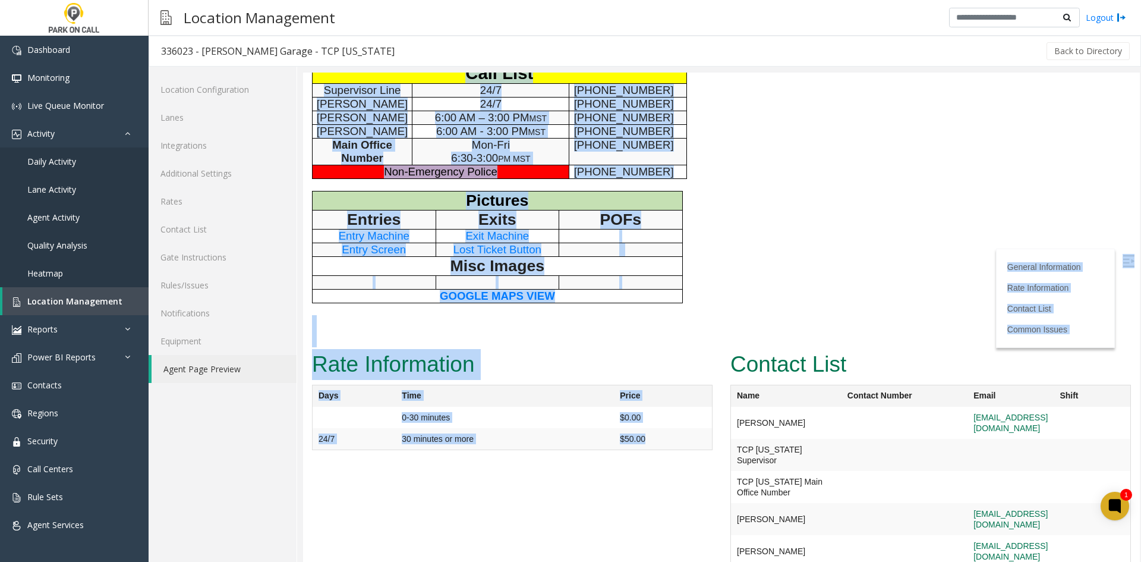
drag, startPoint x: 365, startPoint y: 103, endPoint x: 683, endPoint y: 392, distance: 429.5
click at [683, 406] on td "$50.00" at bounding box center [663, 416] width 98 height 21
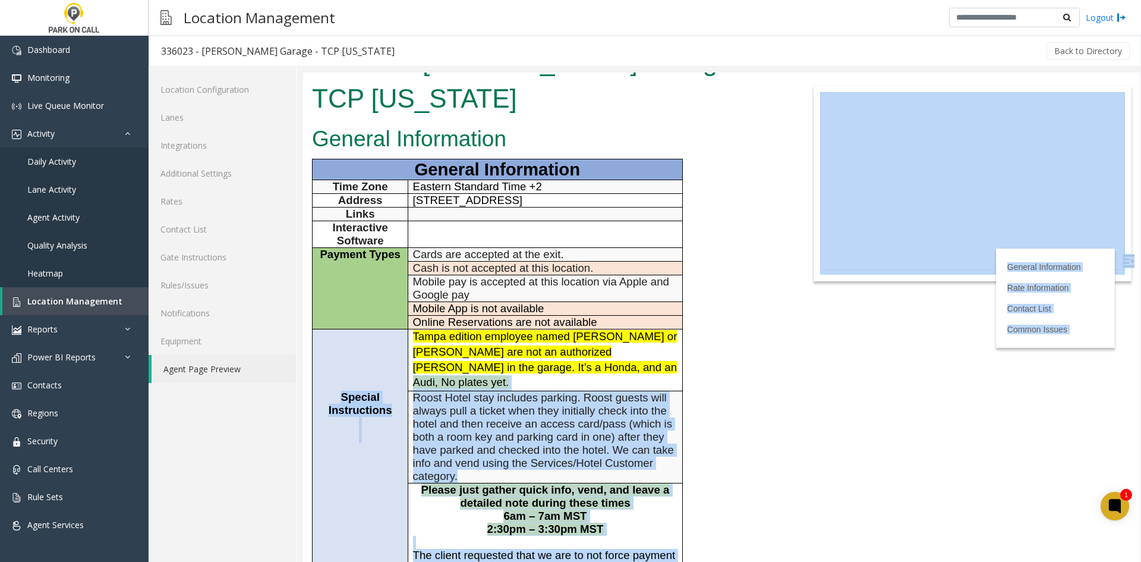
scroll to position [0, 0]
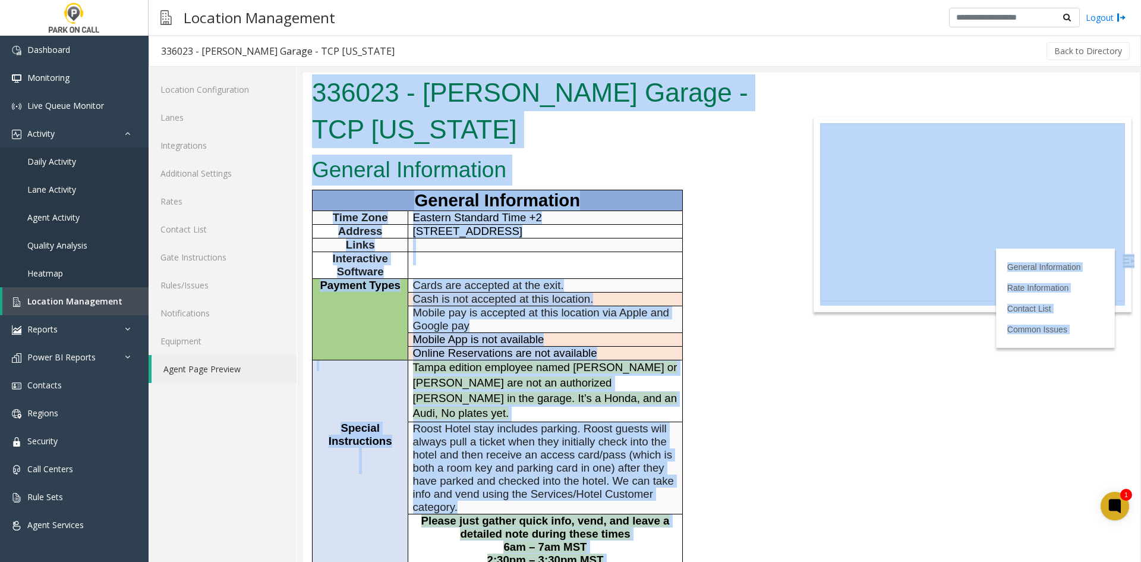
drag, startPoint x: 683, startPoint y: 392, endPoint x: 329, endPoint y: 100, distance: 459.3
click at [329, 100] on body "336023 - Asher Garage - TCP Florida General Information General Information Tim…" at bounding box center [721, 316] width 837 height 489
click at [329, 100] on h1 "336023 - Asher Garage - TCP Florida" at bounding box center [547, 110] width 470 height 73
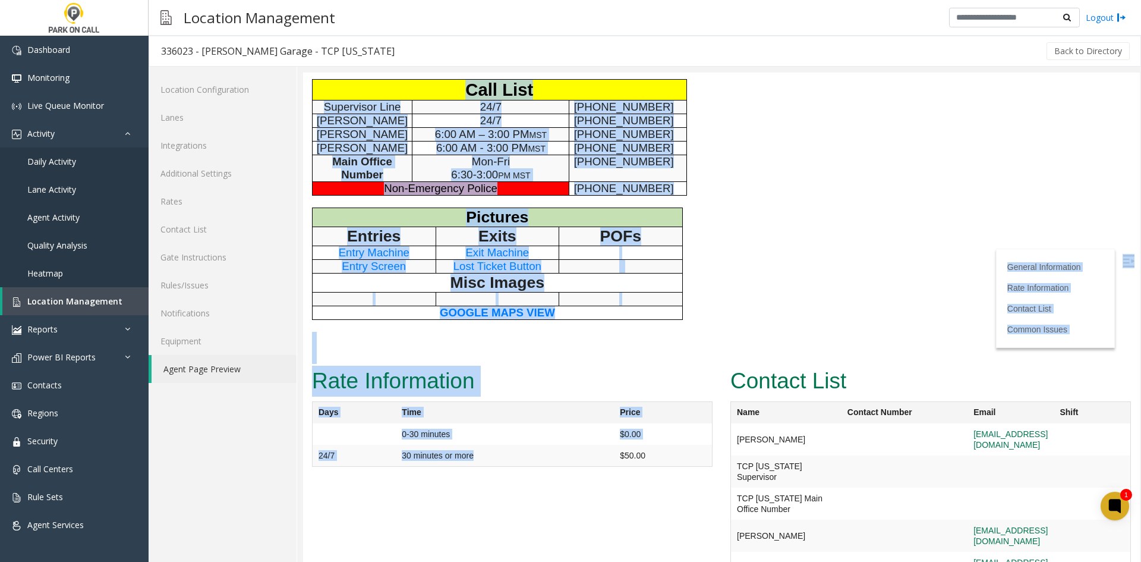
scroll to position [713, 0]
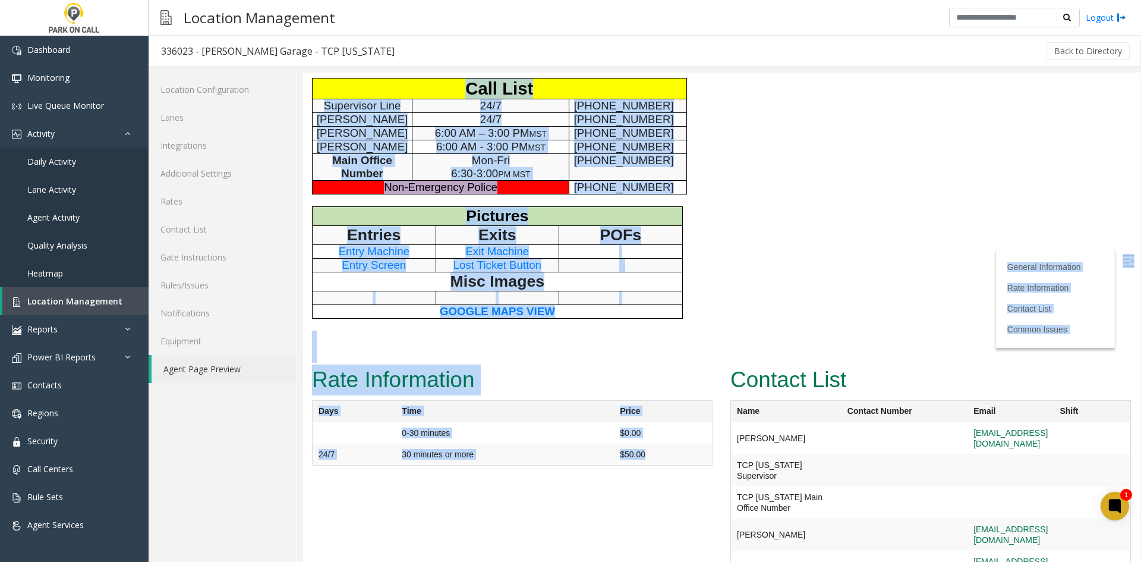
drag, startPoint x: 329, startPoint y: 100, endPoint x: 690, endPoint y: 412, distance: 477.7
click at [690, 422] on td "$50.00" at bounding box center [663, 432] width 98 height 21
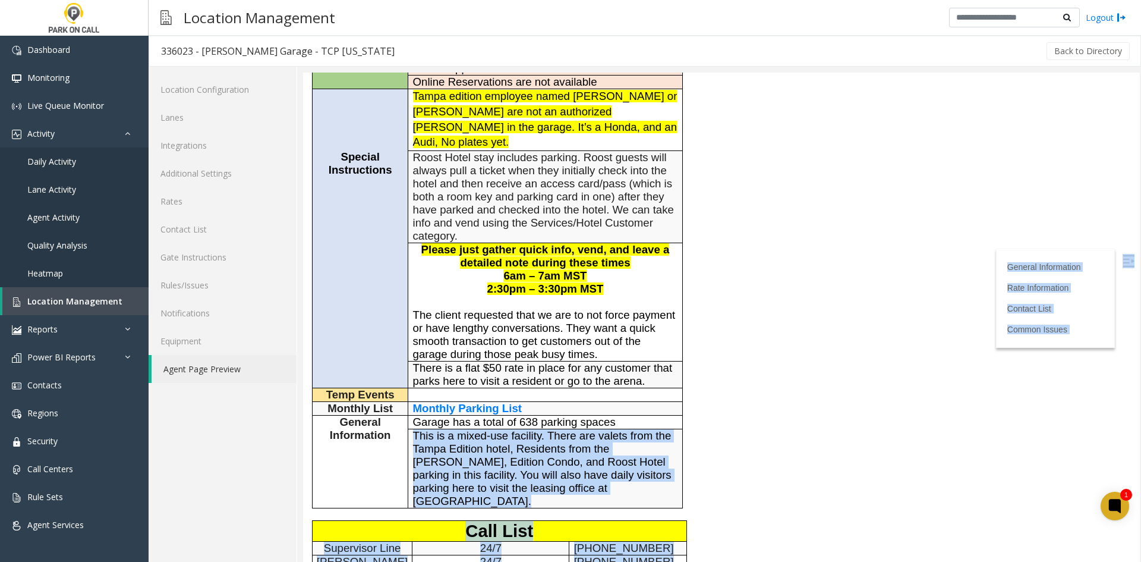
scroll to position [0, 0]
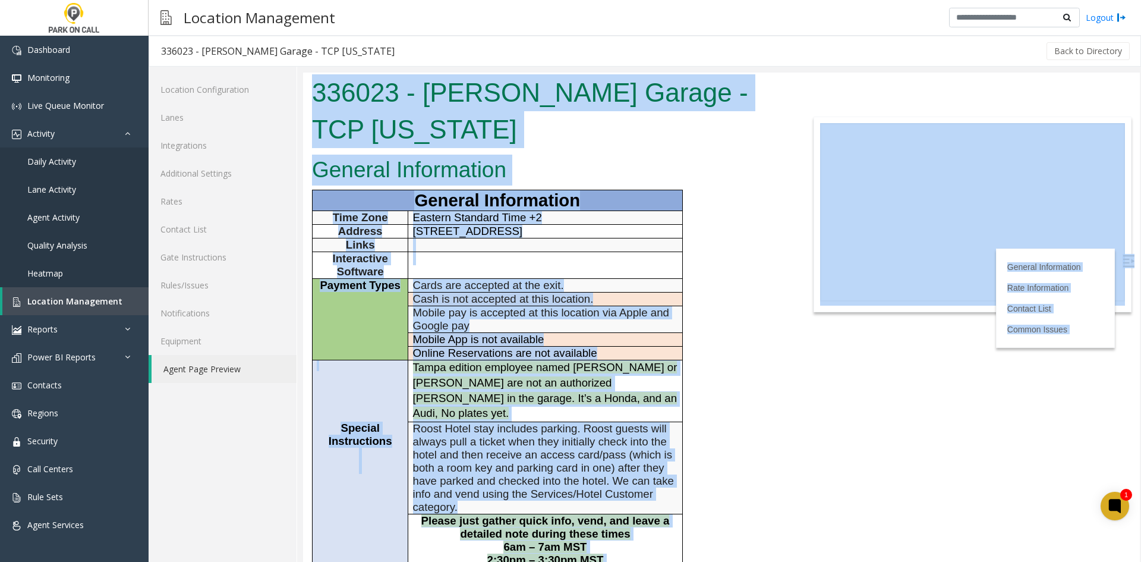
drag, startPoint x: 690, startPoint y: 412, endPoint x: 311, endPoint y: 97, distance: 492.8
click at [311, 97] on body "336023 - Asher Garage - TCP Florida General Information General Information Tim…" at bounding box center [721, 316] width 837 height 489
click at [311, 97] on div "336023 - Asher Garage - TCP Florida" at bounding box center [547, 112] width 488 height 80
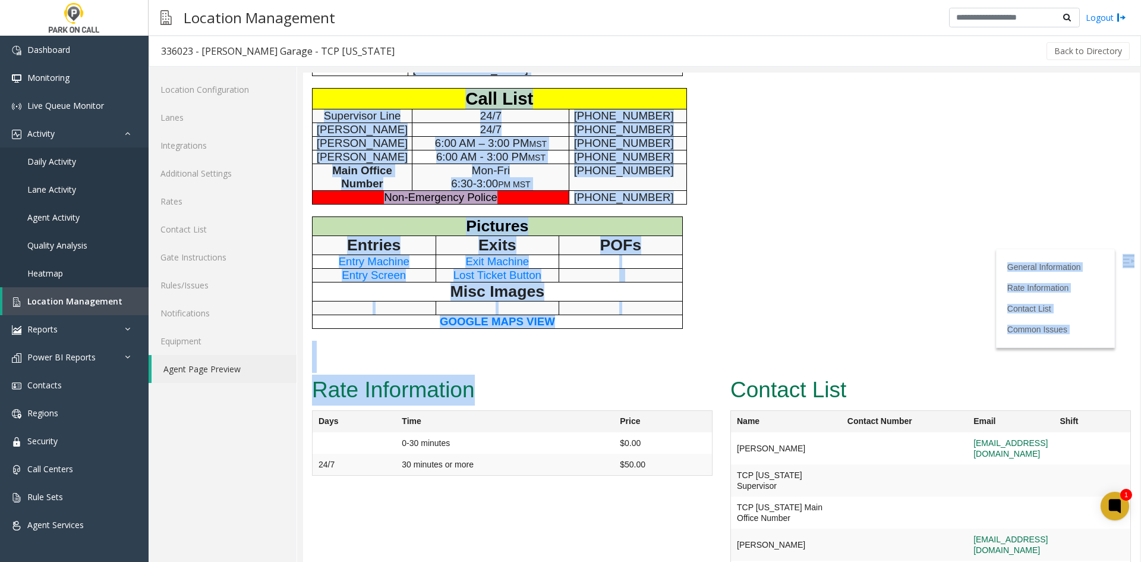
scroll to position [729, 0]
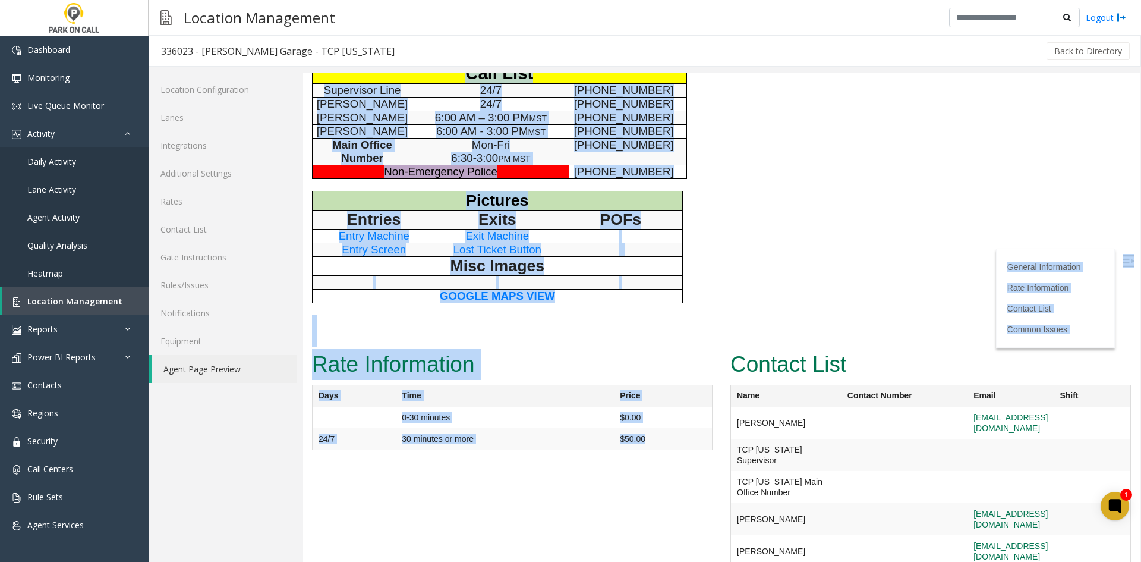
drag, startPoint x: 311, startPoint y: 97, endPoint x: 649, endPoint y: 386, distance: 444.2
click at [649, 406] on td "$50.00" at bounding box center [663, 416] width 98 height 21
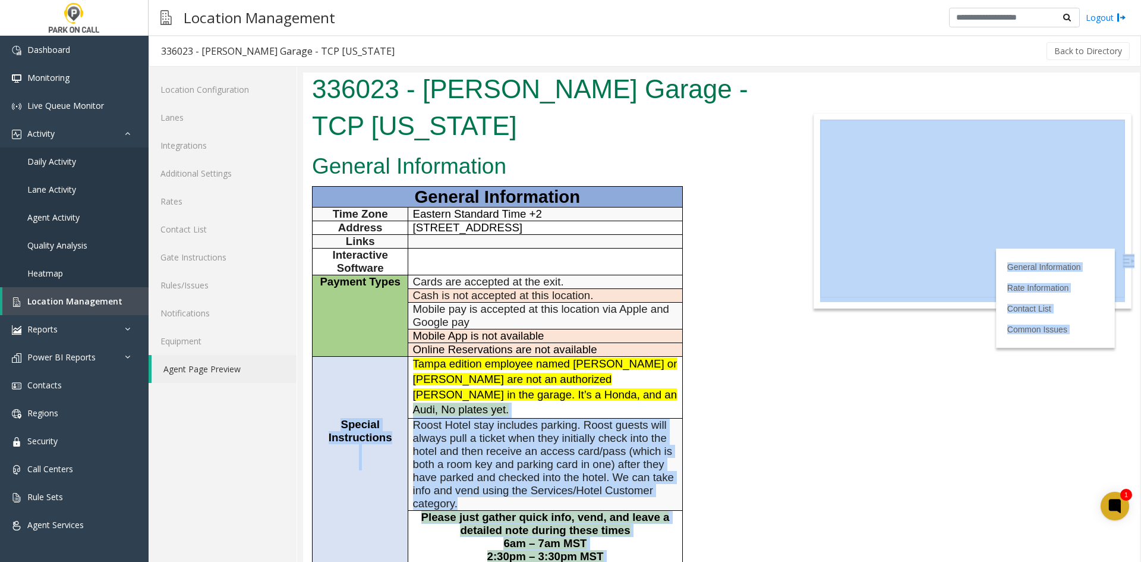
scroll to position [0, 0]
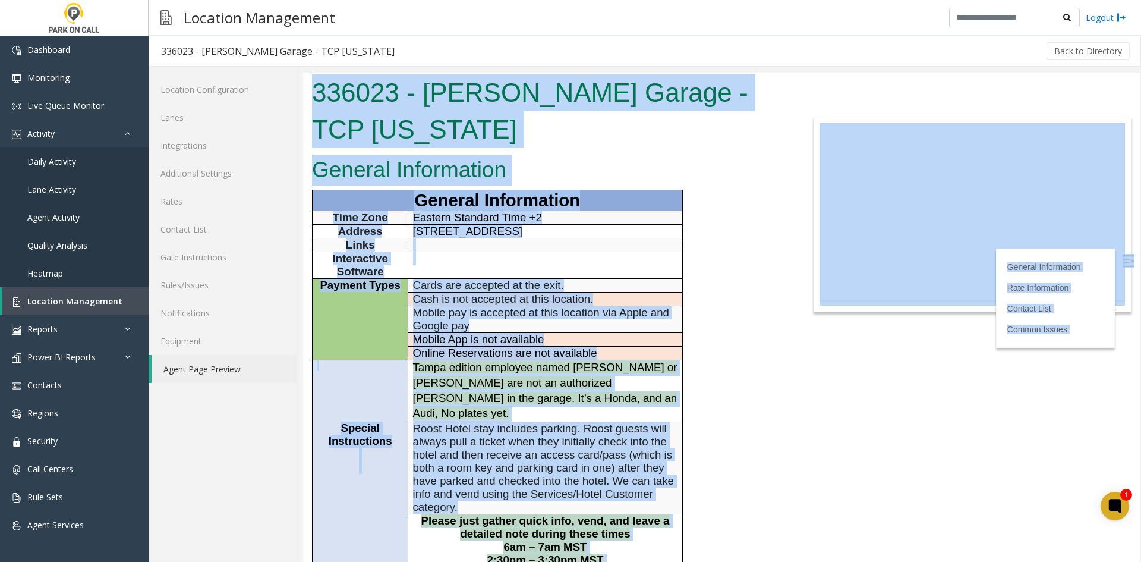
drag, startPoint x: 649, startPoint y: 386, endPoint x: 319, endPoint y: 113, distance: 428.0
click at [319, 113] on body "336023 - Asher Garage - TCP Florida General Information General Information Tim…" at bounding box center [721, 316] width 837 height 489
click at [319, 113] on div "336023 - Asher Garage - TCP Florida" at bounding box center [547, 112] width 488 height 80
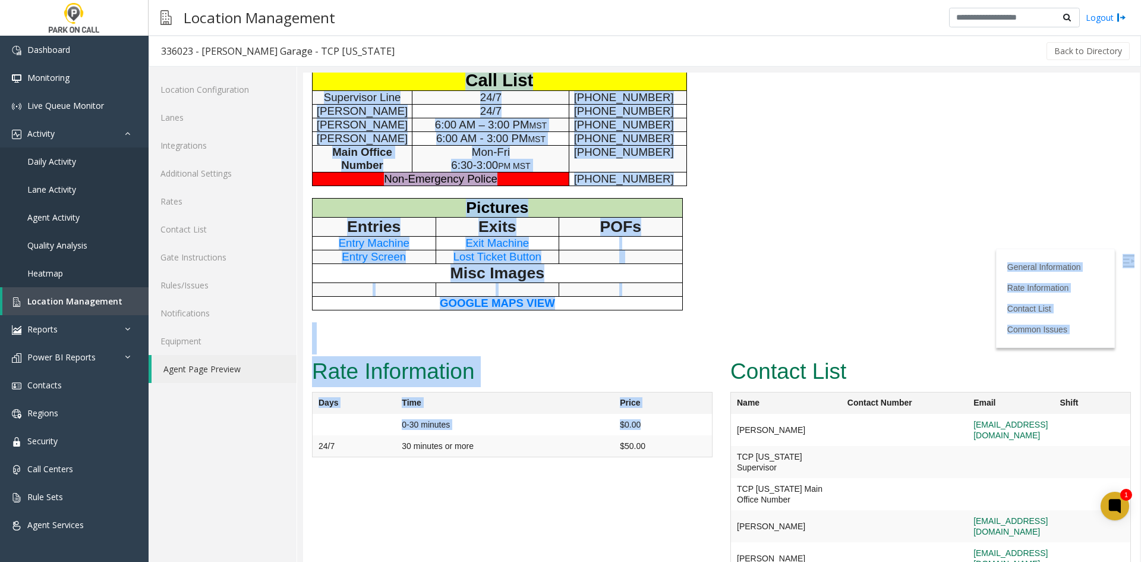
scroll to position [729, 0]
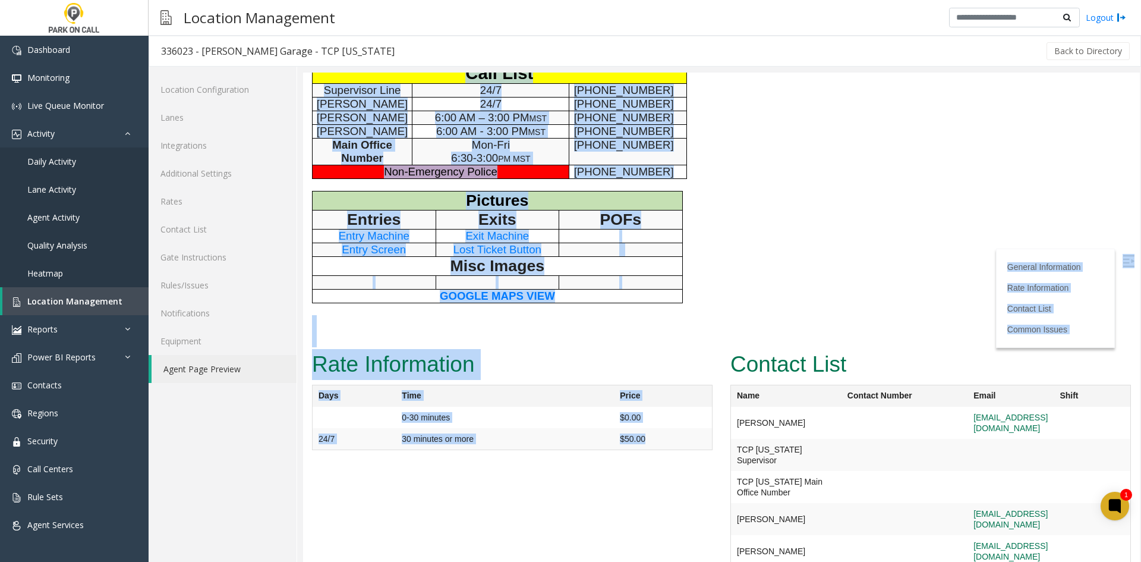
drag, startPoint x: 319, startPoint y: 113, endPoint x: 672, endPoint y: 387, distance: 446.8
click at [672, 406] on td "$50.00" at bounding box center [663, 416] width 98 height 21
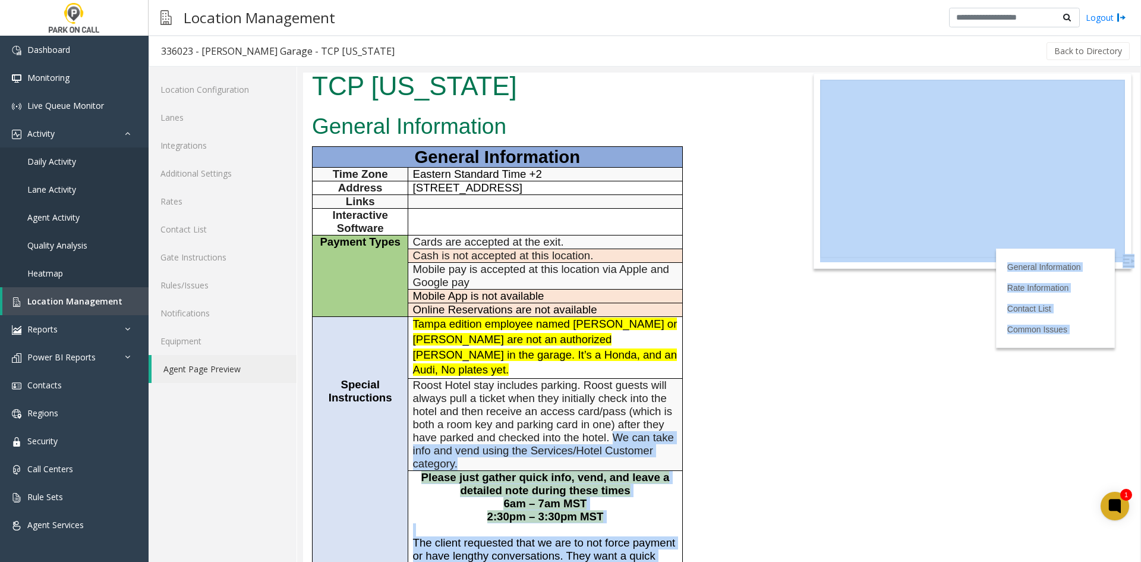
scroll to position [0, 0]
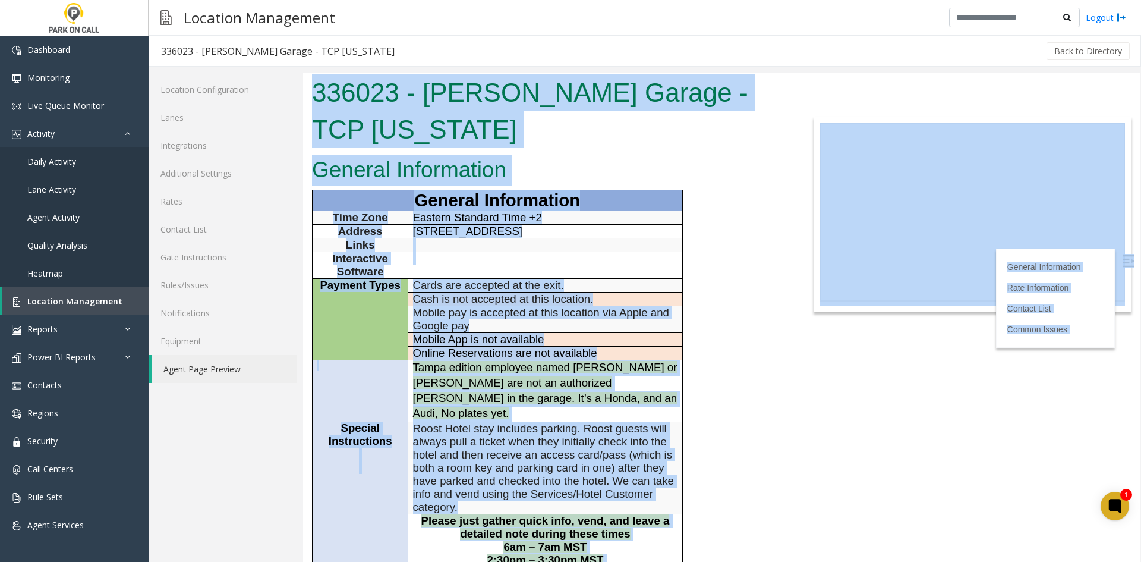
drag, startPoint x: 672, startPoint y: 387, endPoint x: 345, endPoint y: 113, distance: 426.9
click at [345, 113] on body "336023 - Asher Garage - TCP Florida General Information General Information Tim…" at bounding box center [721, 316] width 837 height 489
click at [345, 112] on div "336023 - Asher Garage - TCP Florida" at bounding box center [547, 112] width 488 height 80
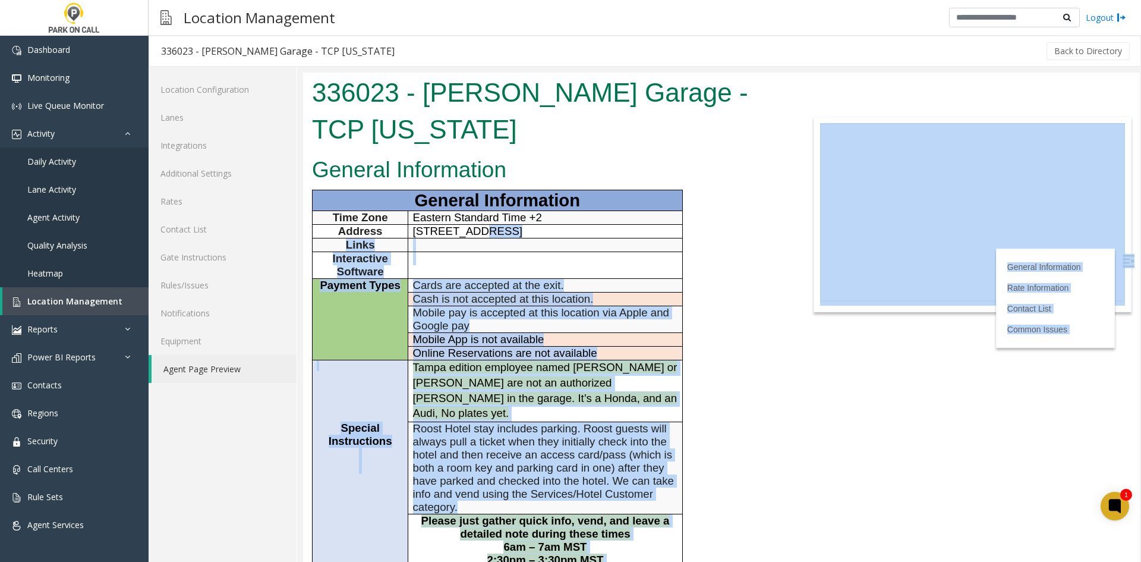
drag, startPoint x: 345, startPoint y: 111, endPoint x: 402, endPoint y: 146, distance: 67.0
click at [464, 193] on body "336023 - Asher Garage - TCP Florida General Information General Information Tim…" at bounding box center [721, 316] width 837 height 489
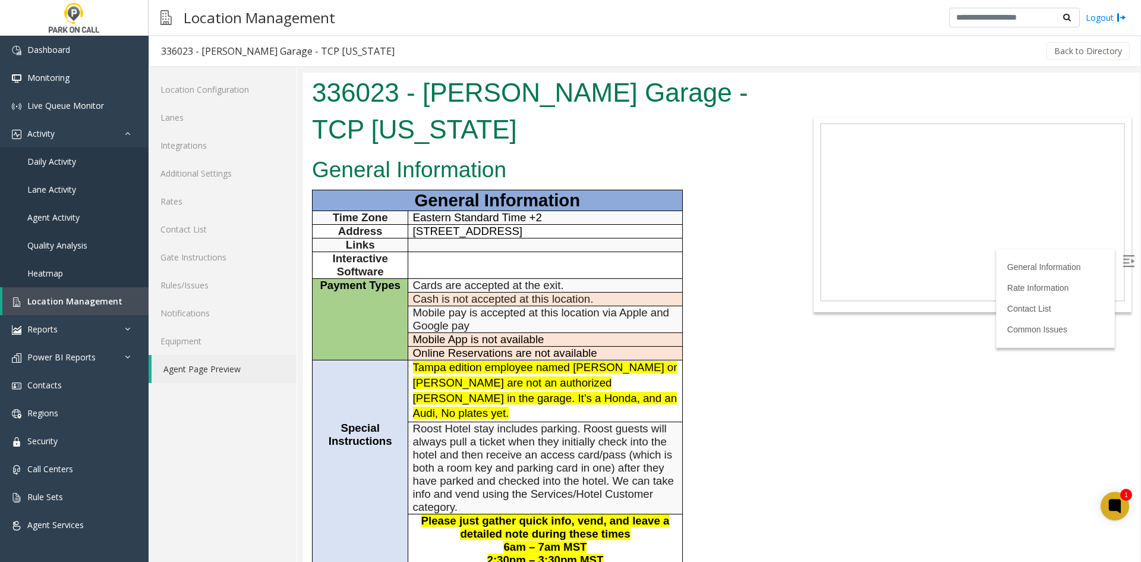
click at [346, 95] on h1 "336023 - Asher Garage - TCP Florida" at bounding box center [547, 110] width 470 height 73
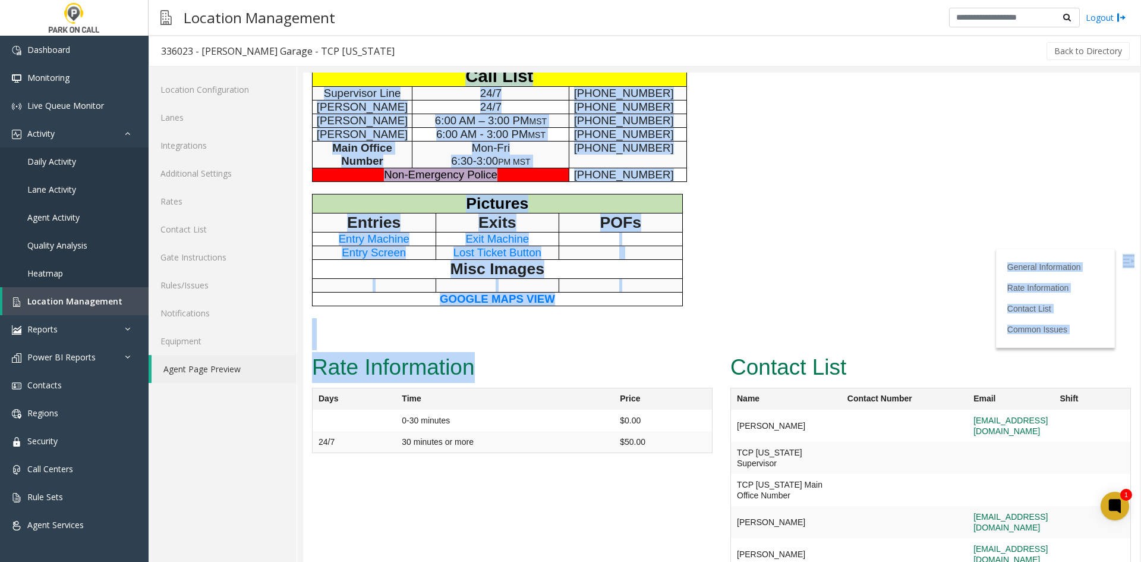
scroll to position [729, 0]
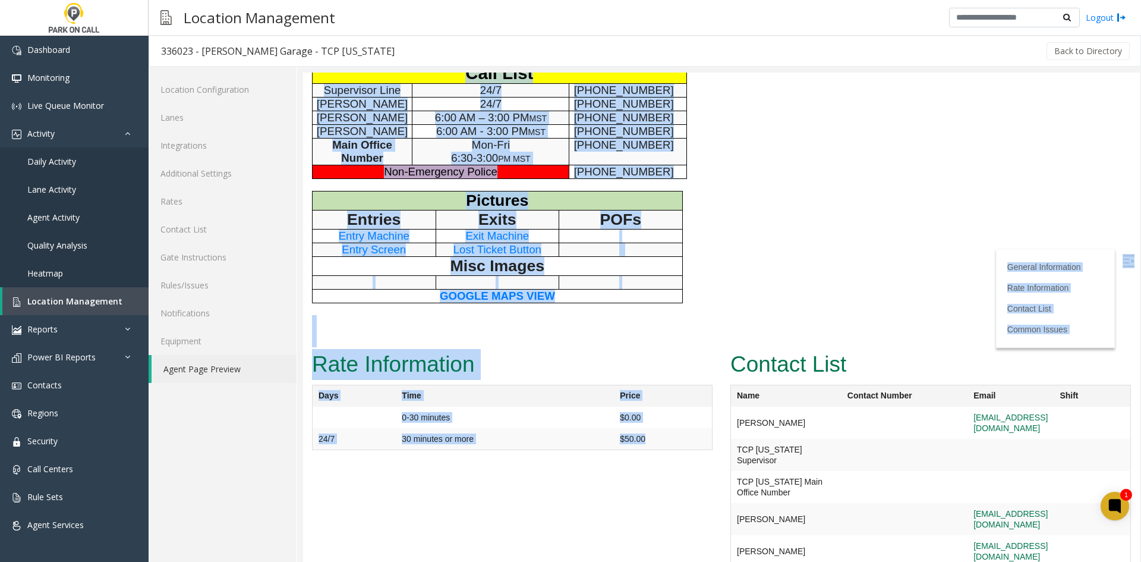
drag, startPoint x: 345, startPoint y: 96, endPoint x: 675, endPoint y: 384, distance: 438.0
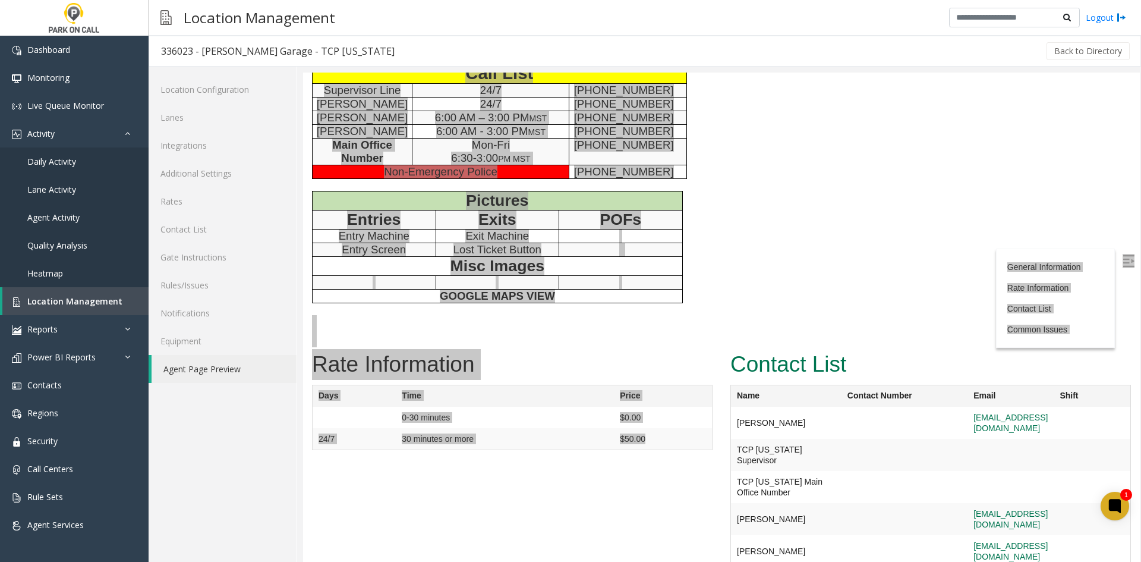
click at [286, 420] on div "Location Configuration Lanes Integrations Additional Settings Rates Contact Lis…" at bounding box center [223, 314] width 149 height 495
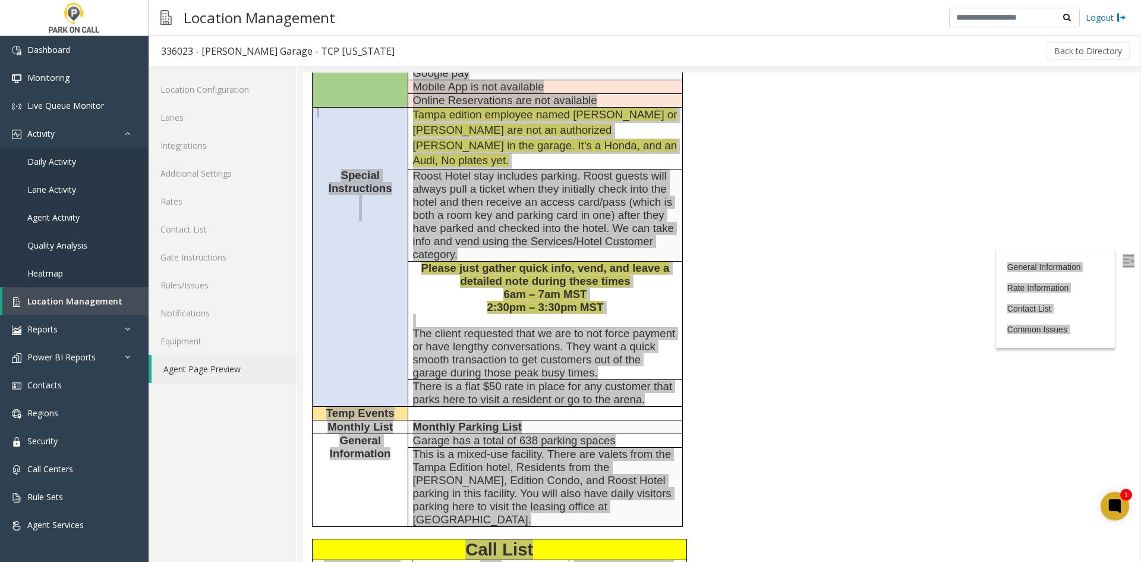
scroll to position [134, 0]
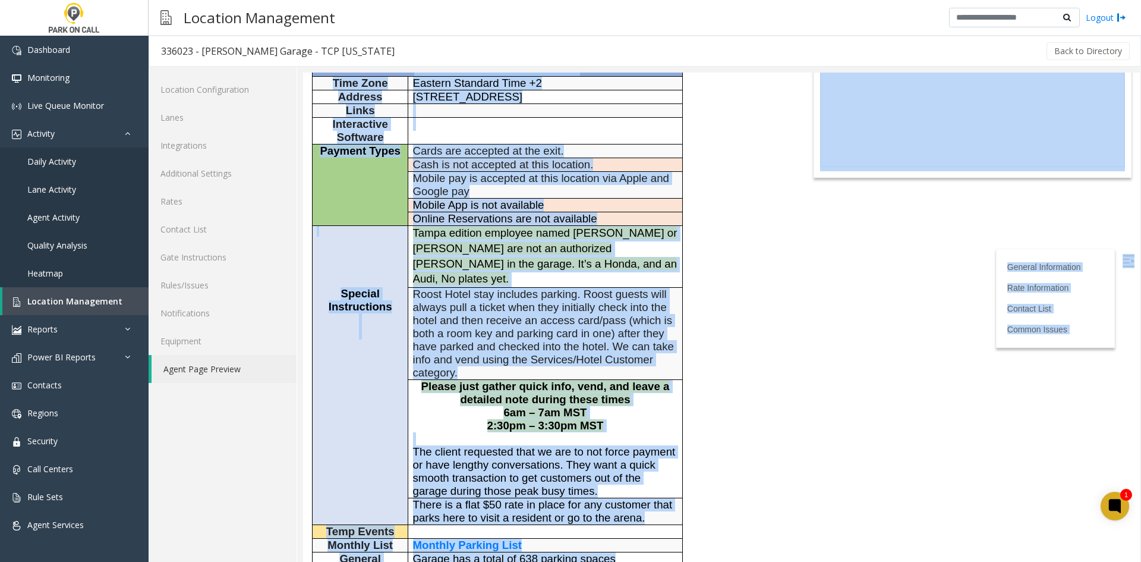
click at [506, 305] on span "Roost Hotel stay includes parking. Roost guests will always pull a ticket when …" at bounding box center [543, 333] width 261 height 91
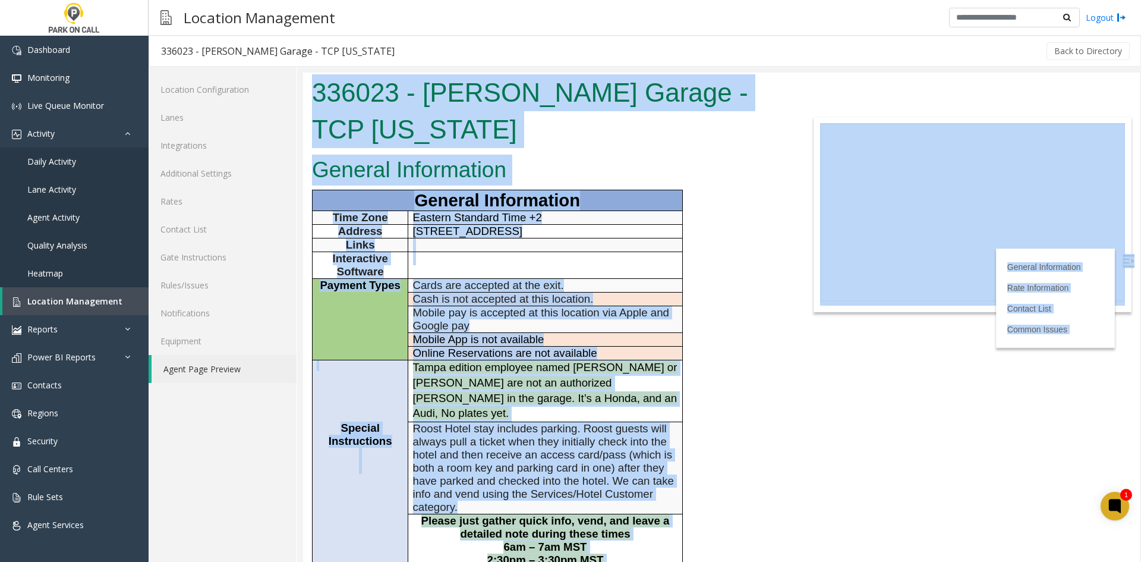
click at [520, 333] on span "Mobile App is not available" at bounding box center [478, 339] width 131 height 12
click at [509, 361] on font "Tampa edition employee named Michelle or Kevin are not an authorized Parker in …" at bounding box center [545, 390] width 264 height 58
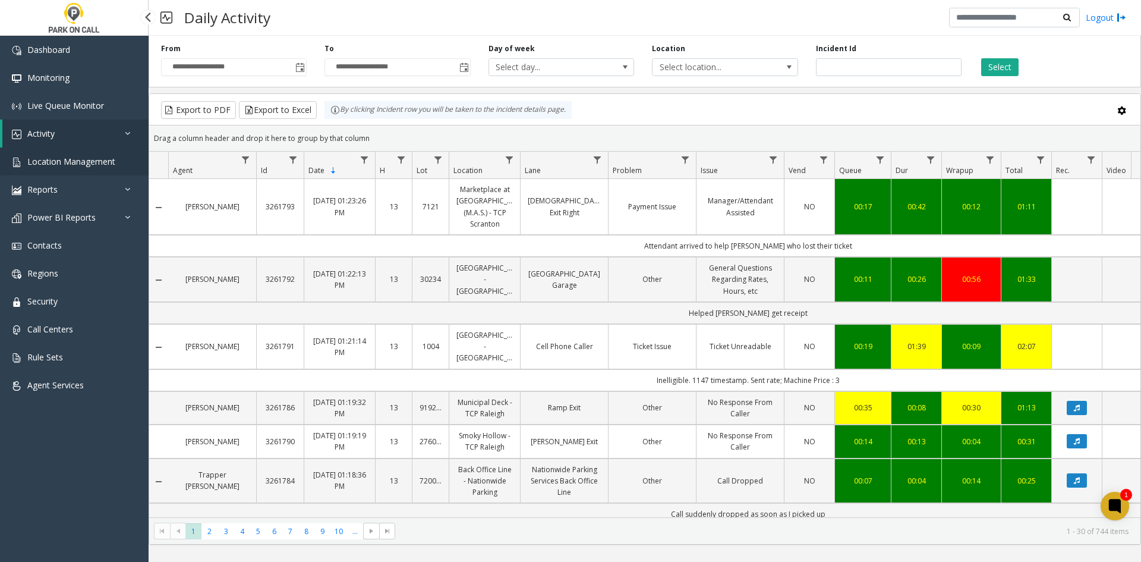
scroll to position [1010, 0]
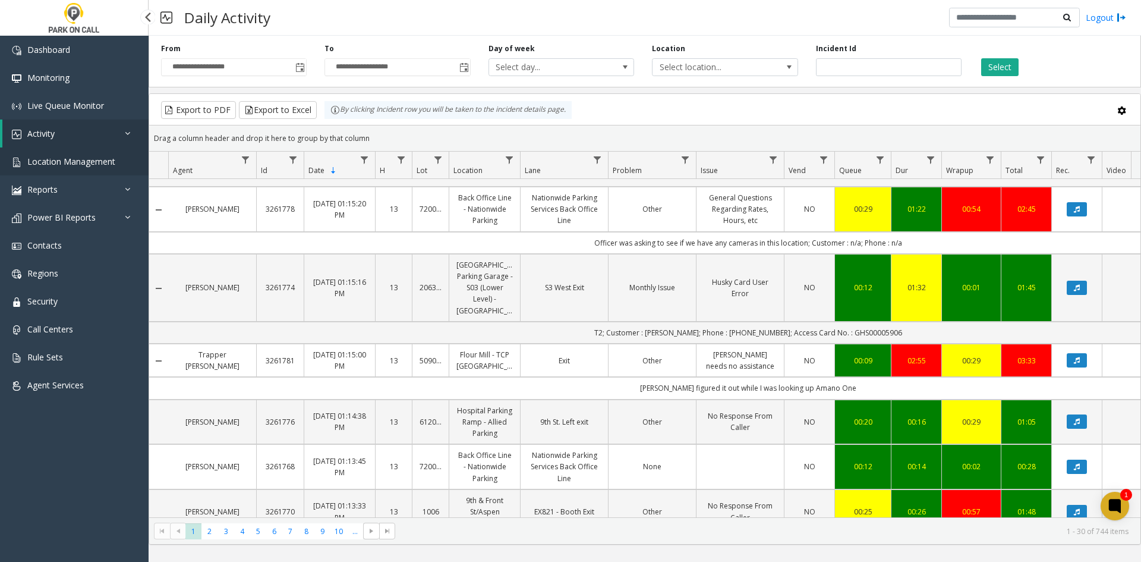
click at [37, 153] on link "Location Management" at bounding box center [74, 161] width 149 height 28
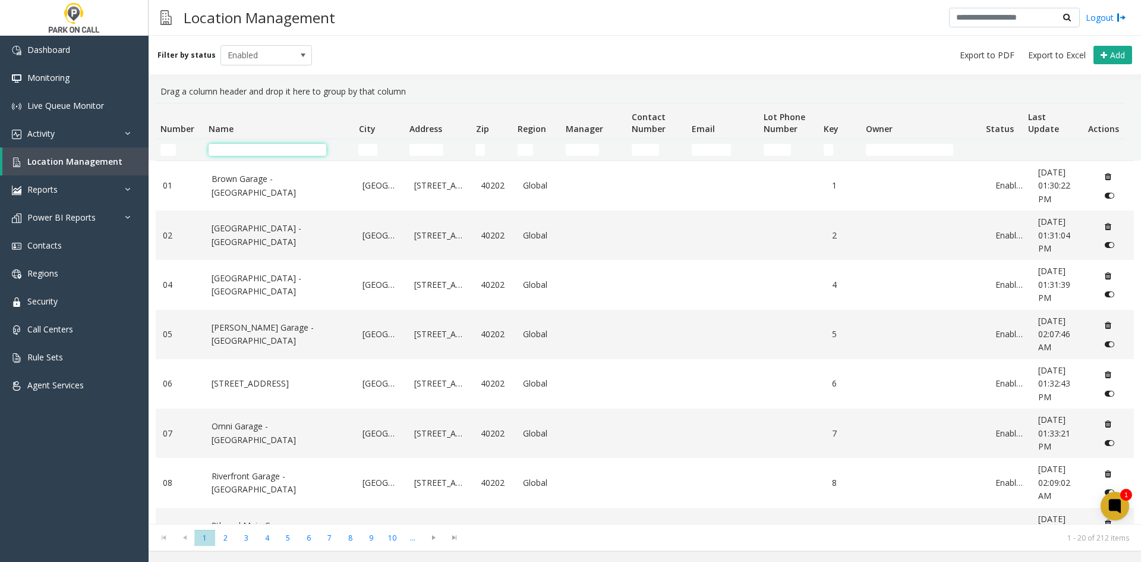
click at [269, 154] on input "Name Filter" at bounding box center [268, 150] width 118 height 12
type input "*"
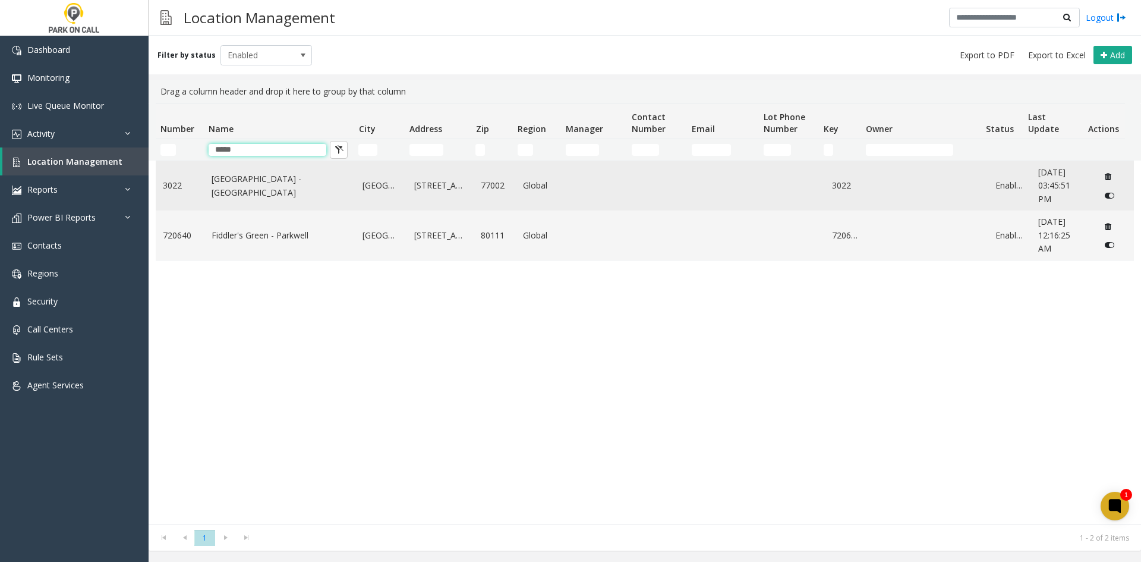
type input "*****"
click at [235, 198] on td "[GEOGRAPHIC_DATA] - [GEOGRAPHIC_DATA]" at bounding box center [280, 185] width 152 height 49
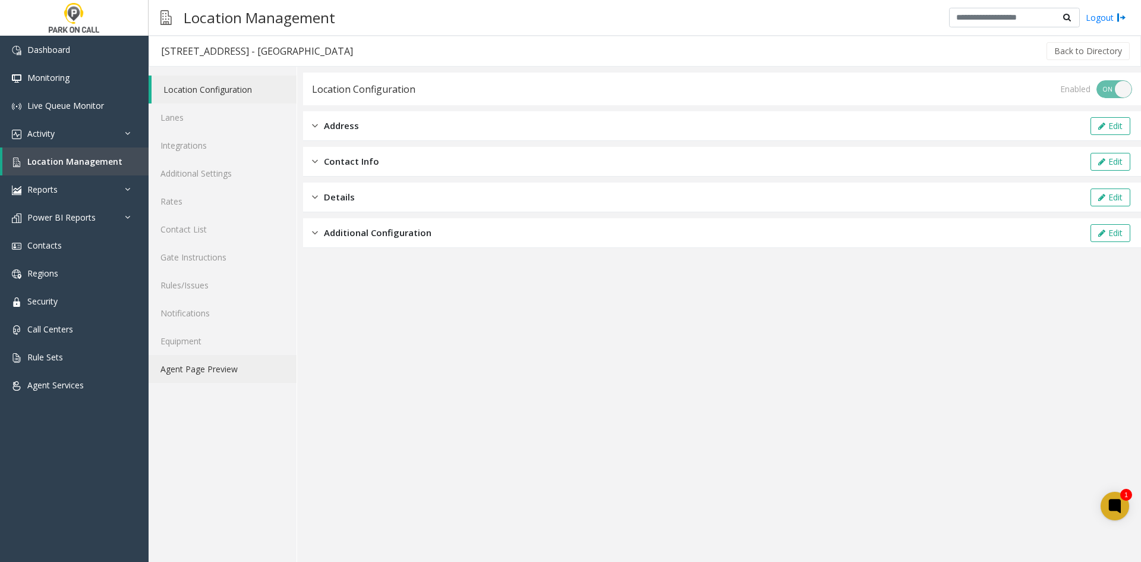
click at [189, 373] on link "Agent Page Preview" at bounding box center [223, 369] width 148 height 28
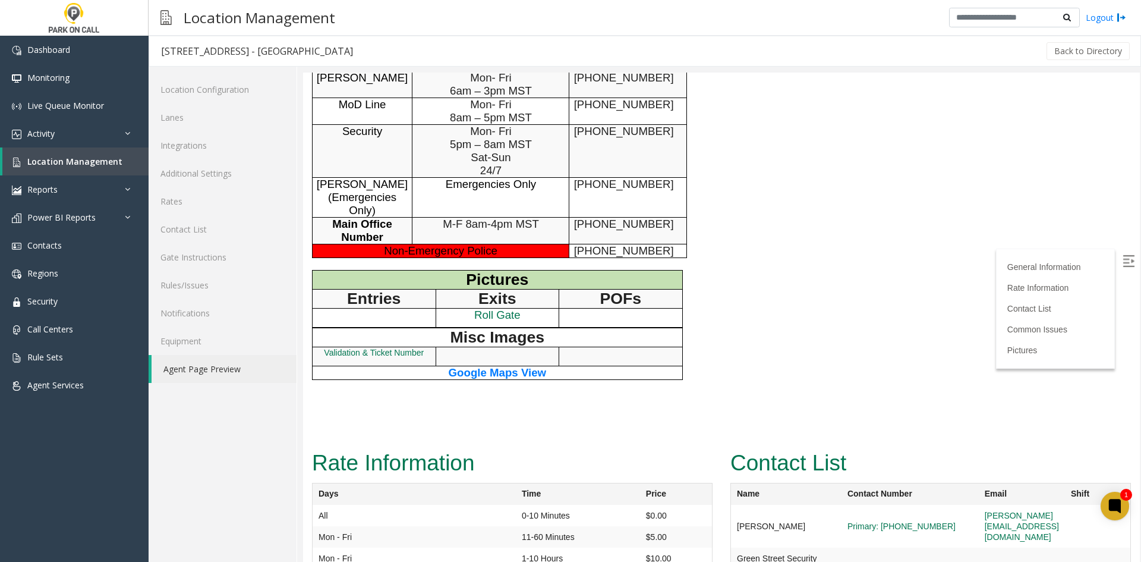
scroll to position [891, 0]
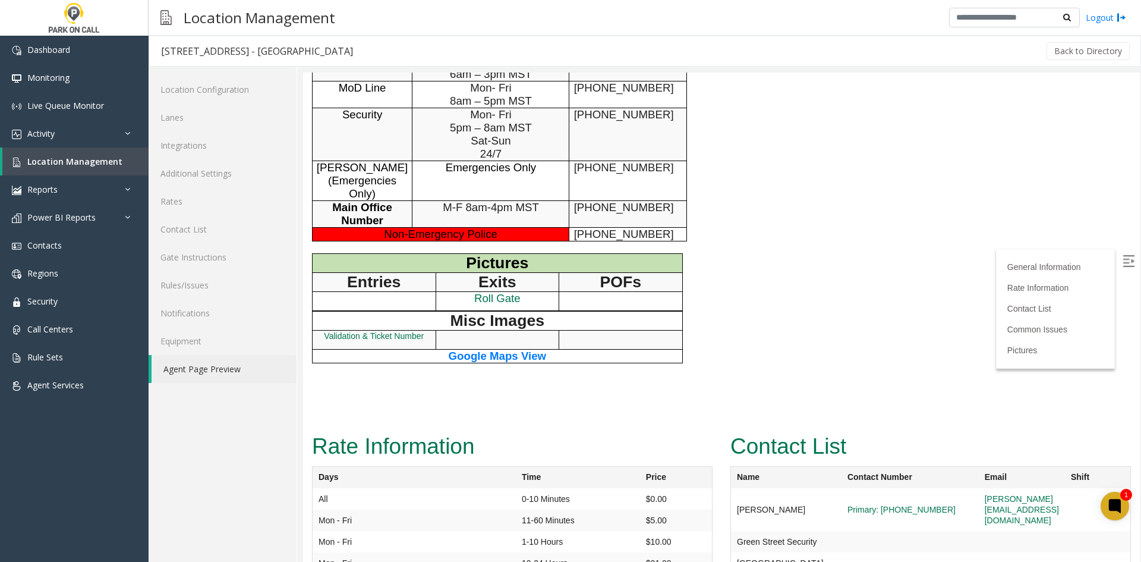
drag, startPoint x: 256, startPoint y: 484, endPoint x: 262, endPoint y: 479, distance: 7.6
click at [258, 483] on div "Location Configuration Lanes Integrations Additional Settings Rates Contact Lis…" at bounding box center [223, 314] width 149 height 495
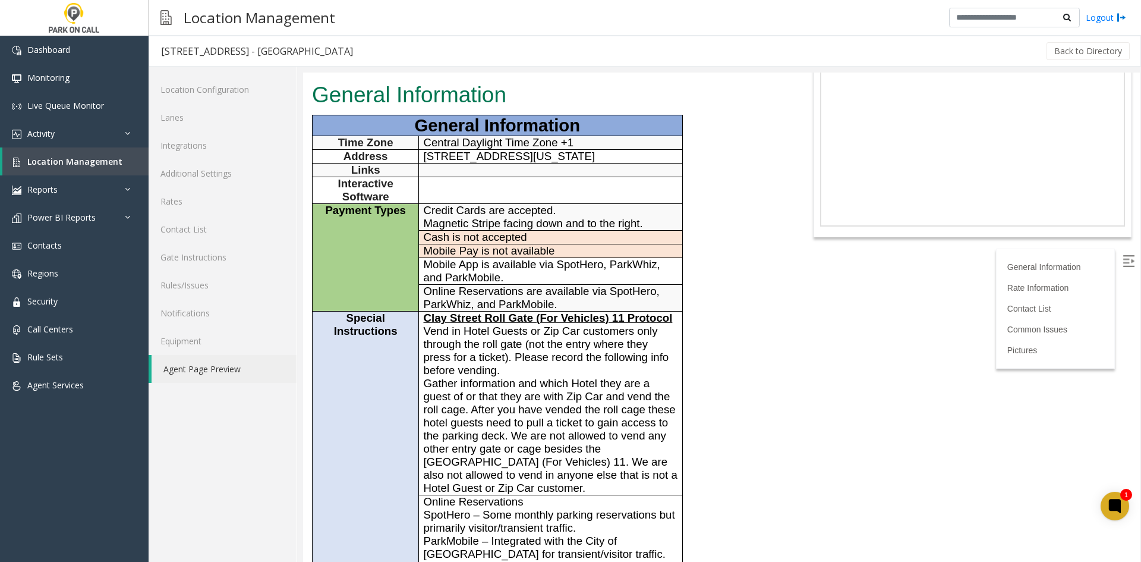
scroll to position [0, 0]
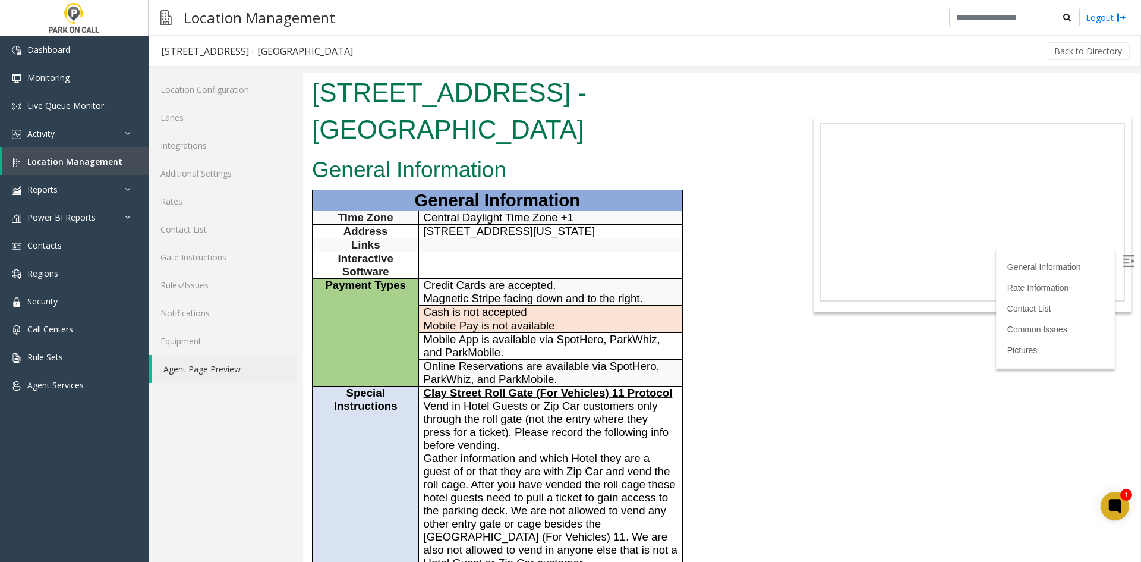
click at [528, 463] on span "Gather information and which Hotel they are a guest of or that they are with Zi…" at bounding box center [551, 510] width 254 height 117
drag, startPoint x: 592, startPoint y: 405, endPoint x: 349, endPoint y: 163, distance: 342.4
click at [349, 190] on tbody "General Information Time Zone Central Daylight Time Zone +1 Address [STREET_ADD…" at bounding box center [498, 551] width 370 height 723
click at [349, 190] on p "General Information" at bounding box center [497, 200] width 361 height 20
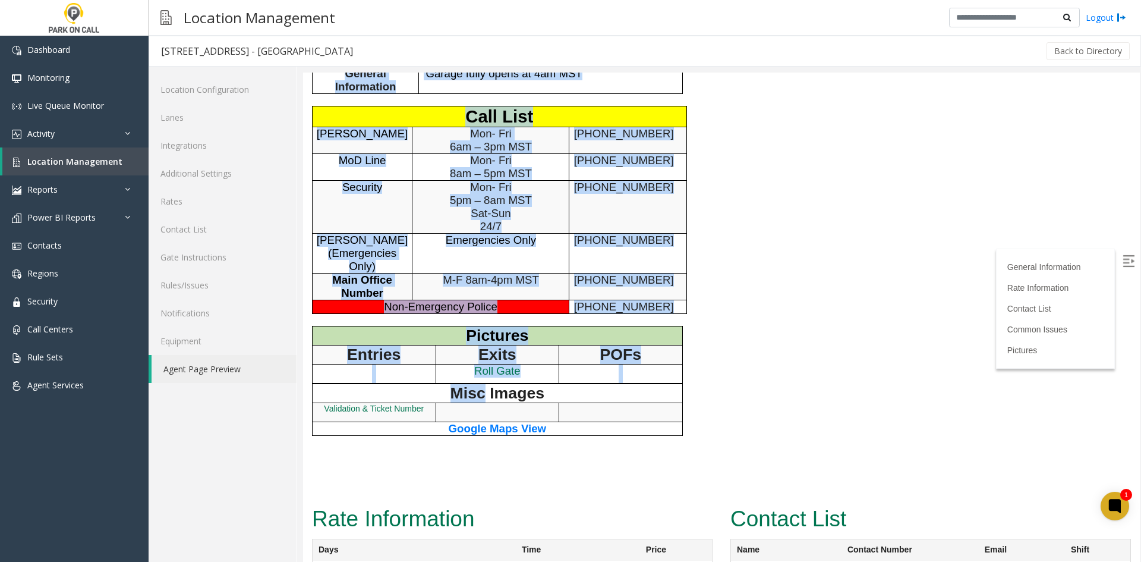
scroll to position [951, 0]
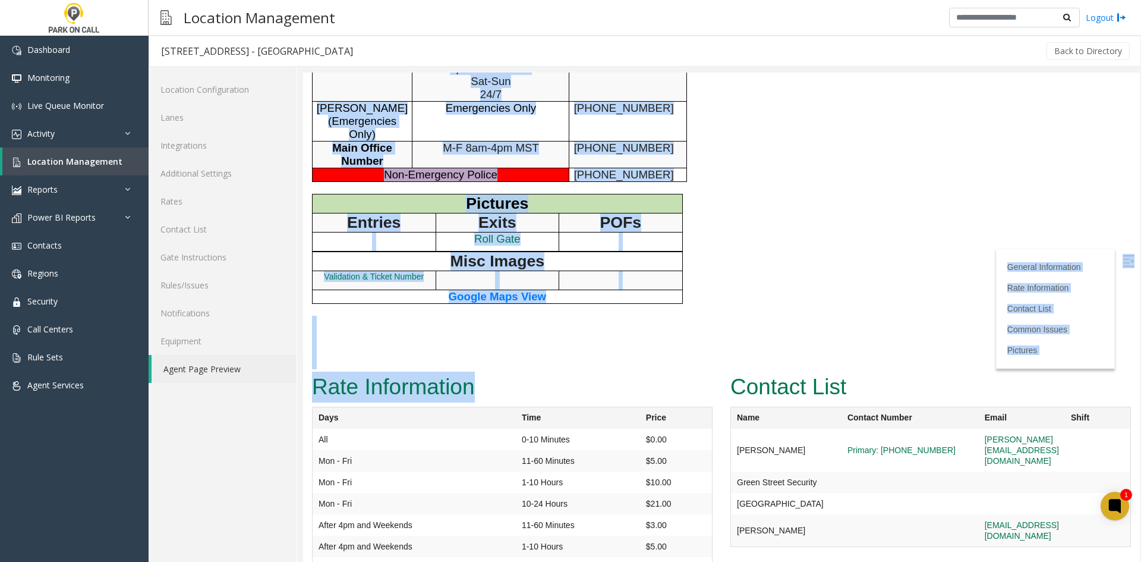
drag, startPoint x: 349, startPoint y: 163, endPoint x: 458, endPoint y: 349, distance: 214.9
click at [458, 371] on h2 "Rate Information" at bounding box center [512, 386] width 400 height 31
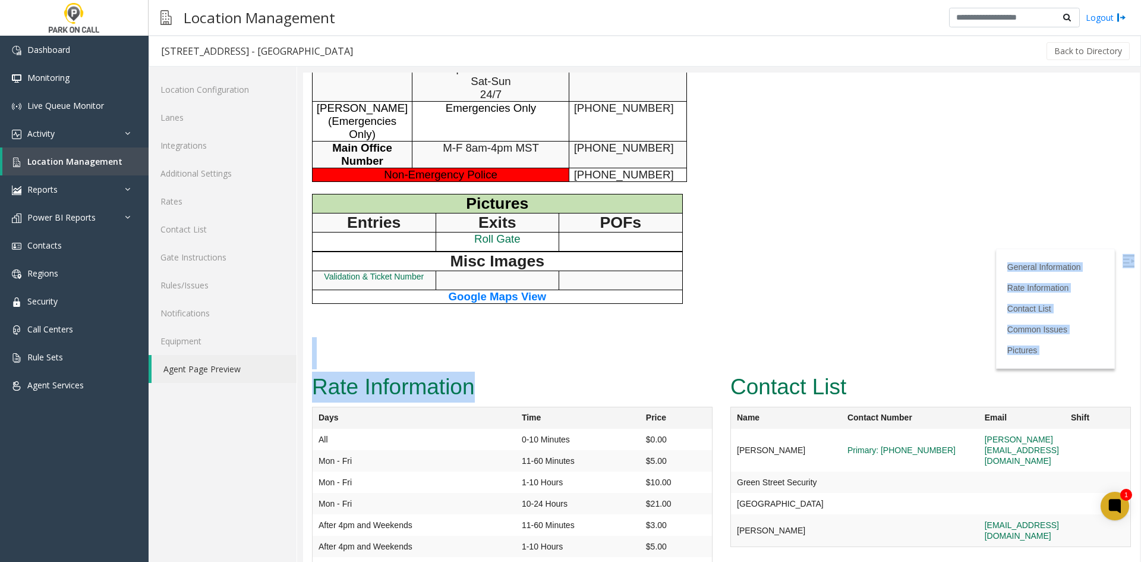
drag, startPoint x: 458, startPoint y: 349, endPoint x: 434, endPoint y: 286, distance: 67.5
click at [434, 326] on p at bounding box center [547, 331] width 470 height 11
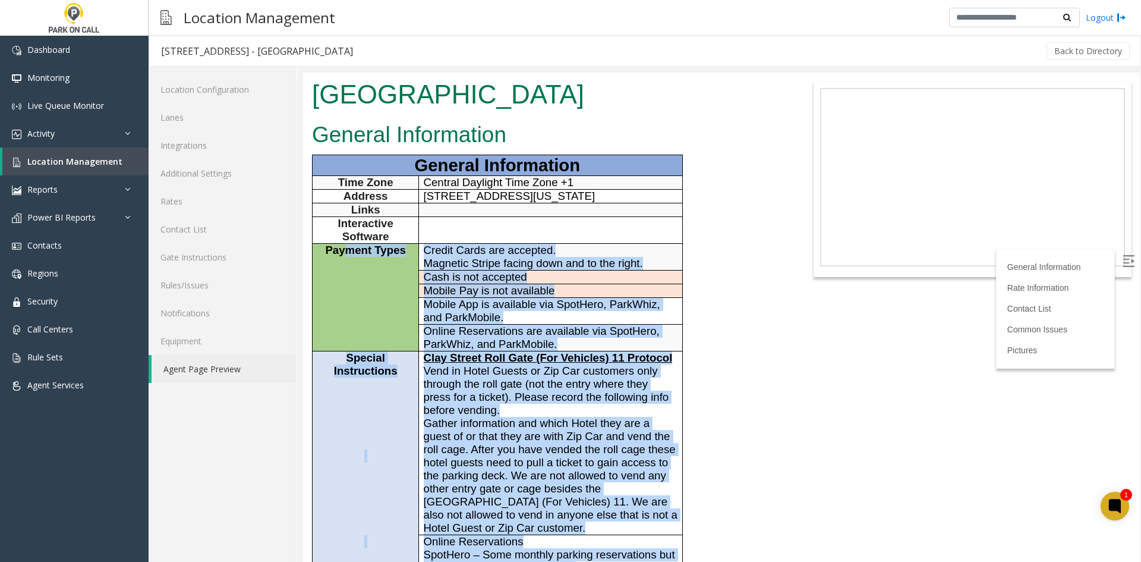
scroll to position [0, 0]
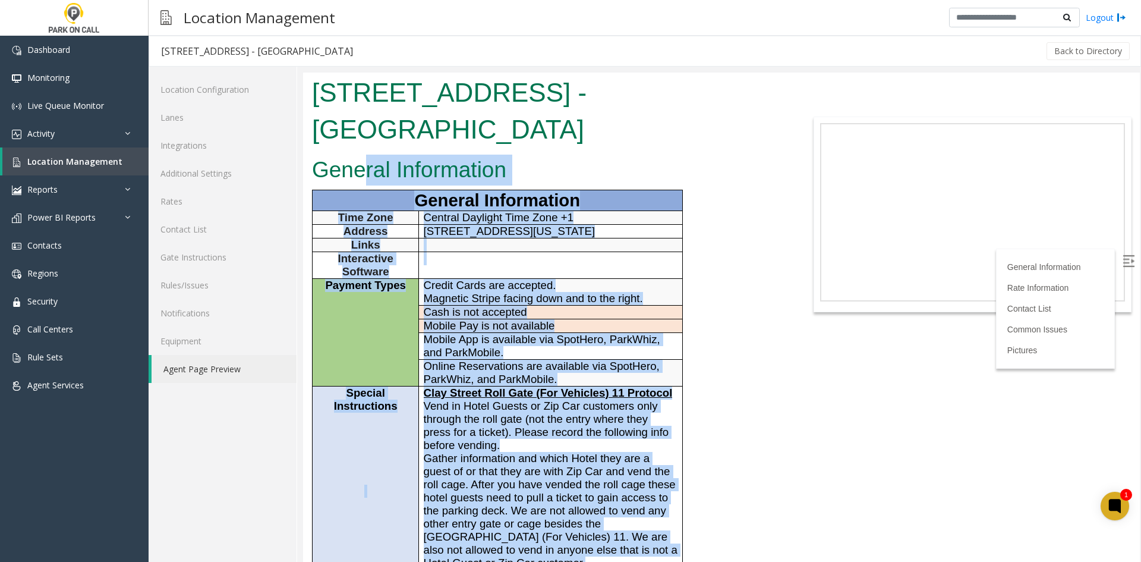
drag, startPoint x: 336, startPoint y: 306, endPoint x: 361, endPoint y: 135, distance: 172.9
click at [360, 154] on h2 "General Information" at bounding box center [547, 169] width 470 height 31
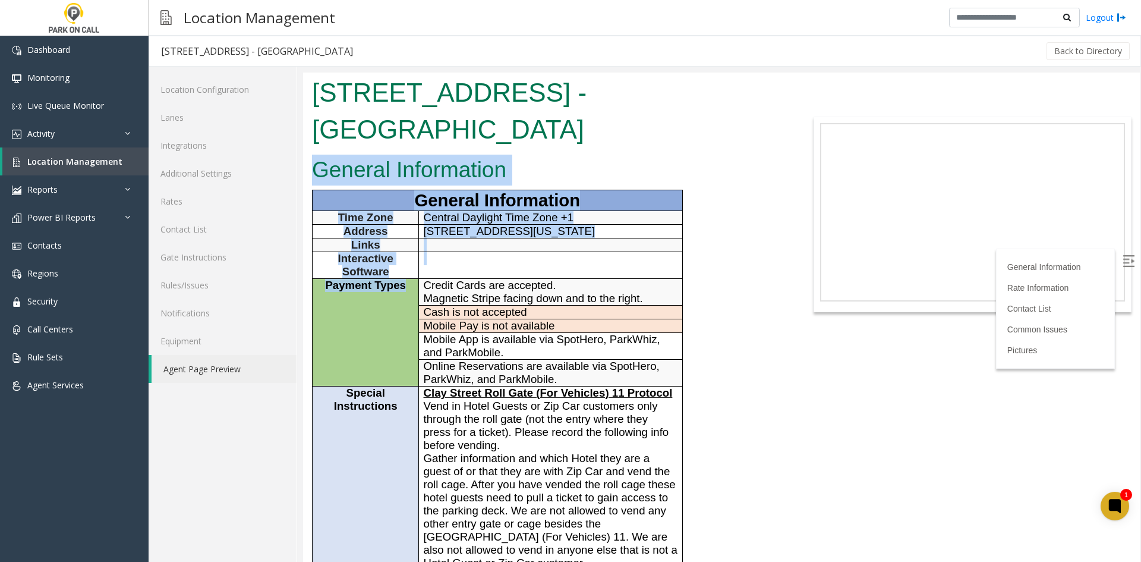
drag, startPoint x: 360, startPoint y: 135, endPoint x: 387, endPoint y: 309, distance: 176.1
click at [387, 309] on td "Payment Types" at bounding box center [366, 333] width 106 height 108
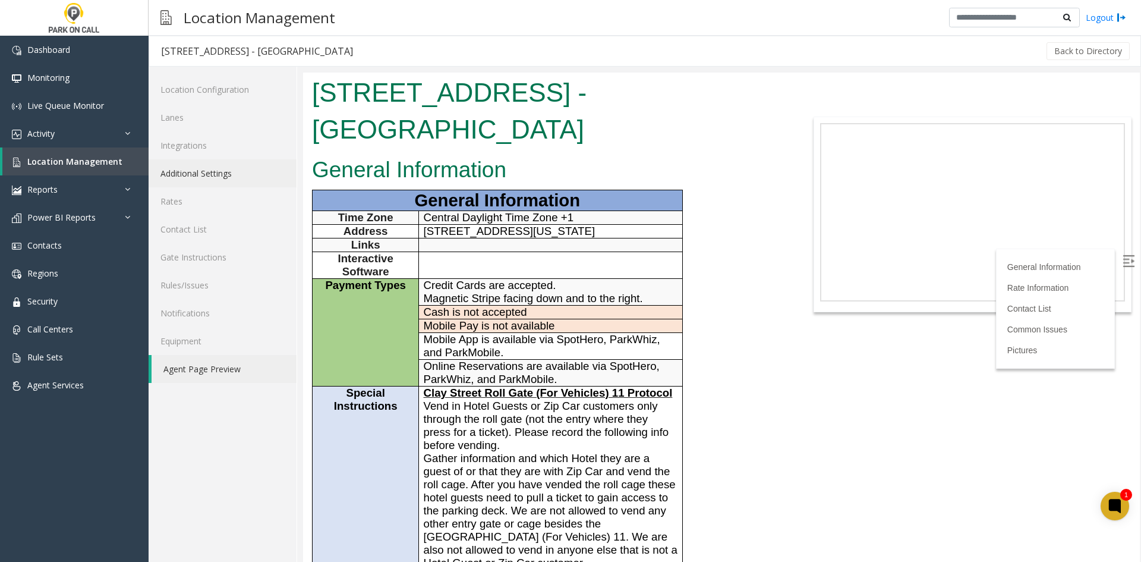
click at [231, 175] on link "Additional Settings" at bounding box center [223, 173] width 148 height 28
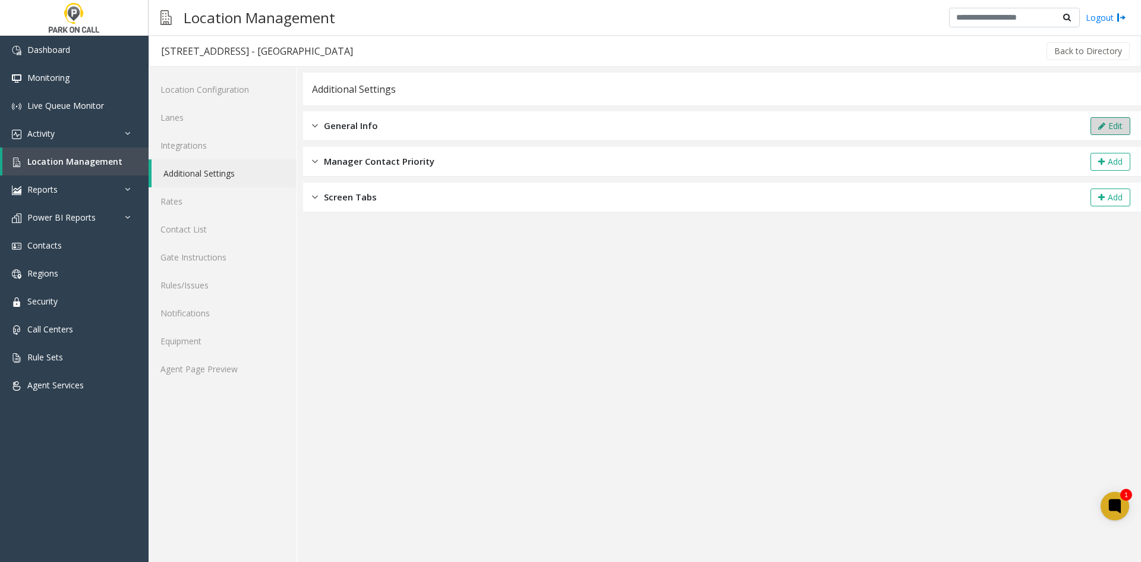
click at [1096, 126] on button "Edit" at bounding box center [1110, 126] width 40 height 18
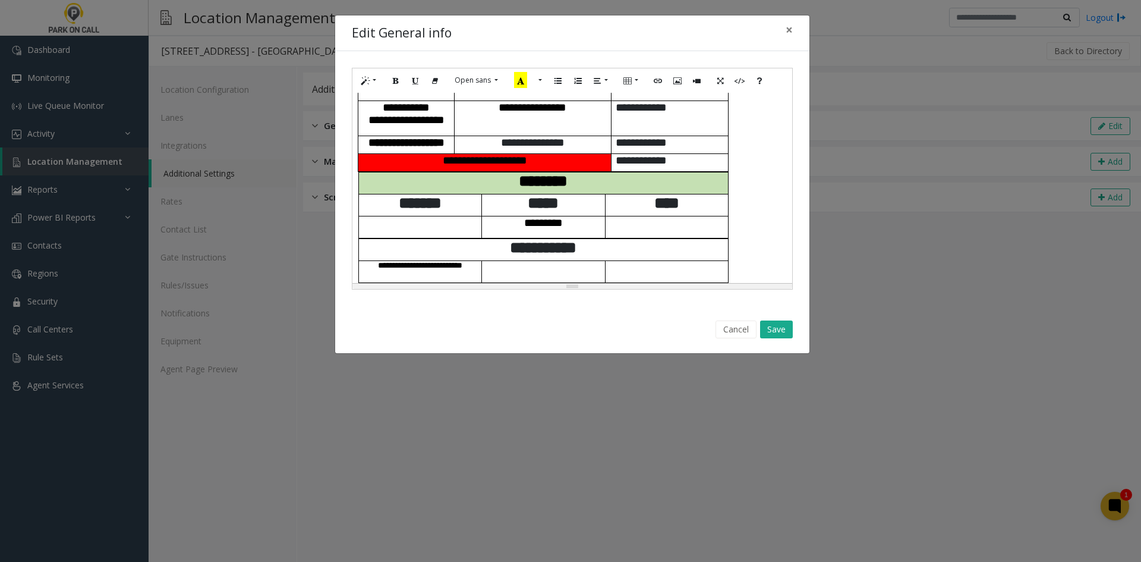
scroll to position [1092, 0]
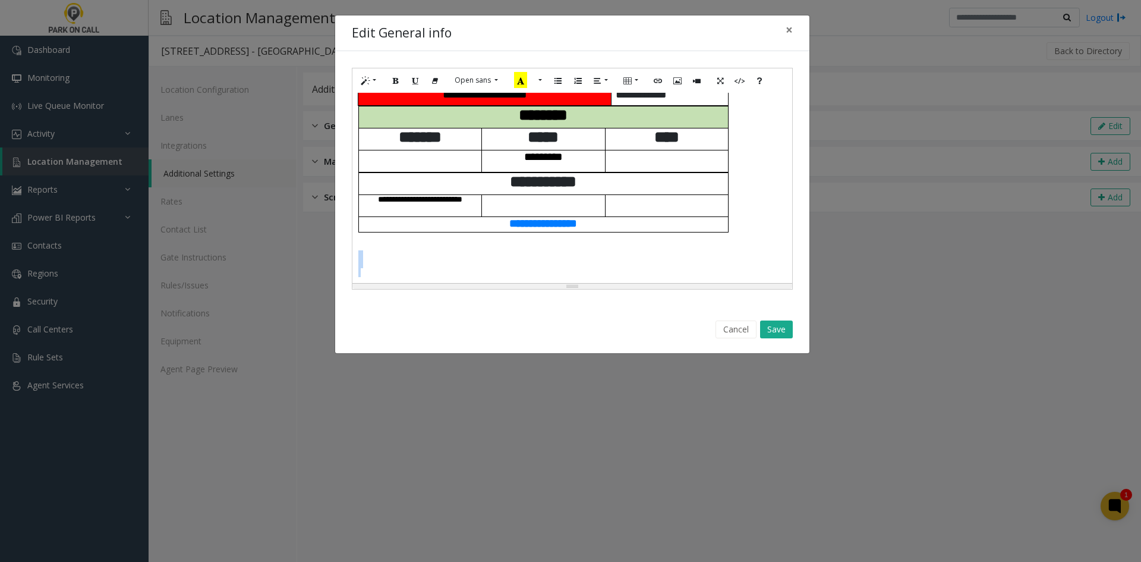
drag, startPoint x: 485, startPoint y: 273, endPoint x: 417, endPoint y: 235, distance: 79.0
click at [417, 235] on div "**********" at bounding box center [572, 188] width 440 height 190
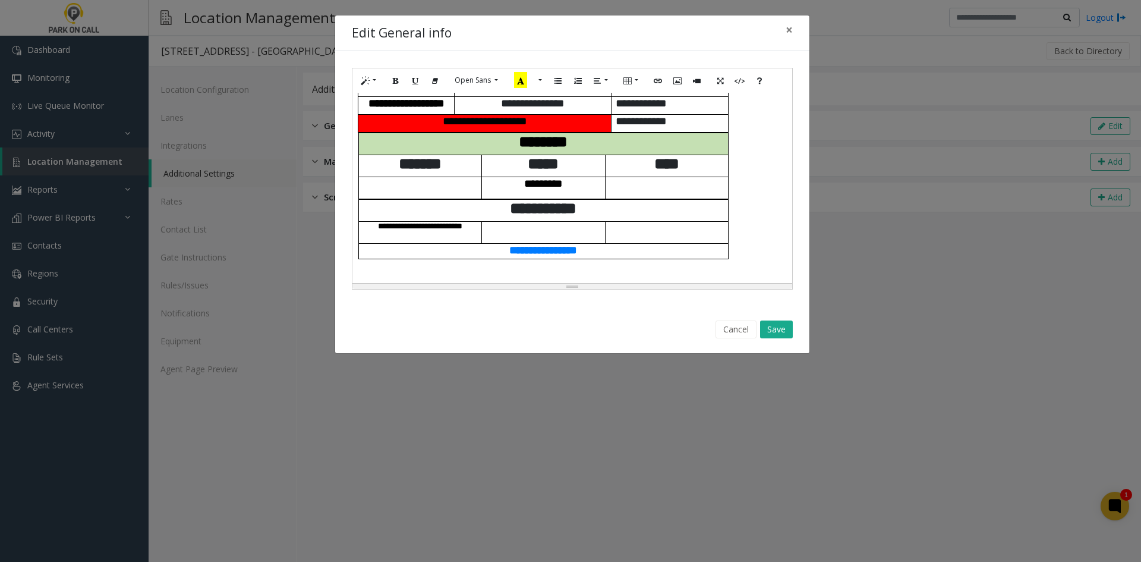
scroll to position [1047, 0]
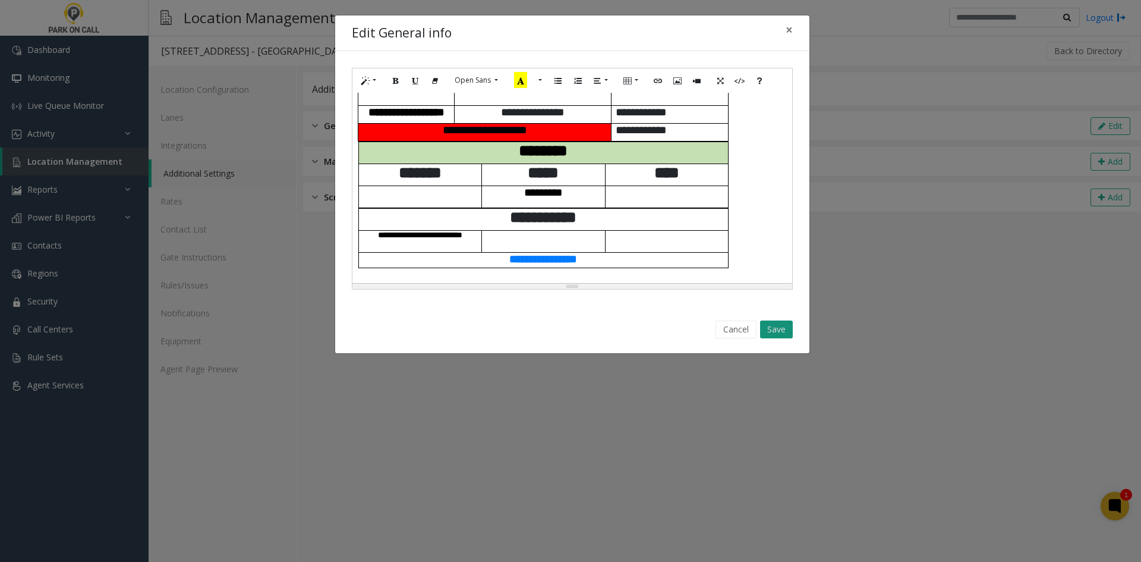
click at [774, 327] on button "Save" at bounding box center [776, 329] width 33 height 18
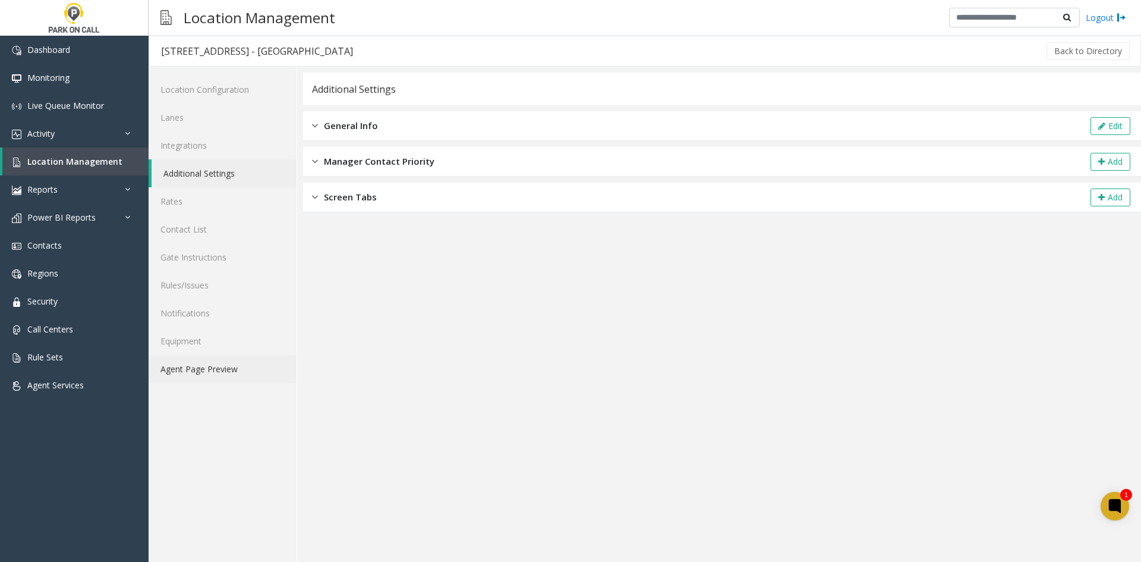
click at [249, 375] on link "Agent Page Preview" at bounding box center [223, 369] width 148 height 28
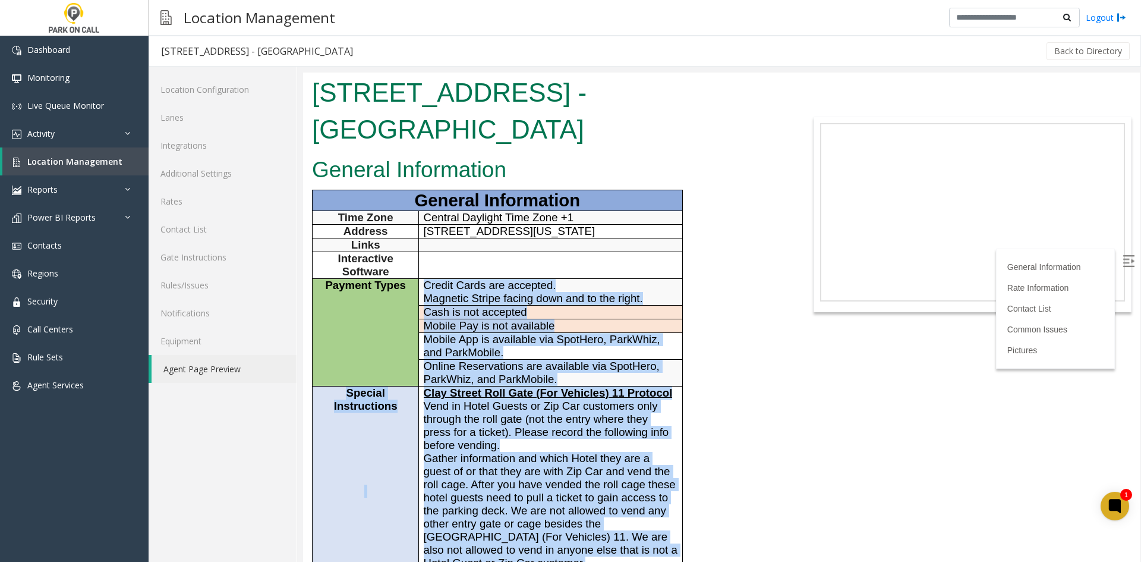
drag, startPoint x: 628, startPoint y: 432, endPoint x: 410, endPoint y: 269, distance: 272.2
click at [410, 269] on tbody "General Information Time Zone Central Daylight Time Zone +1 Address [STREET_ADD…" at bounding box center [498, 551] width 370 height 723
click at [409, 279] on td "Payment Types" at bounding box center [366, 333] width 106 height 108
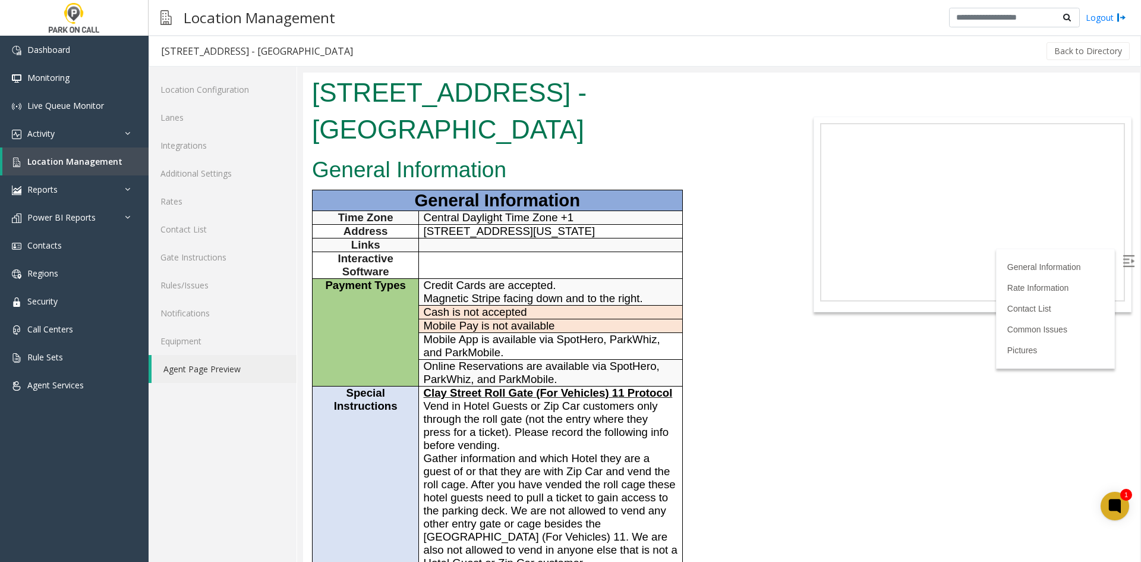
click at [475, 386] on span "Clay Street Roll Gate (For Vehicles) 11 Protocol" at bounding box center [548, 392] width 249 height 12
click at [94, 133] on link "Activity" at bounding box center [74, 133] width 149 height 28
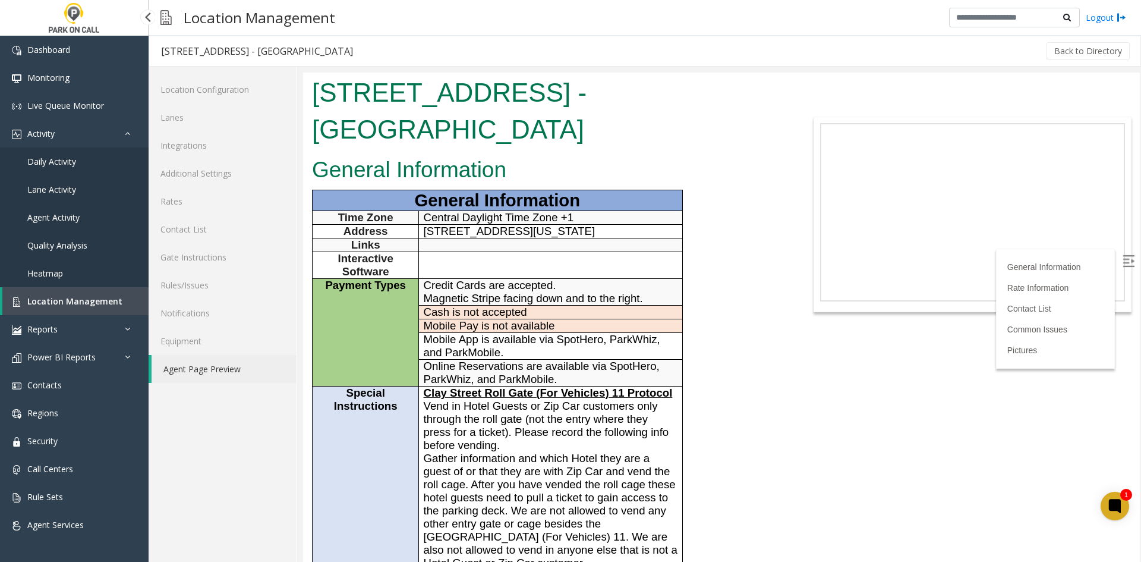
click at [90, 158] on link "Daily Activity" at bounding box center [74, 161] width 149 height 28
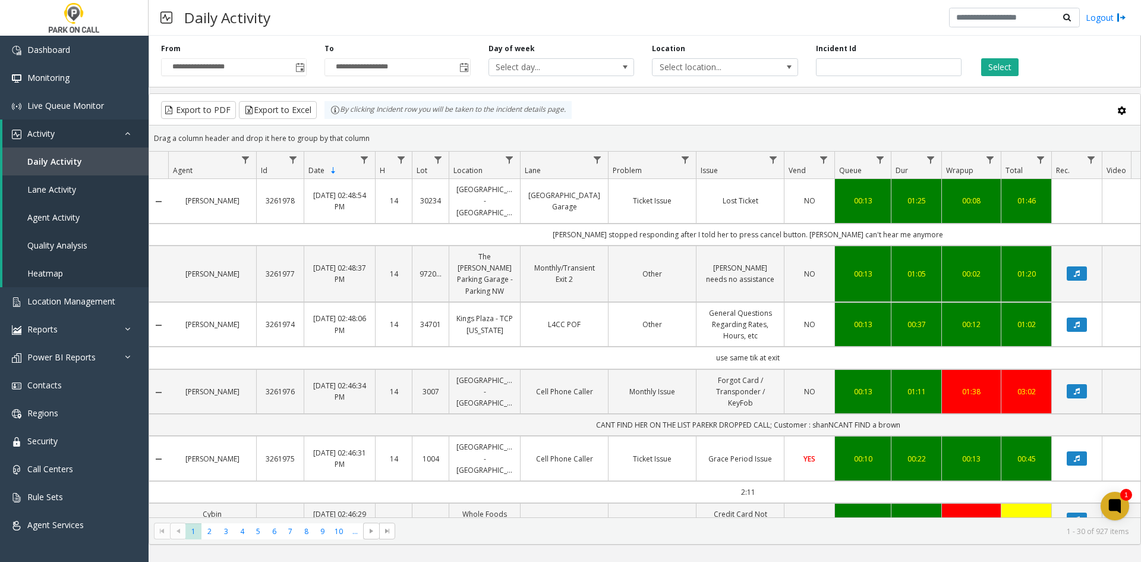
click at [767, 80] on div "**********" at bounding box center [645, 59] width 992 height 56
click at [761, 74] on span "Select location..." at bounding box center [710, 67] width 116 height 17
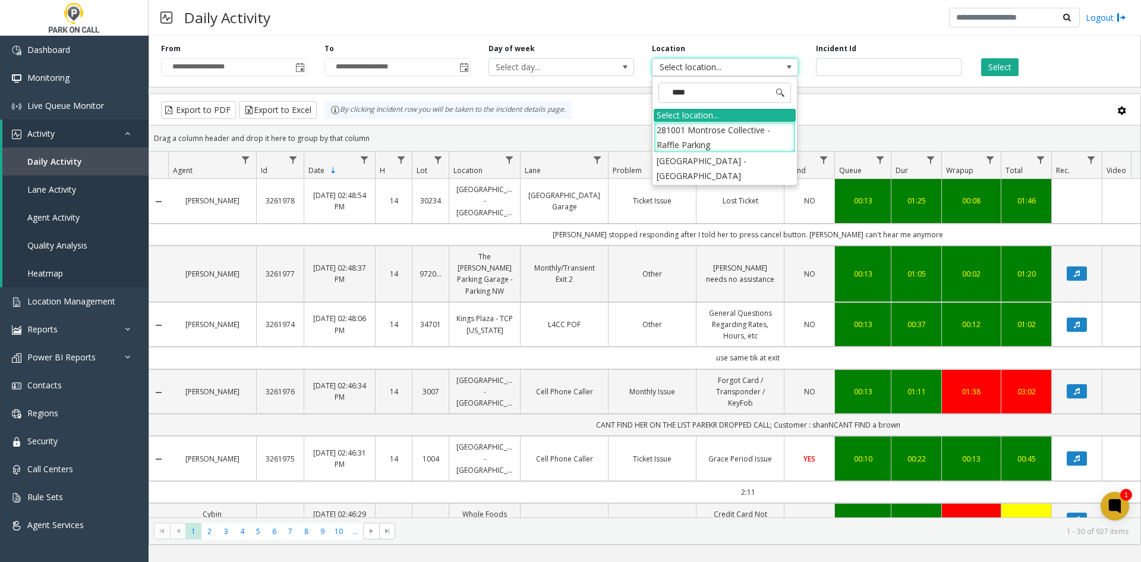
type input "*****"
drag, startPoint x: 702, startPoint y: 127, endPoint x: 868, endPoint y: 111, distance: 166.6
click at [702, 128] on li "281001 Montrose Collective - Raffle Parking" at bounding box center [725, 137] width 142 height 31
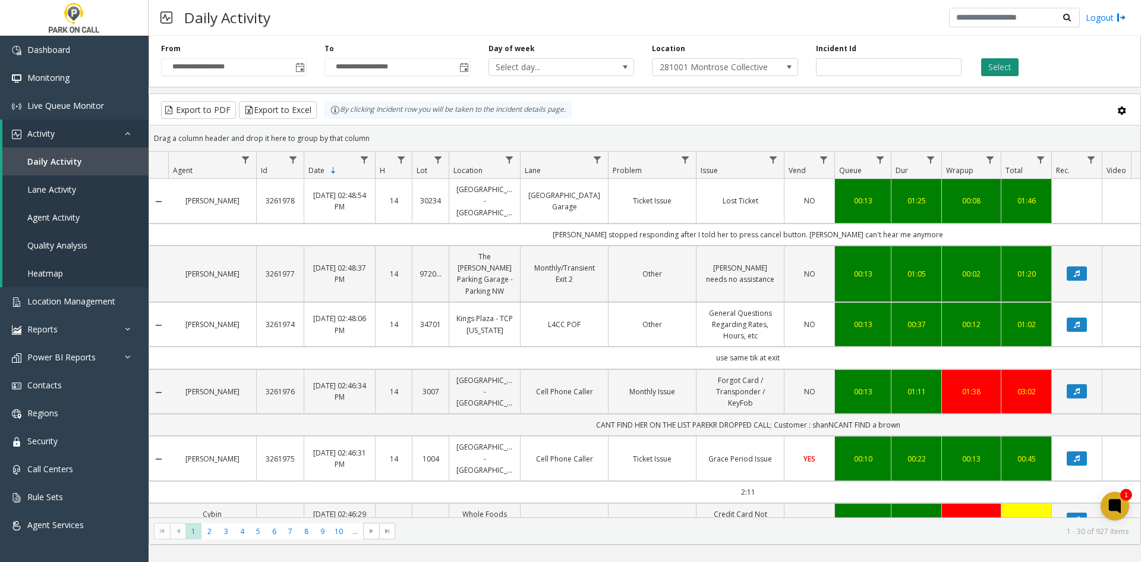
drag, startPoint x: 1016, startPoint y: 64, endPoint x: 1008, endPoint y: 65, distance: 7.7
click at [1011, 64] on div "Select" at bounding box center [1051, 59] width 163 height 33
click at [1007, 65] on button "Select" at bounding box center [999, 67] width 37 height 18
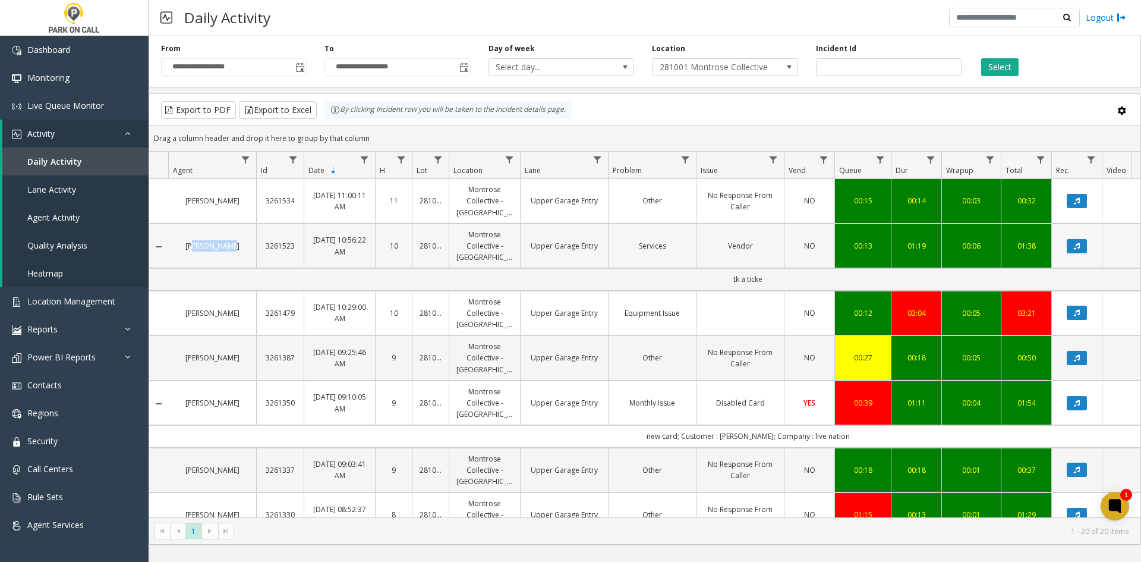
drag, startPoint x: 253, startPoint y: 257, endPoint x: 197, endPoint y: 258, distance: 55.9
click at [197, 258] on td "Donna Young" at bounding box center [212, 245] width 88 height 45
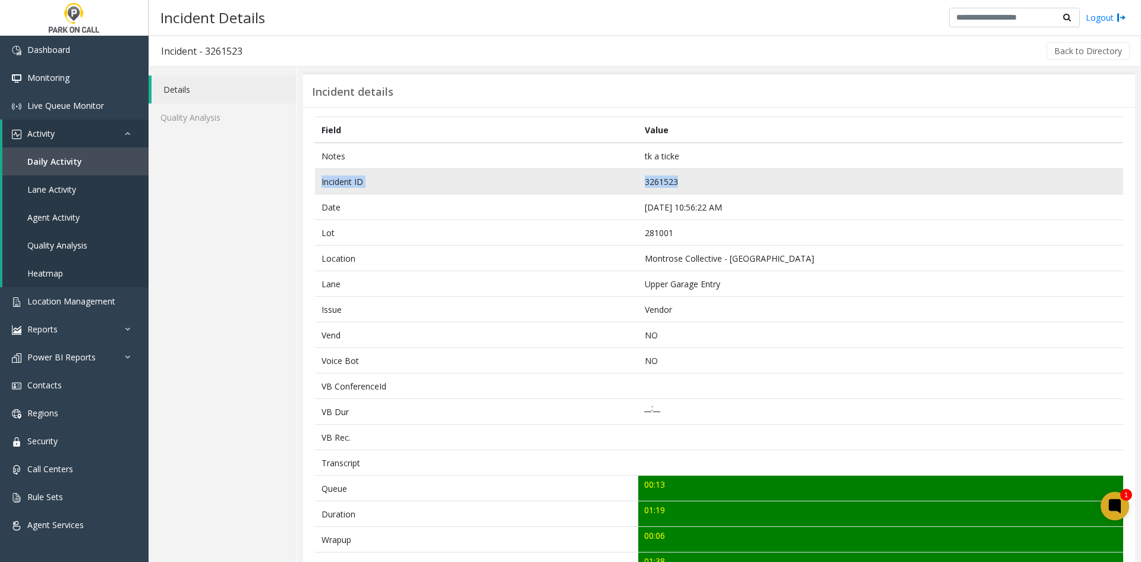
drag, startPoint x: 696, startPoint y: 174, endPoint x: 317, endPoint y: 185, distance: 379.9
click at [317, 185] on tr "Incident ID 3261523" at bounding box center [719, 182] width 808 height 26
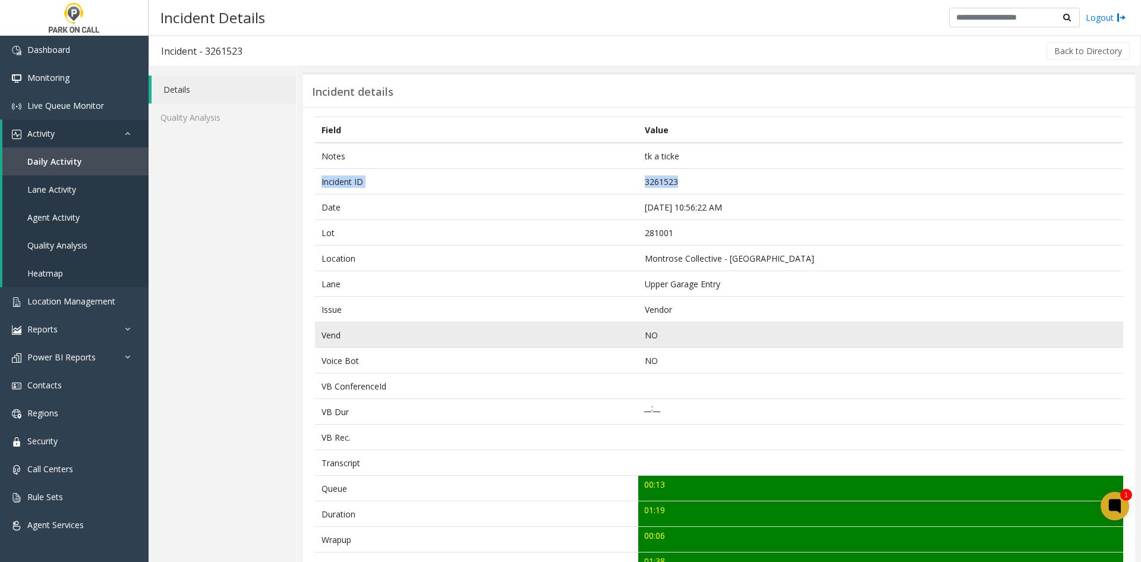
copy tr "Incident ID 3261523"
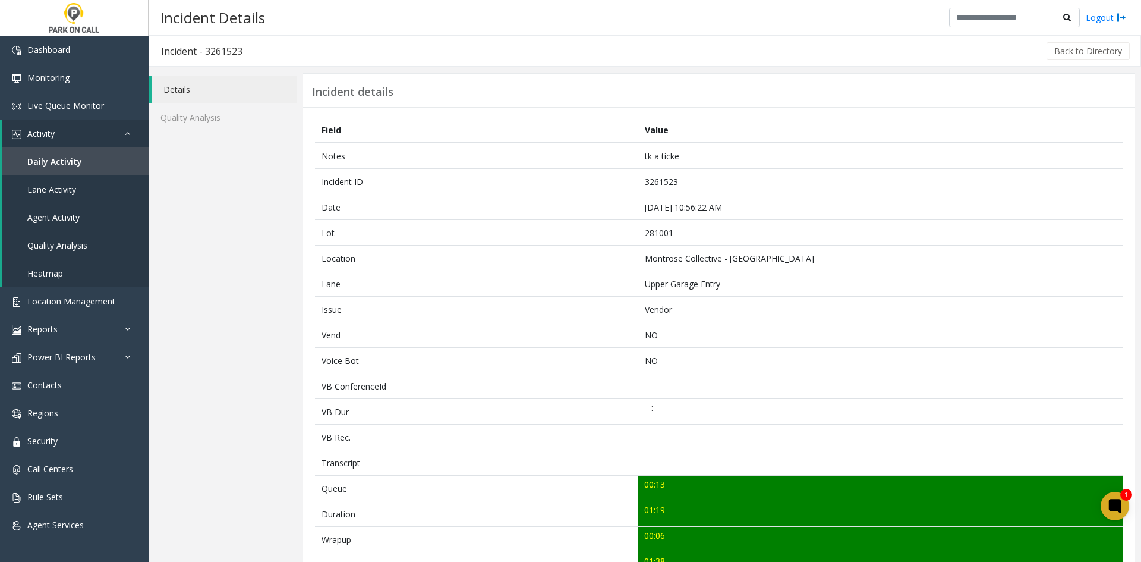
click at [248, 346] on div "Details Quality Analysis" at bounding box center [223, 464] width 149 height 794
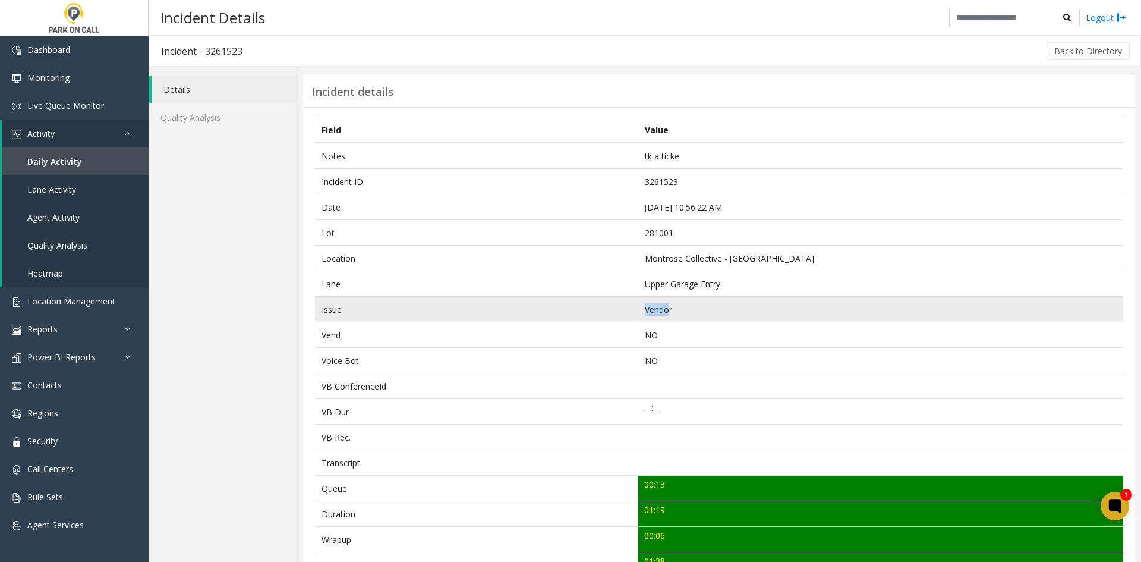
drag, startPoint x: 666, startPoint y: 310, endPoint x: 480, endPoint y: 303, distance: 186.1
click at [480, 303] on tr "Issue Vendor" at bounding box center [719, 310] width 808 height 26
click at [480, 303] on td "Issue" at bounding box center [476, 310] width 323 height 26
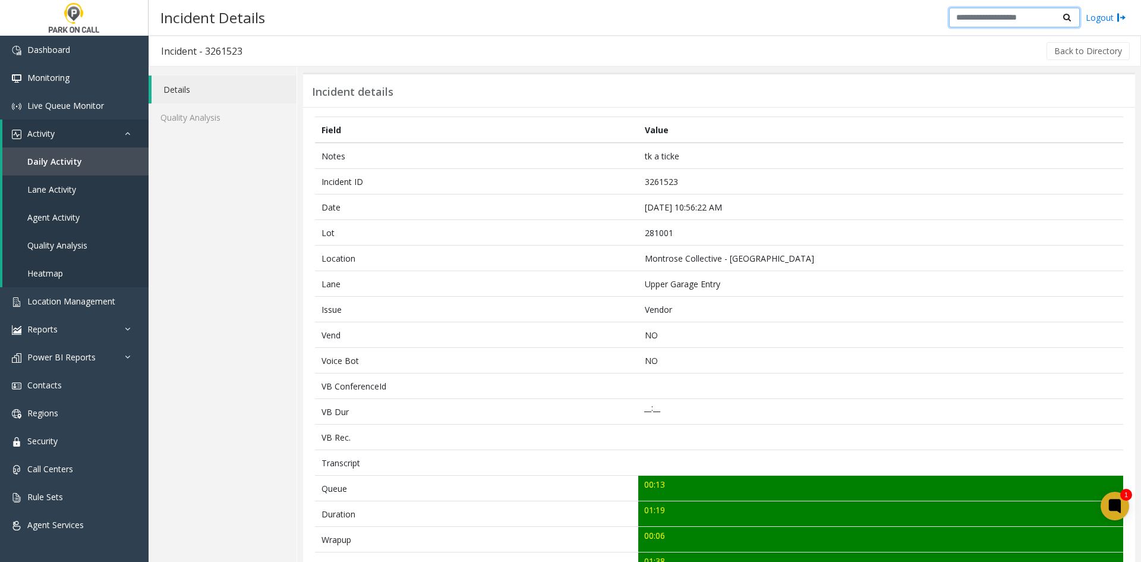
click at [1053, 8] on input "text" at bounding box center [1014, 18] width 131 height 20
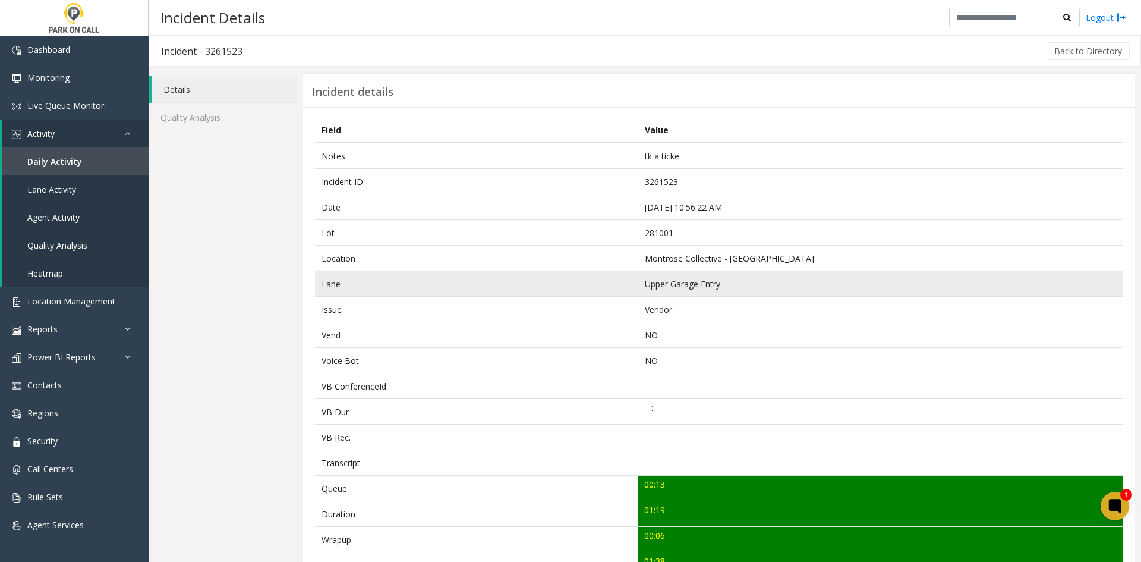
click at [1027, 278] on td "Upper Garage Entry" at bounding box center [880, 284] width 485 height 26
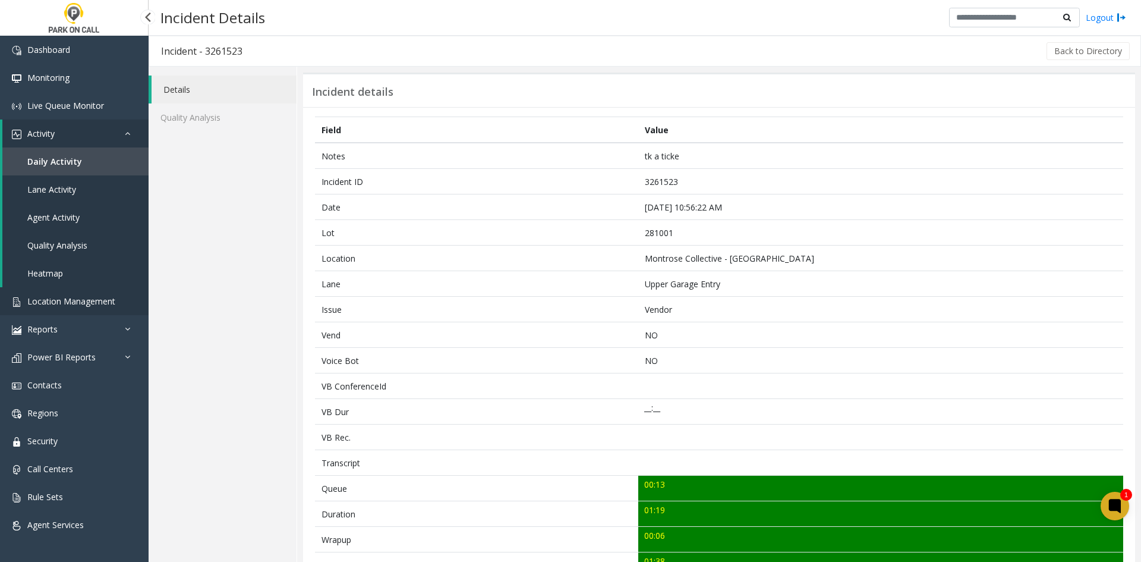
click at [76, 301] on span "Location Management" at bounding box center [71, 300] width 88 height 11
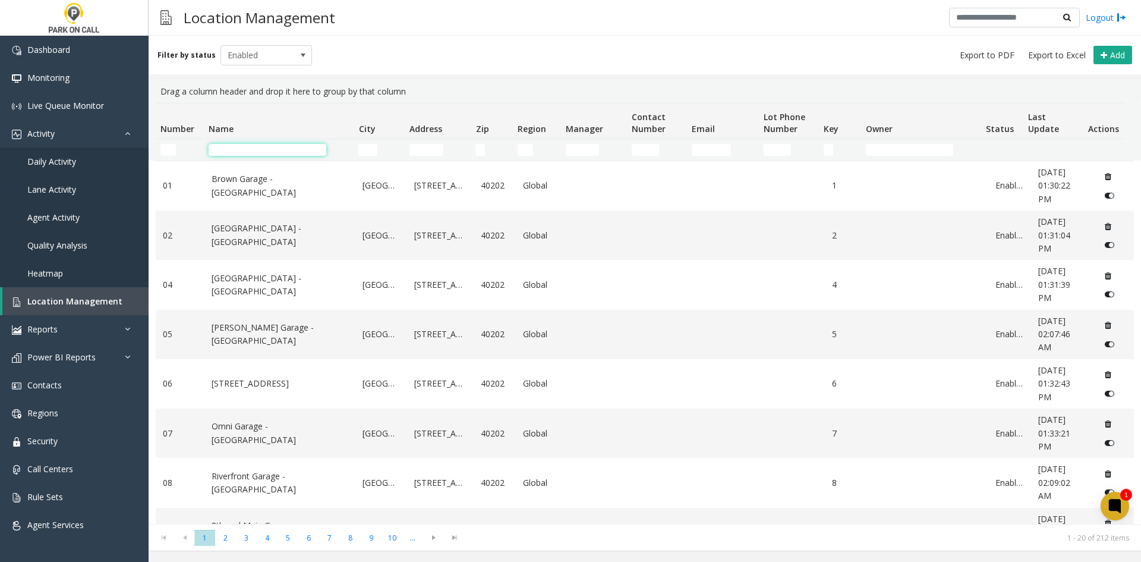
click at [294, 148] on input "Name Filter" at bounding box center [268, 150] width 118 height 12
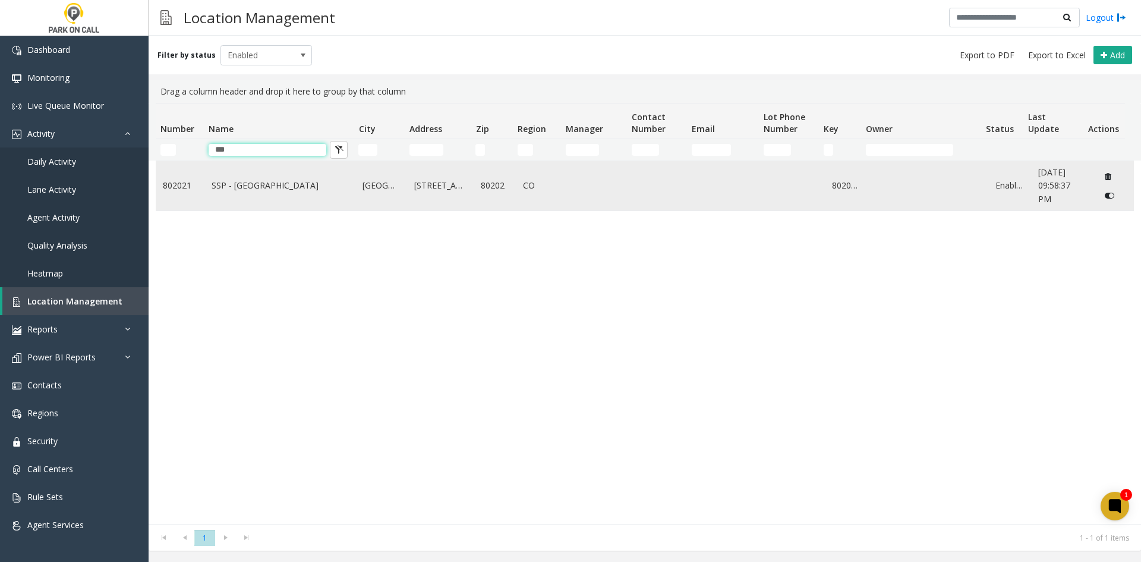
type input "***"
click at [283, 163] on td "SSP - [GEOGRAPHIC_DATA]" at bounding box center [280, 185] width 152 height 49
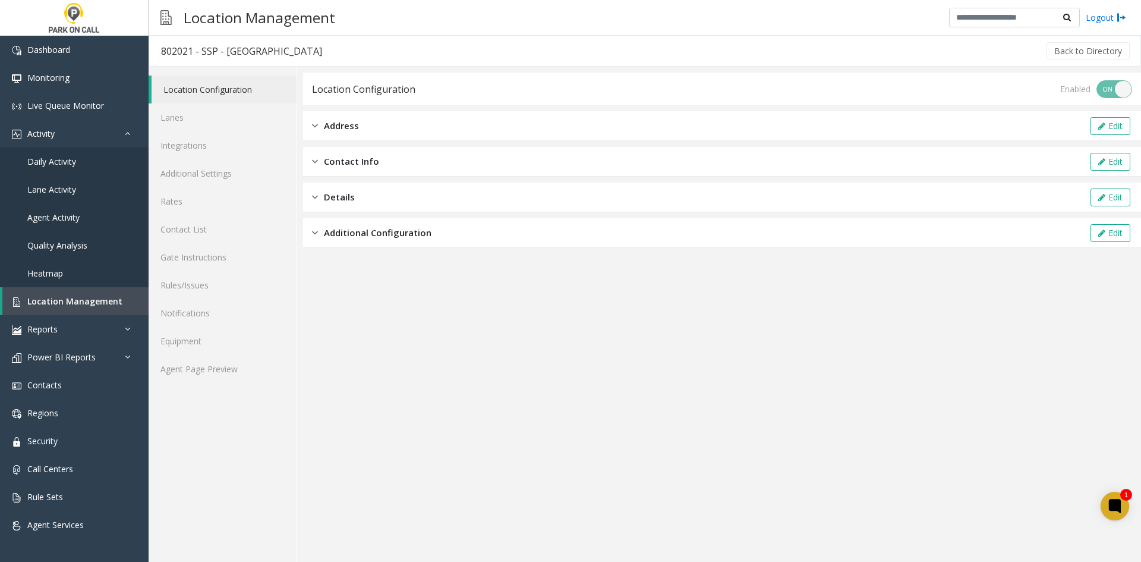
click at [226, 384] on div "Location Configuration Lanes Integrations Additional Settings Rates Contact Lis…" at bounding box center [223, 314] width 149 height 495
click at [235, 372] on link "Agent Page Preview" at bounding box center [223, 369] width 148 height 28
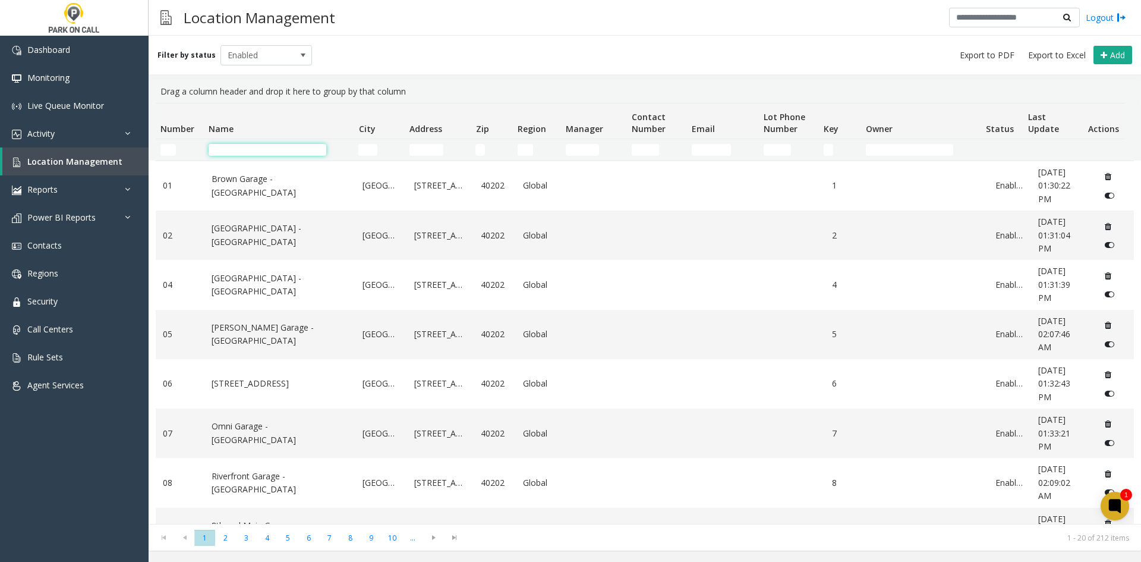
click at [256, 146] on input "Name Filter" at bounding box center [268, 150] width 118 height 12
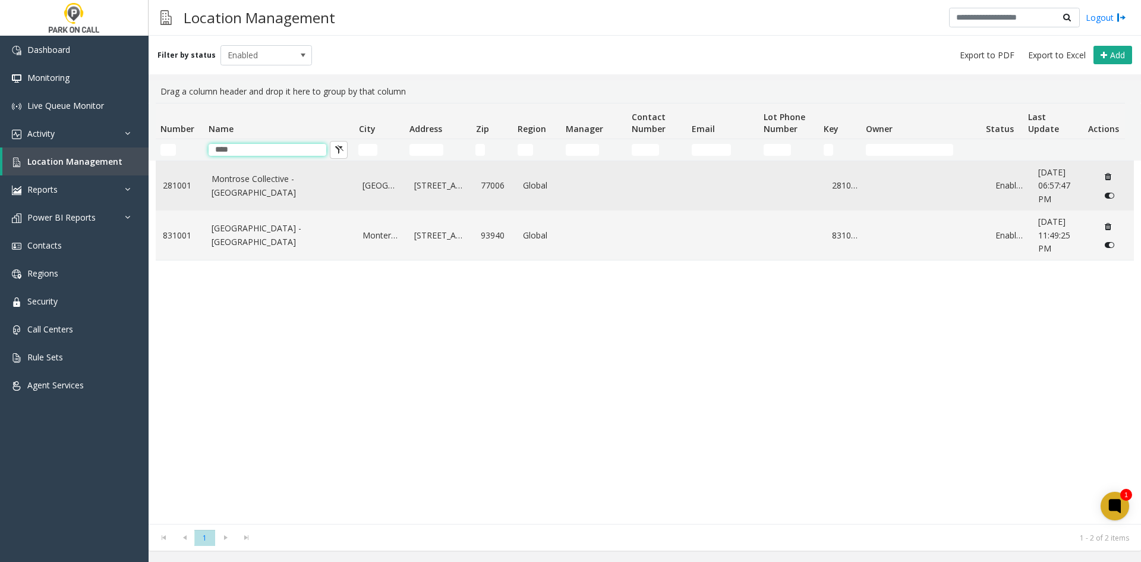
type input "****"
click at [252, 192] on link "Montrose Collective - [GEOGRAPHIC_DATA]" at bounding box center [280, 185] width 137 height 27
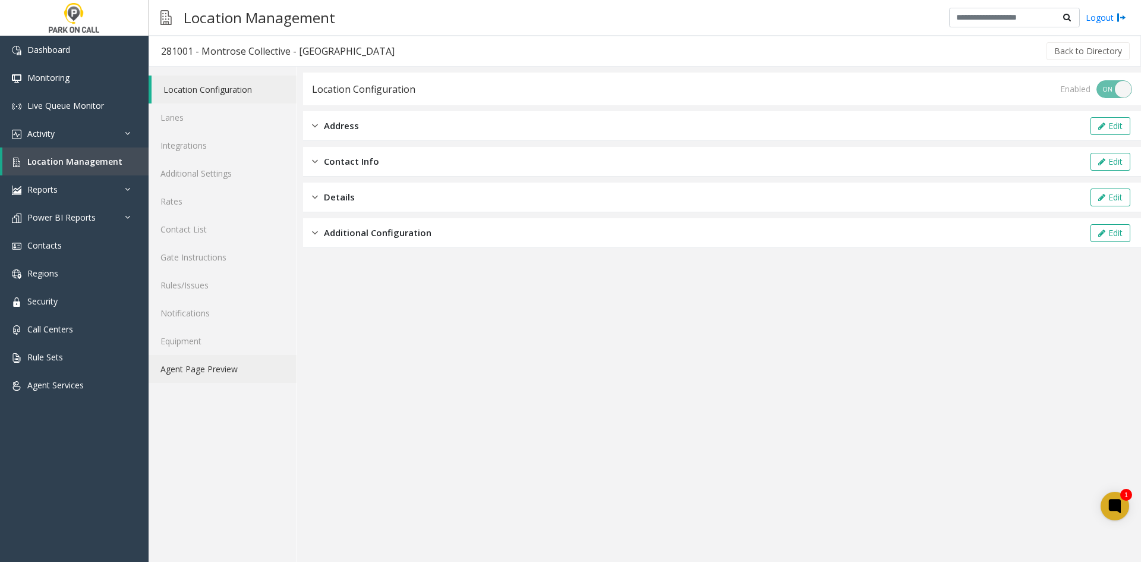
click at [220, 365] on link "Agent Page Preview" at bounding box center [223, 369] width 148 height 28
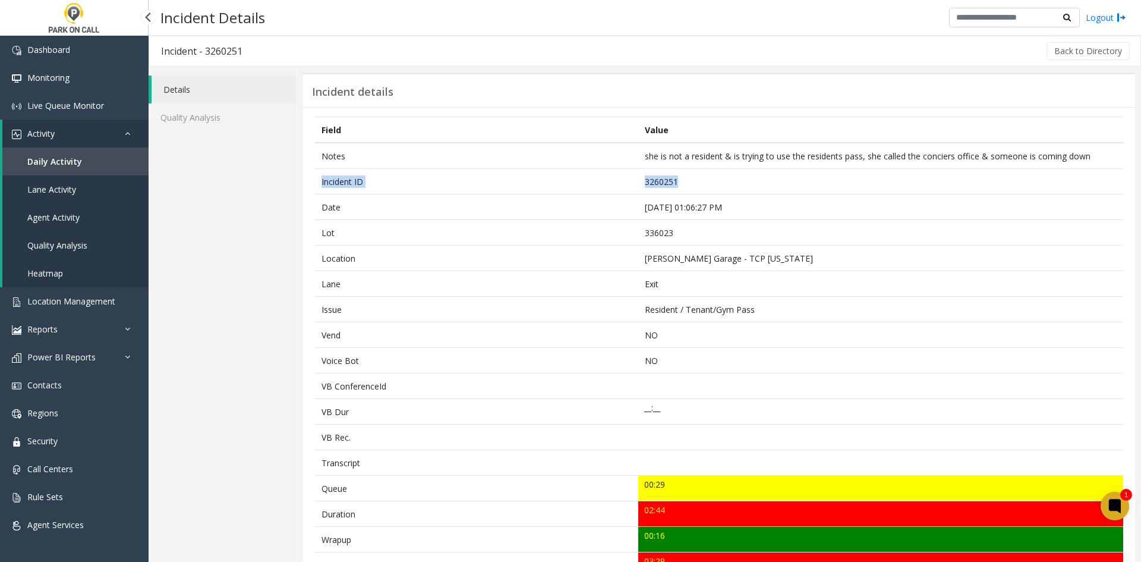
click at [101, 162] on link "Daily Activity" at bounding box center [75, 161] width 146 height 28
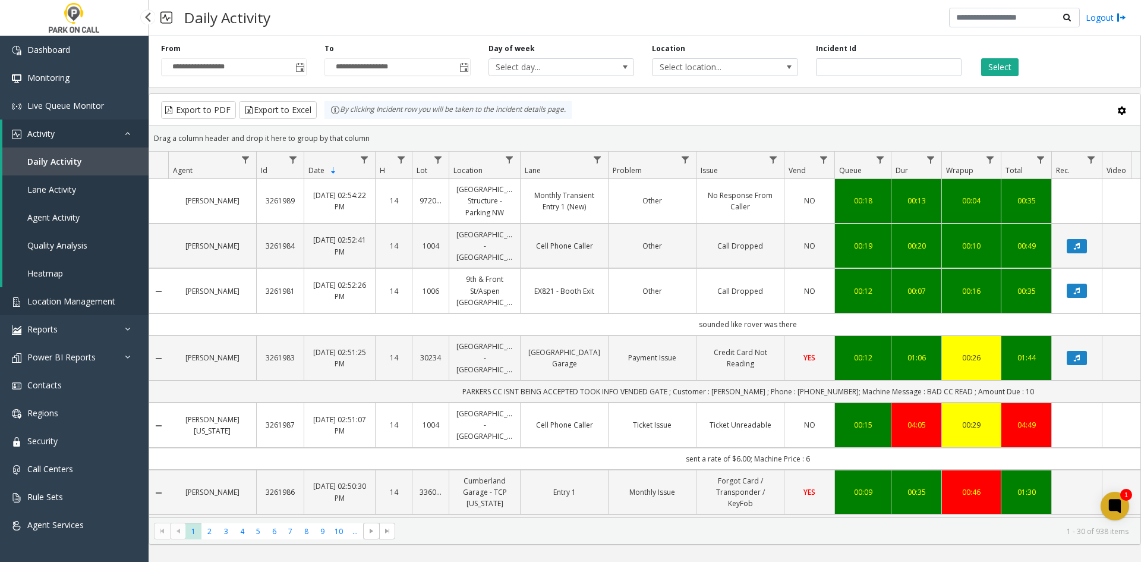
click at [63, 307] on link "Location Management" at bounding box center [74, 301] width 149 height 28
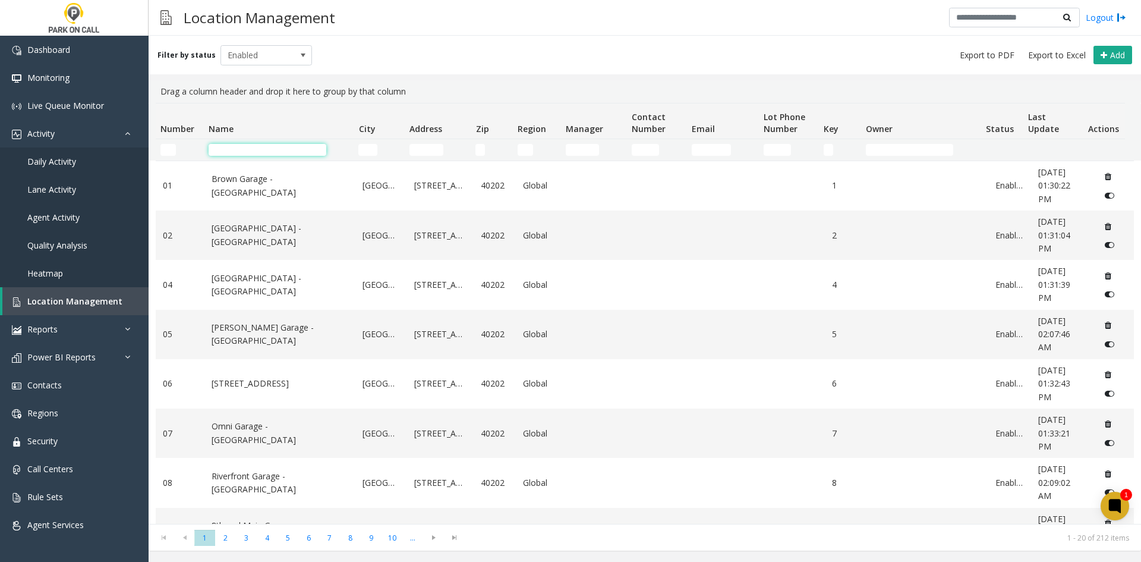
click at [234, 153] on input "Name Filter" at bounding box center [268, 150] width 118 height 12
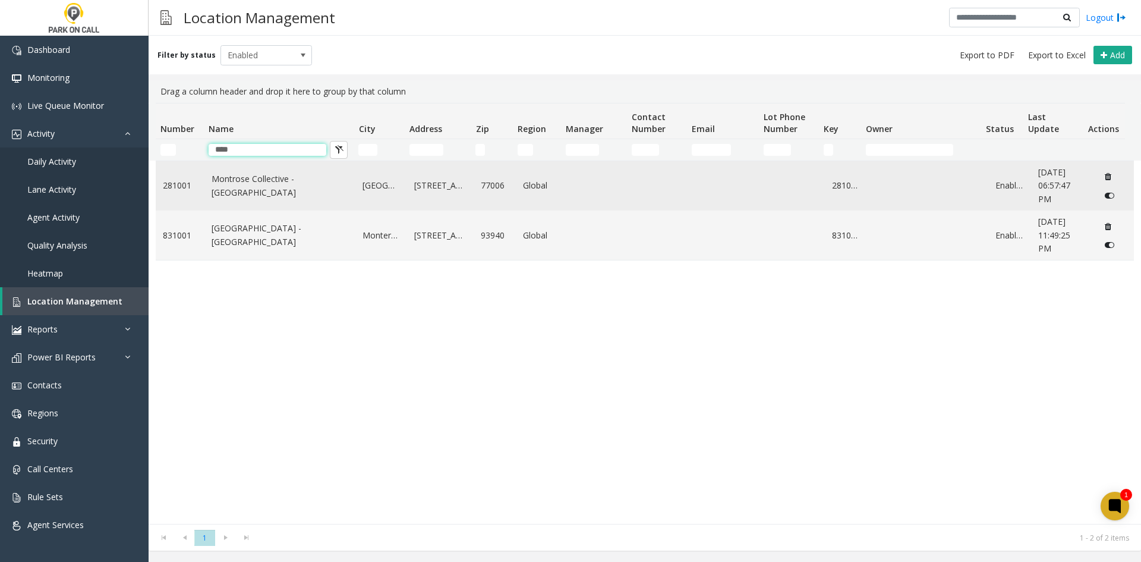
type input "****"
click at [255, 191] on link "Montrose Collective - Raffle Parking" at bounding box center [280, 185] width 137 height 27
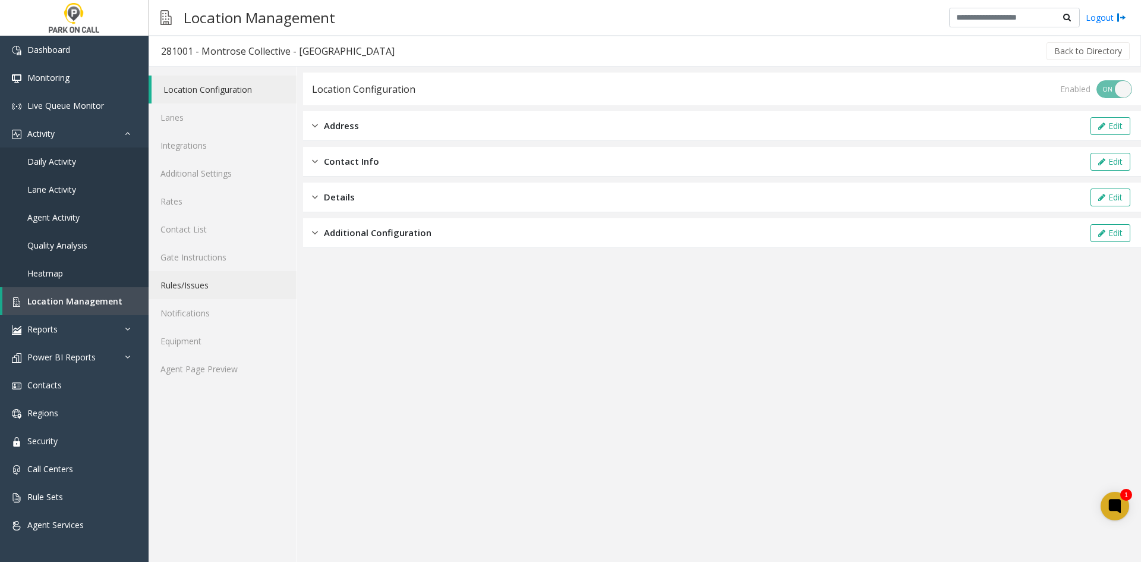
click at [212, 295] on link "Rules/Issues" at bounding box center [223, 285] width 148 height 28
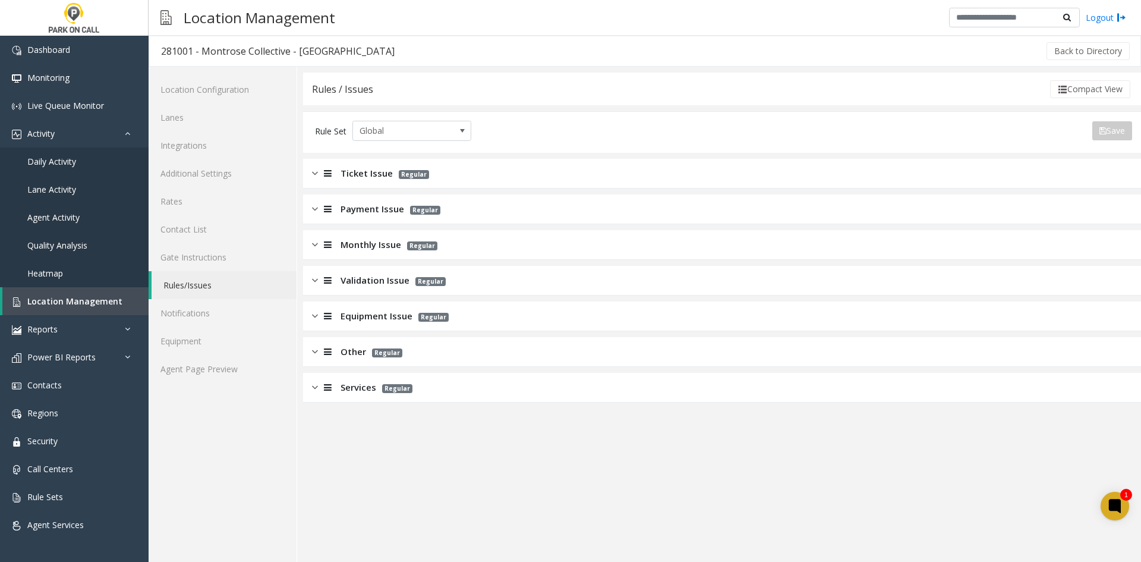
click at [229, 385] on div "Location Configuration Lanes Integrations Additional Settings Rates Contact Lis…" at bounding box center [223, 314] width 149 height 495
click at [379, 169] on span "Ticket Issue" at bounding box center [366, 173] width 52 height 14
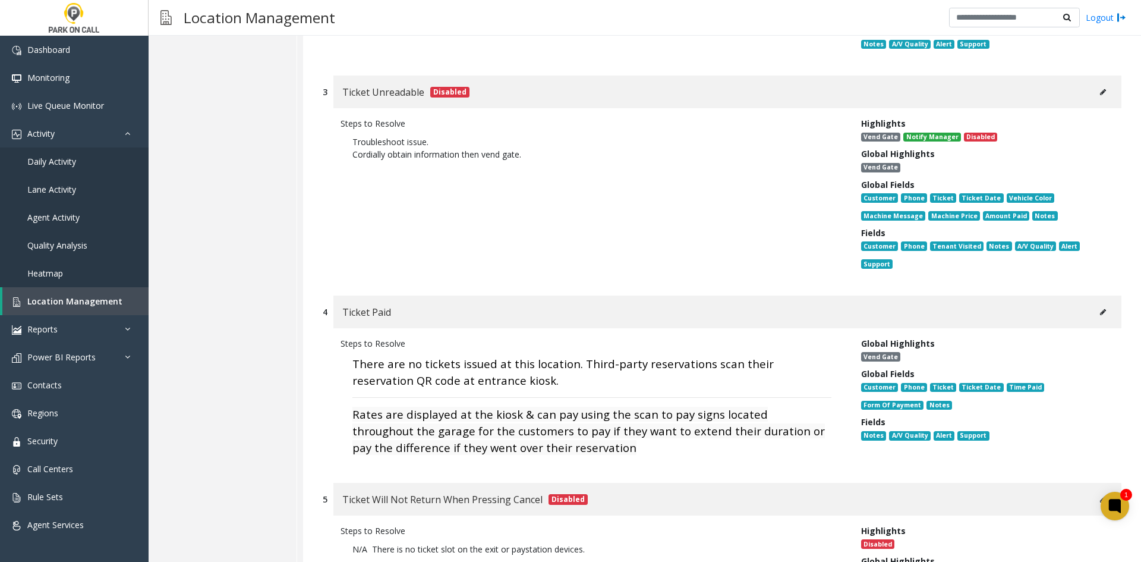
scroll to position [535, 0]
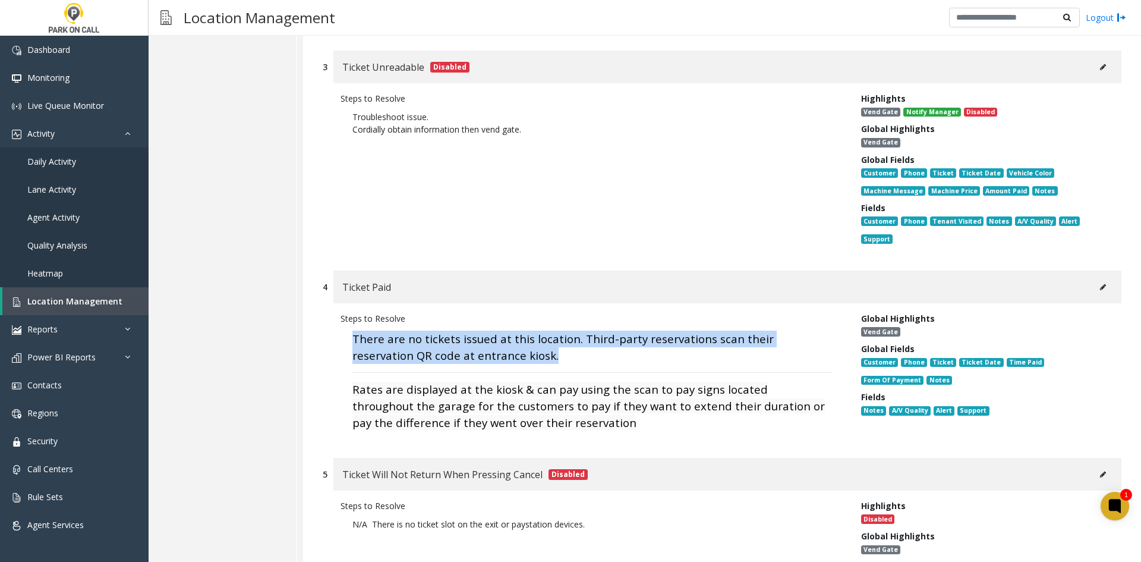
drag, startPoint x: 496, startPoint y: 339, endPoint x: 354, endPoint y: 310, distance: 145.4
click at [354, 324] on p "There are no tickets issued at this location. Third-party reservations scan the…" at bounding box center [591, 380] width 503 height 112
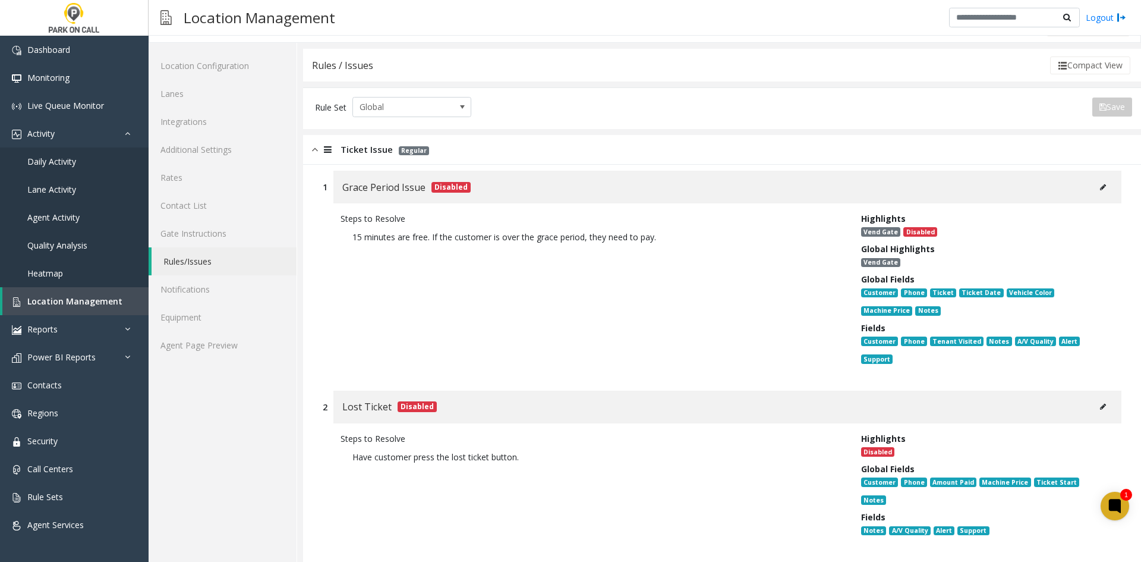
scroll to position [0, 0]
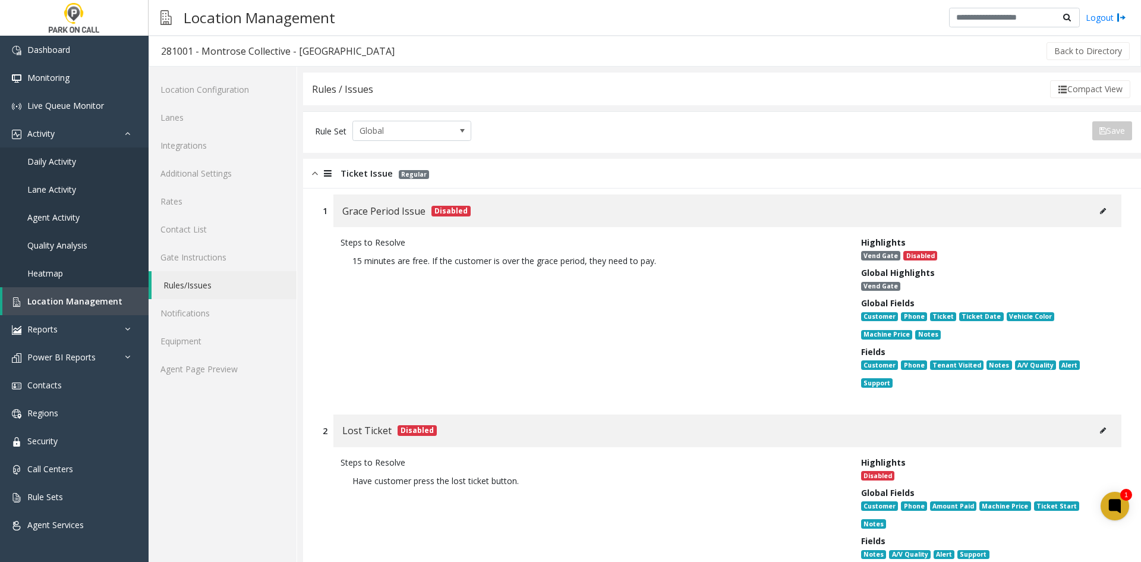
click at [217, 380] on link "Agent Page Preview" at bounding box center [223, 369] width 148 height 28
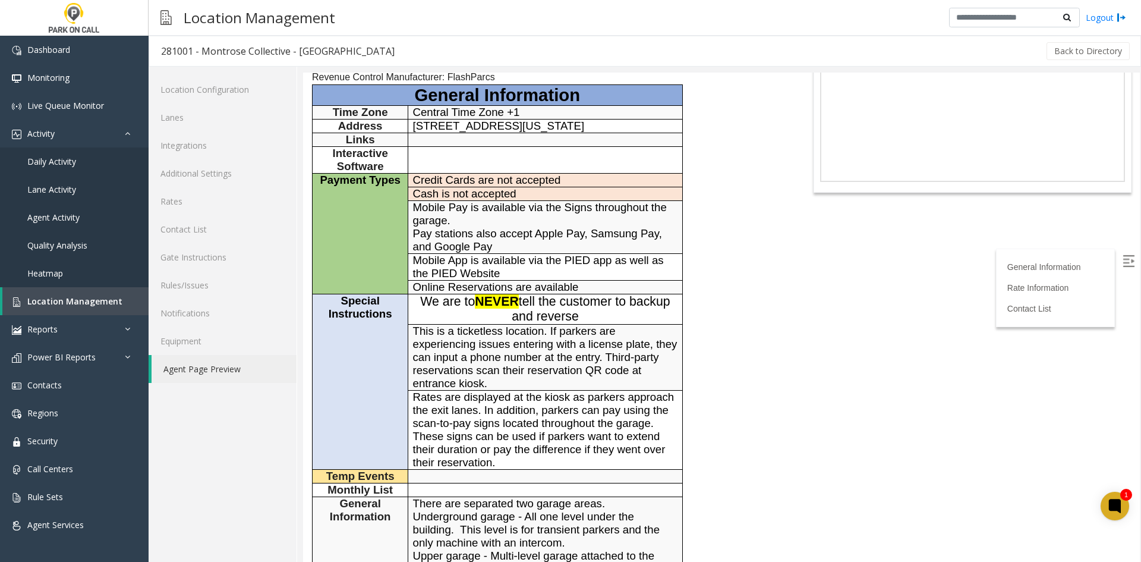
scroll to position [119, 0]
click at [453, 329] on tbody "General Information Time Zone Central Time Zone +1 Address 888 Westheimer Rd, H…" at bounding box center [498, 358] width 370 height 544
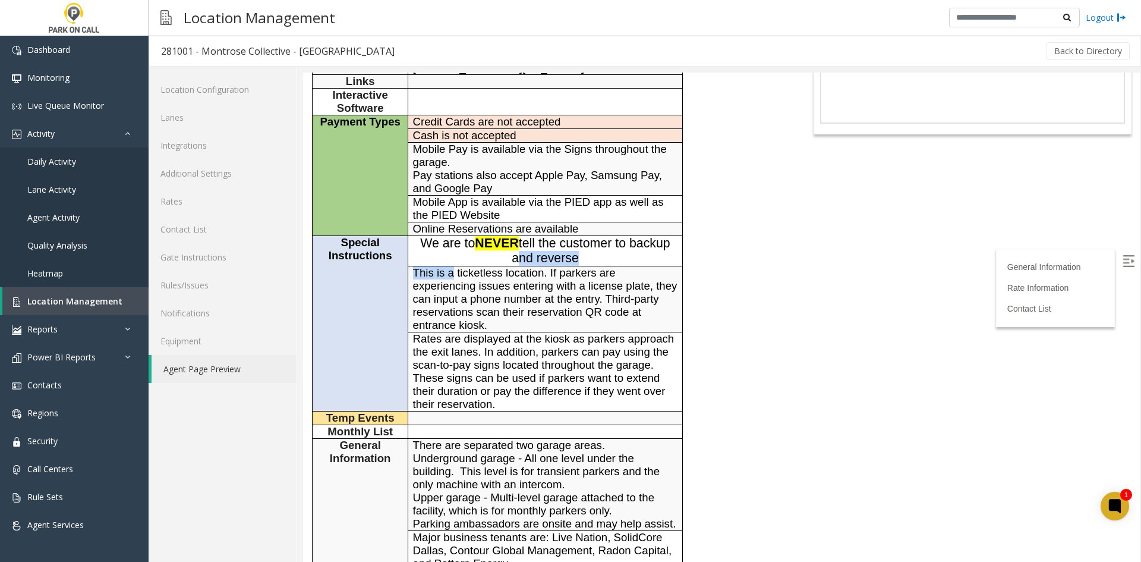
scroll to position [178, 0]
click at [452, 333] on span "Rates are displayed at the kiosk as parkers approach the exit lanes. In additio…" at bounding box center [543, 371] width 261 height 78
click at [216, 163] on link "Additional Settings" at bounding box center [223, 173] width 148 height 28
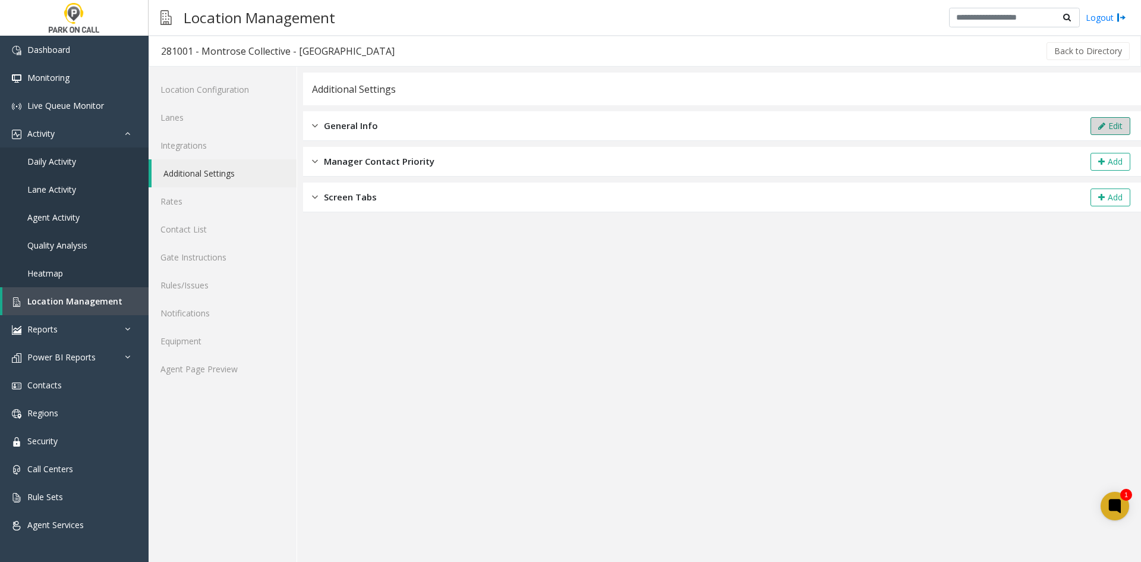
click at [1099, 124] on icon at bounding box center [1101, 126] width 7 height 8
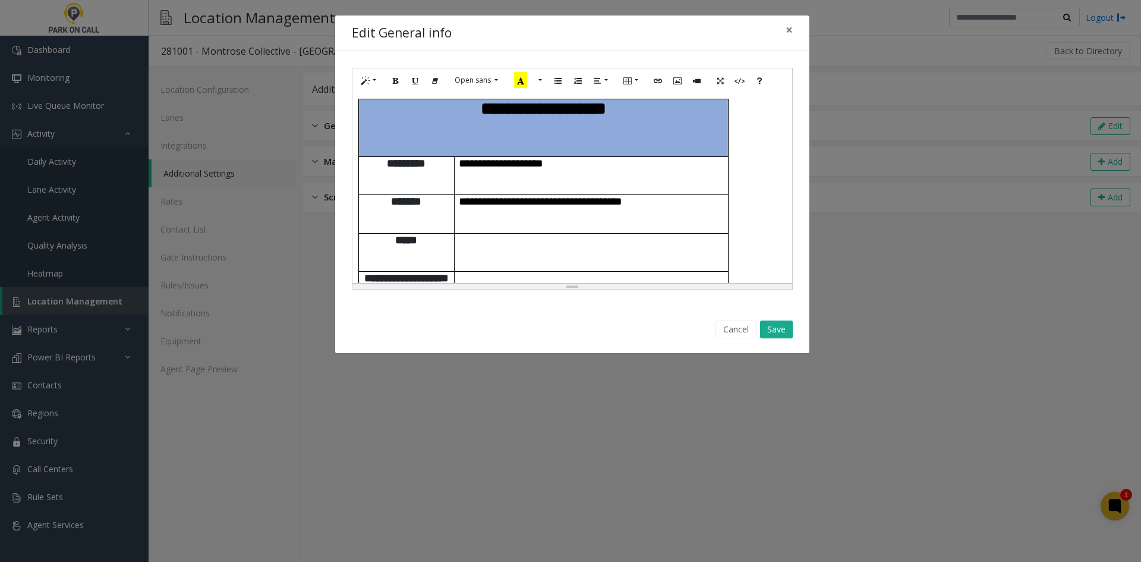
click at [584, 272] on td at bounding box center [591, 291] width 274 height 39
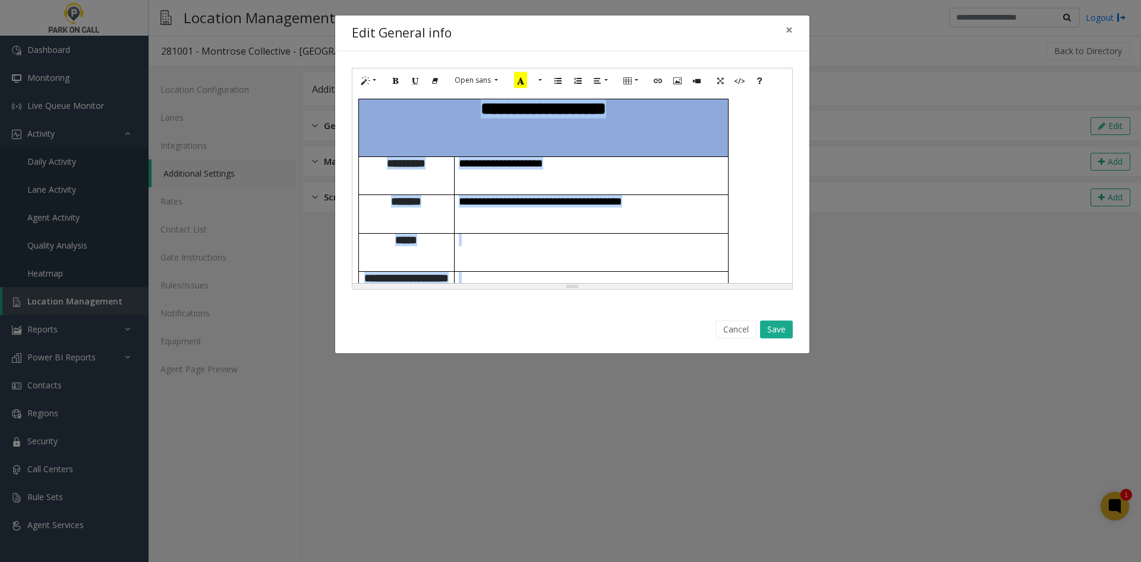
copy div "**********"
click at [503, 272] on p at bounding box center [591, 278] width 265 height 12
copy div "**********"
click at [658, 387] on span "**********" at bounding box center [590, 399] width 263 height 24
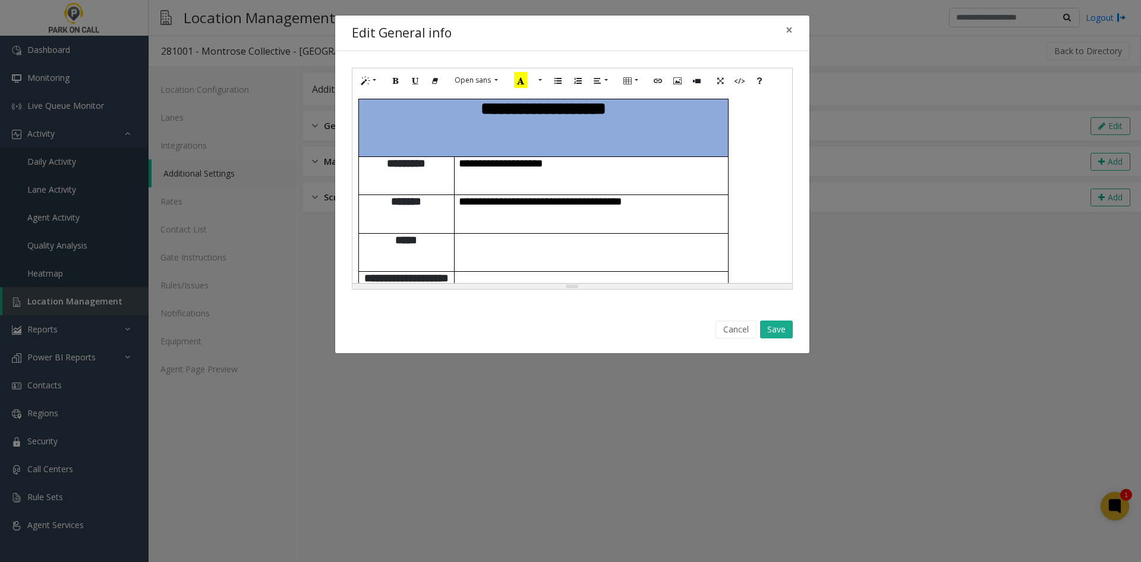
click at [652, 387] on span "**********" at bounding box center [590, 399] width 263 height 24
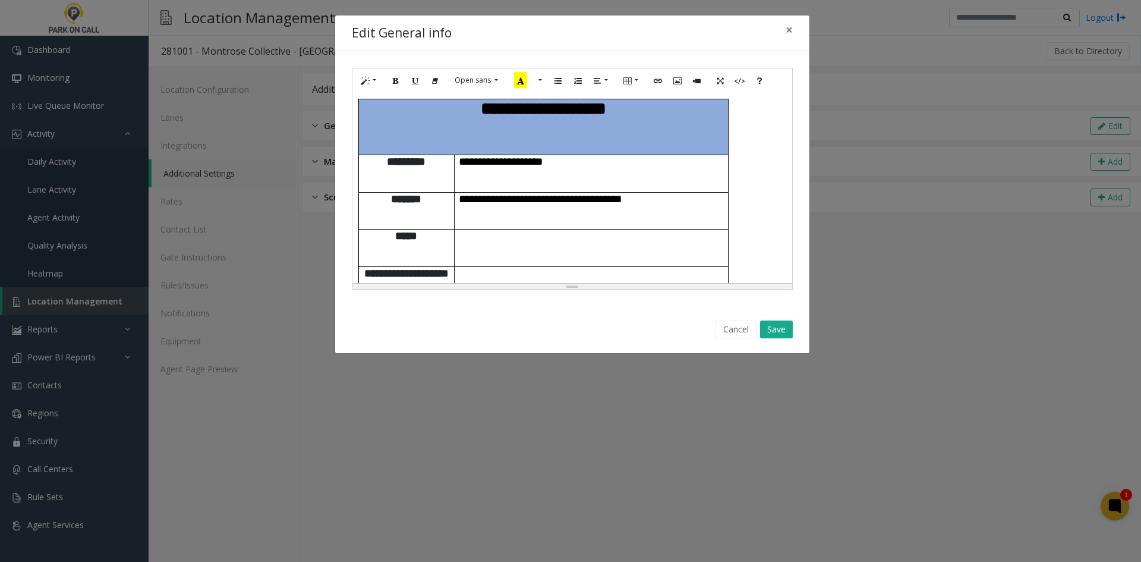
scroll to position [805, 0]
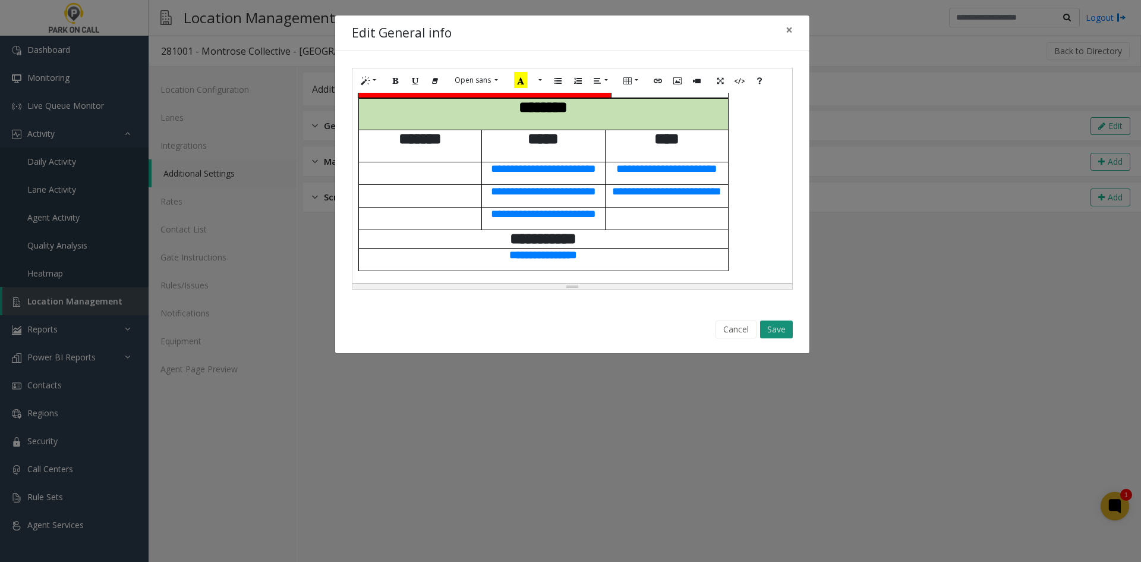
click at [772, 329] on button "Save" at bounding box center [776, 329] width 33 height 18
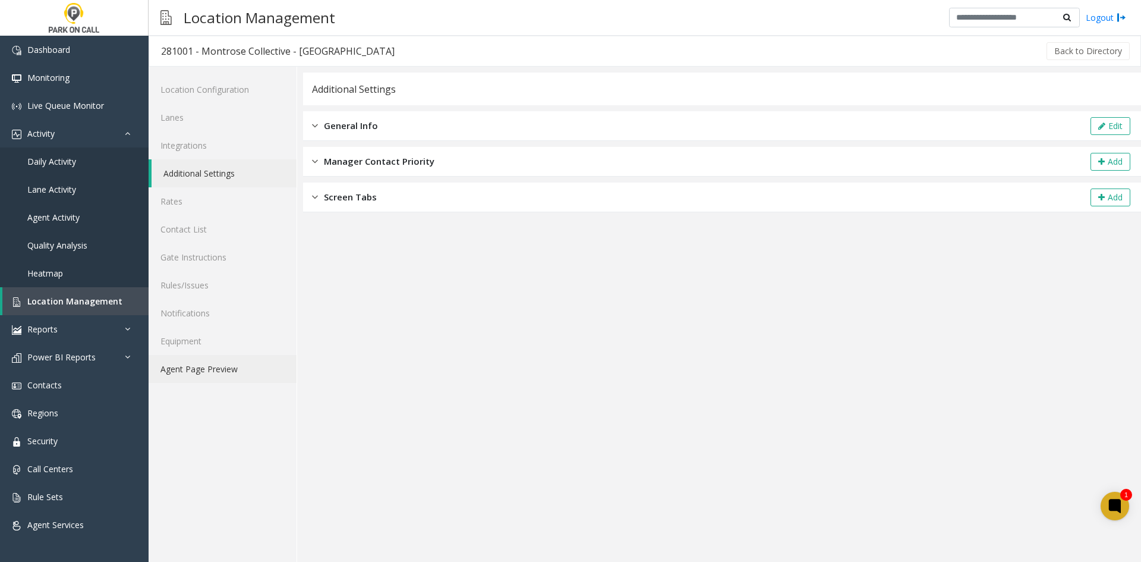
click at [239, 369] on link "Agent Page Preview" at bounding box center [223, 369] width 148 height 28
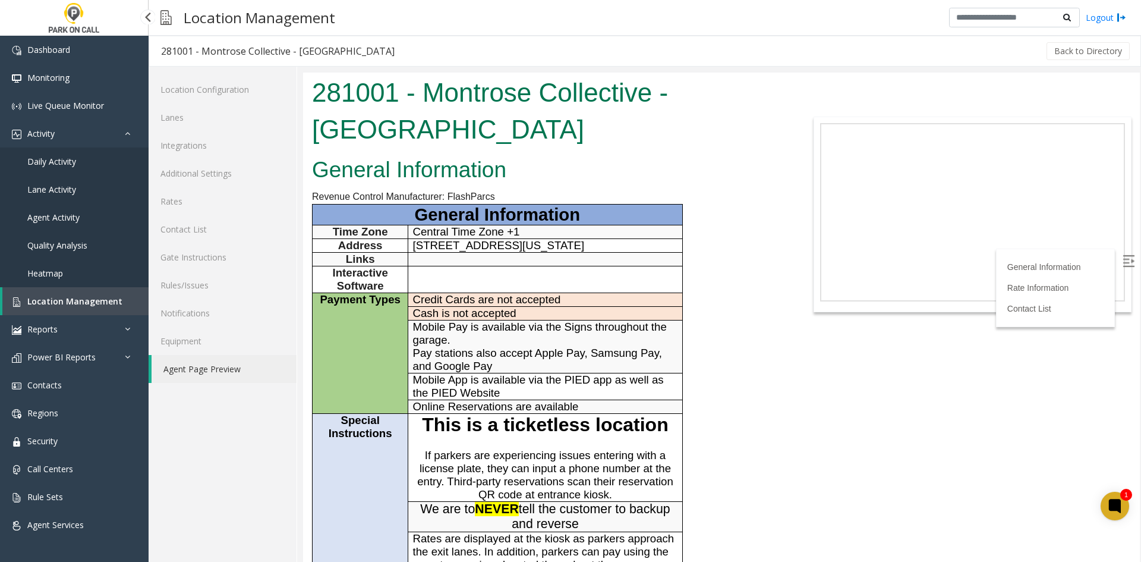
click at [55, 305] on span "Location Management" at bounding box center [74, 300] width 95 height 11
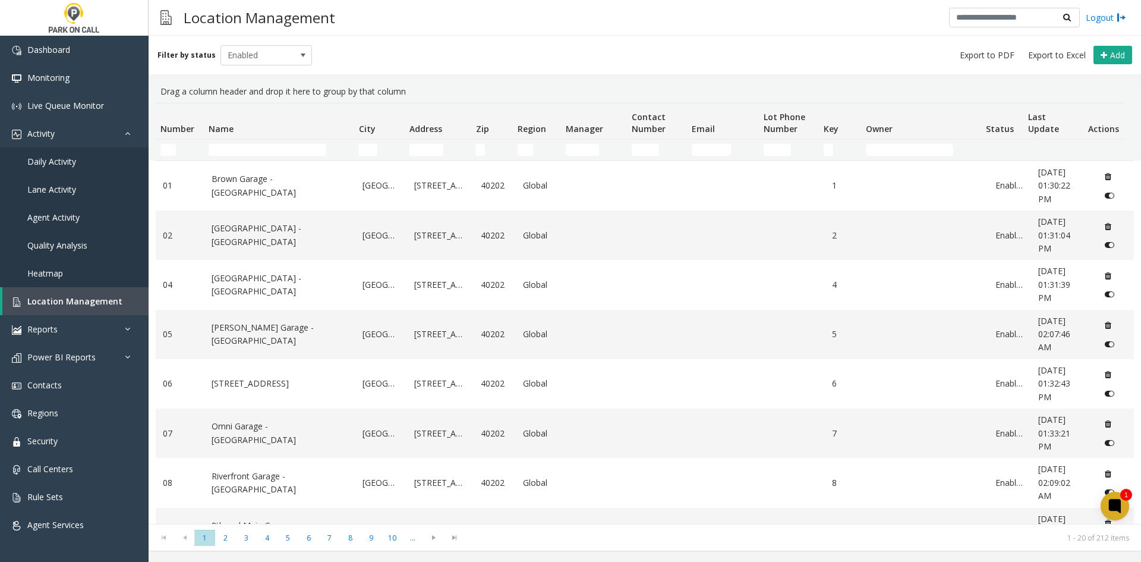
click at [273, 156] on td "Name Filter" at bounding box center [279, 149] width 150 height 21
click at [264, 150] on input "Name Filter" at bounding box center [268, 150] width 118 height 12
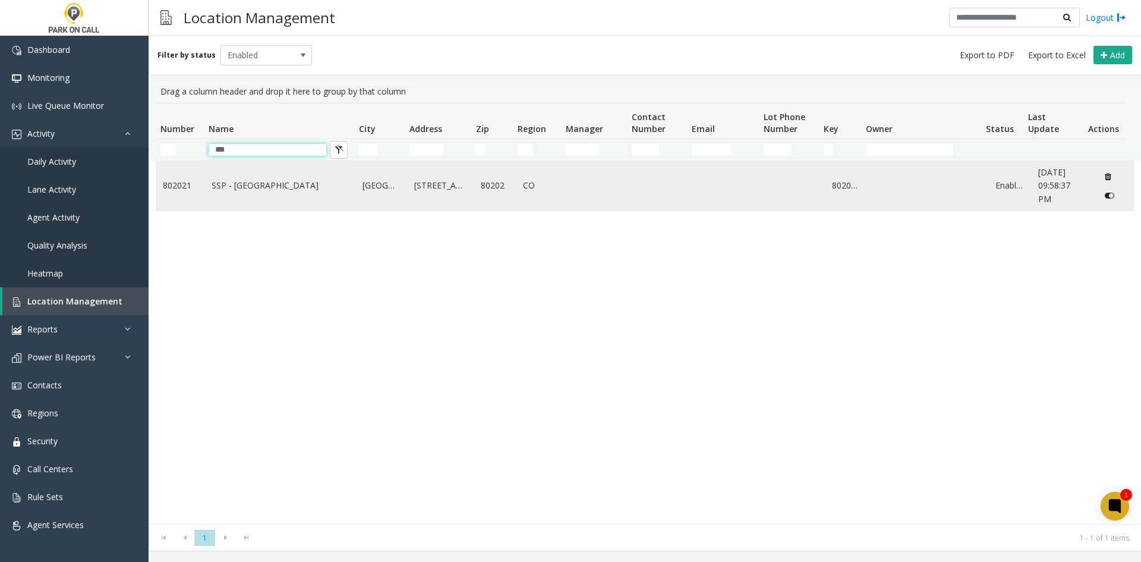
type input "***"
click at [248, 179] on link "SSP - Seventeenth Street Plaza Garage - Parkwell" at bounding box center [280, 185] width 137 height 13
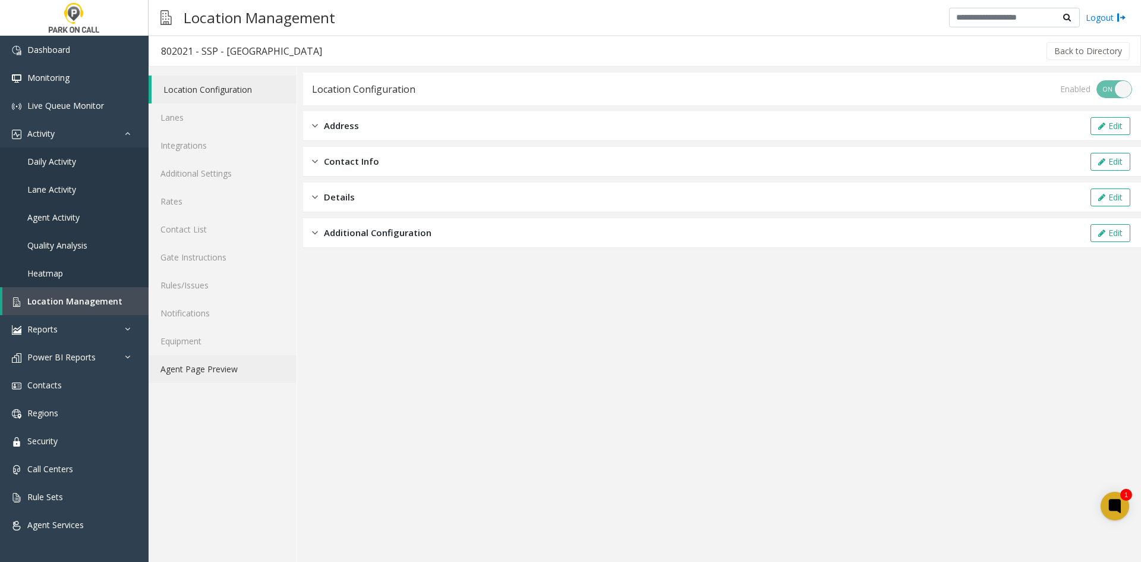
click at [253, 360] on link "Agent Page Preview" at bounding box center [223, 369] width 148 height 28
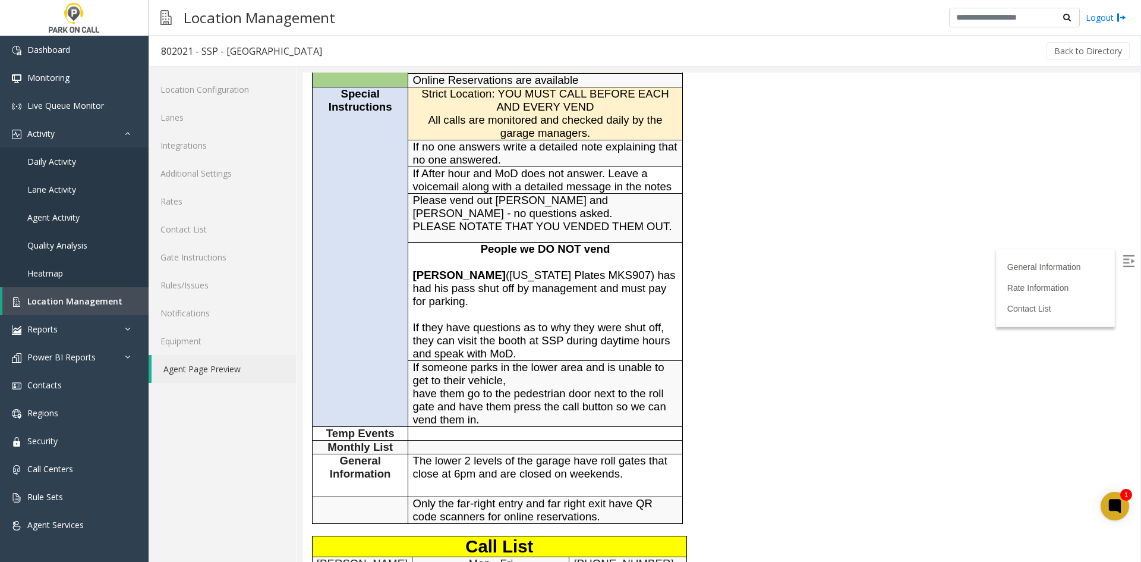
scroll to position [238, 0]
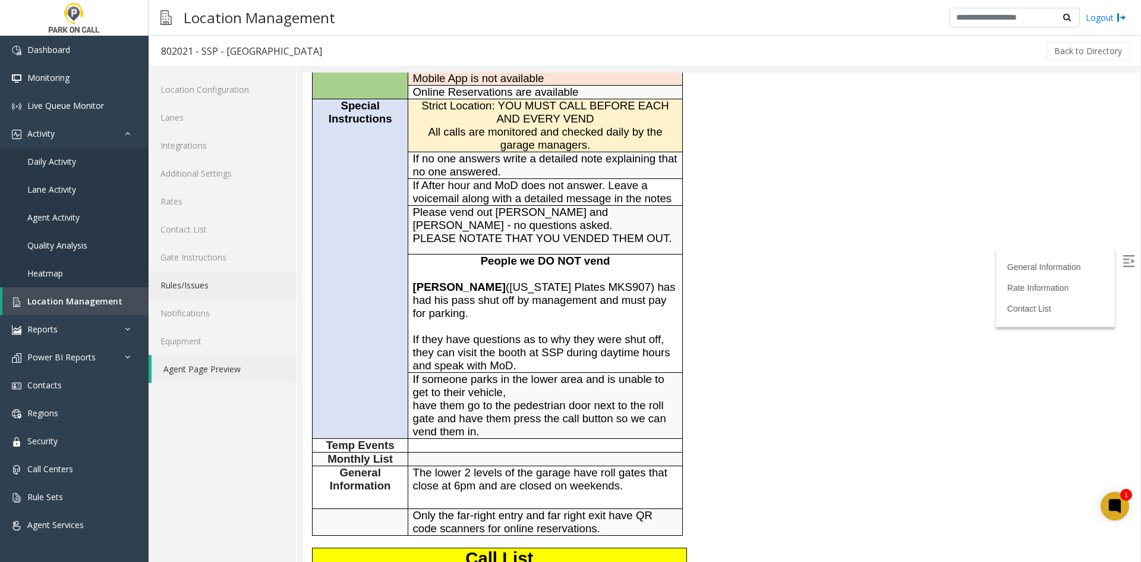
click at [165, 292] on link "Rules/Issues" at bounding box center [223, 285] width 148 height 28
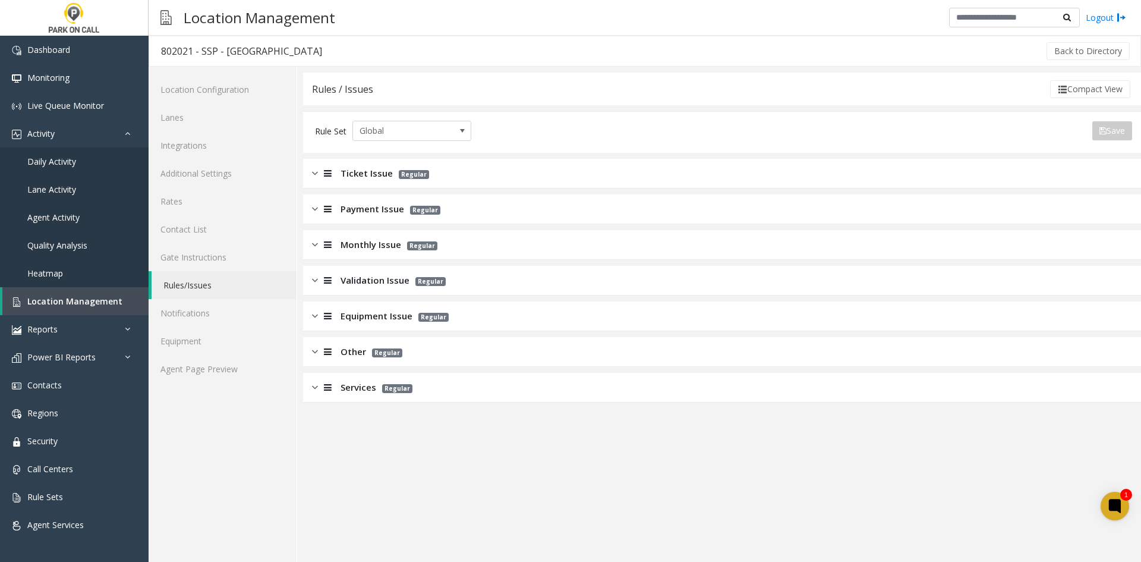
click at [367, 402] on app-rules "Rules / Issues Compact View Rule Set Global Save Export to PDF Export to Excel …" at bounding box center [722, 316] width 838 height 489
click at [356, 390] on span "Services" at bounding box center [358, 387] width 36 height 14
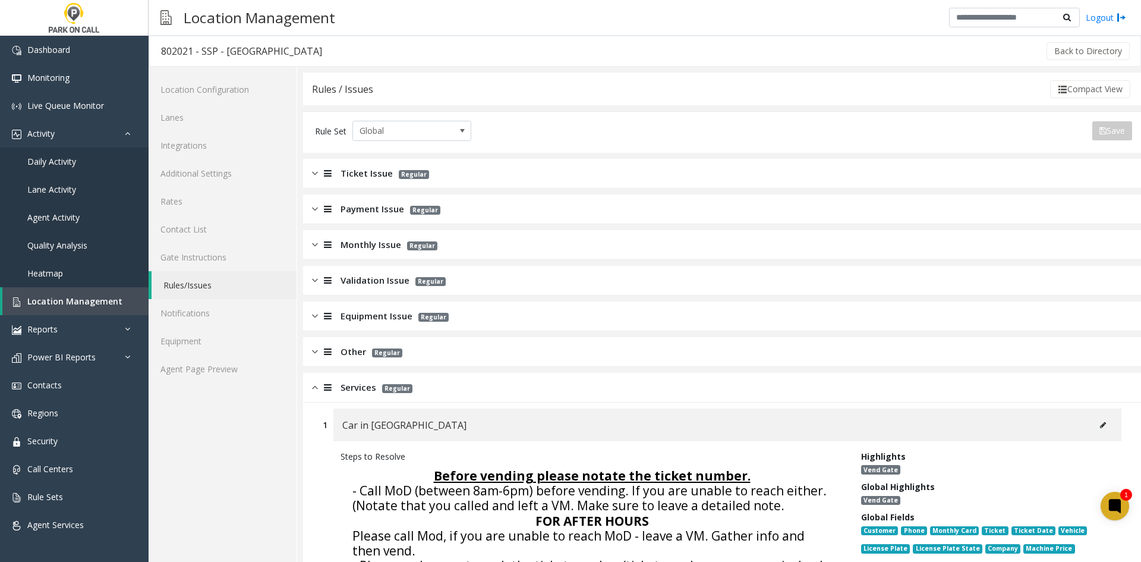
drag, startPoint x: 361, startPoint y: 351, endPoint x: 357, endPoint y: 321, distance: 29.4
click at [360, 350] on span "Other" at bounding box center [353, 352] width 26 height 14
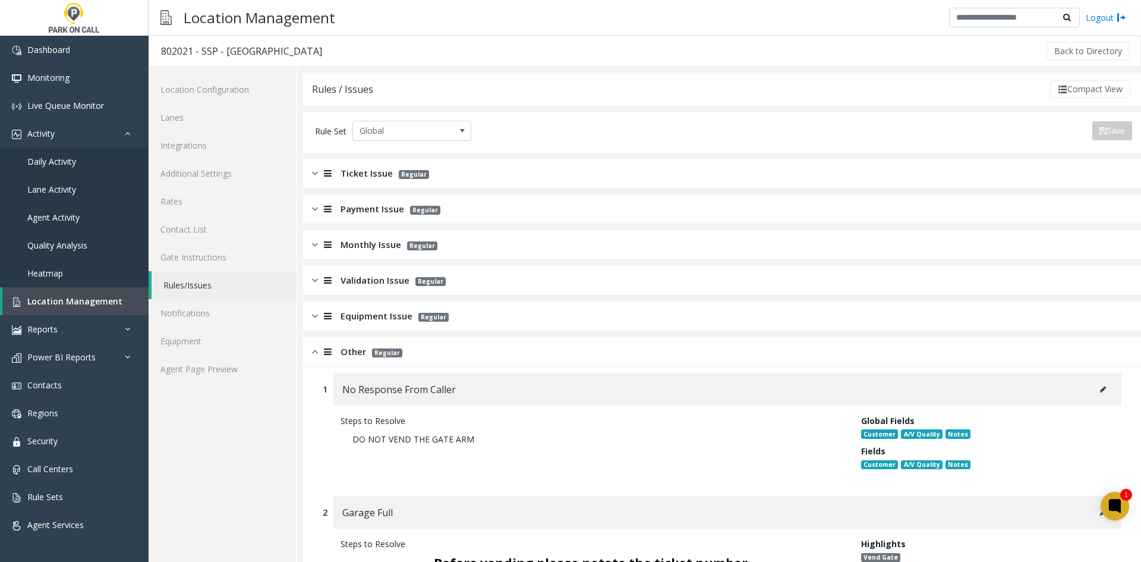
click at [357, 321] on span "Equipment Issue" at bounding box center [376, 316] width 72 height 14
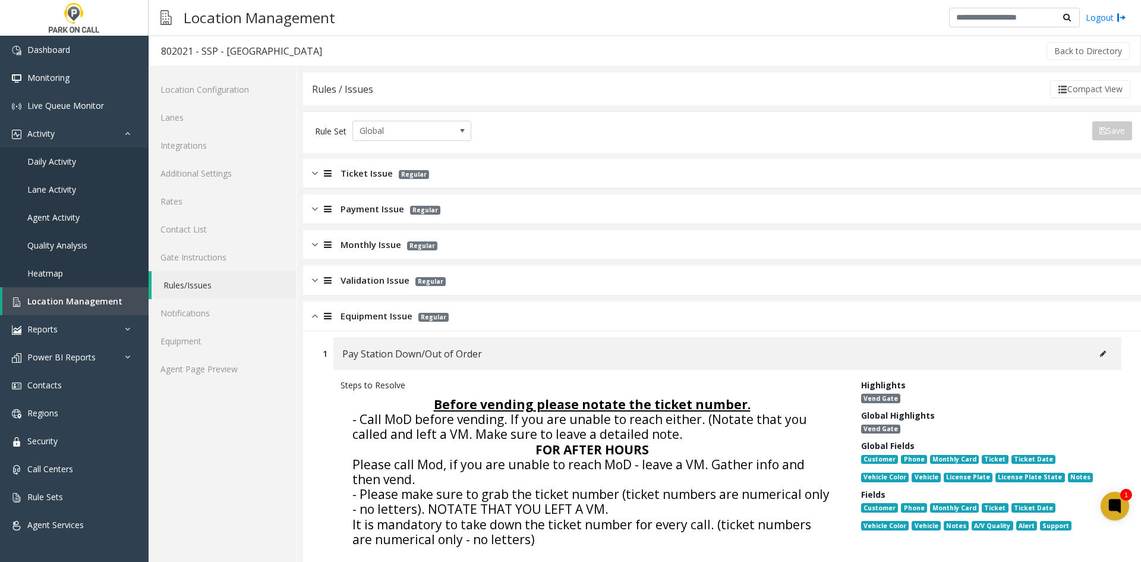
drag, startPoint x: 352, startPoint y: 288, endPoint x: 346, endPoint y: 260, distance: 29.1
click at [351, 283] on div "Validation Issue Regular" at bounding box center [722, 281] width 838 height 30
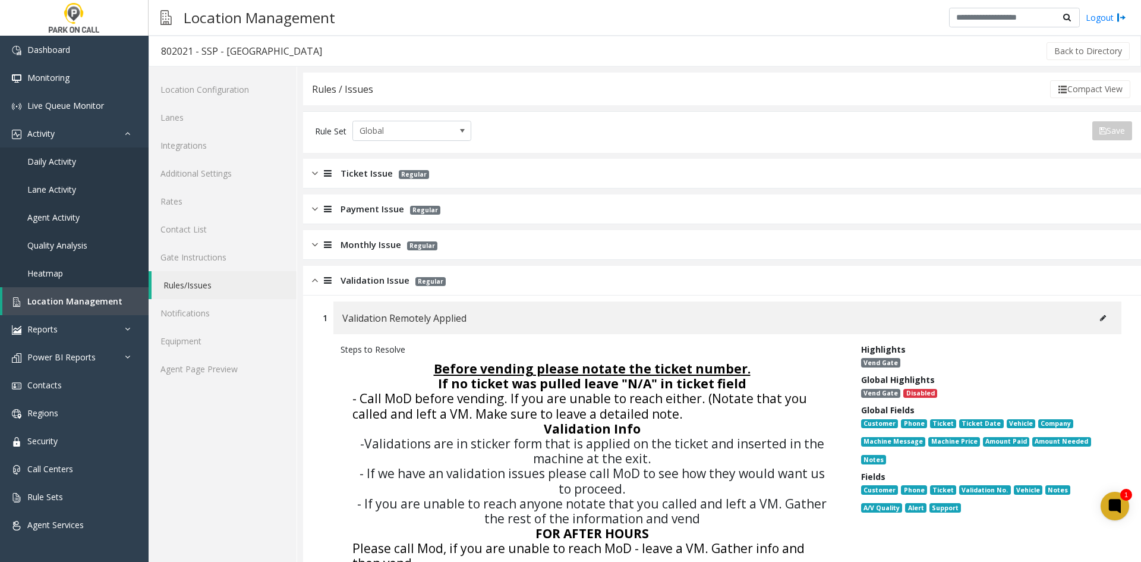
drag, startPoint x: 345, startPoint y: 257, endPoint x: 348, endPoint y: 247, distance: 10.2
click at [346, 254] on div "Monthly Issue Regular" at bounding box center [722, 245] width 838 height 30
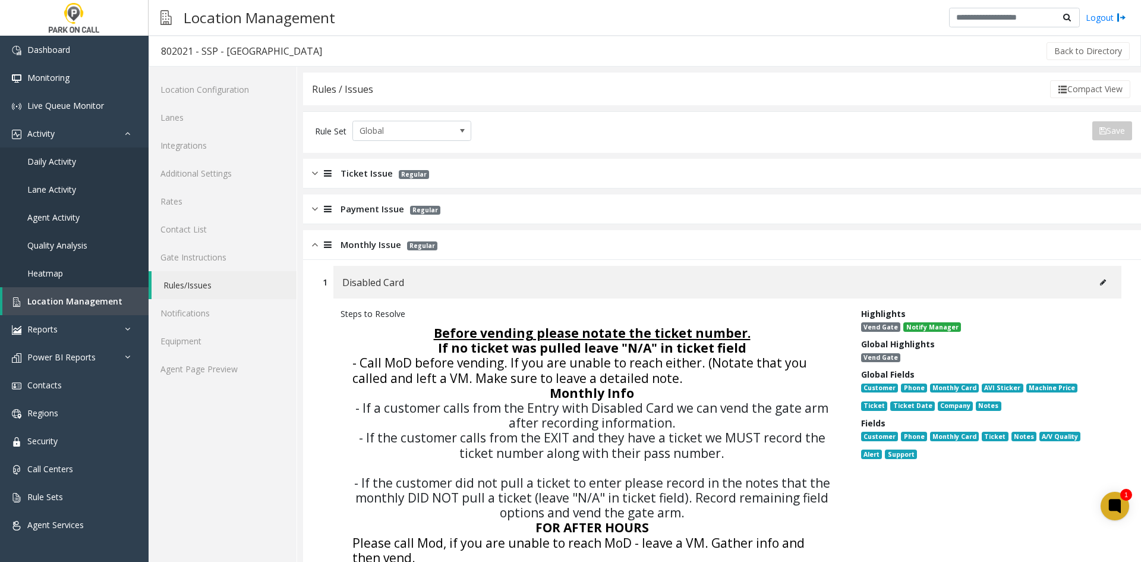
drag, startPoint x: 357, startPoint y: 210, endPoint x: 358, endPoint y: 192, distance: 17.9
click at [357, 208] on span "Payment Issue" at bounding box center [372, 209] width 64 height 14
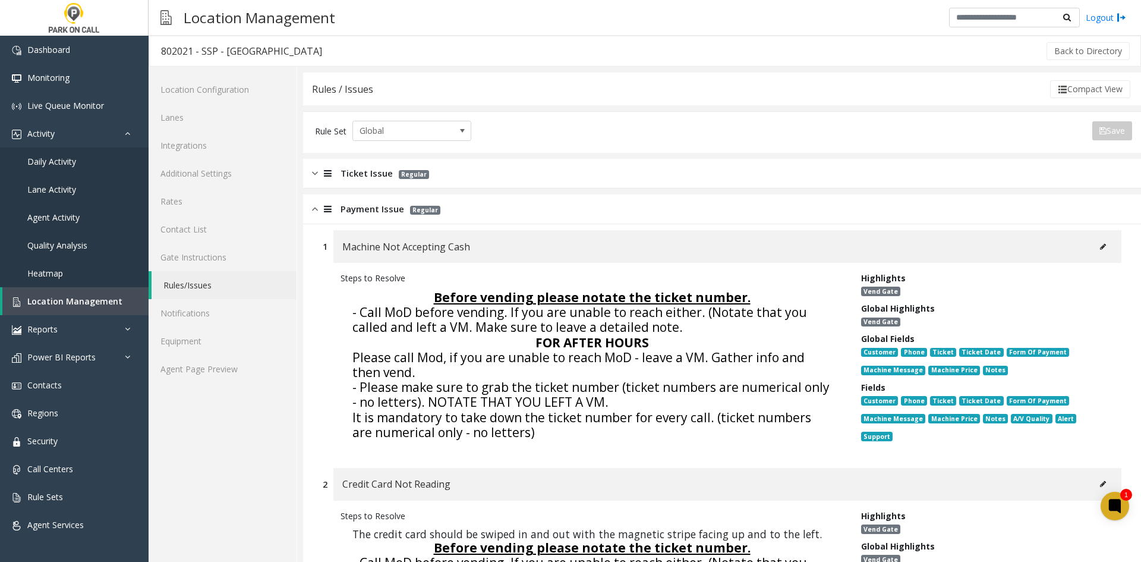
click at [356, 182] on div "Ticket Issue Regular" at bounding box center [722, 174] width 838 height 30
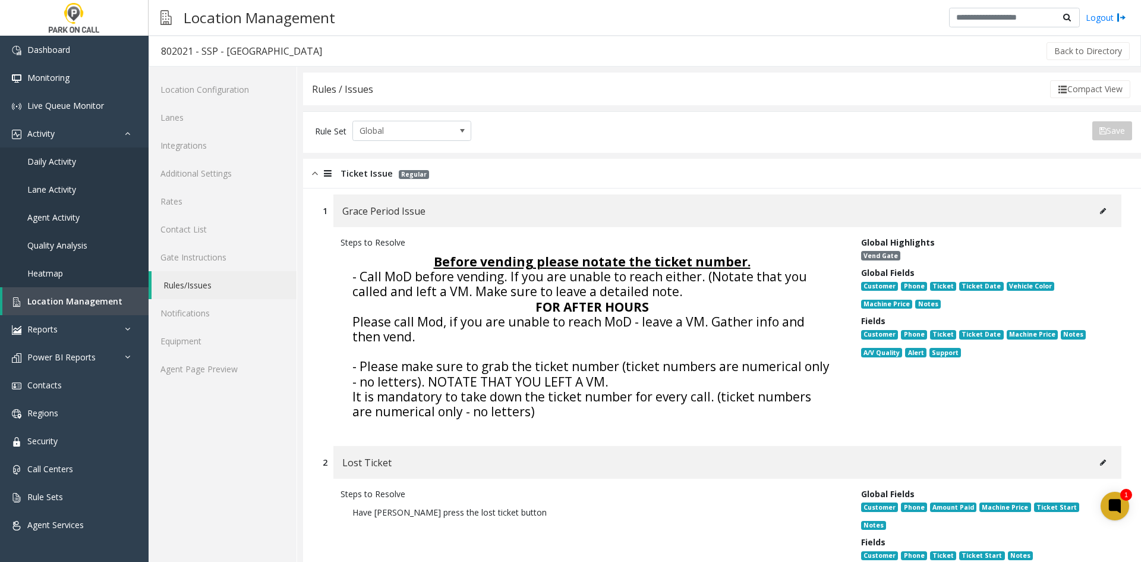
drag, startPoint x: 442, startPoint y: 487, endPoint x: 439, endPoint y: 153, distance: 334.6
click at [537, 226] on div "Grace Period Issue" at bounding box center [727, 210] width 788 height 33
click at [247, 380] on link "Agent Page Preview" at bounding box center [223, 369] width 148 height 28
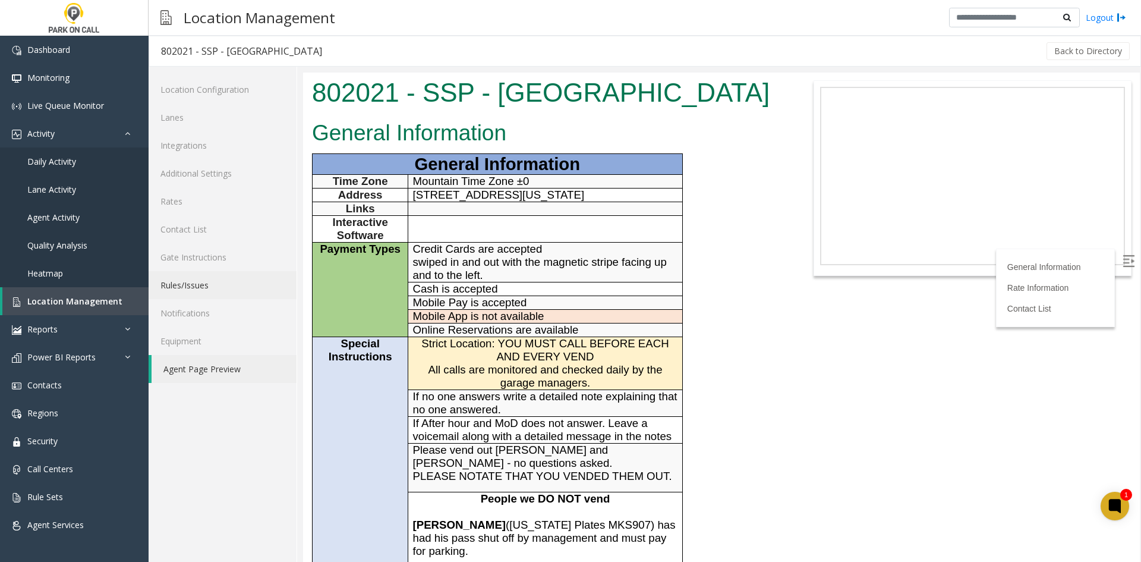
click at [227, 282] on link "Rules/Issues" at bounding box center [223, 285] width 148 height 28
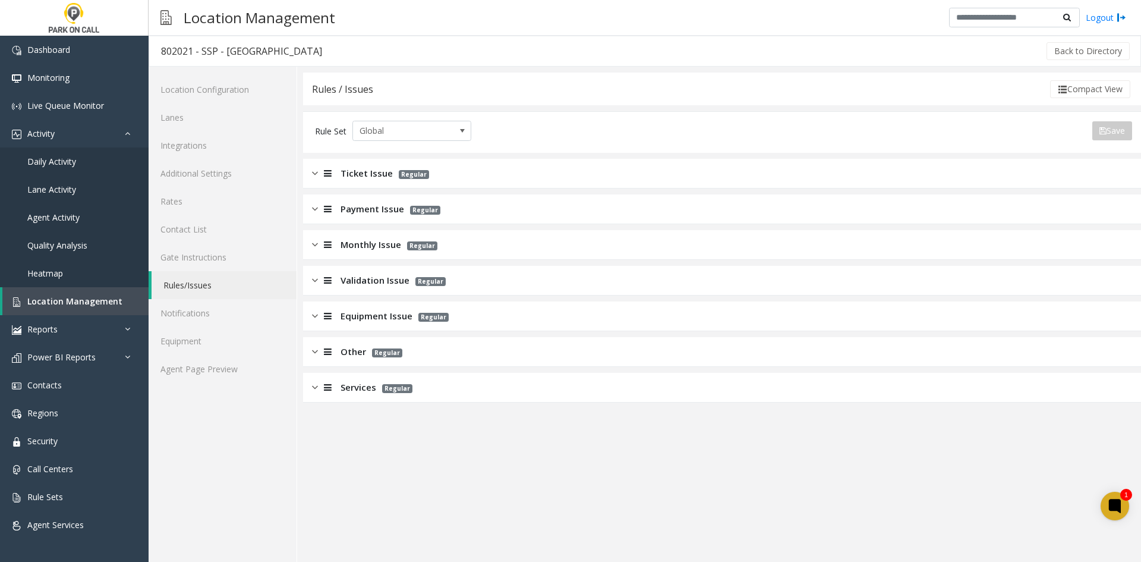
click at [350, 252] on div "Monthly Issue Regular" at bounding box center [722, 245] width 838 height 30
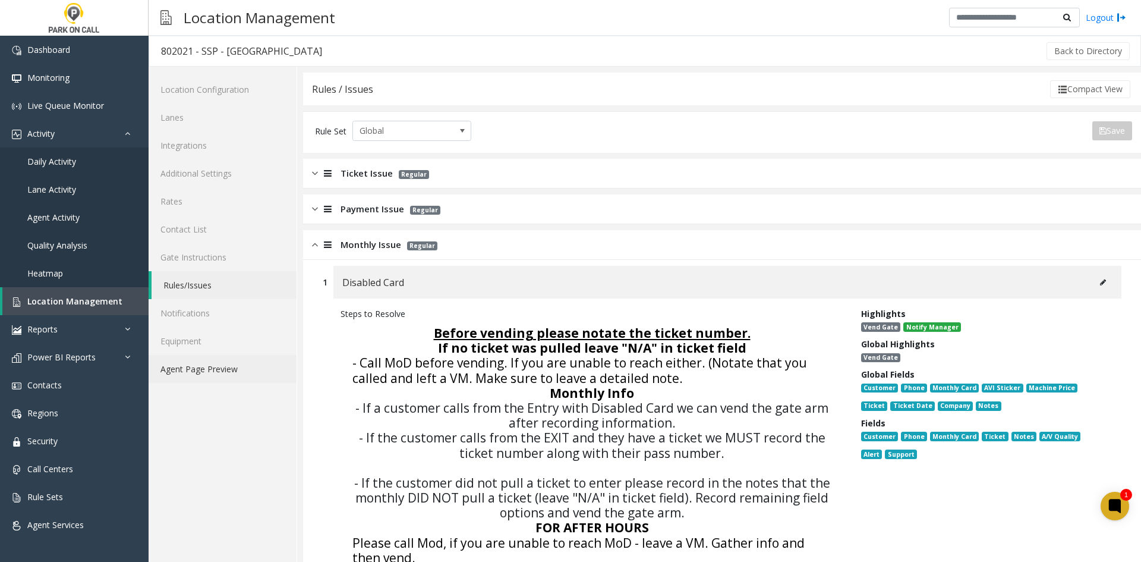
click at [247, 359] on link "Agent Page Preview" at bounding box center [223, 369] width 148 height 28
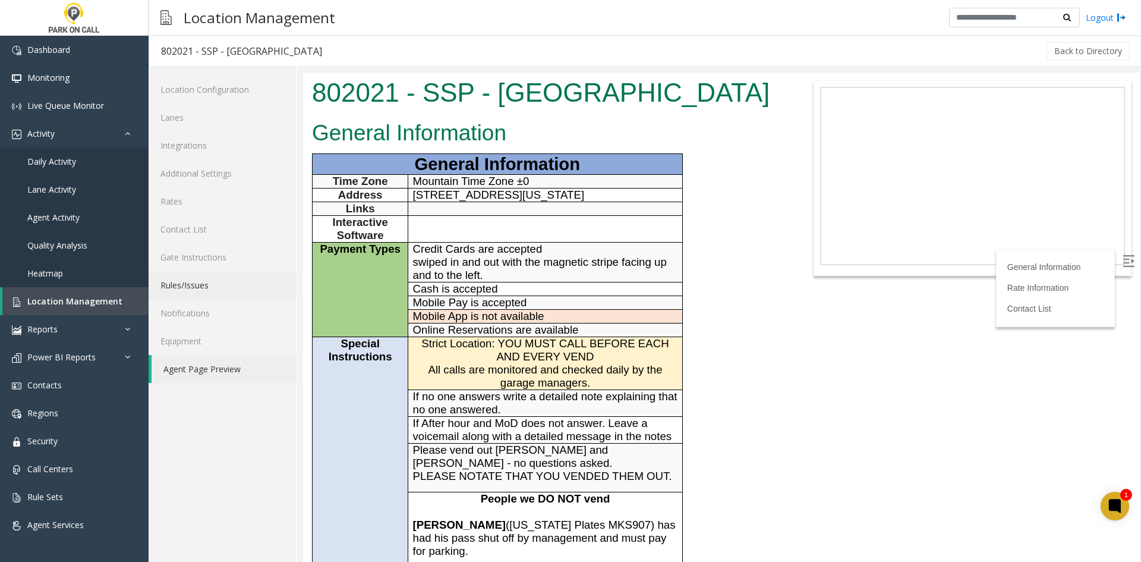
click at [240, 289] on link "Rules/Issues" at bounding box center [223, 285] width 148 height 28
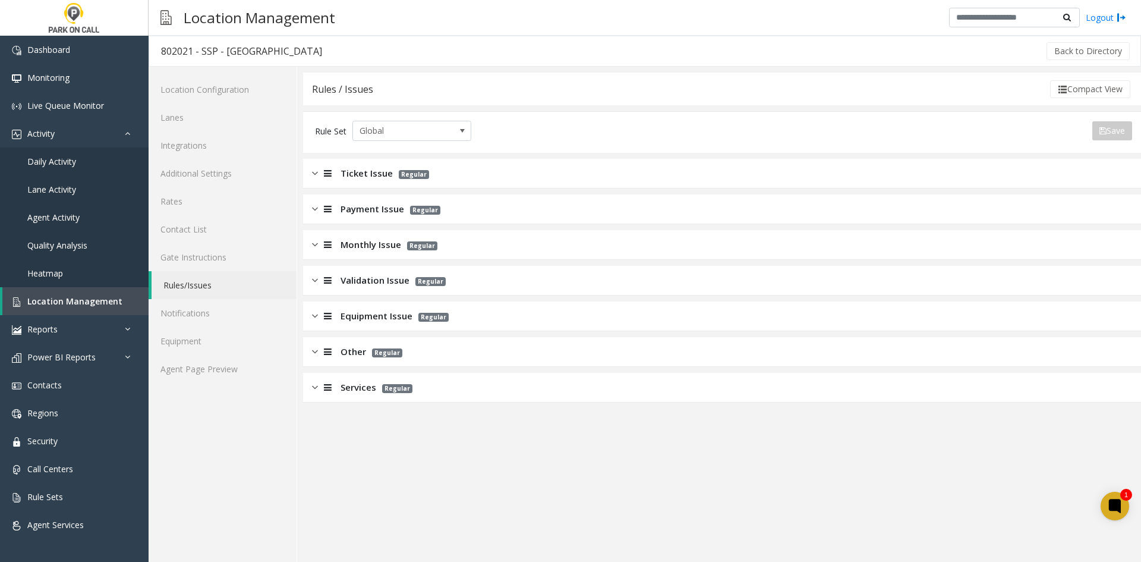
click at [354, 180] on div "Ticket Issue Regular" at bounding box center [722, 174] width 838 height 30
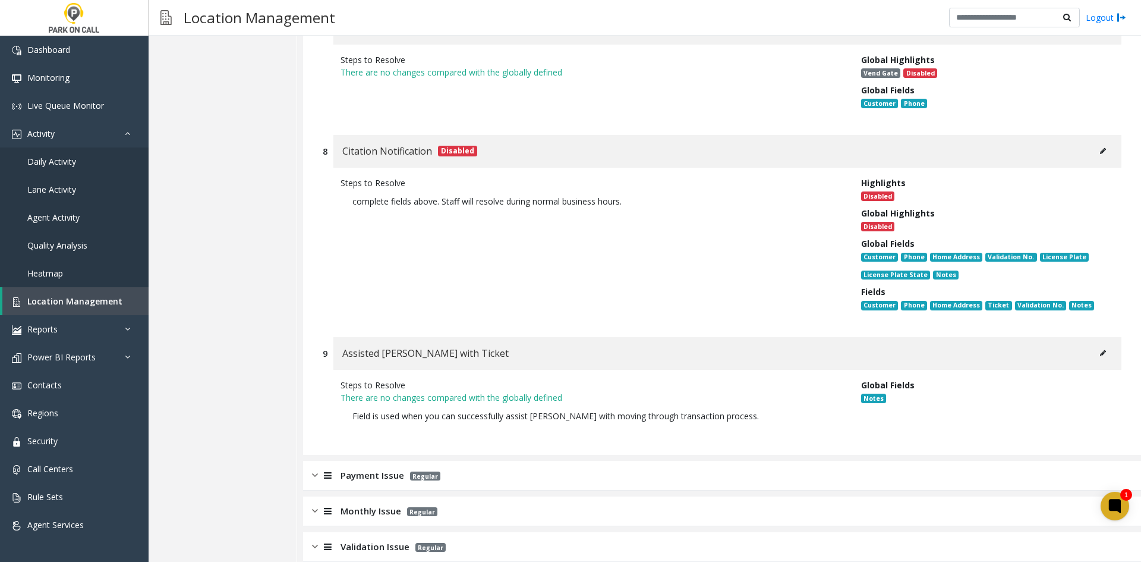
scroll to position [1796, 0]
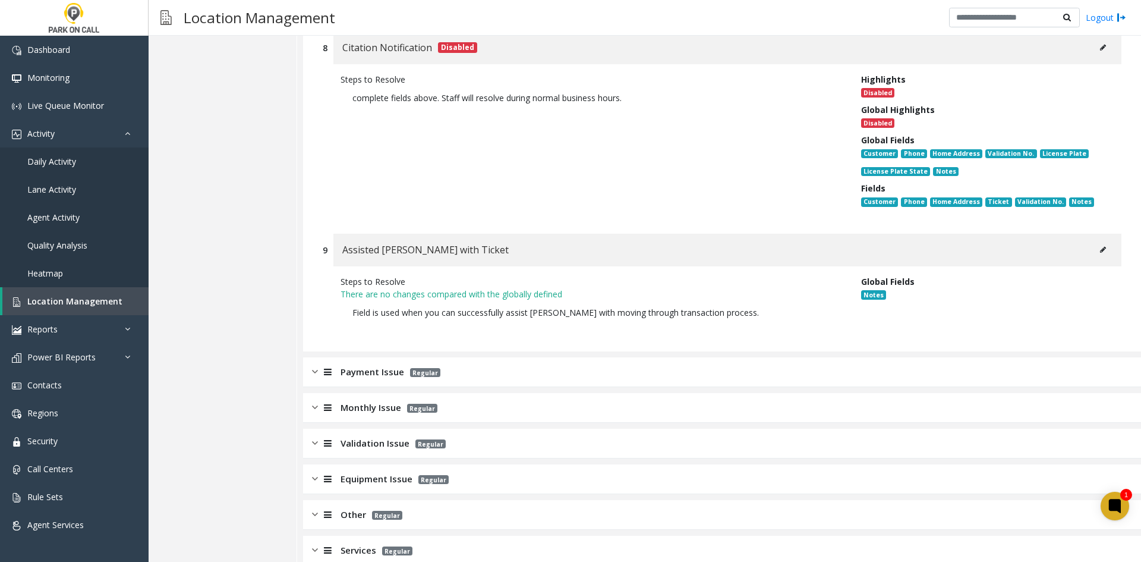
click at [440, 393] on div "Monthly Issue Regular" at bounding box center [722, 408] width 838 height 30
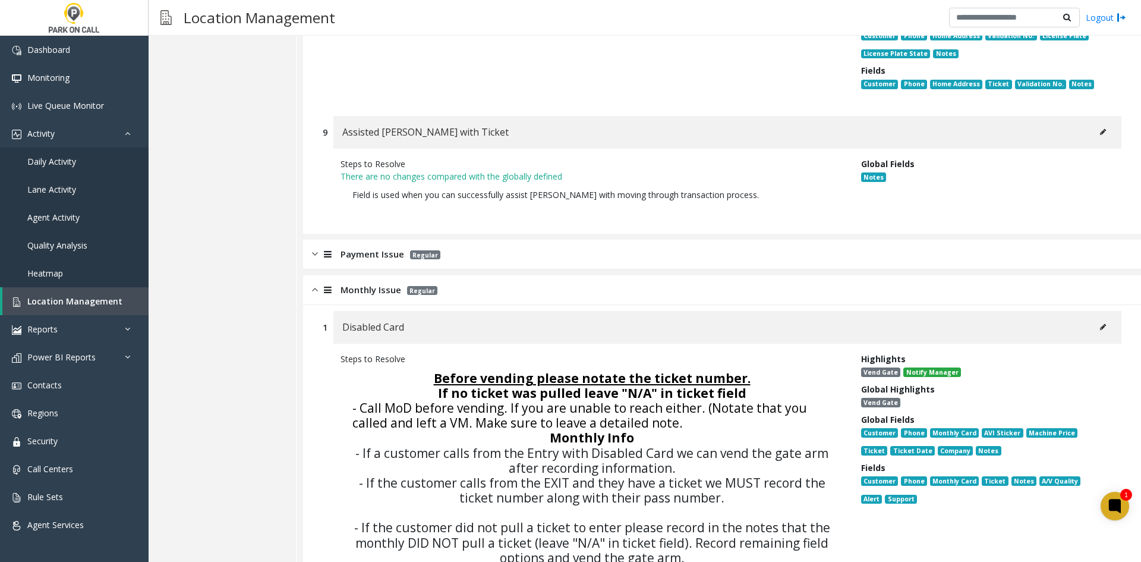
scroll to position [2093, 0]
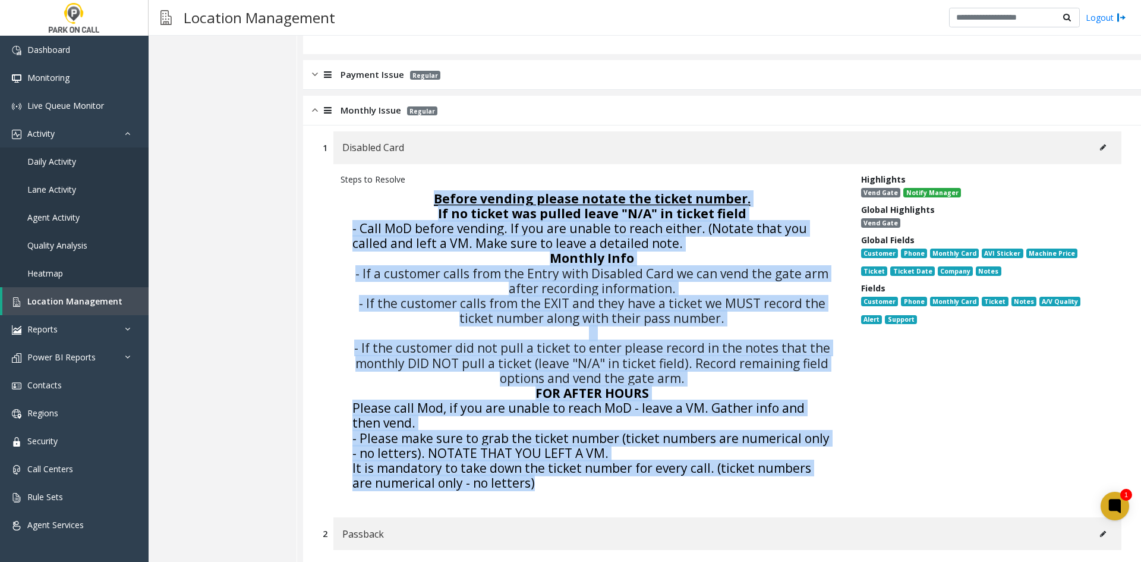
drag, startPoint x: 535, startPoint y: 465, endPoint x: 400, endPoint y: 184, distance: 311.8
click at [400, 185] on p "Before vending please notate the ticket number. If no ticket was pulled leave "…" at bounding box center [591, 340] width 503 height 311
click at [400, 191] on h4 "Before vending please notate the ticket number." at bounding box center [591, 198] width 479 height 15
drag, startPoint x: 400, startPoint y: 184, endPoint x: 439, endPoint y: 458, distance: 277.2
click at [439, 458] on p "Before vending please notate the ticket number. If no ticket was pulled leave "…" at bounding box center [591, 340] width 503 height 311
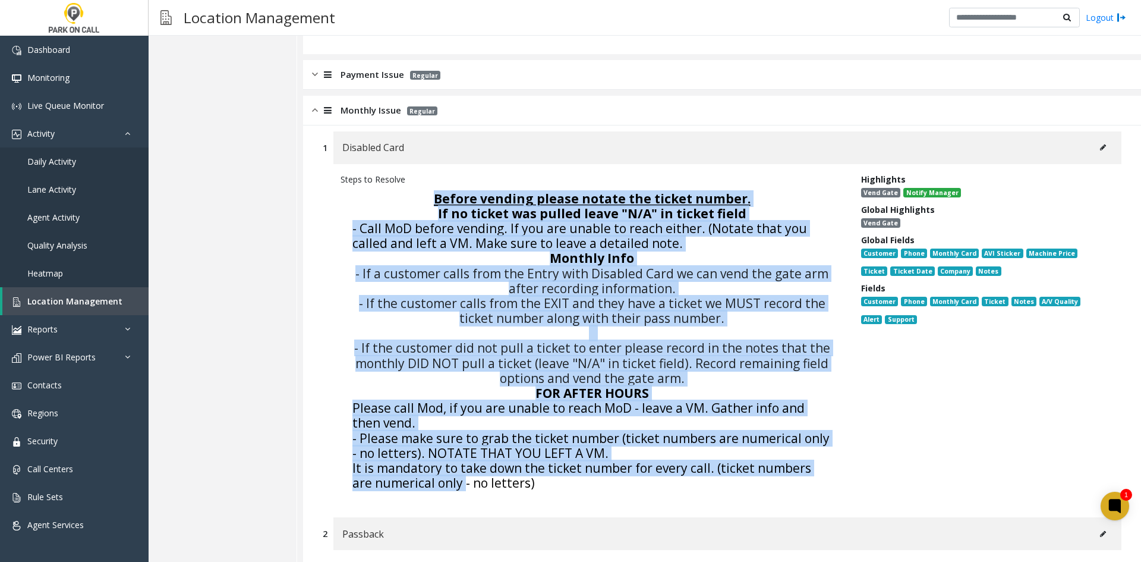
click at [439, 459] on span "It is mandatory to take down the ticket number for every call. (ticket numbers …" at bounding box center [581, 474] width 459 height 31
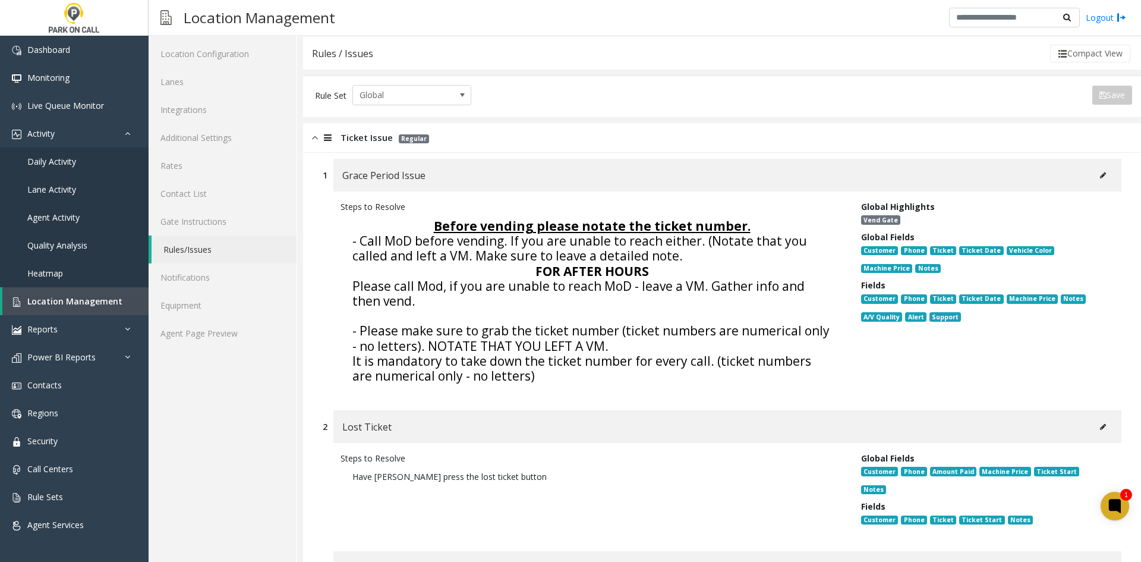
scroll to position [0, 0]
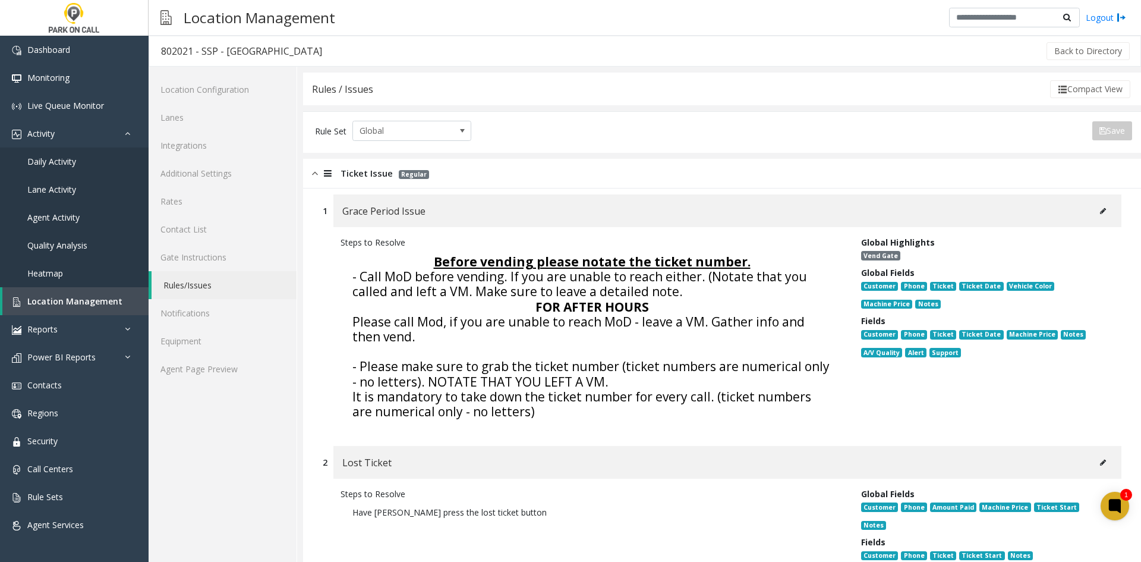
click at [414, 178] on span "Regular" at bounding box center [414, 174] width 30 height 9
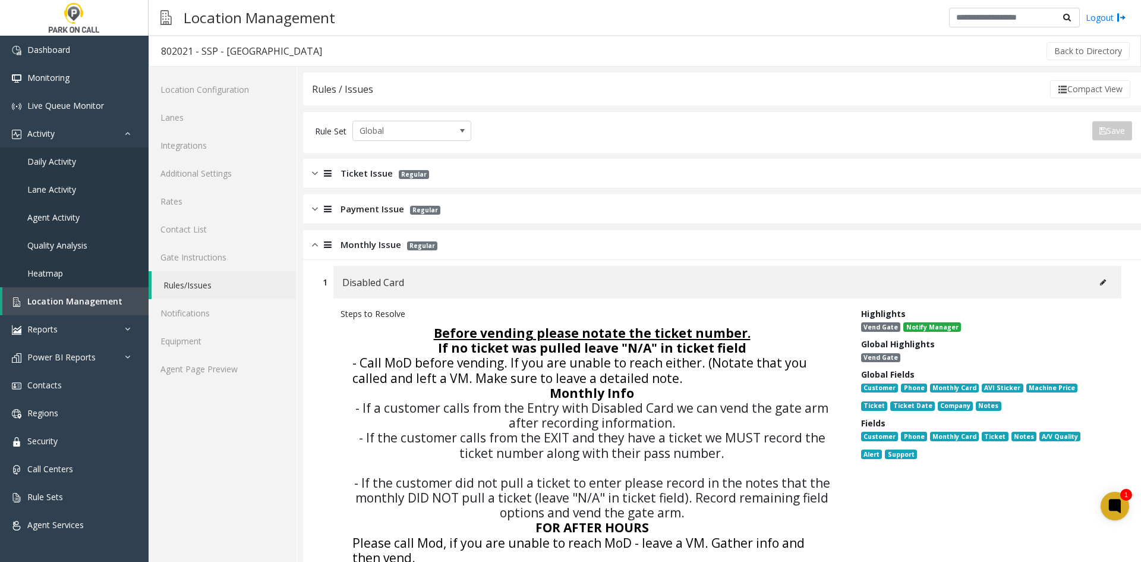
click at [360, 242] on span "Monthly Issue" at bounding box center [370, 245] width 61 height 14
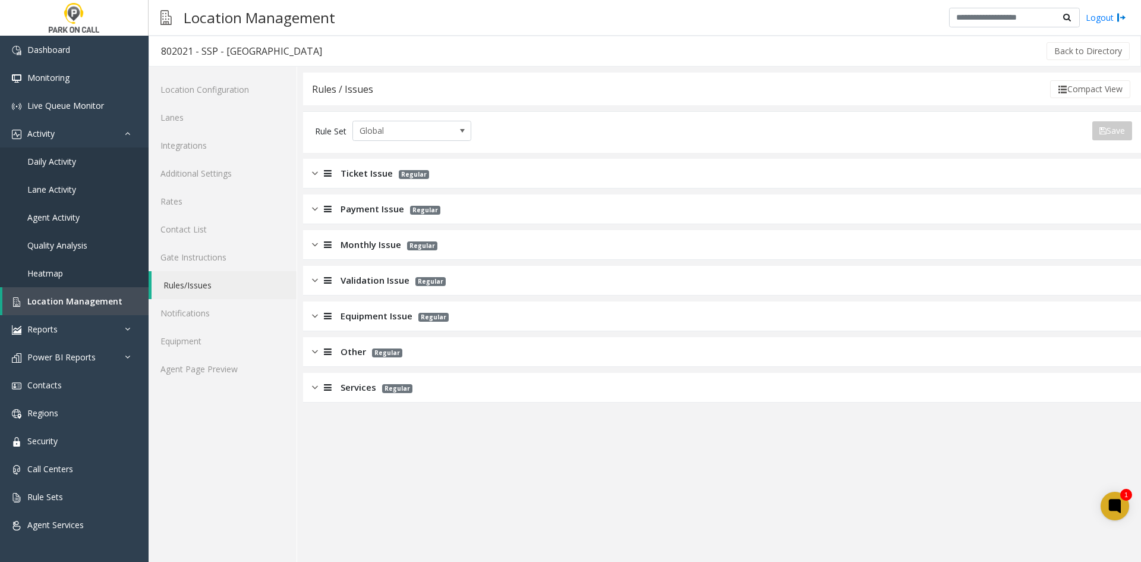
click at [345, 377] on div "Services Regular" at bounding box center [722, 388] width 838 height 30
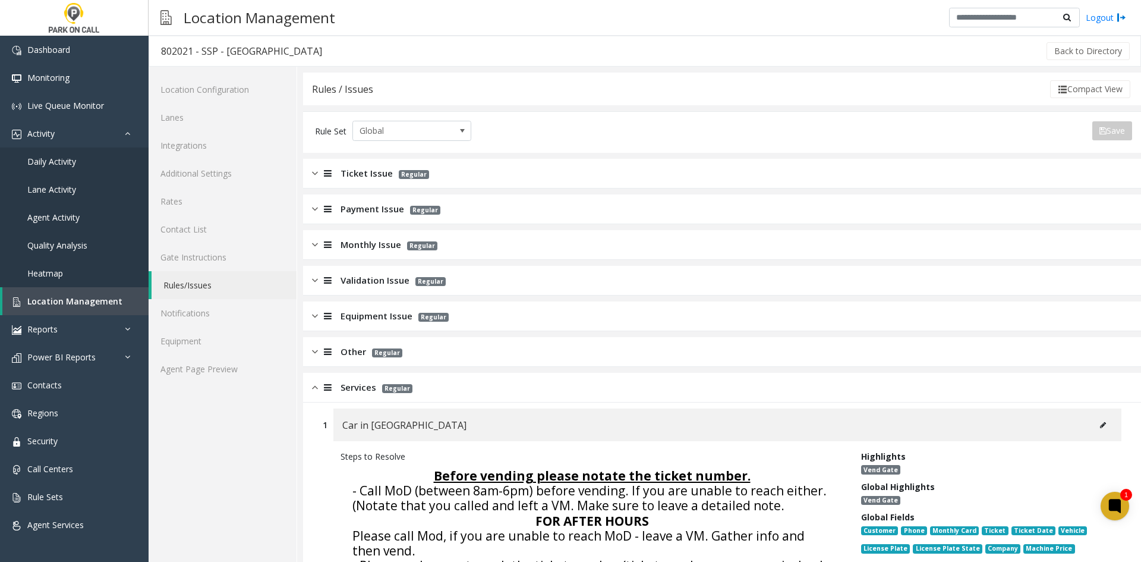
click at [336, 398] on div "Services Regular" at bounding box center [722, 388] width 838 height 30
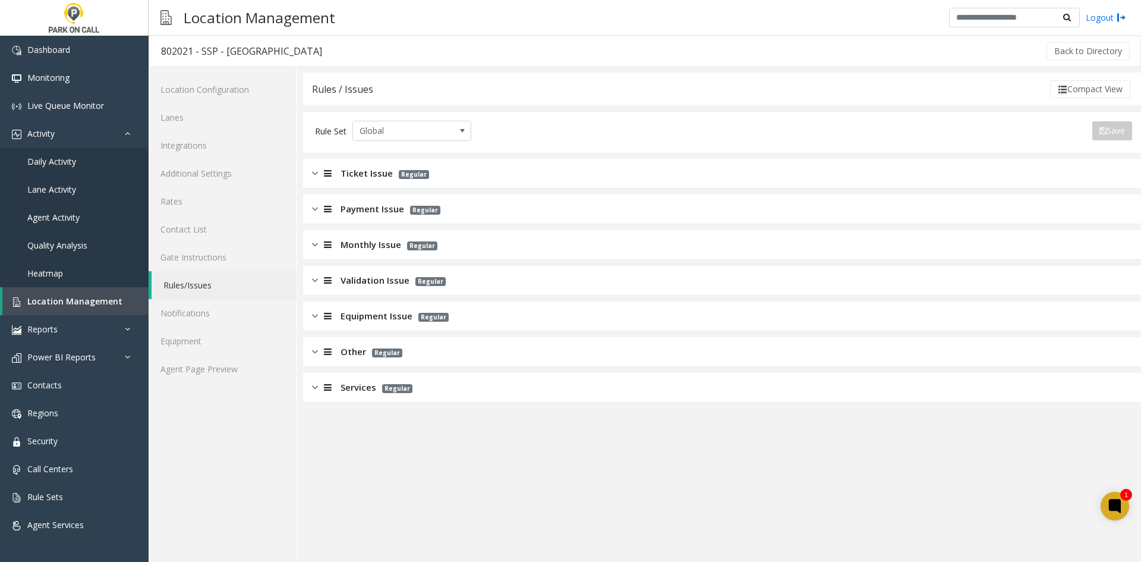
click at [348, 353] on span "Other" at bounding box center [353, 352] width 26 height 14
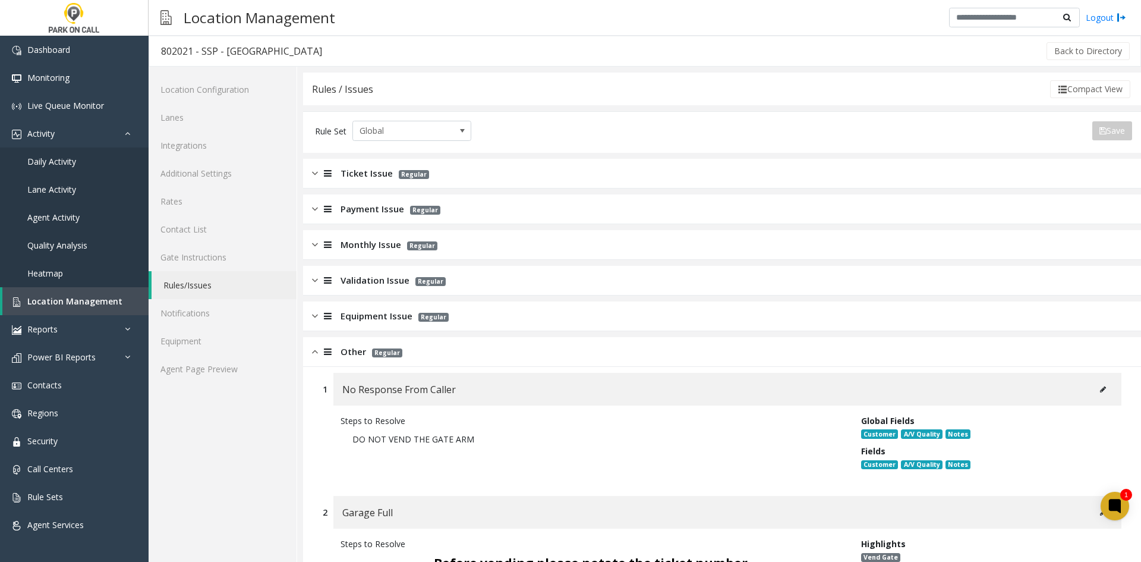
click at [348, 353] on span "Other" at bounding box center [353, 352] width 26 height 14
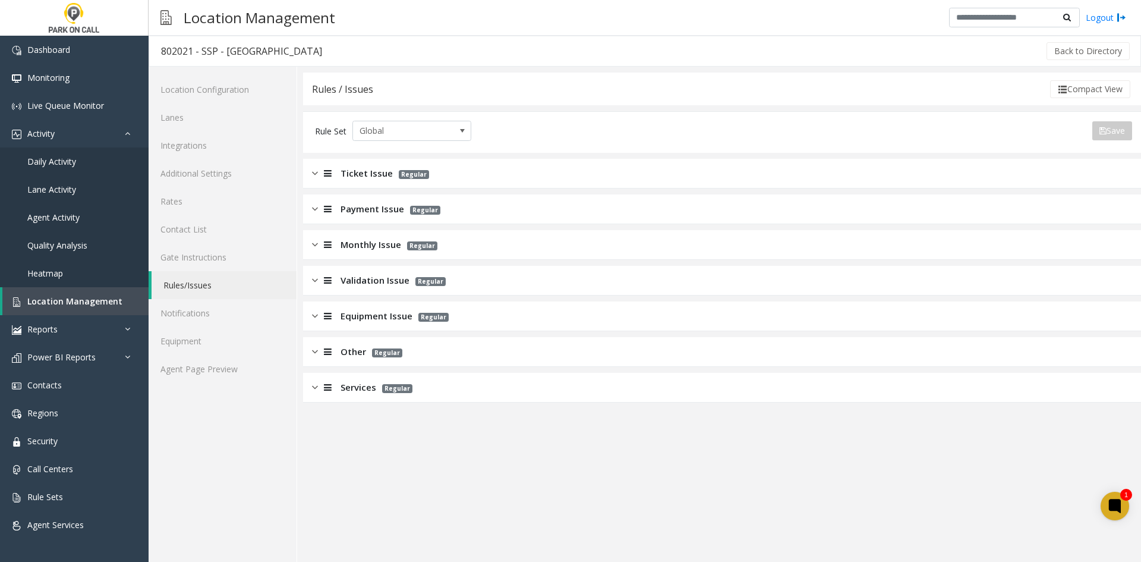
click at [376, 319] on span "Equipment Issue" at bounding box center [376, 316] width 72 height 14
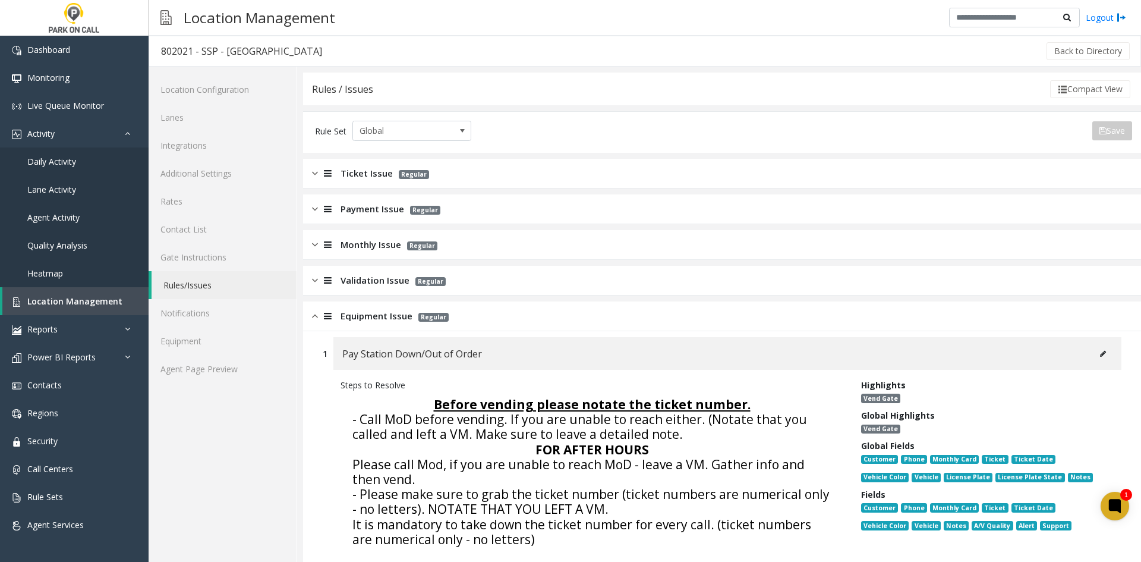
click at [376, 320] on span "Equipment Issue" at bounding box center [376, 316] width 72 height 14
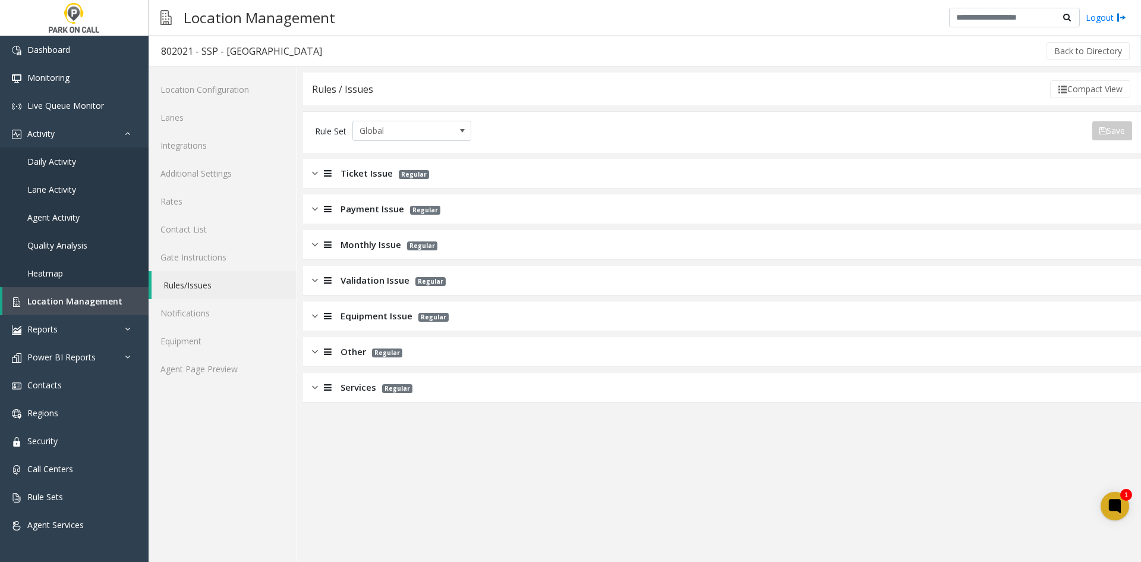
click at [361, 286] on span "Validation Issue" at bounding box center [374, 280] width 69 height 14
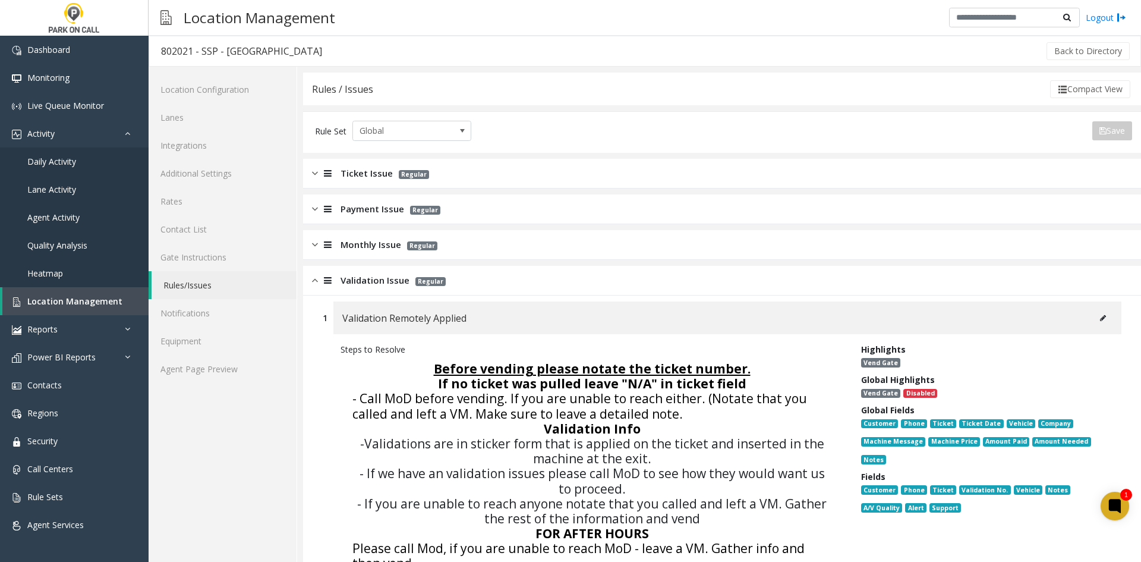
click at [361, 287] on div "Validation Issue Regular" at bounding box center [722, 281] width 838 height 30
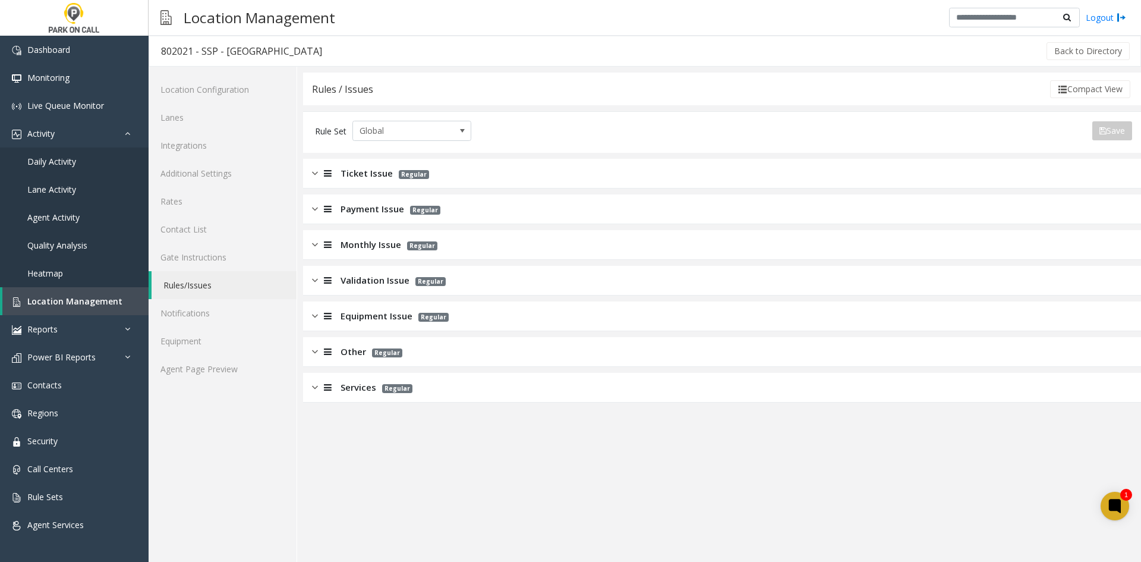
click at [360, 247] on span "Monthly Issue" at bounding box center [370, 245] width 61 height 14
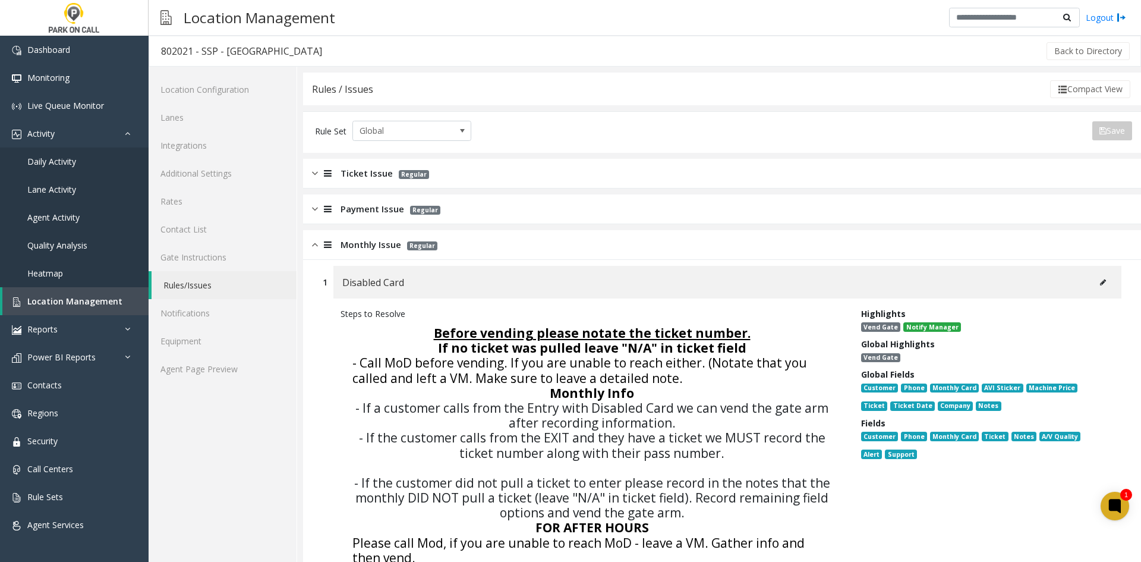
click at [362, 244] on span "Monthly Issue" at bounding box center [370, 245] width 61 height 14
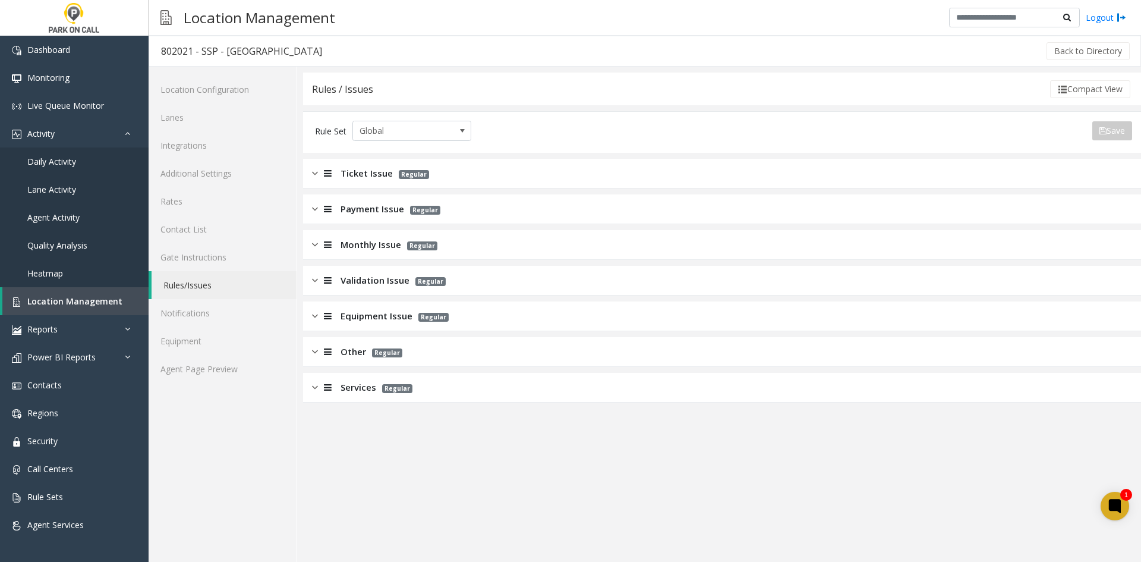
click at [376, 212] on span "Payment Issue" at bounding box center [372, 209] width 64 height 14
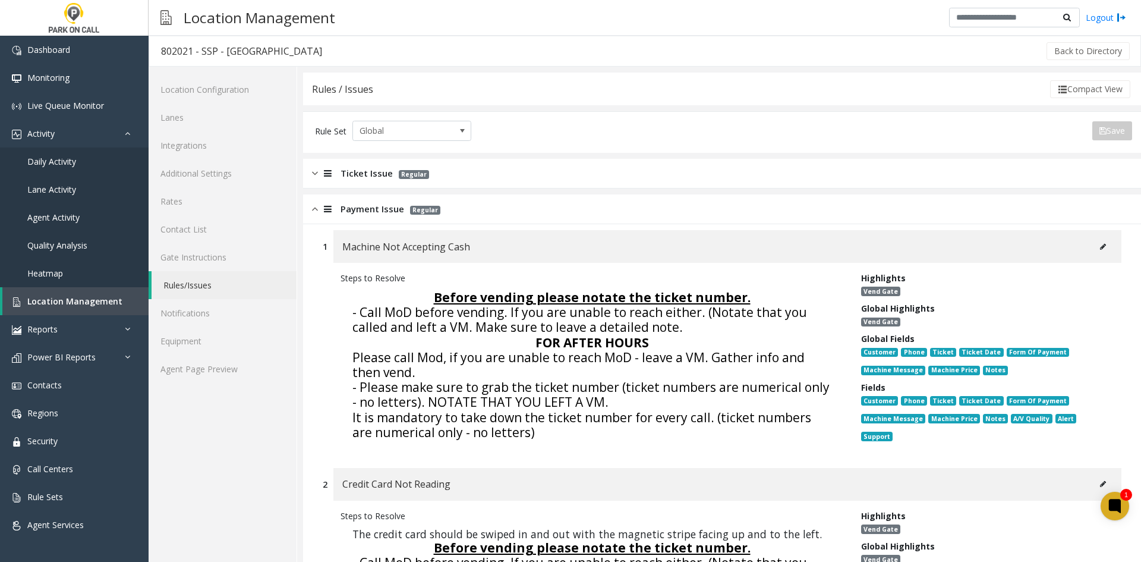
drag, startPoint x: 346, startPoint y: 216, endPoint x: 342, endPoint y: 201, distance: 16.2
click at [343, 213] on div "Payment Issue Regular" at bounding box center [722, 209] width 838 height 30
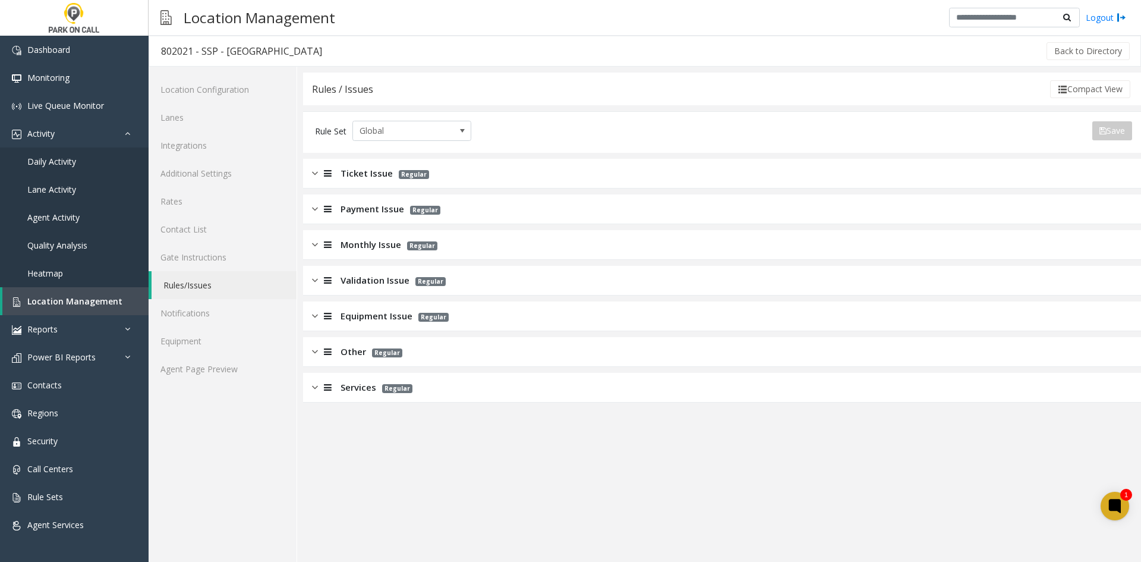
click at [342, 155] on div "Rules / Issues Compact View Rule Set Global Save Export to PDF Export to Excel …" at bounding box center [722, 237] width 838 height 330
click at [328, 174] on icon at bounding box center [328, 173] width 8 height 9
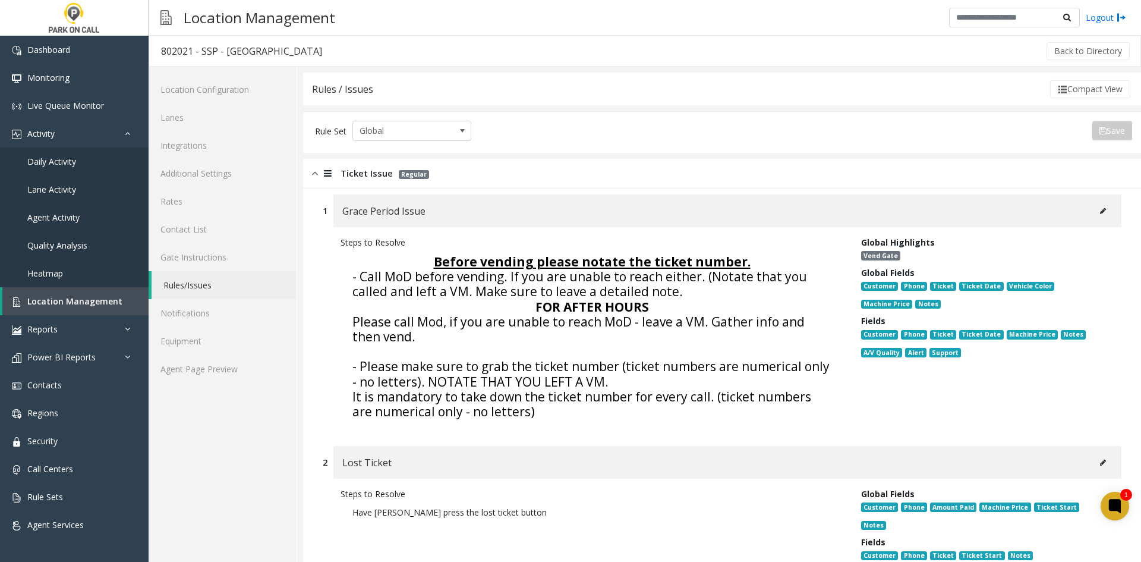
click at [328, 174] on icon at bounding box center [328, 173] width 8 height 9
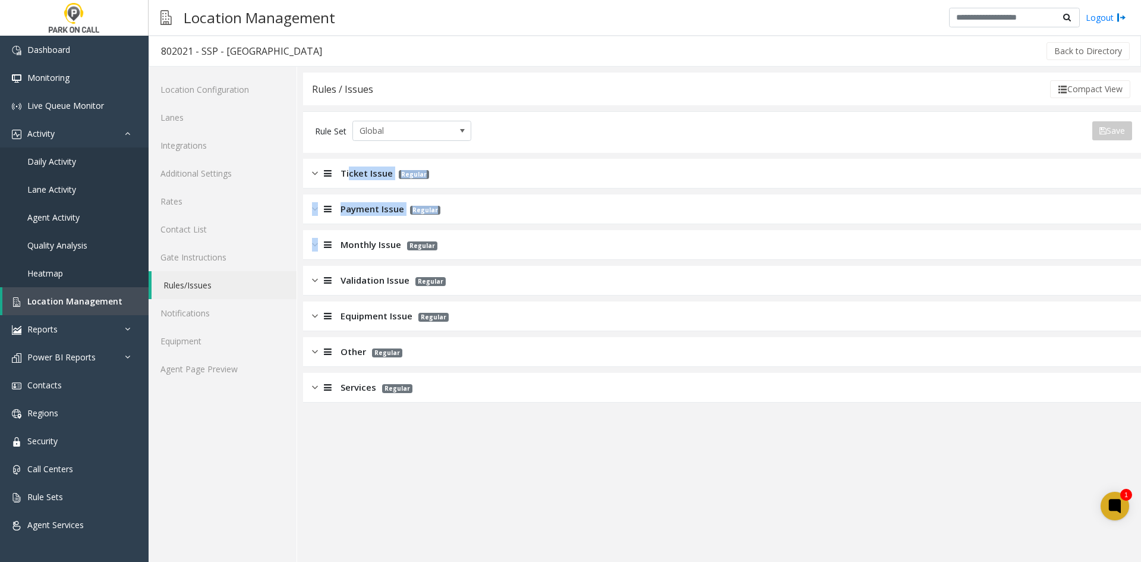
drag, startPoint x: 348, startPoint y: 174, endPoint x: 340, endPoint y: 190, distance: 17.5
click at [332, 227] on app-rules-listview "Ticket Issue Regular Payment Issue Regular Monthly Issue Regular Validation Iss…" at bounding box center [722, 281] width 838 height 244
click at [581, 528] on app-rules "Rules / Issues Compact View Rule Set Global Save Export to PDF Export to Excel …" at bounding box center [722, 316] width 838 height 489
click at [238, 365] on link "Agent Page Preview" at bounding box center [223, 369] width 148 height 28
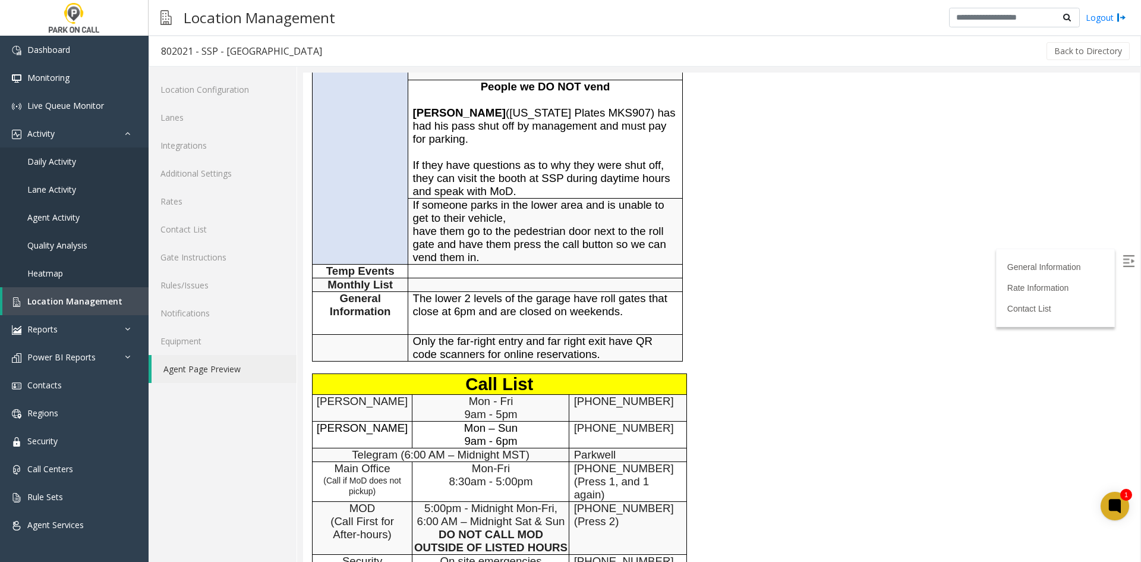
scroll to position [772, 0]
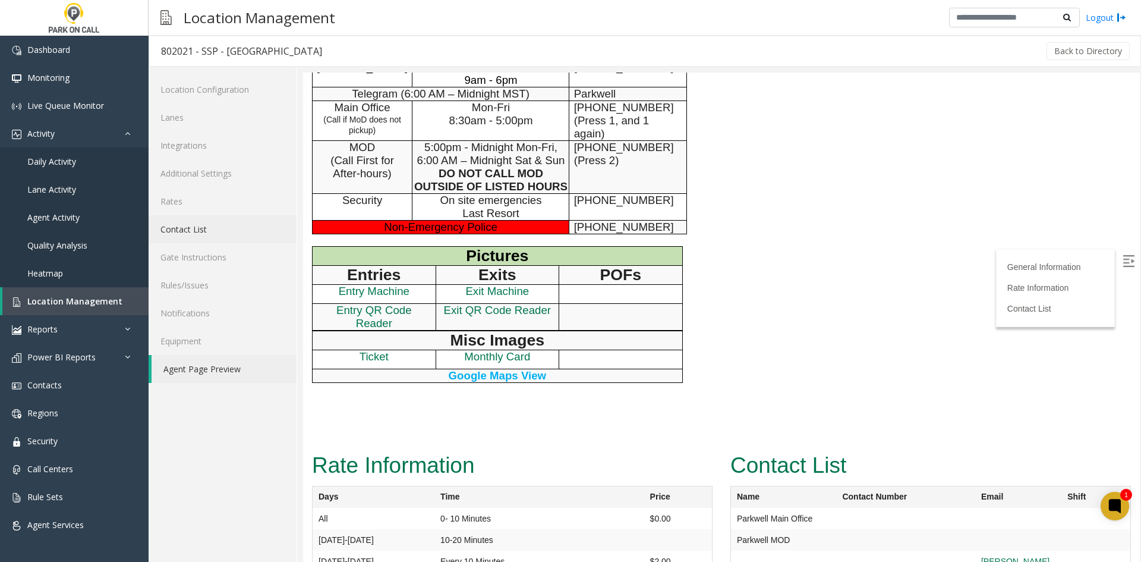
click at [206, 227] on link "Contact List" at bounding box center [223, 229] width 148 height 28
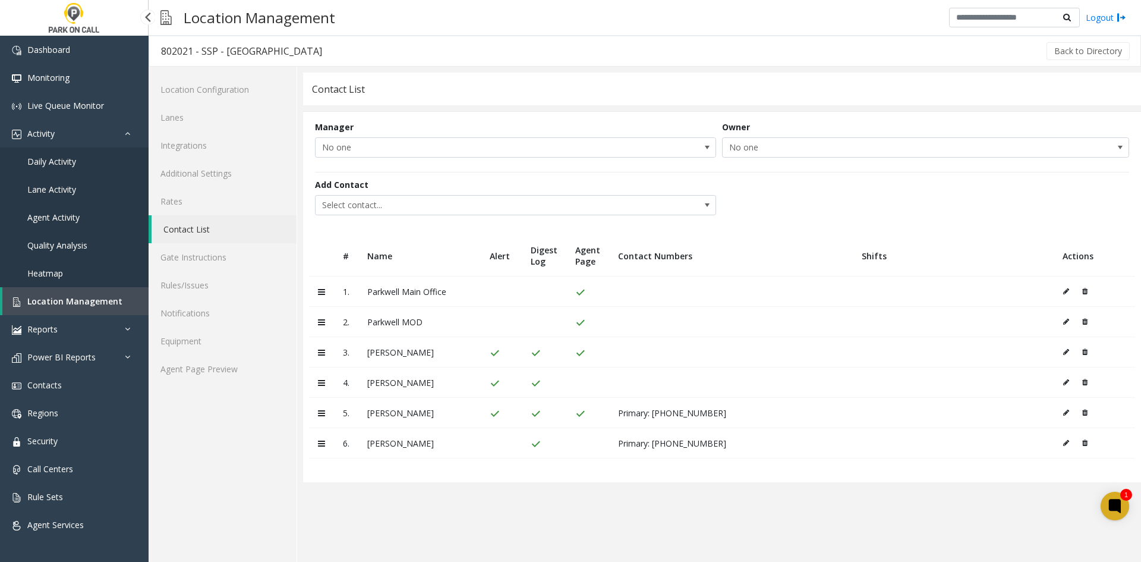
click at [36, 305] on span "Location Management" at bounding box center [74, 300] width 95 height 11
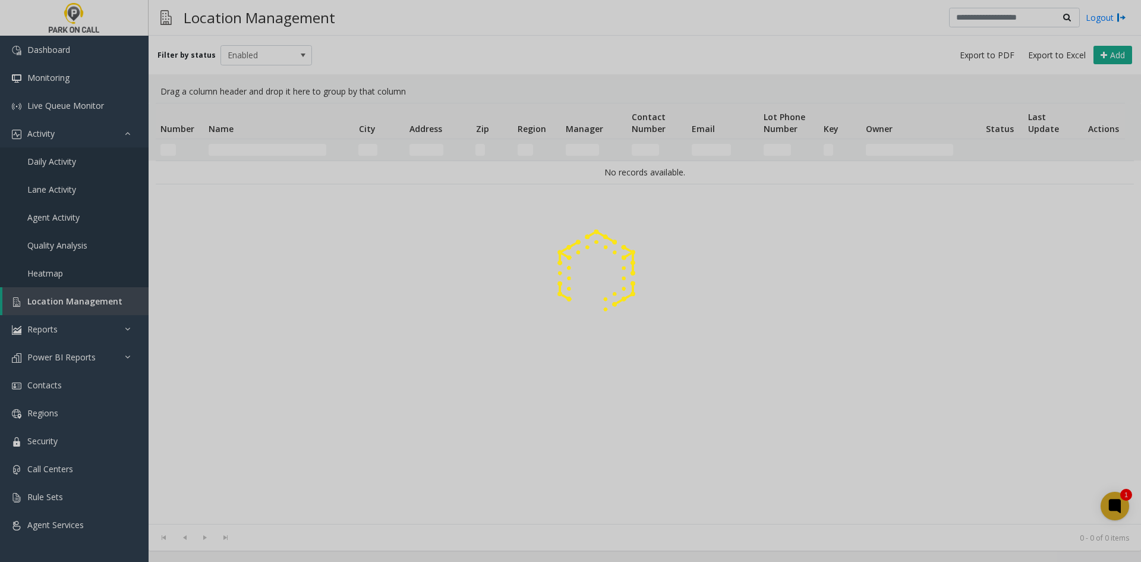
click at [295, 152] on div at bounding box center [570, 281] width 1141 height 562
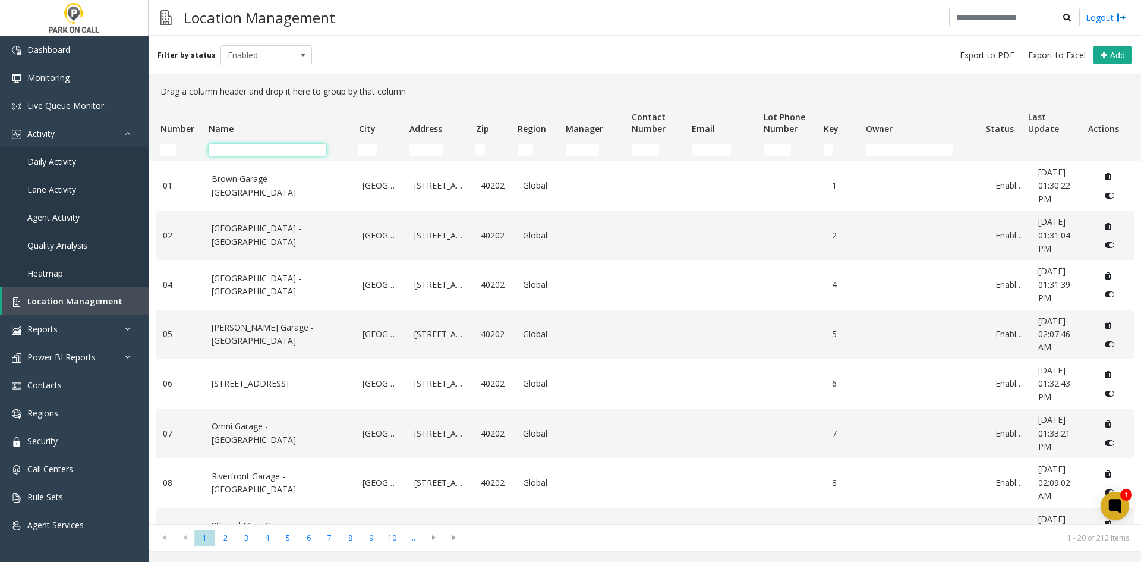
click at [295, 152] on input "Name Filter" at bounding box center [268, 150] width 118 height 12
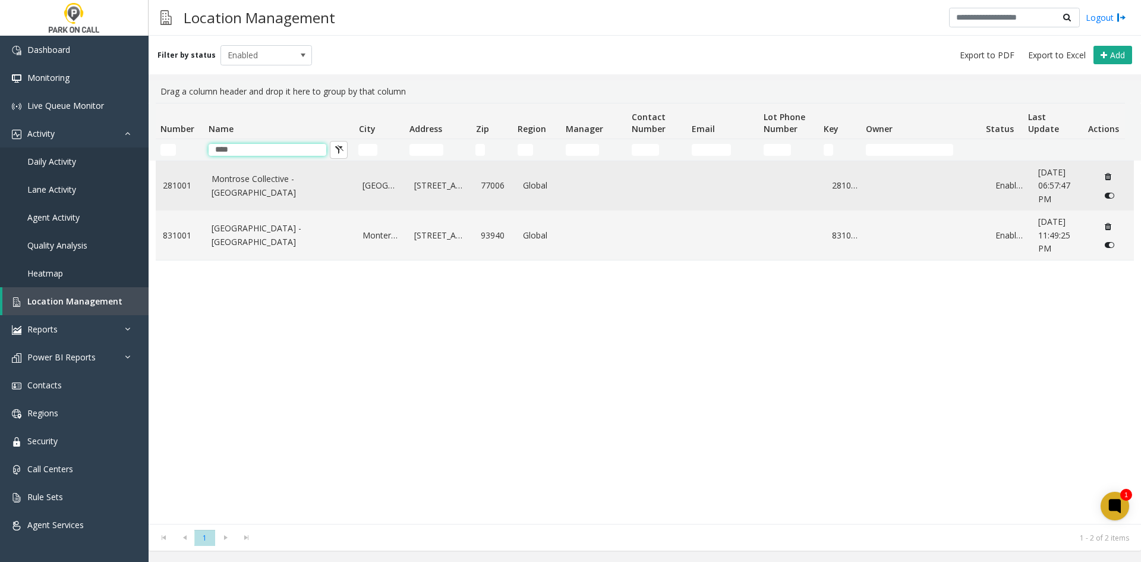
type input "****"
click at [263, 176] on link "Montrose Collective - Raffle Parking" at bounding box center [280, 185] width 137 height 27
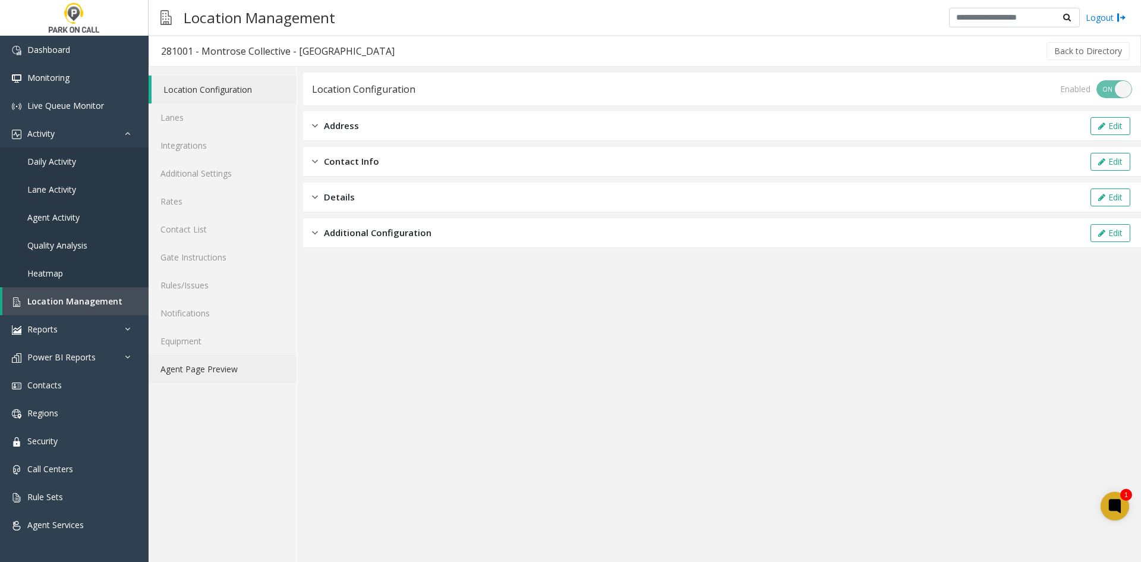
click at [219, 371] on link "Agent Page Preview" at bounding box center [223, 369] width 148 height 28
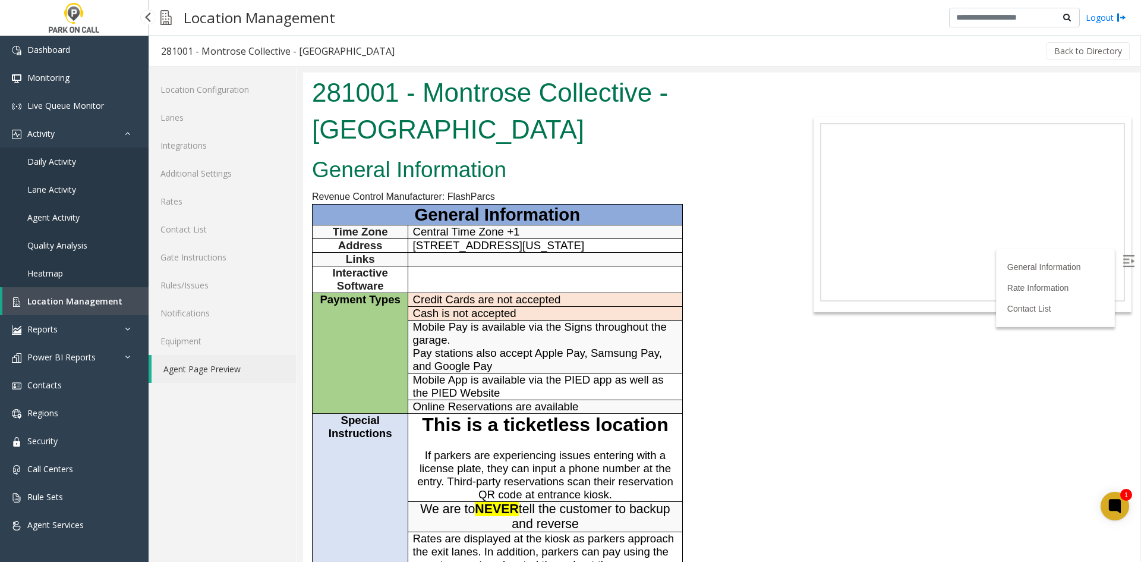
click at [145, 304] on link "Location Management" at bounding box center [75, 301] width 146 height 28
click at [187, 282] on link "Rules/Issues" at bounding box center [223, 285] width 148 height 28
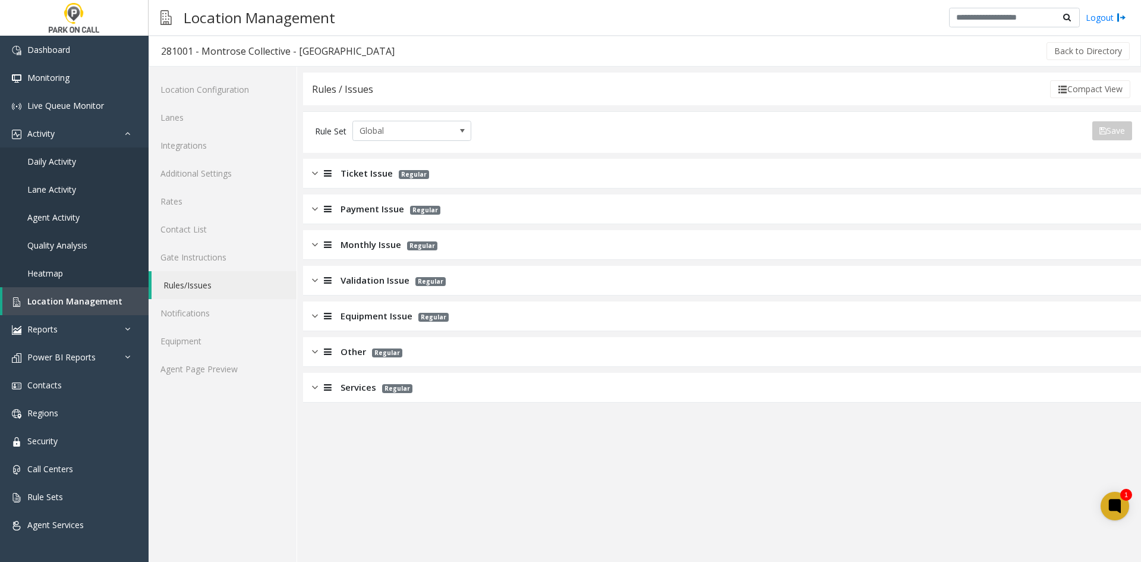
click at [366, 165] on div "Ticket Issue Regular" at bounding box center [722, 174] width 838 height 30
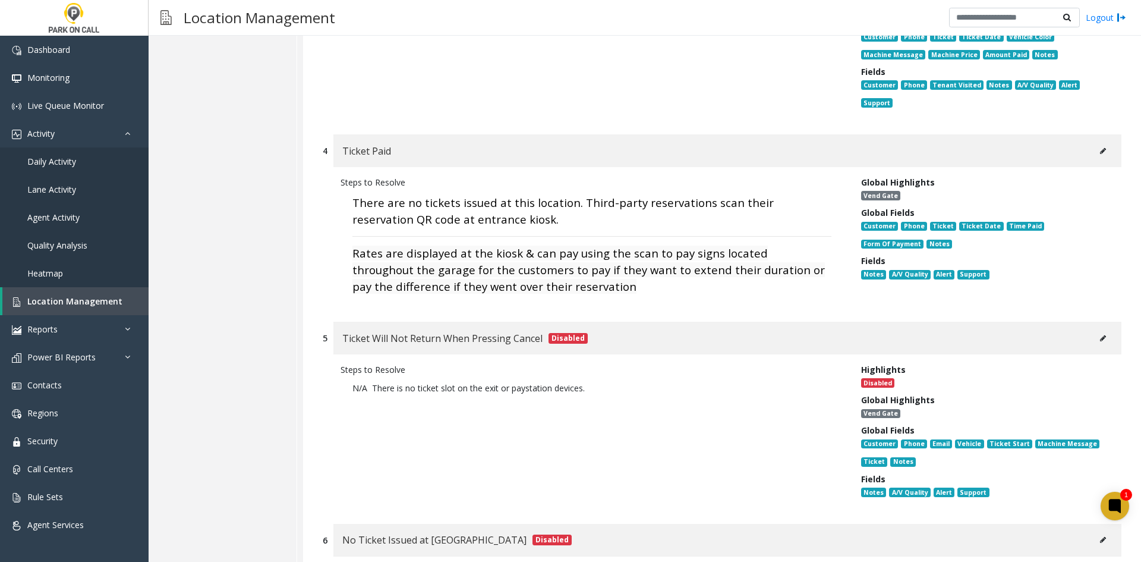
scroll to position [772, 0]
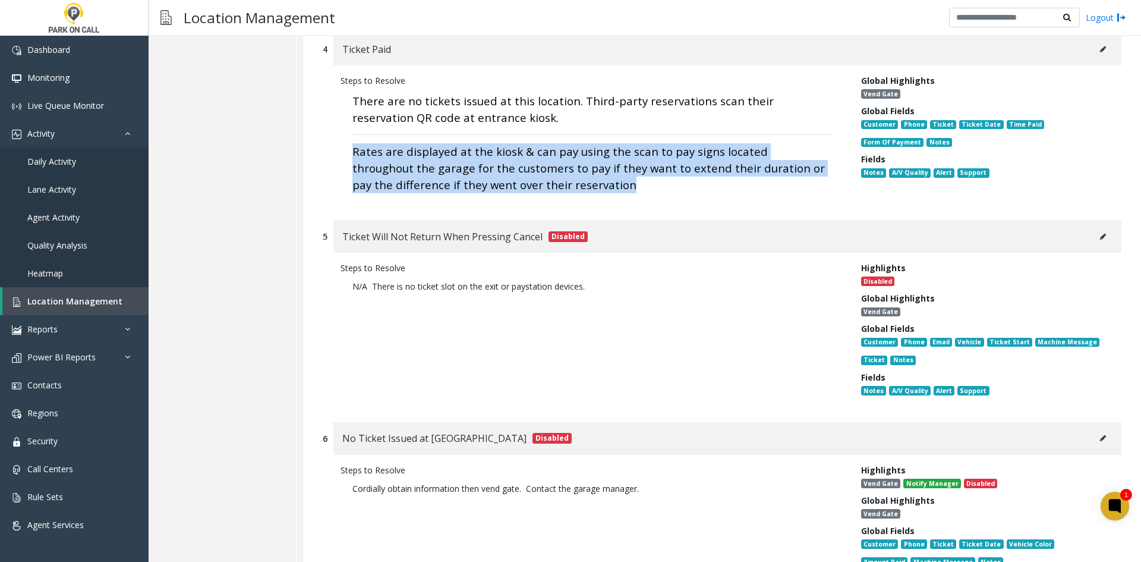
drag, startPoint x: 468, startPoint y: 158, endPoint x: 332, endPoint y: 126, distance: 139.8
click at [339, 130] on div "Steps to Resolve There are no tickets issued at this location. Third-party rese…" at bounding box center [722, 136] width 799 height 143
click at [328, 123] on div "Steps to Resolve There are no tickets issued at this location. Third-party rese…" at bounding box center [722, 136] width 799 height 143
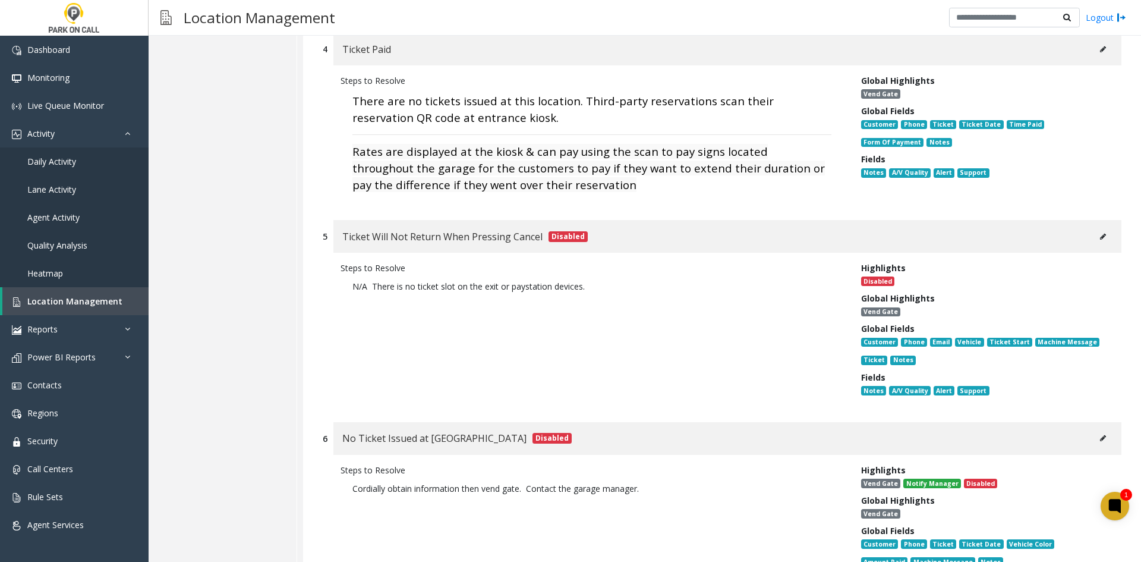
click at [430, 368] on div "Steps to Resolve N/A There is no ticket slot on the exit or paystation devices." at bounding box center [592, 331] width 521 height 140
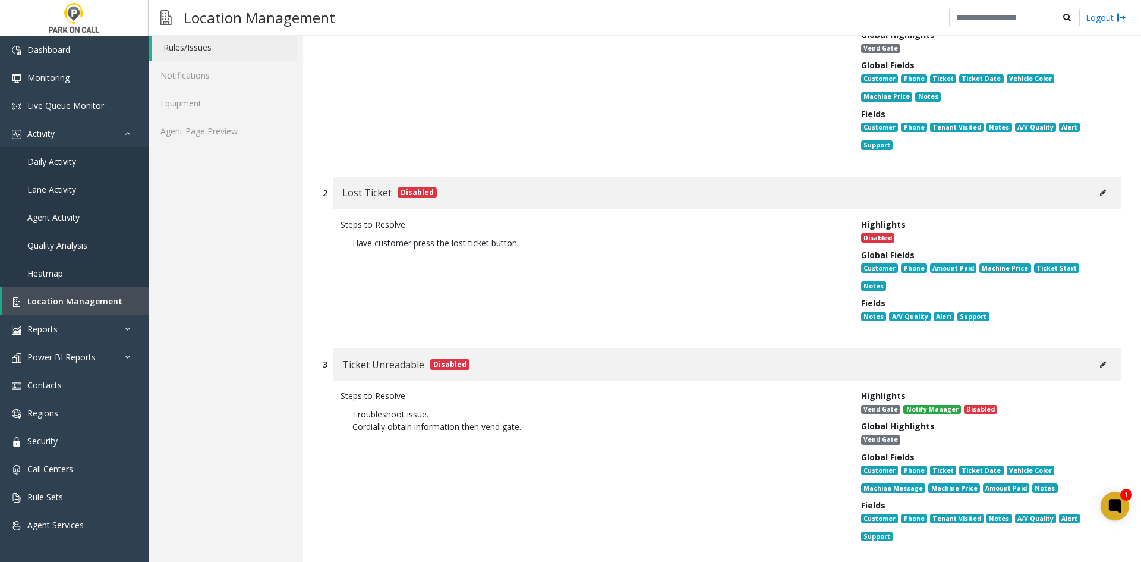
scroll to position [0, 0]
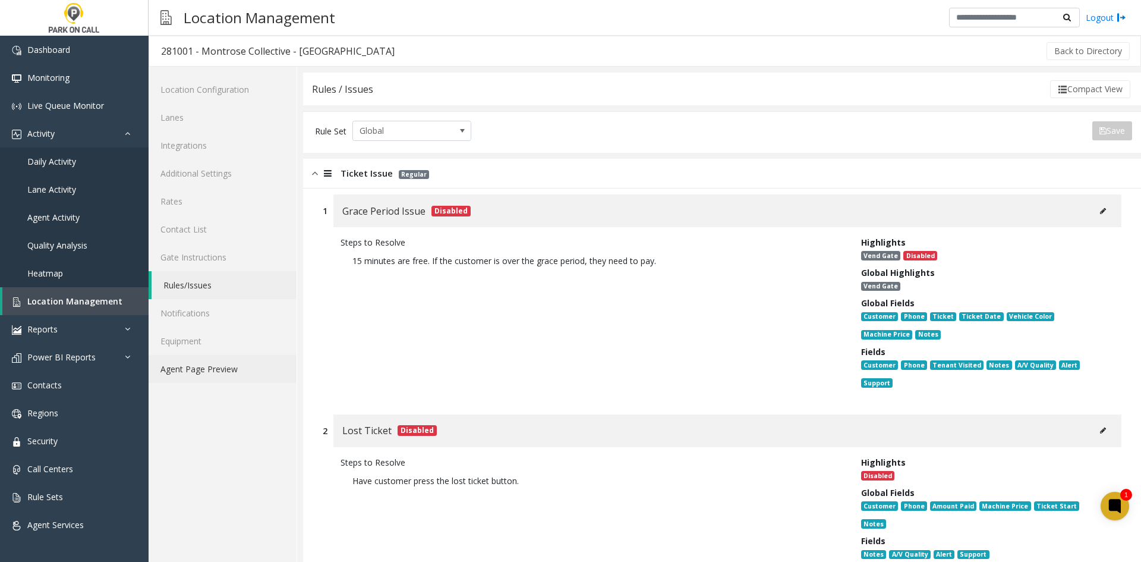
drag, startPoint x: 245, startPoint y: 390, endPoint x: 239, endPoint y: 377, distance: 14.1
click at [239, 375] on link "Agent Page Preview" at bounding box center [223, 369] width 148 height 28
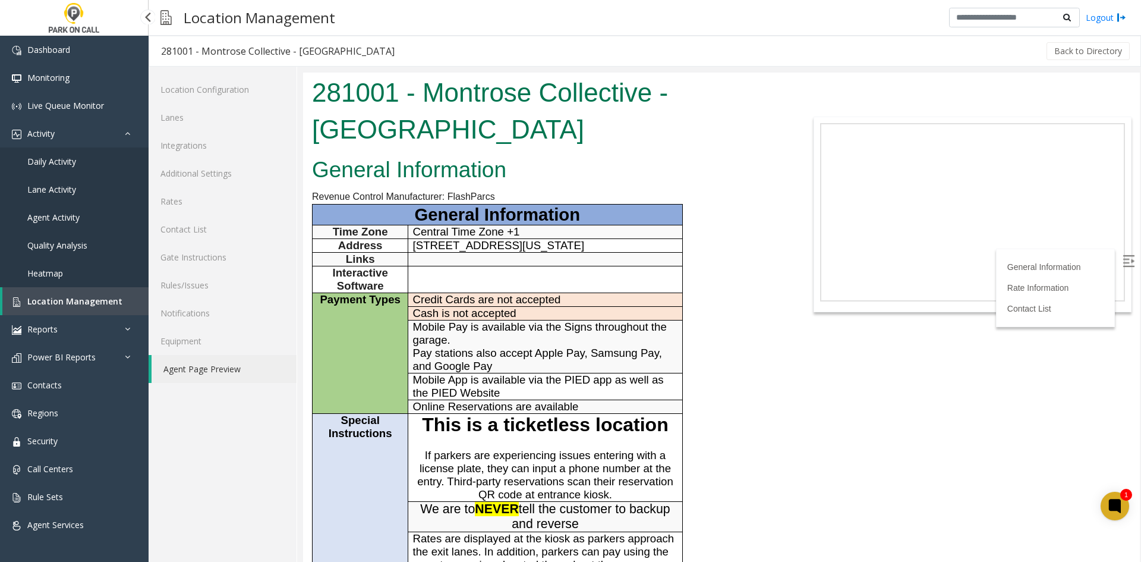
click at [80, 298] on span "Location Management" at bounding box center [74, 300] width 95 height 11
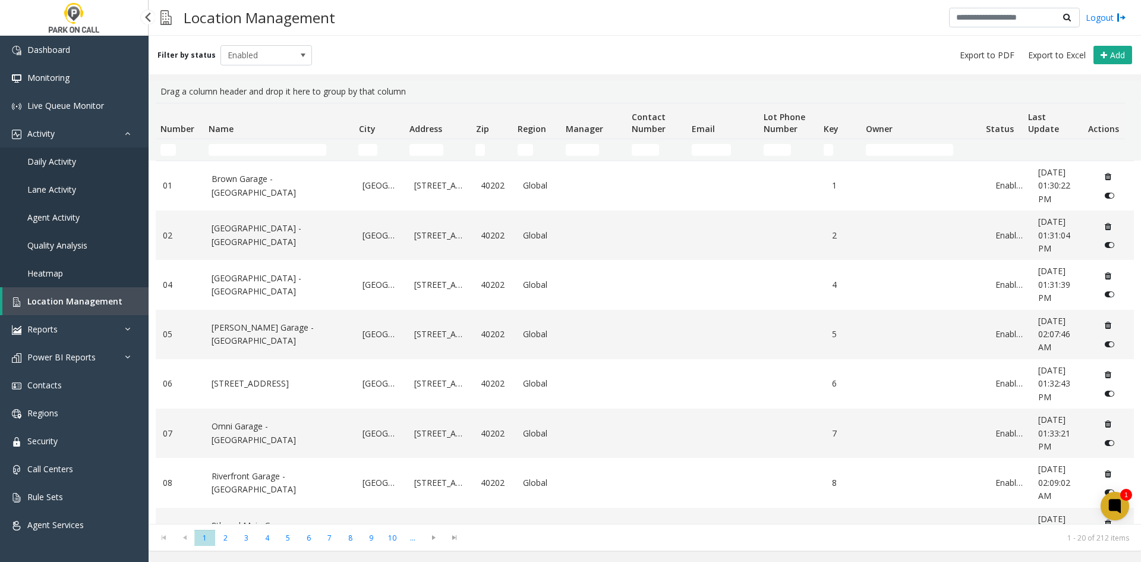
click at [45, 162] on span "Daily Activity" at bounding box center [51, 161] width 49 height 11
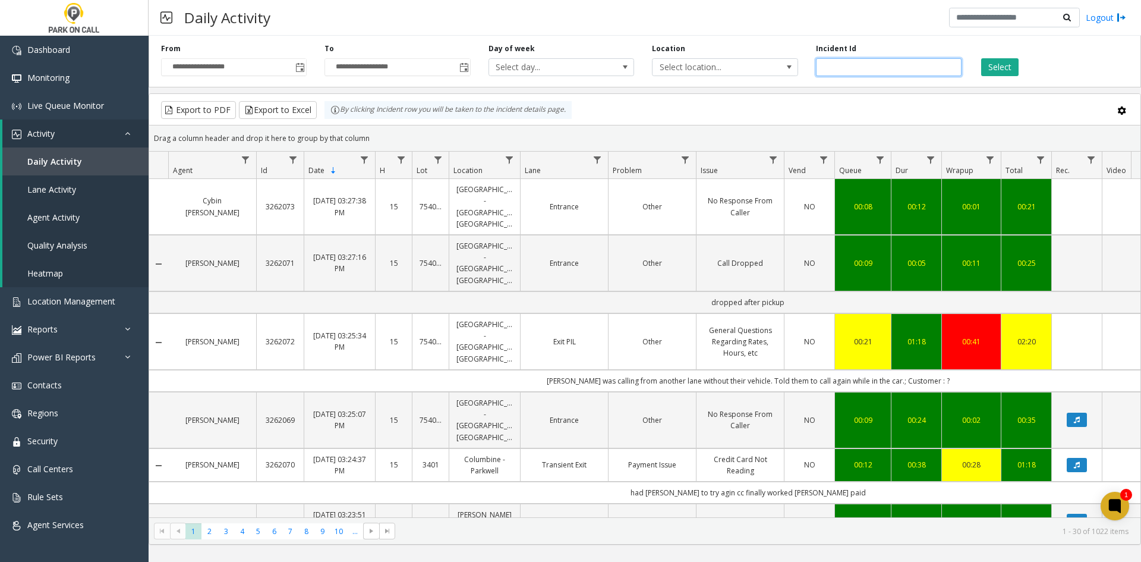
click at [846, 66] on input "number" at bounding box center [889, 67] width 146 height 18
paste input "*******"
type input "*******"
click at [970, 53] on div "Select" at bounding box center [1051, 59] width 163 height 33
click at [985, 54] on div "Select" at bounding box center [1051, 59] width 163 height 33
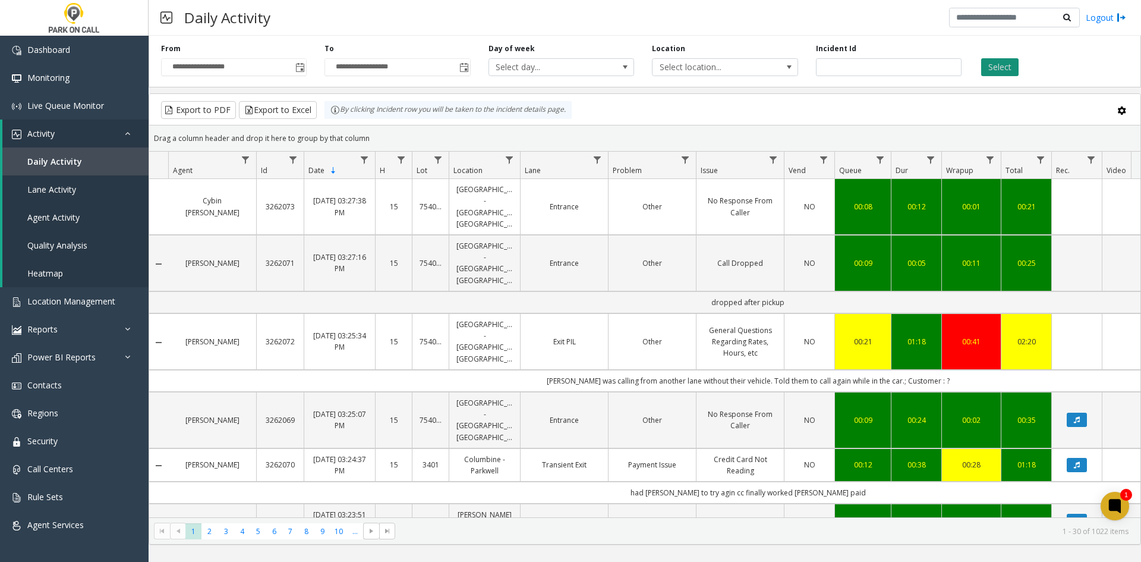
click at [994, 67] on button "Select" at bounding box center [999, 67] width 37 height 18
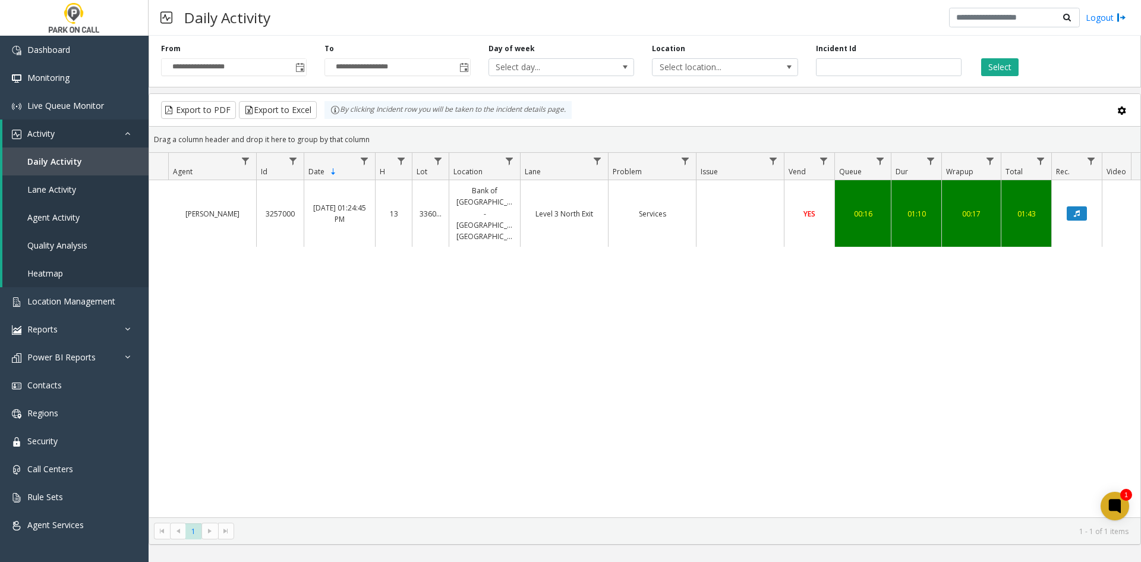
click at [540, 213] on td "Level 3 North Exit" at bounding box center [564, 213] width 88 height 67
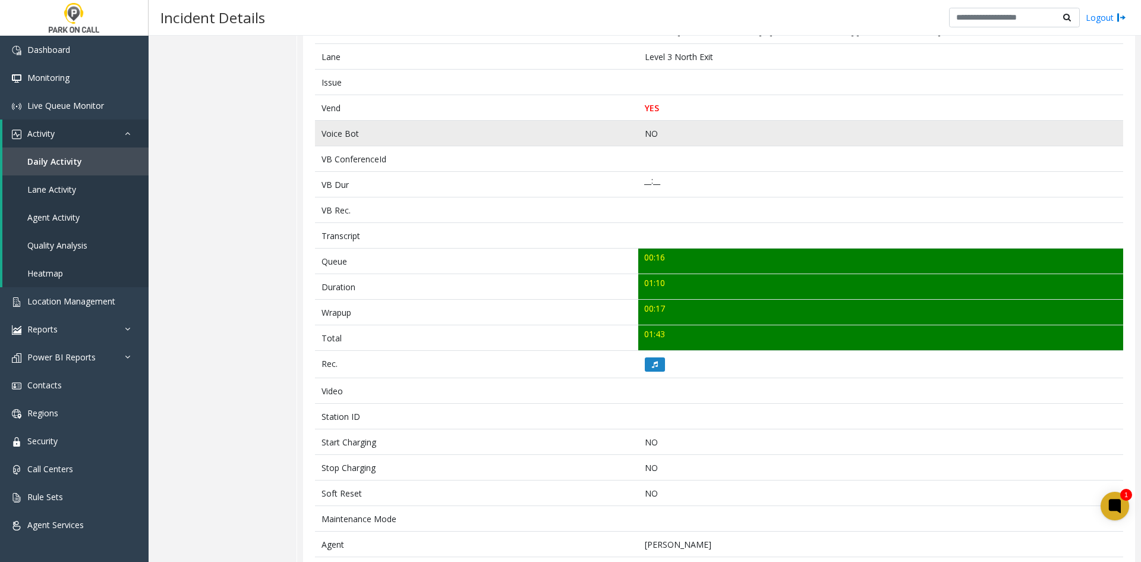
scroll to position [299, 0]
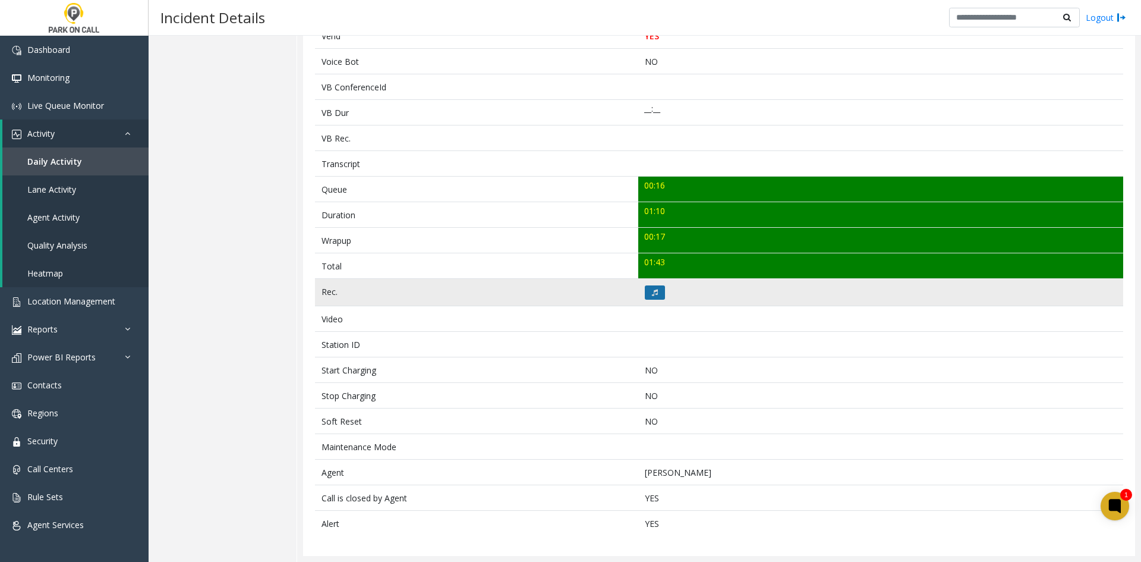
click at [653, 286] on button at bounding box center [655, 292] width 20 height 14
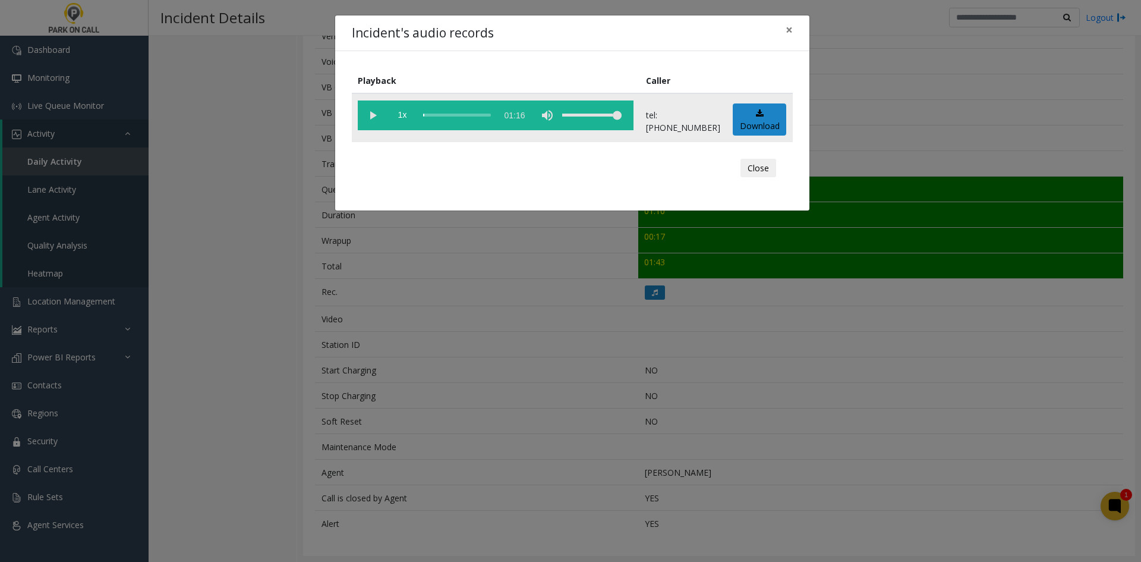
click at [366, 118] on vg-play-pause at bounding box center [373, 115] width 30 height 30
click at [424, 235] on div "Incident's audio records × Playback Caller 1x 01:16 tel:3360229004 Download Clo…" at bounding box center [570, 281] width 1141 height 562
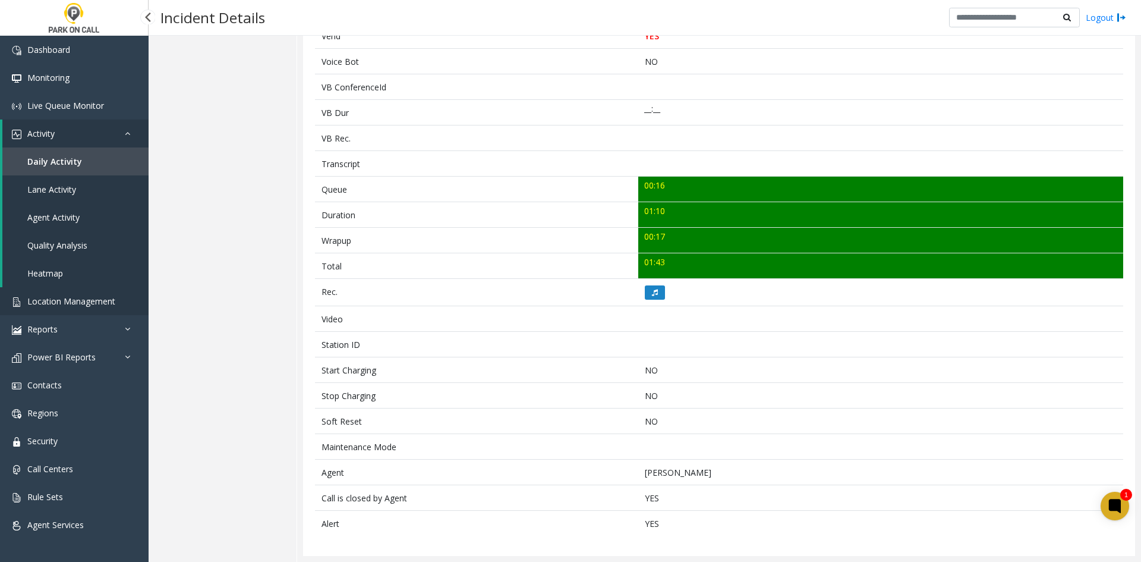
click at [97, 311] on link "Location Management" at bounding box center [74, 301] width 149 height 28
